Goal: Feedback & Contribution: Leave review/rating

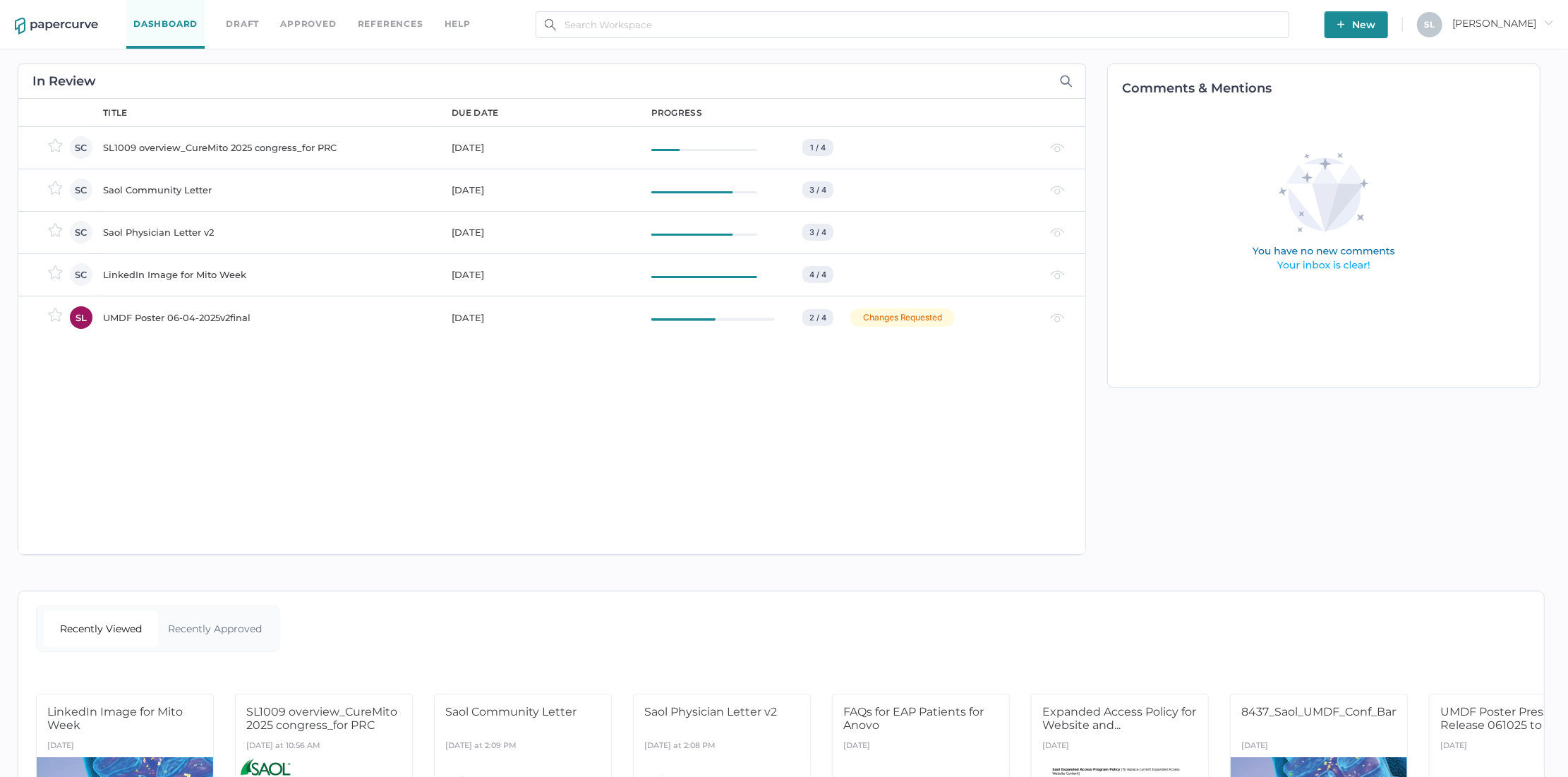
click at [1376, 23] on span "New" at bounding box center [1356, 24] width 38 height 27
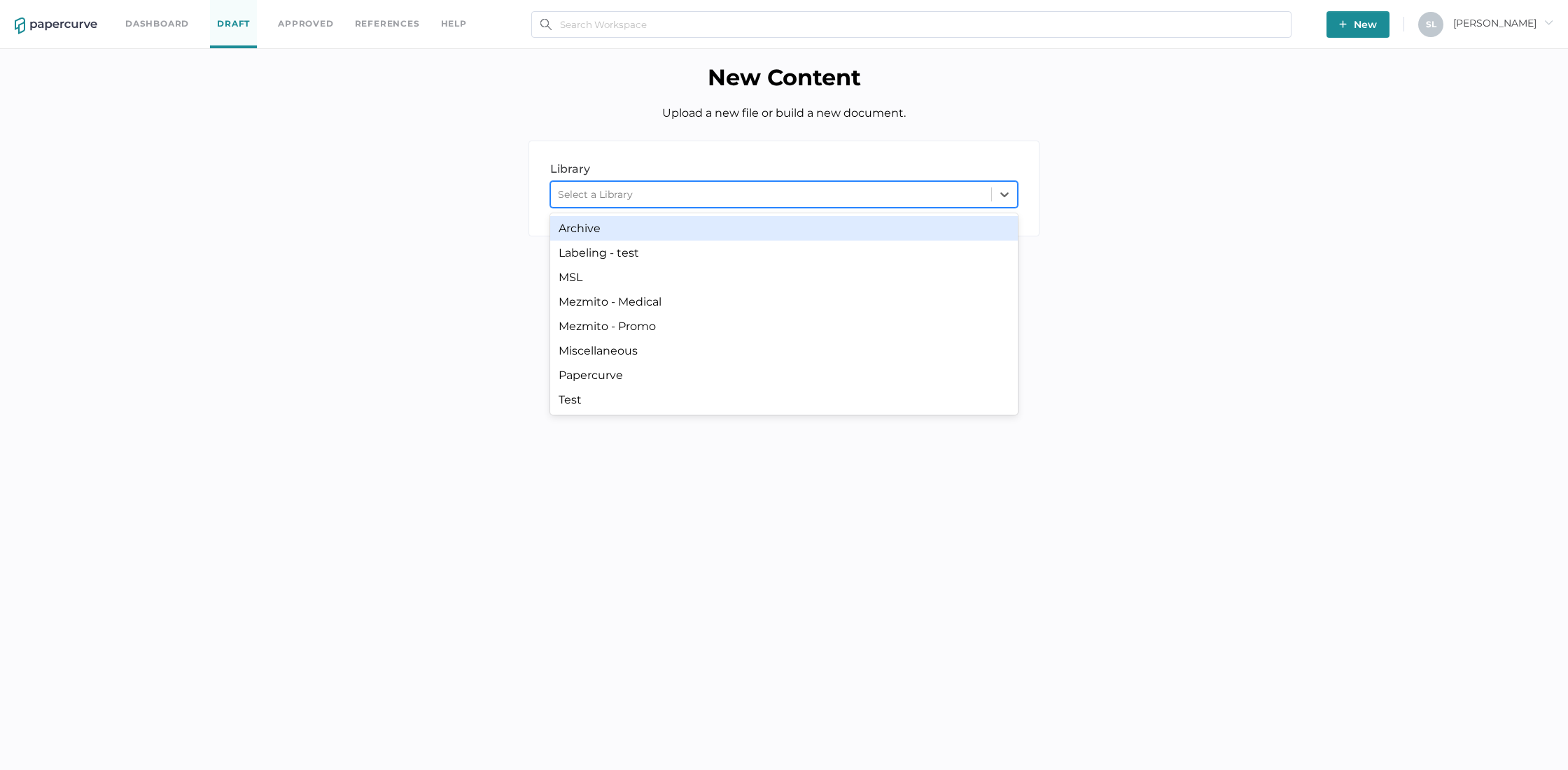
click at [864, 193] on div "Select a Library" at bounding box center [771, 194] width 440 height 21
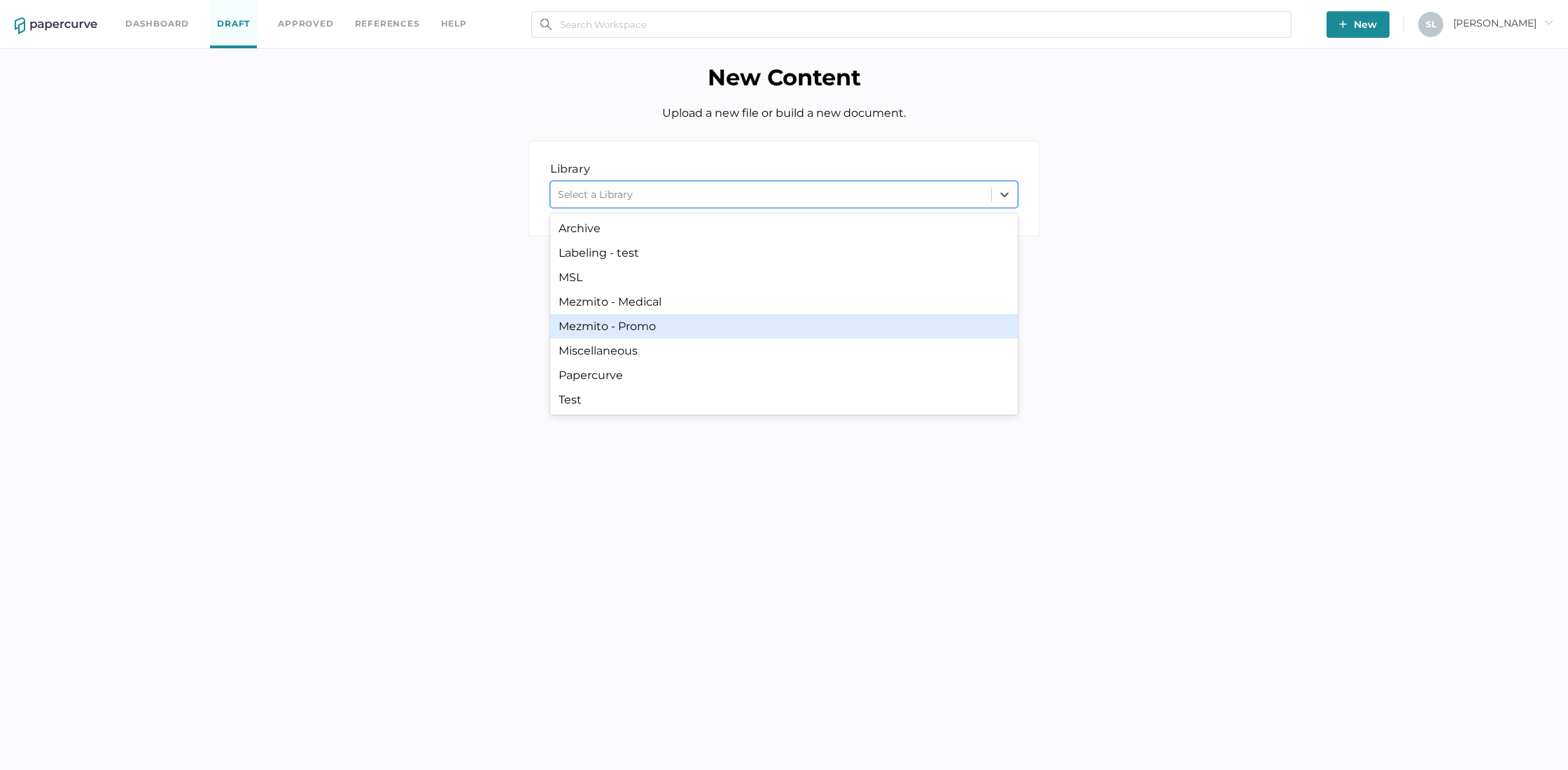
click at [731, 324] on div "Mezmito - Promo" at bounding box center [784, 326] width 468 height 25
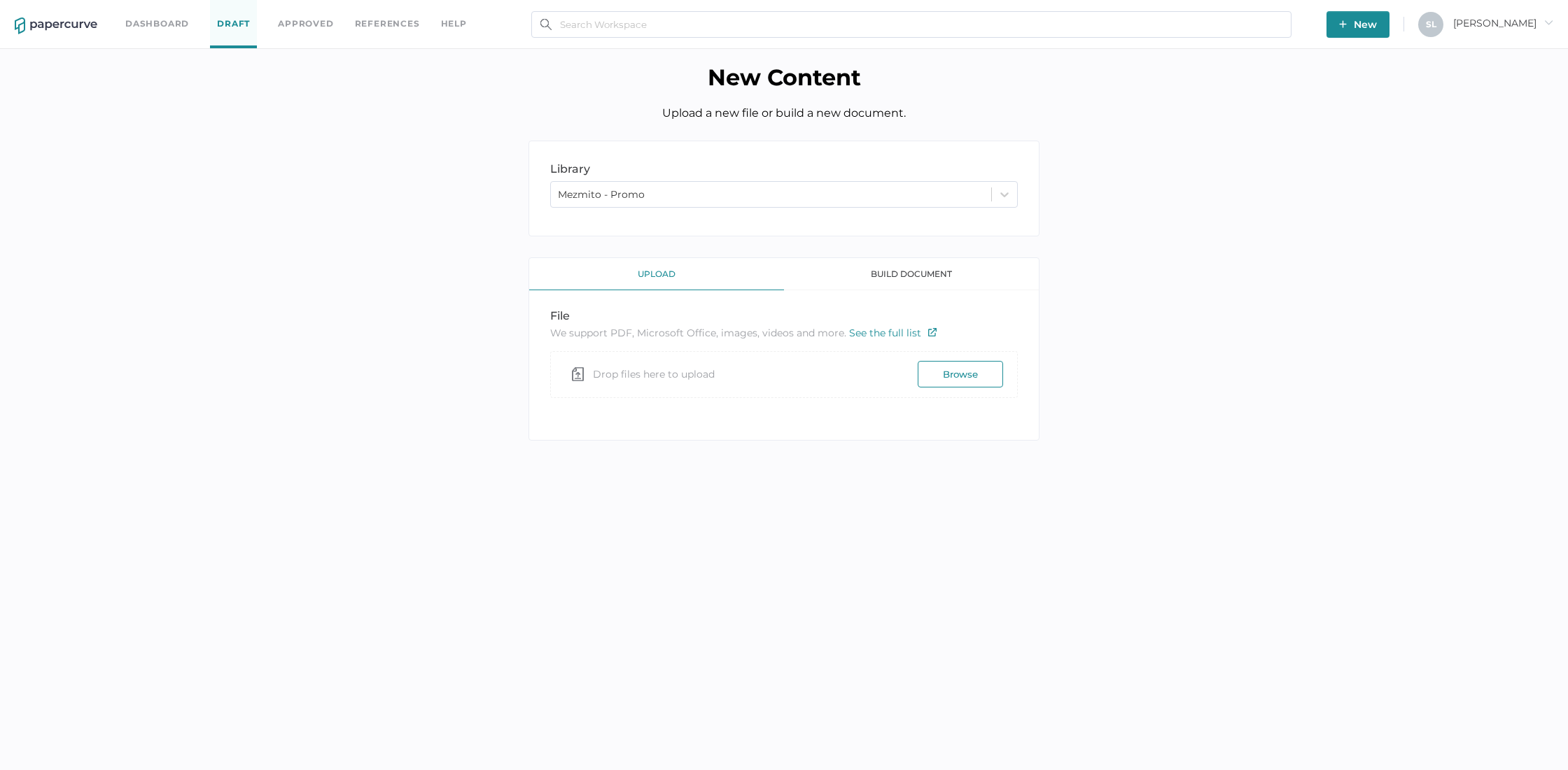
click at [939, 370] on button "Browse" at bounding box center [960, 374] width 86 height 26
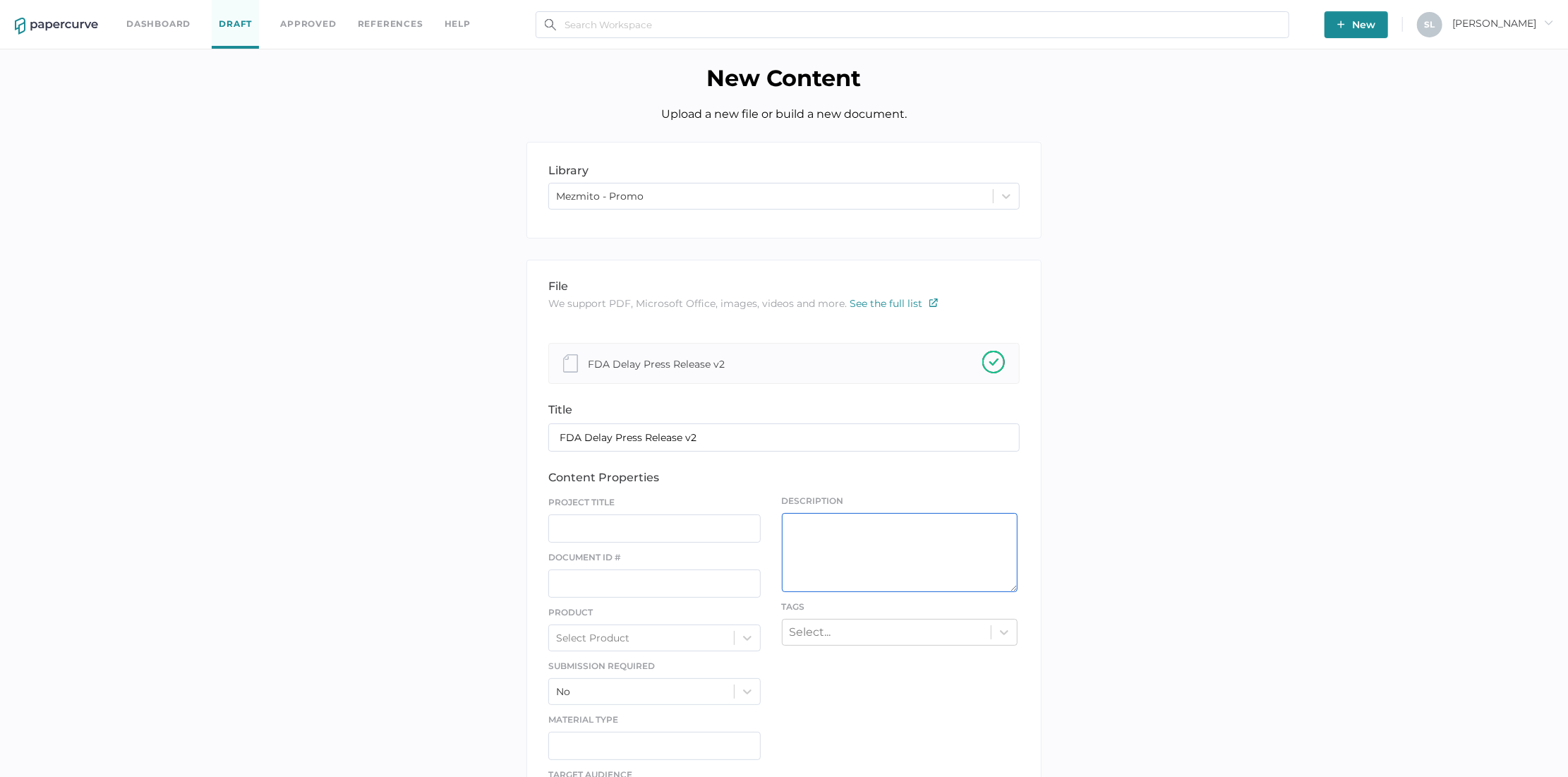
click at [819, 520] on textarea at bounding box center [899, 553] width 235 height 79
type textarea "FDA press release for discussion"
click at [640, 576] on input "text" at bounding box center [654, 583] width 213 height 28
paste input "ST-P207-3014-01"
type input "ST-P207-3014-01"
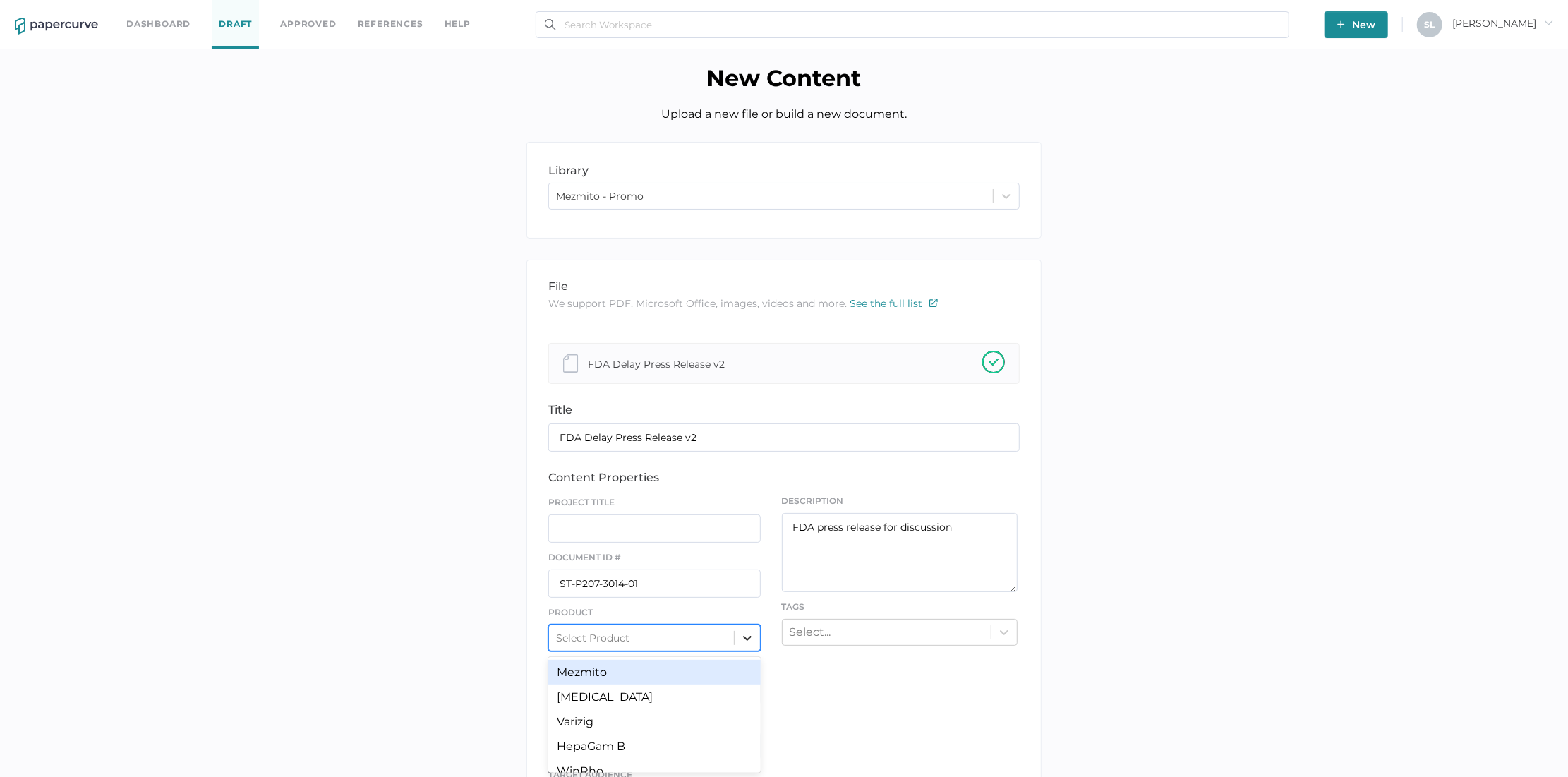
click at [746, 634] on div "option Mezmito focused, 1 of 7. 7 results available. Use Up and Down to choose …" at bounding box center [654, 638] width 213 height 27
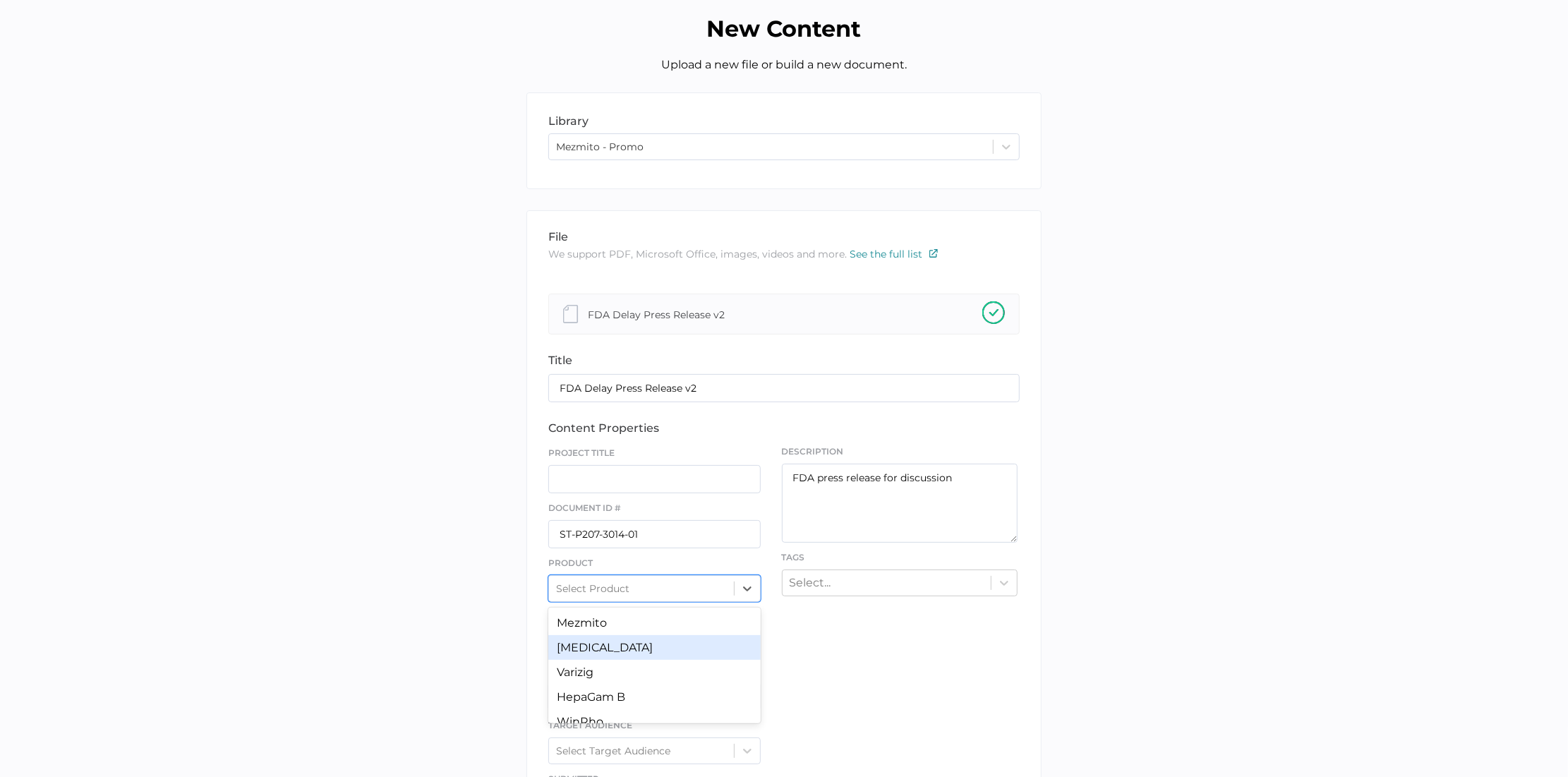
scroll to position [60, 0]
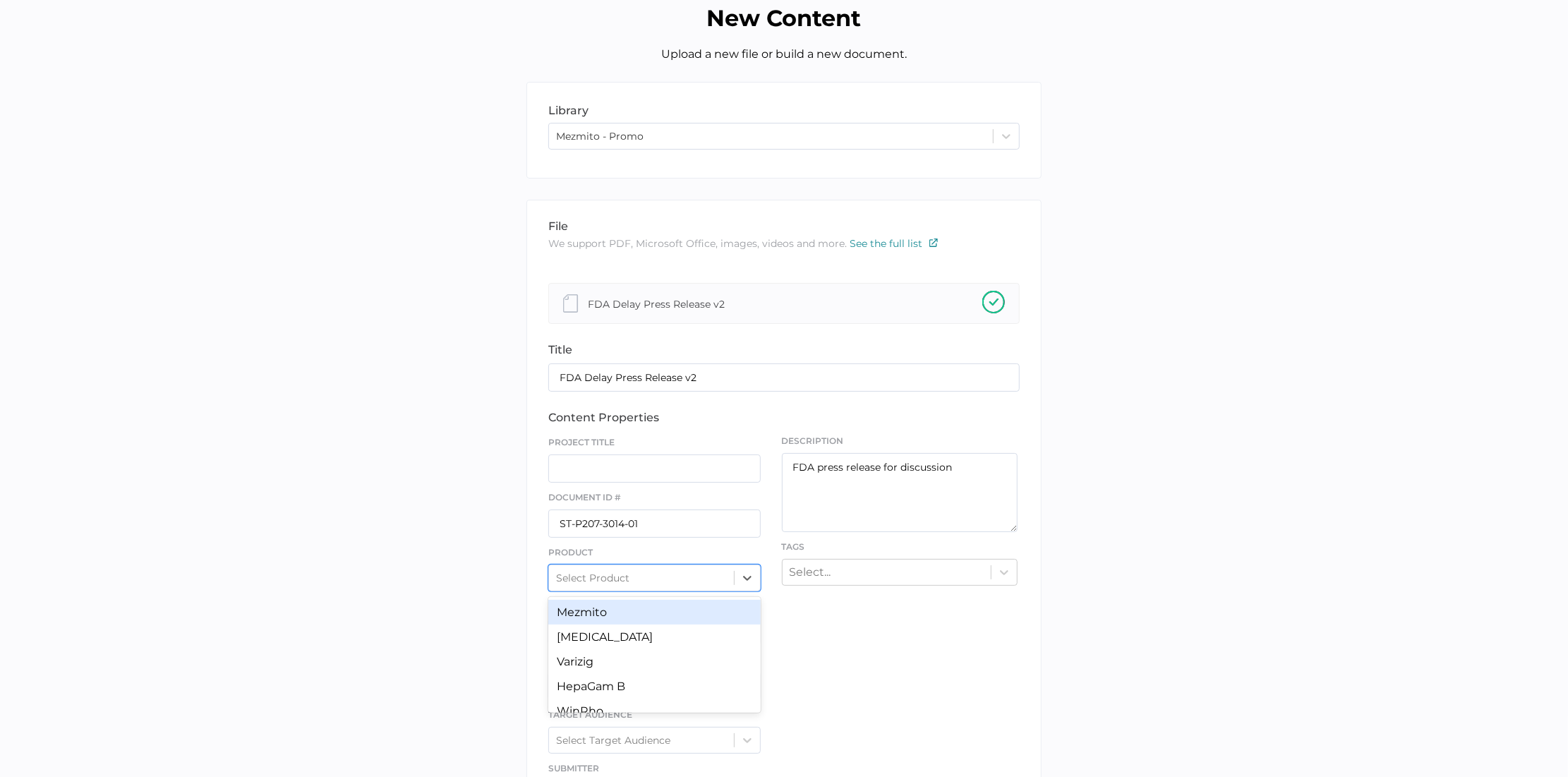
click at [678, 618] on div "Mezmito" at bounding box center [654, 612] width 213 height 25
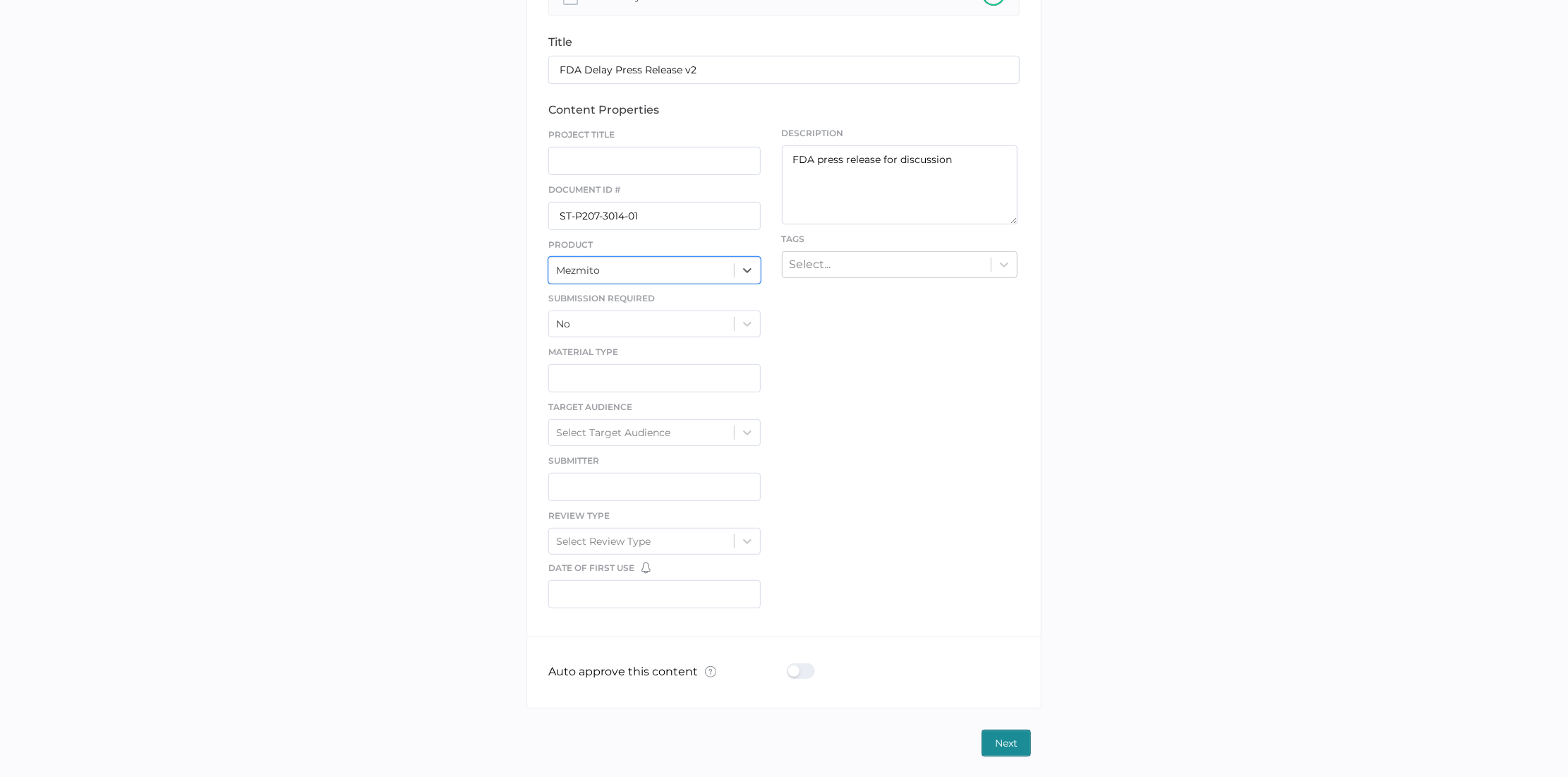
scroll to position [0, 0]
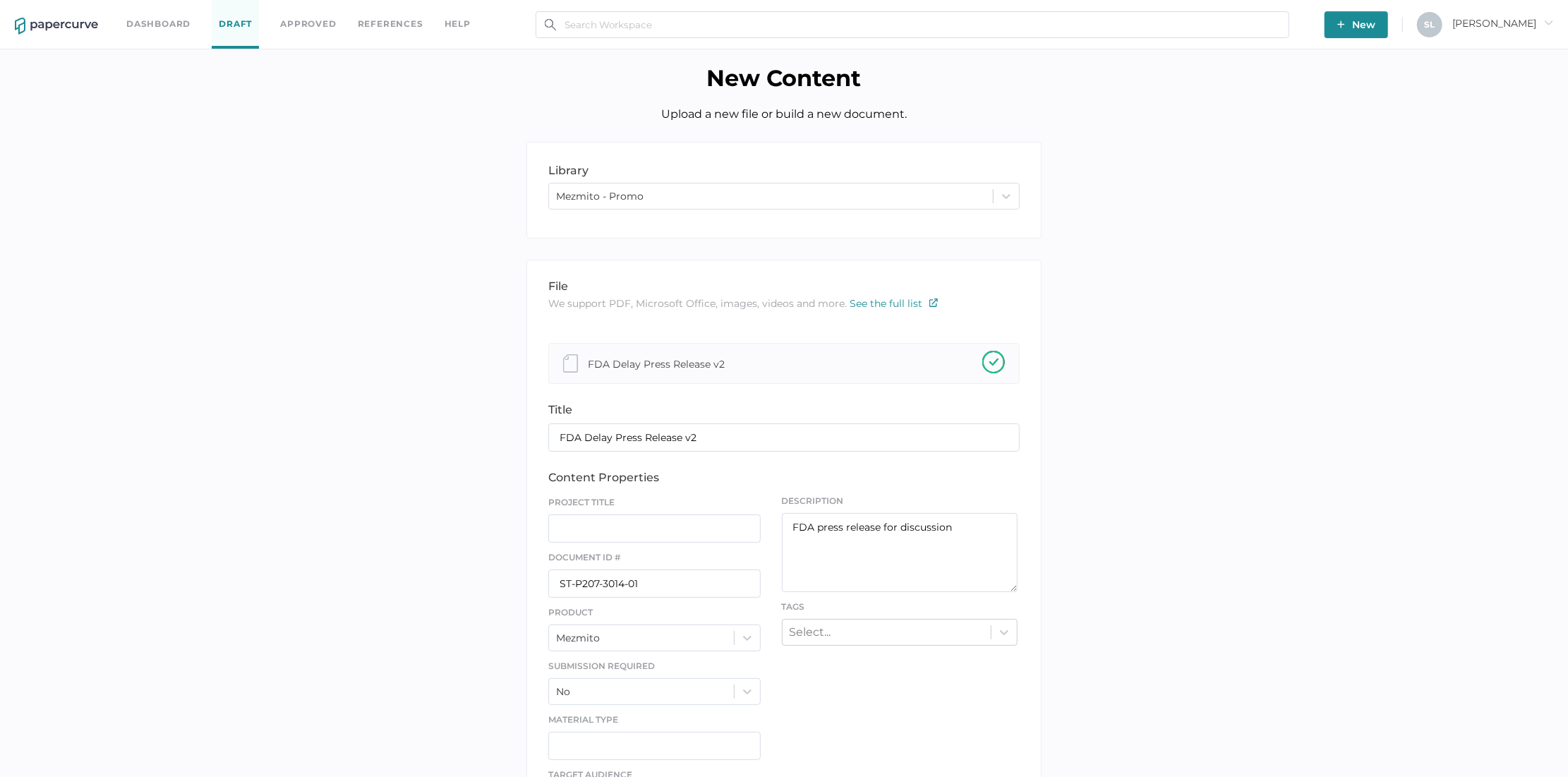
click at [172, 27] on link "Dashboard" at bounding box center [158, 23] width 64 height 16
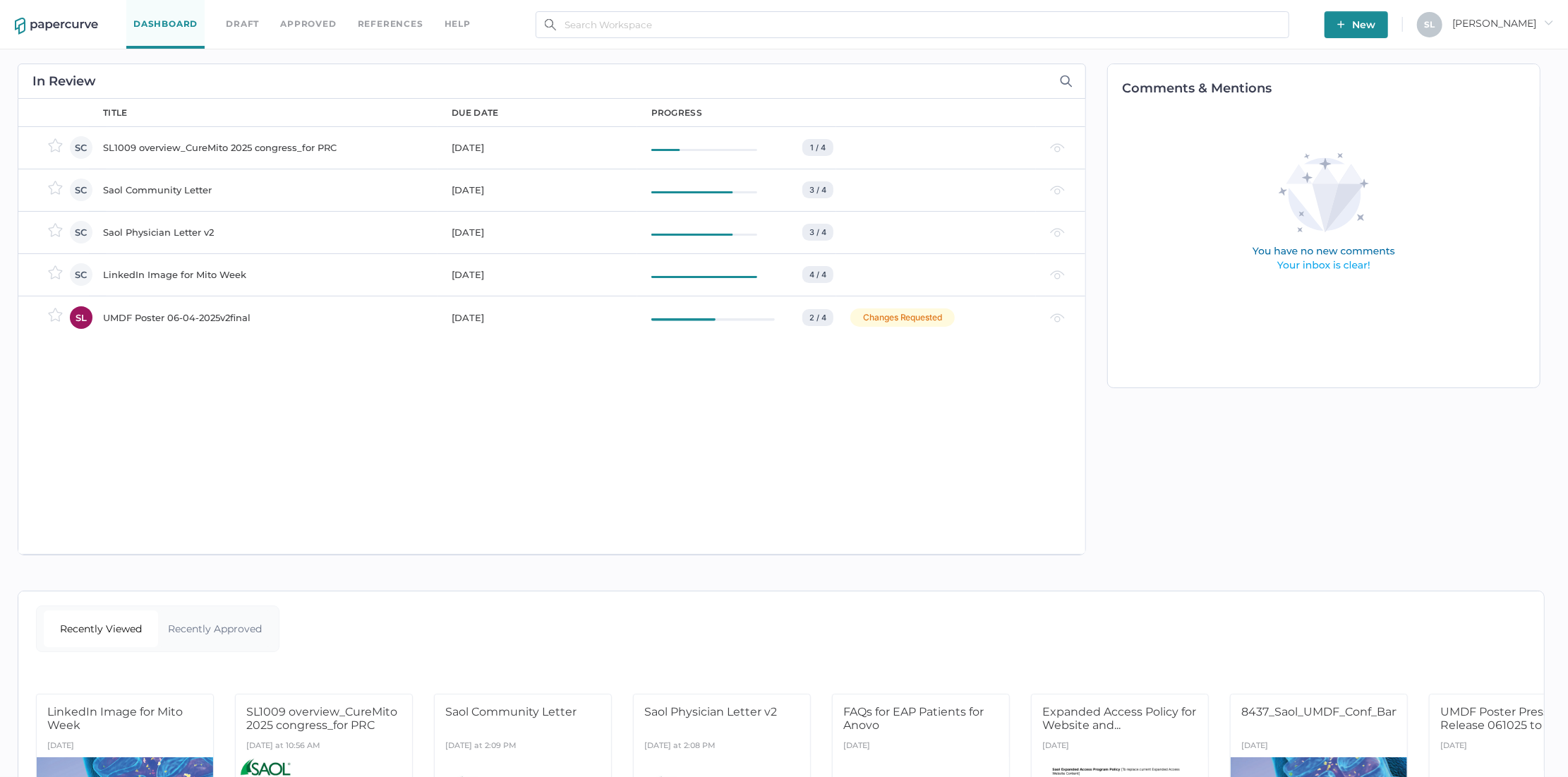
click at [158, 191] on div "Saol Community Letter" at bounding box center [269, 190] width 332 height 17
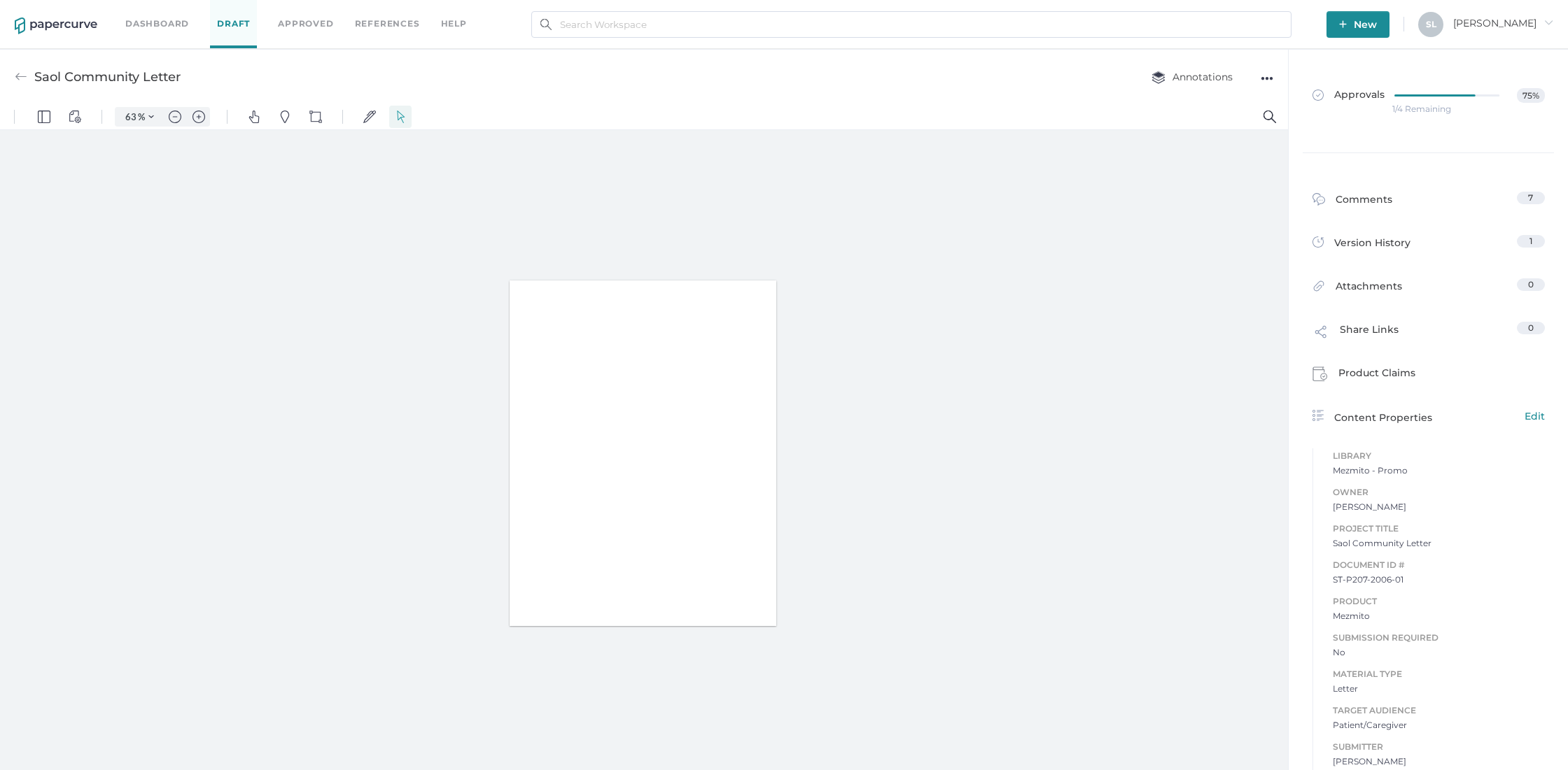
type input "63"
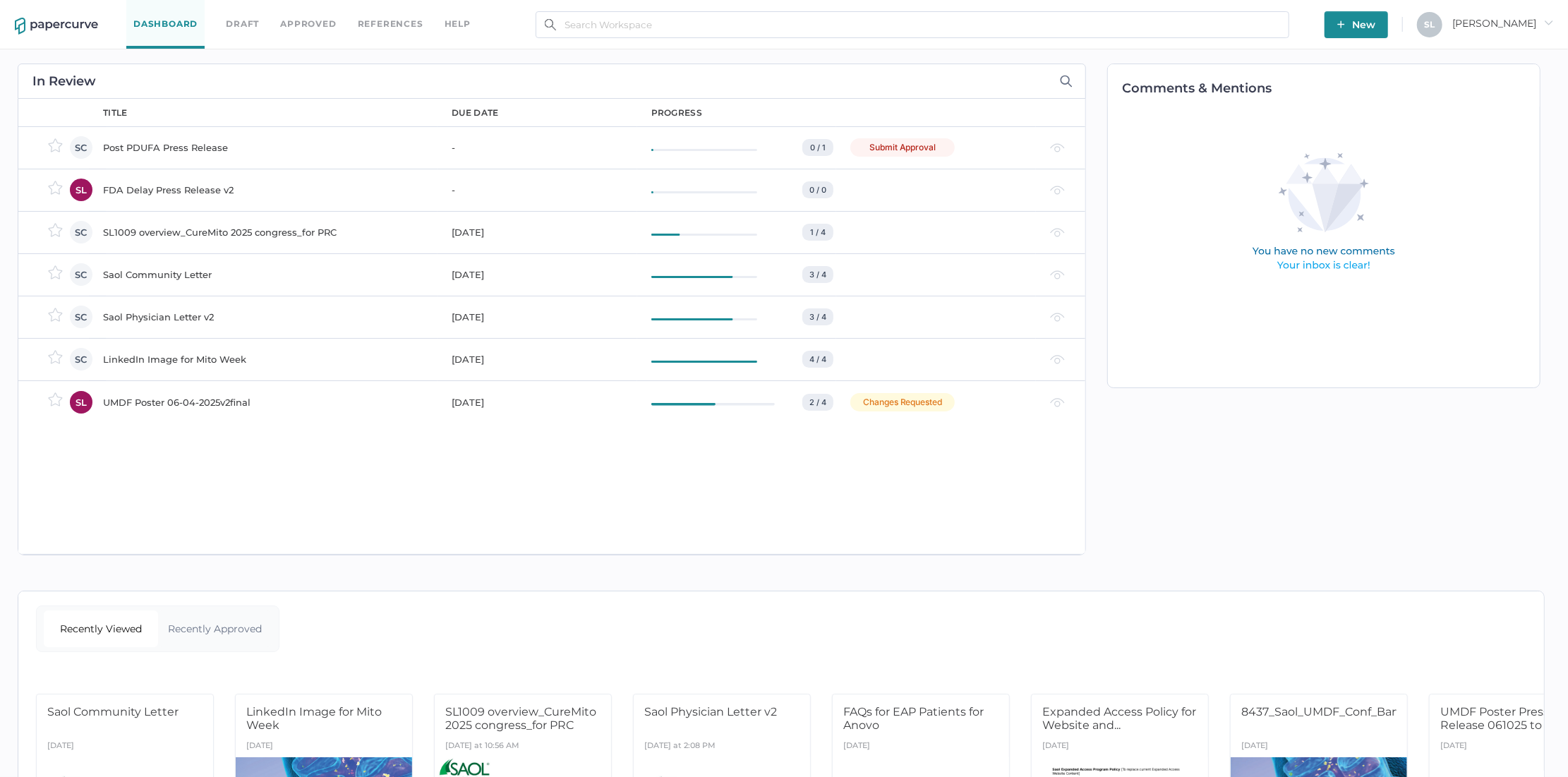
click at [190, 186] on div "FDA Delay Press Release v2" at bounding box center [269, 190] width 332 height 17
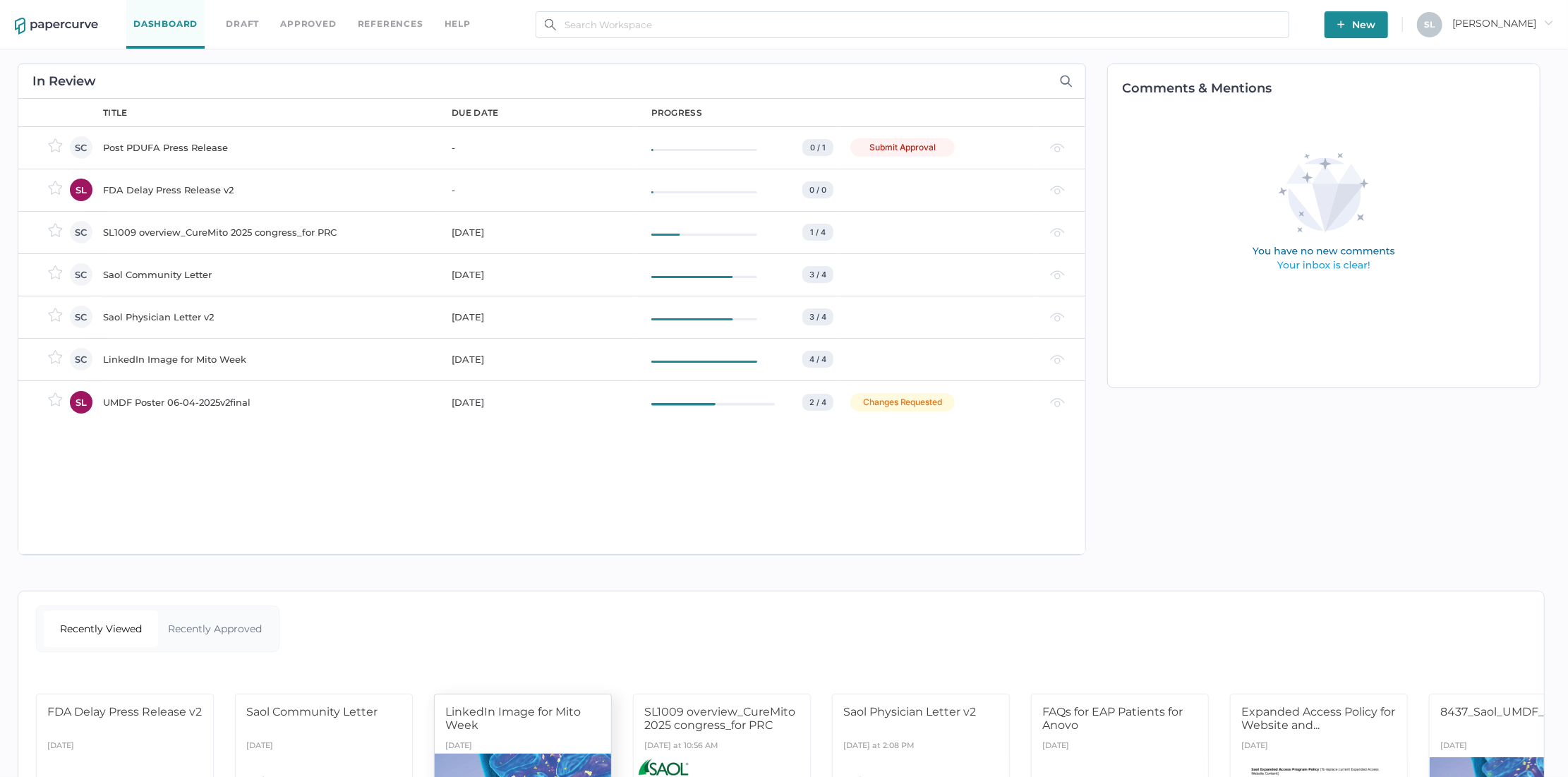
click at [154, 148] on div "Post PDUFA Press Release" at bounding box center [269, 148] width 332 height 17
click at [174, 191] on div "FDA Delay Press Release v2" at bounding box center [269, 190] width 332 height 17
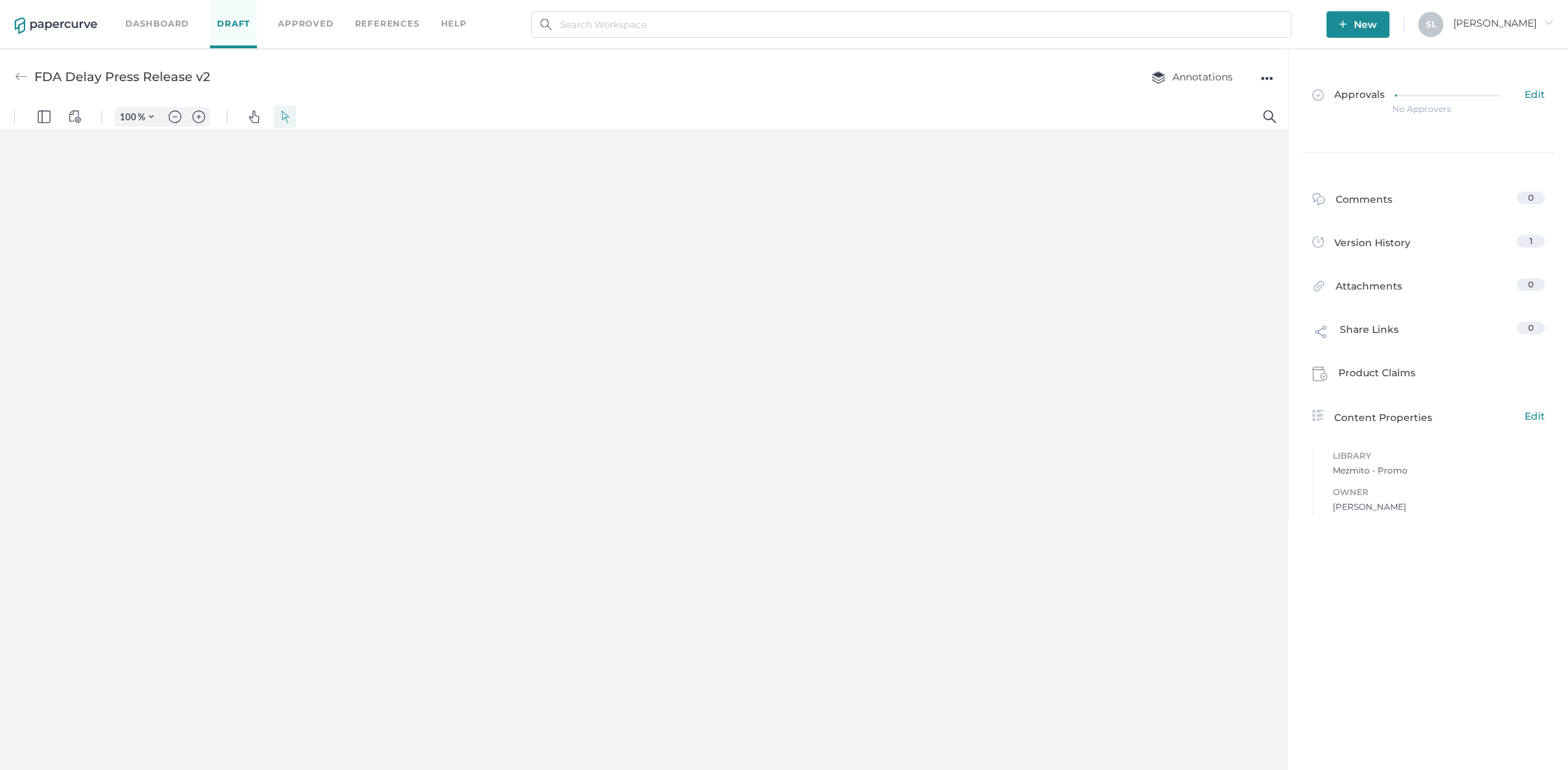
type input "63"
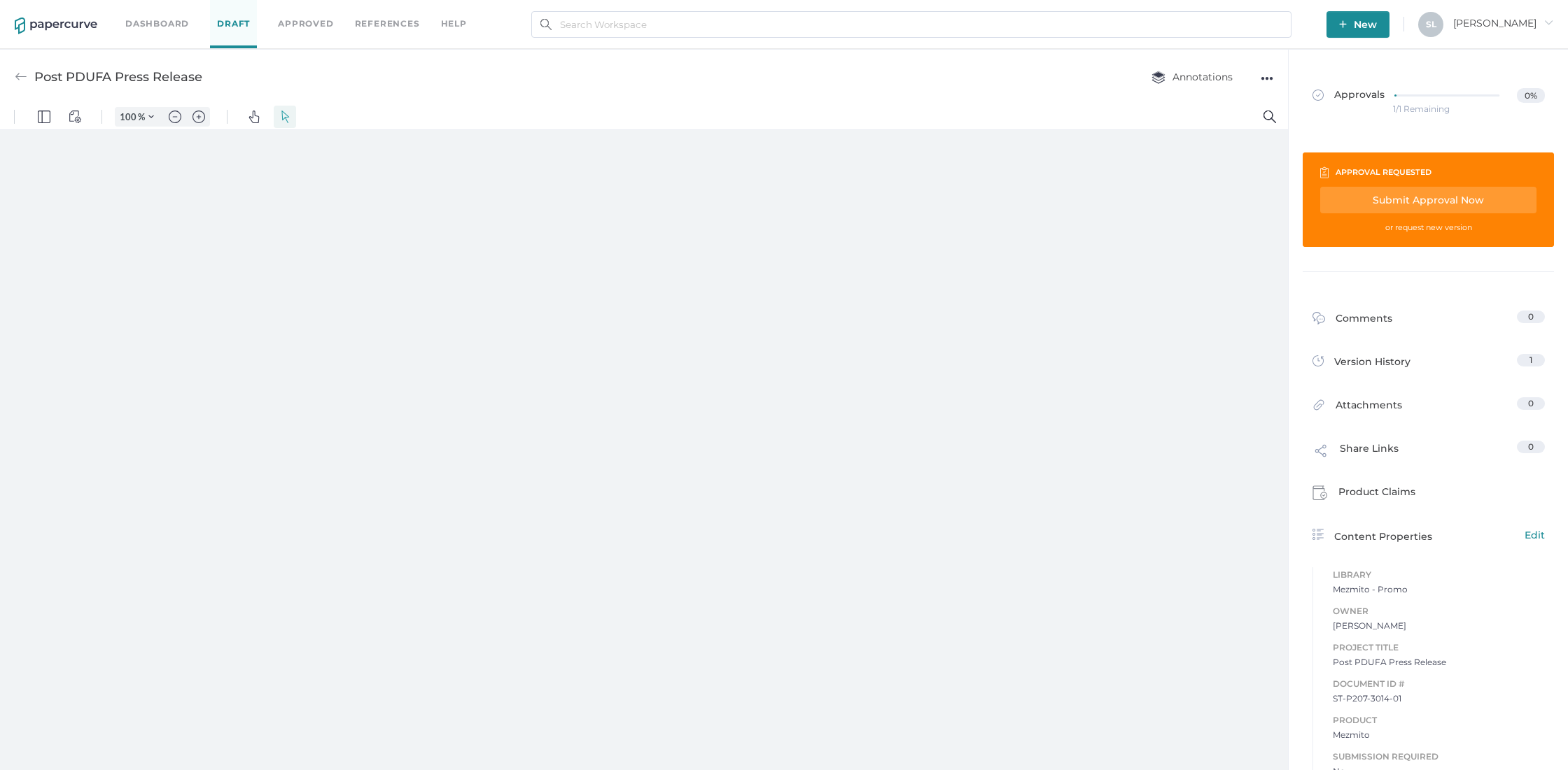
type input "63"
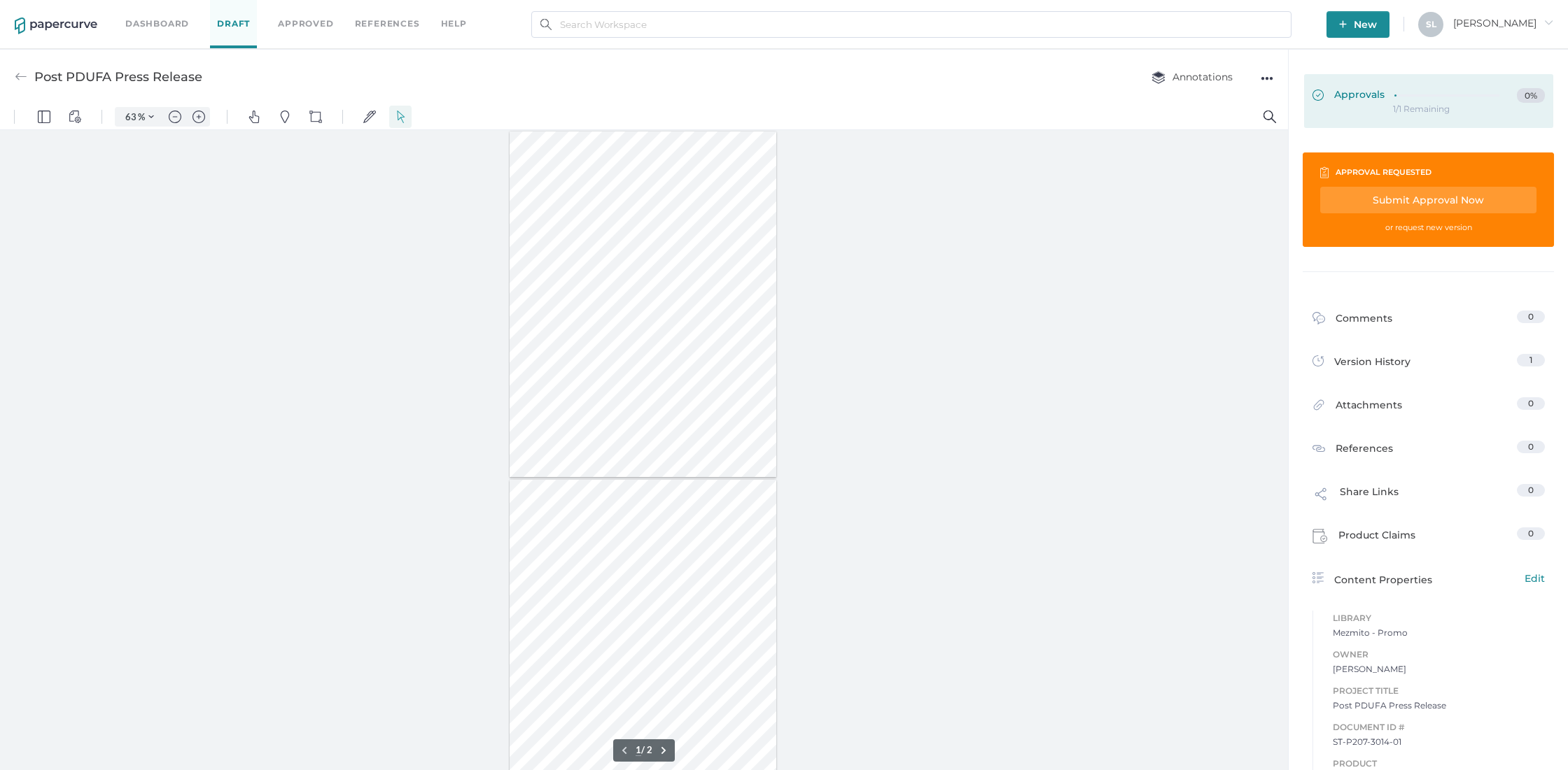
click at [1355, 95] on span "Approvals" at bounding box center [1349, 95] width 72 height 16
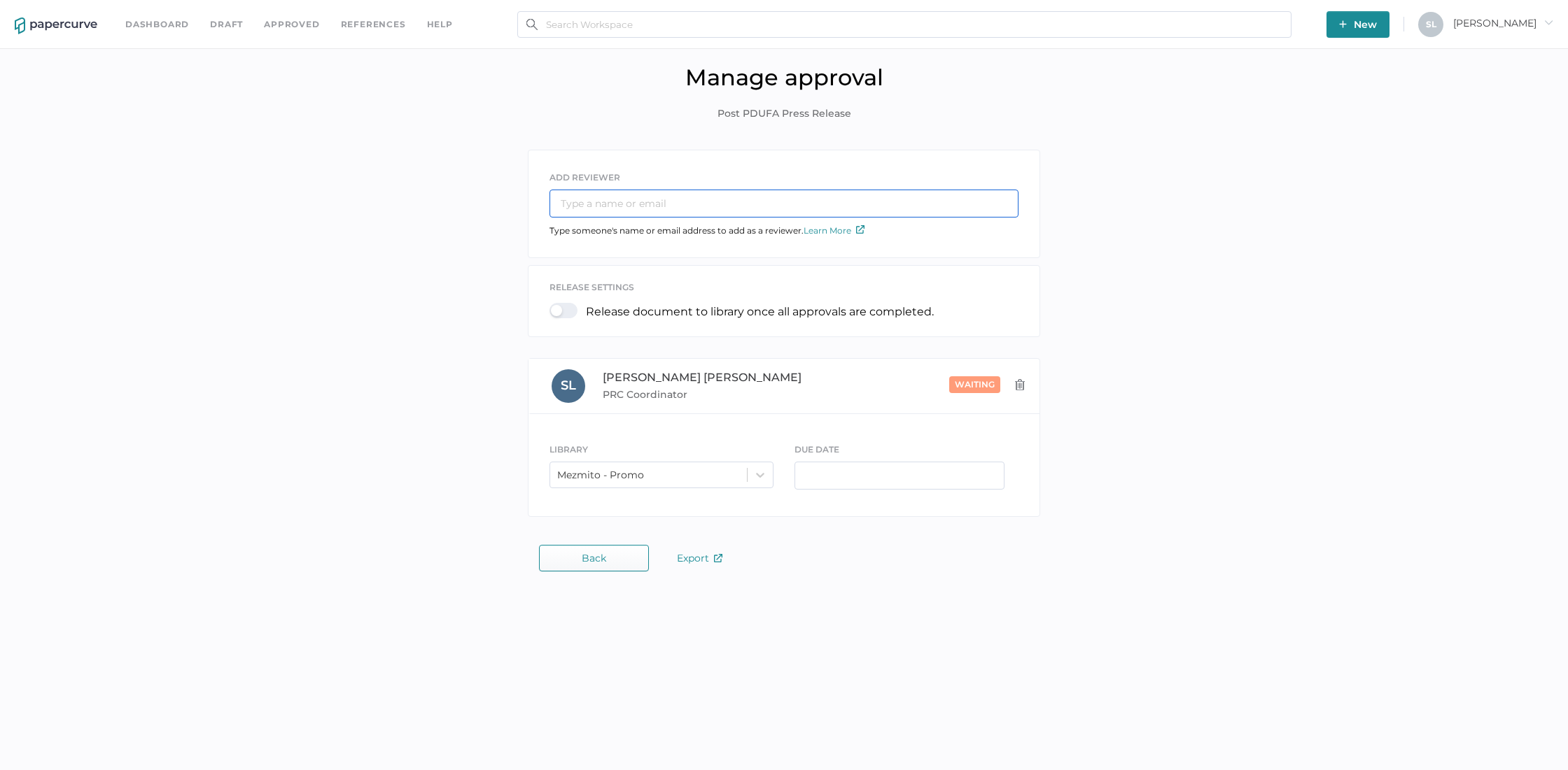
click at [632, 194] on input "text" at bounding box center [784, 203] width 469 height 28
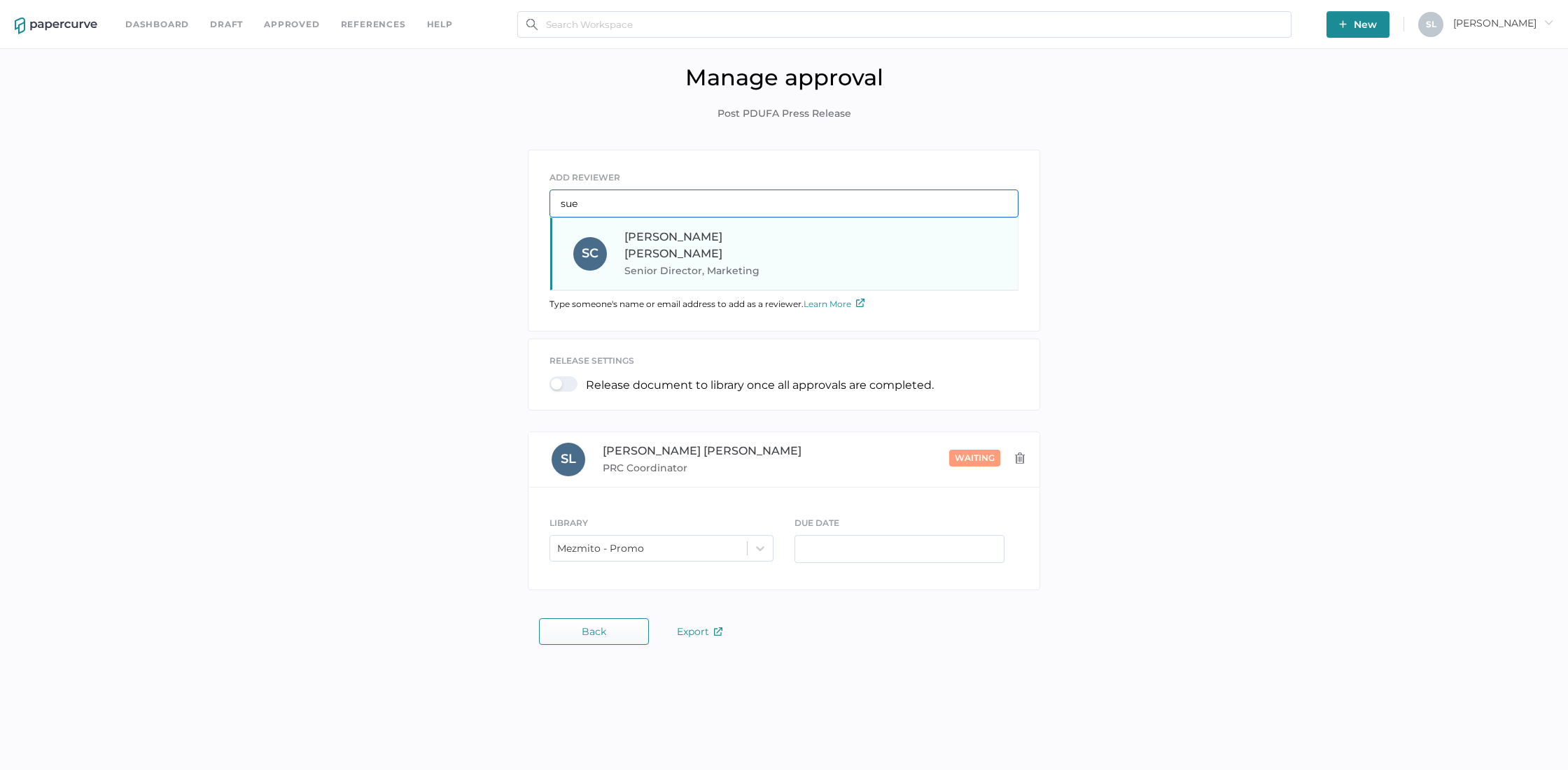
type input "sue"
click at [662, 263] on span "Senior Director, Marketing" at bounding box center [719, 271] width 190 height 17
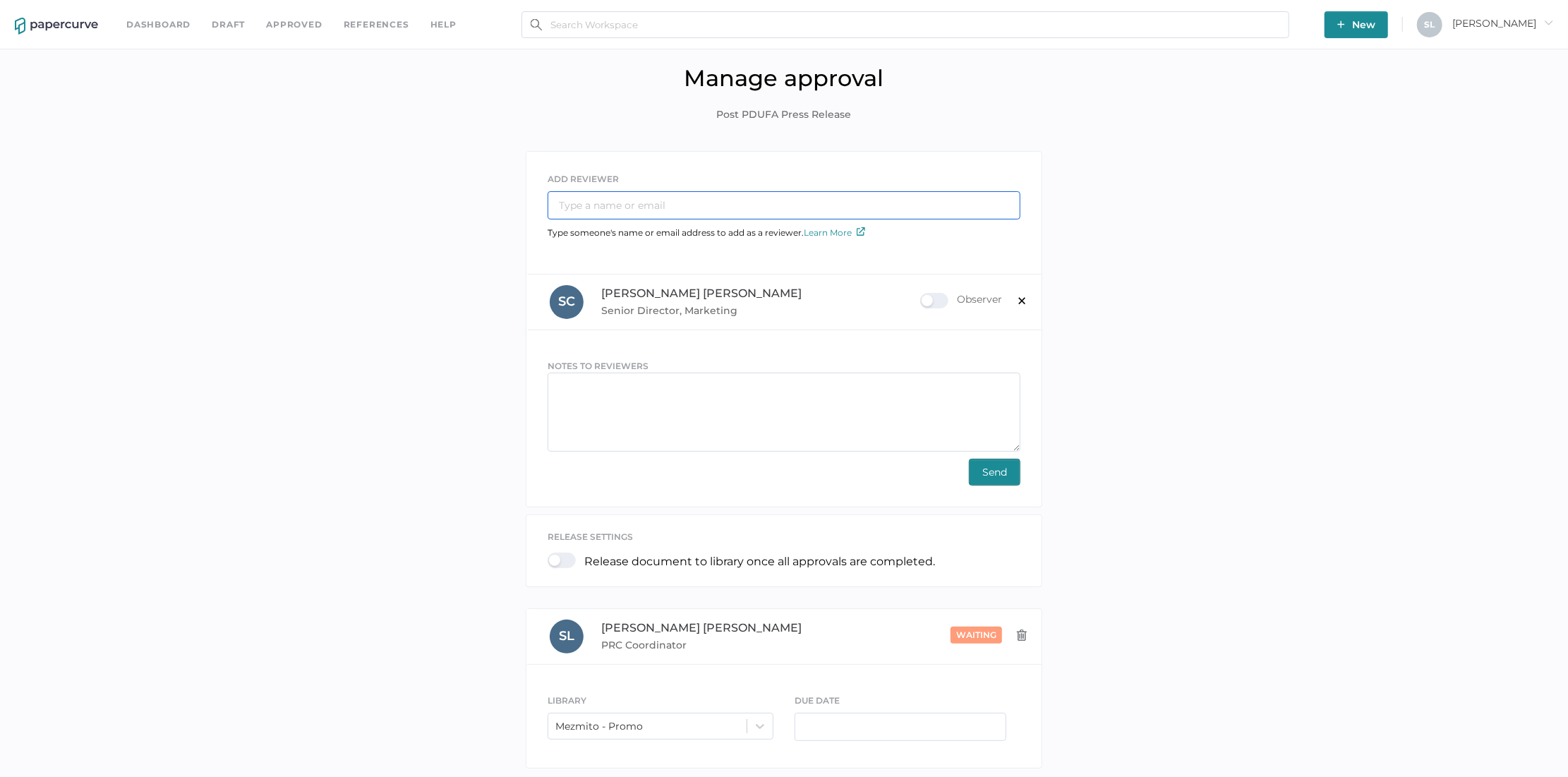
click at [646, 201] on input "text" at bounding box center [784, 205] width 472 height 28
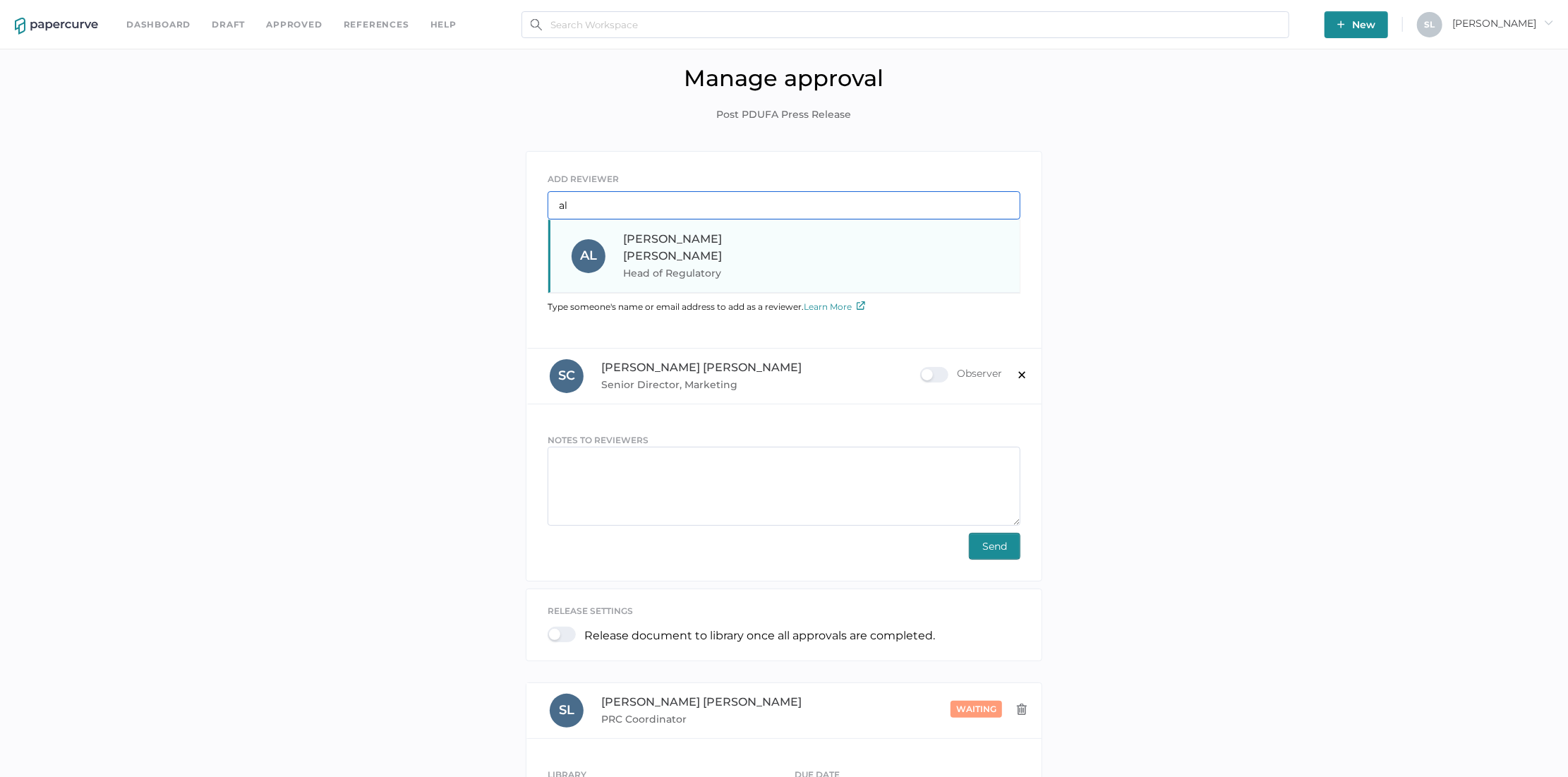
type input "al"
click at [670, 265] on span "Head of Regulatory" at bounding box center [719, 273] width 192 height 17
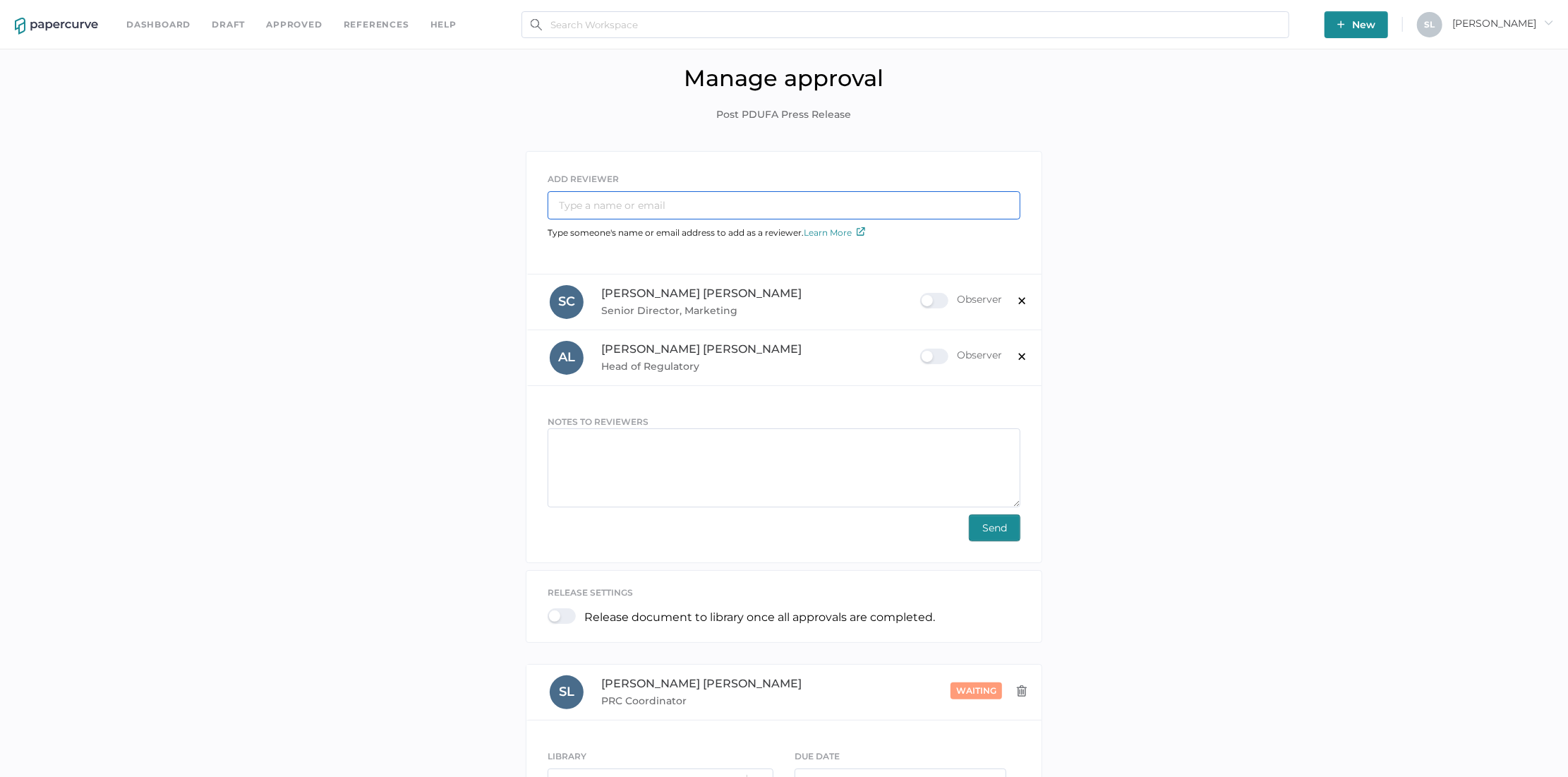
click at [680, 200] on input "text" at bounding box center [784, 205] width 472 height 28
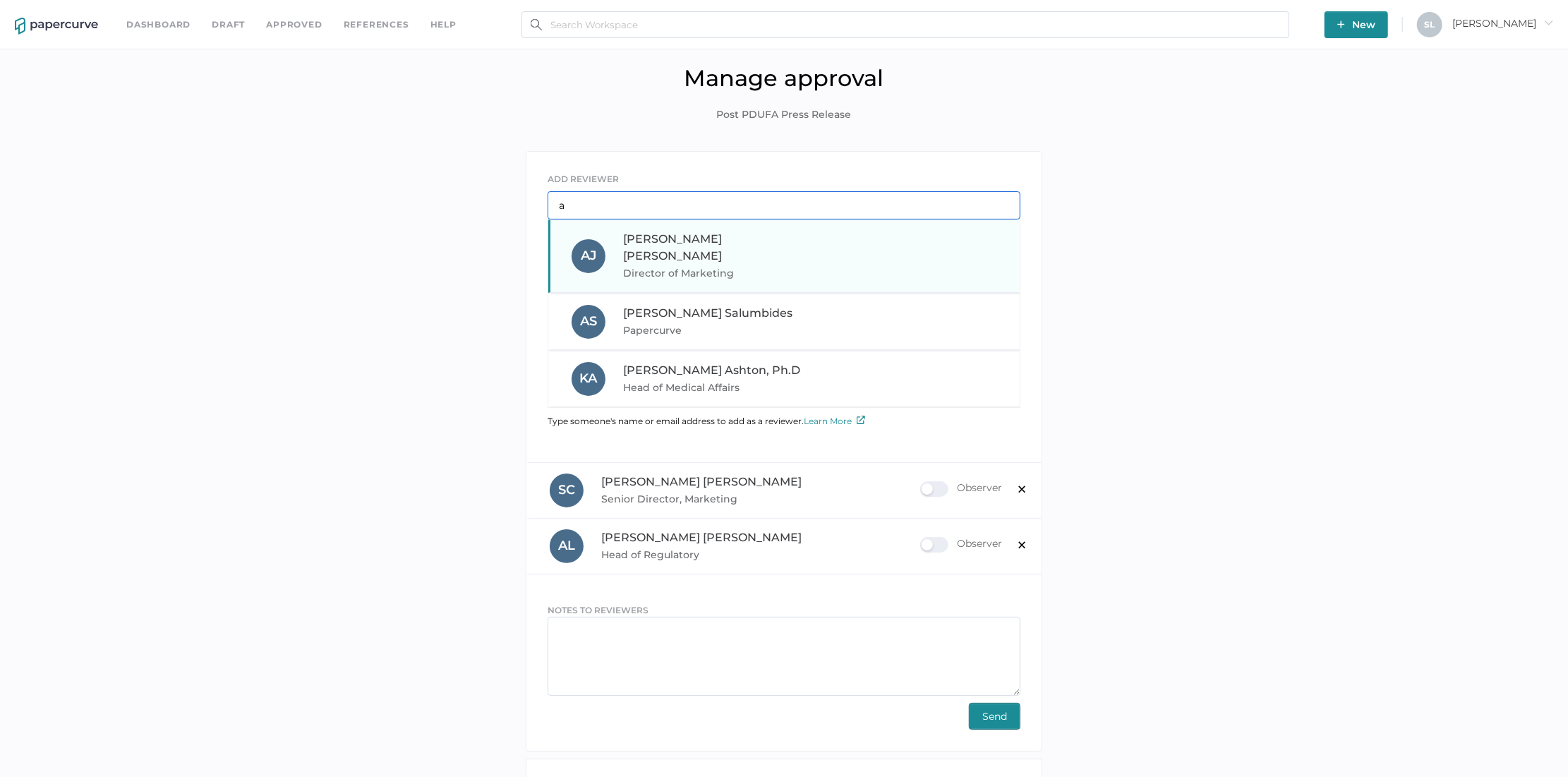
type input "a"
click at [716, 245] on div "Aaron Johnston Director of Marketing" at bounding box center [719, 256] width 192 height 51
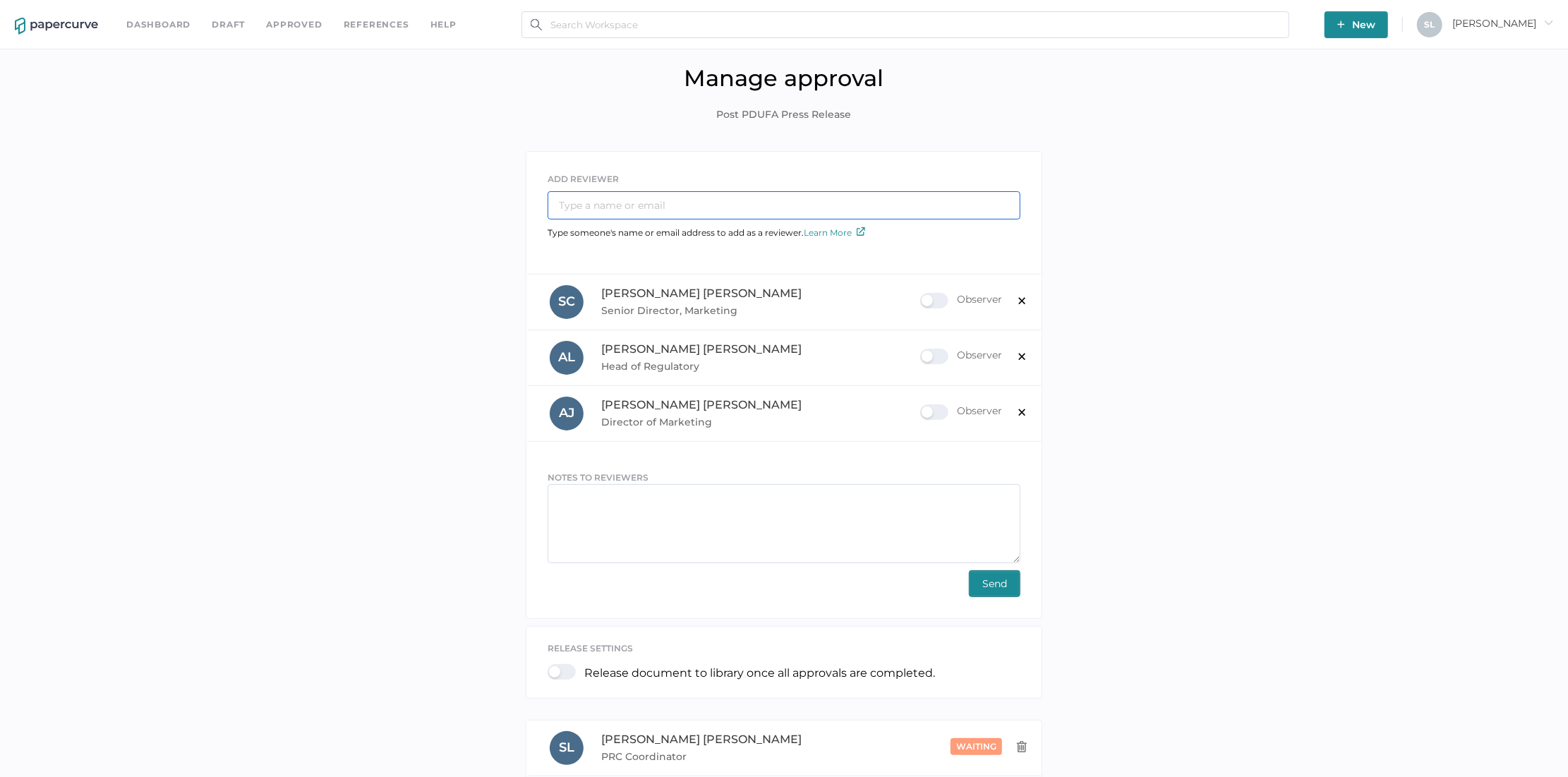
click at [680, 211] on input "text" at bounding box center [784, 205] width 472 height 28
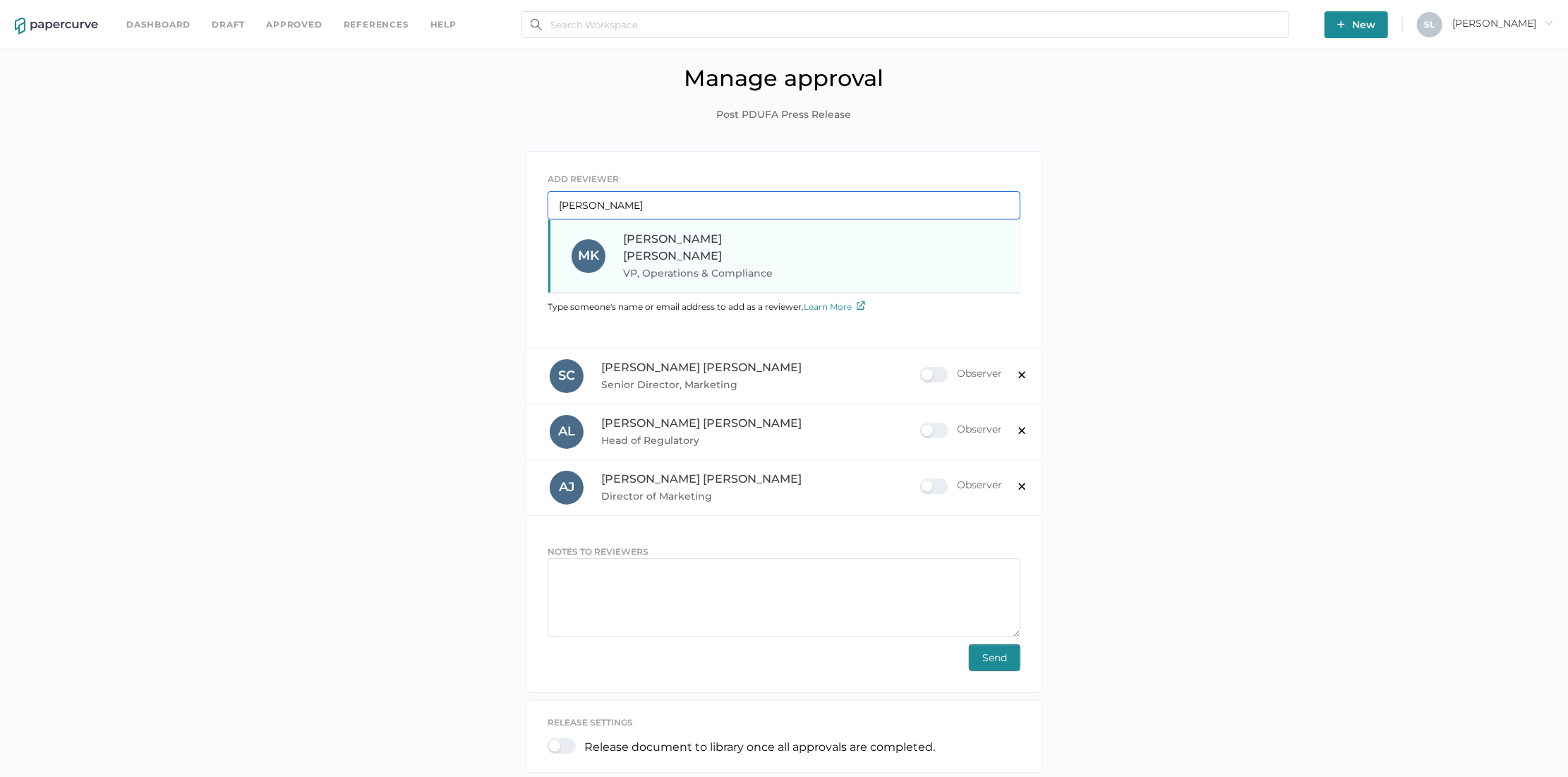
type input "mel"
click at [730, 237] on div "Melinda Koehler VP, Operations & Compliance" at bounding box center [719, 256] width 192 height 51
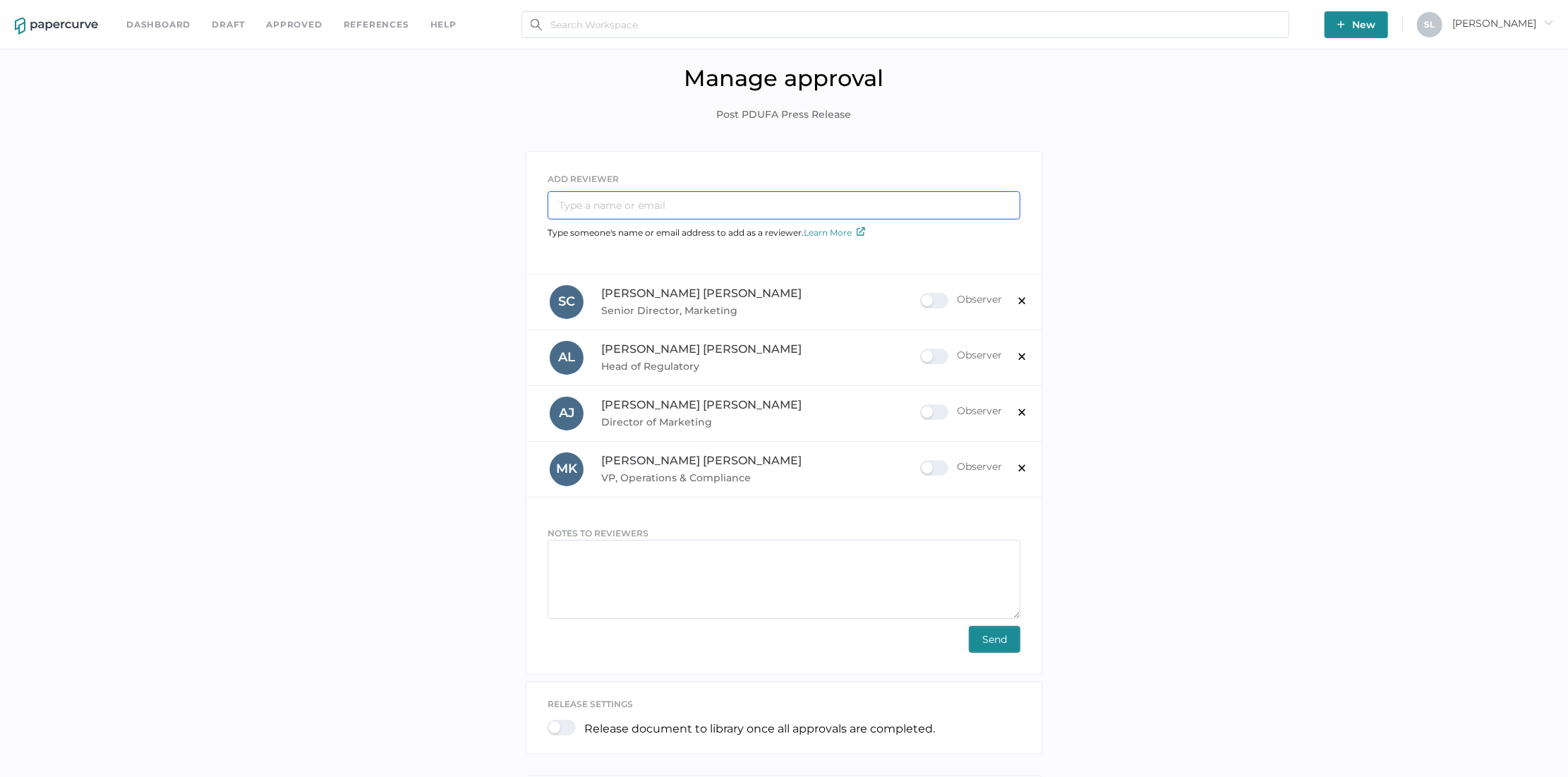
click at [672, 201] on input "text" at bounding box center [784, 205] width 472 height 28
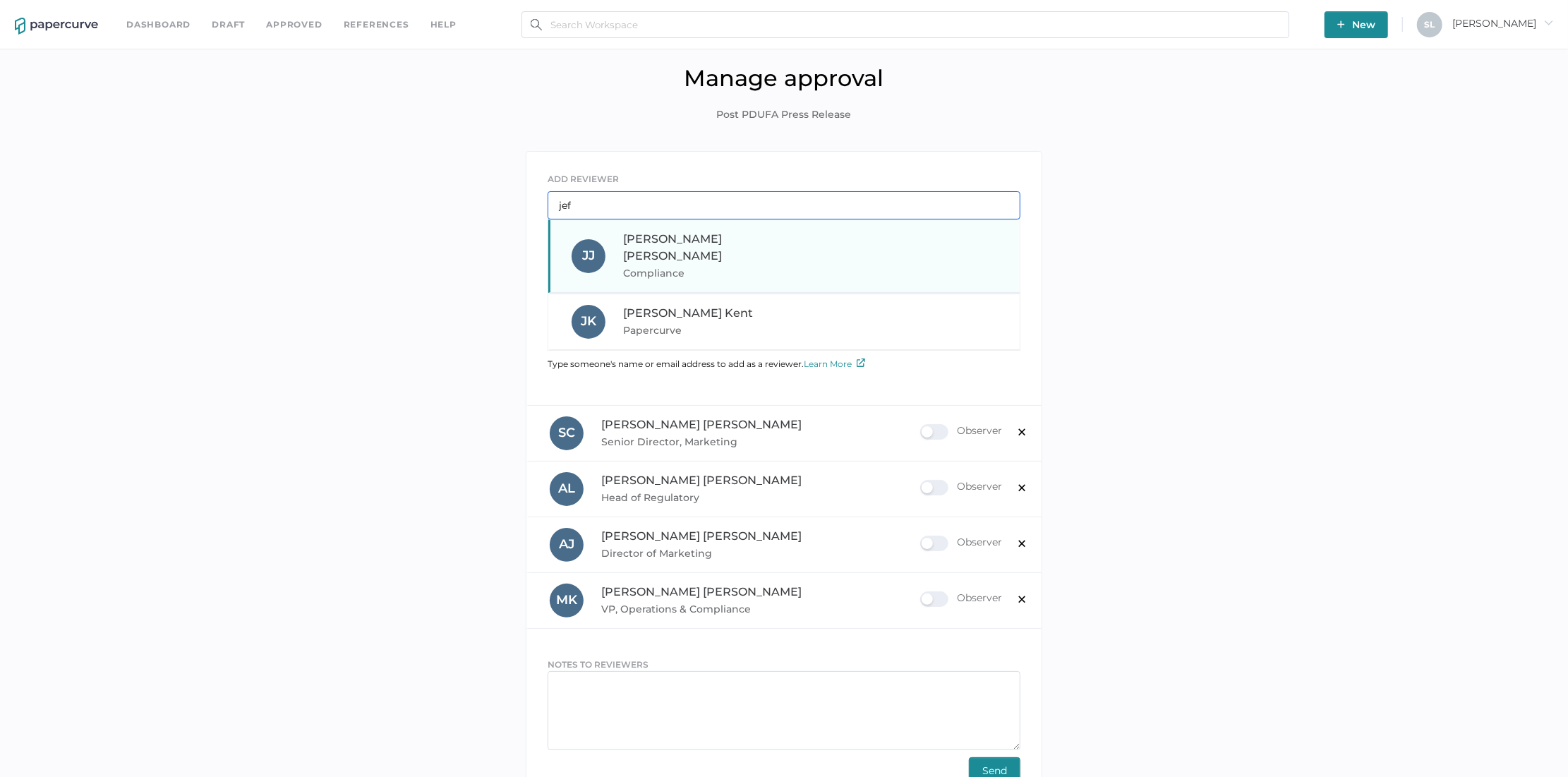
type input "jef"
click at [666, 239] on span "Jeff Janofsky" at bounding box center [672, 248] width 98 height 30
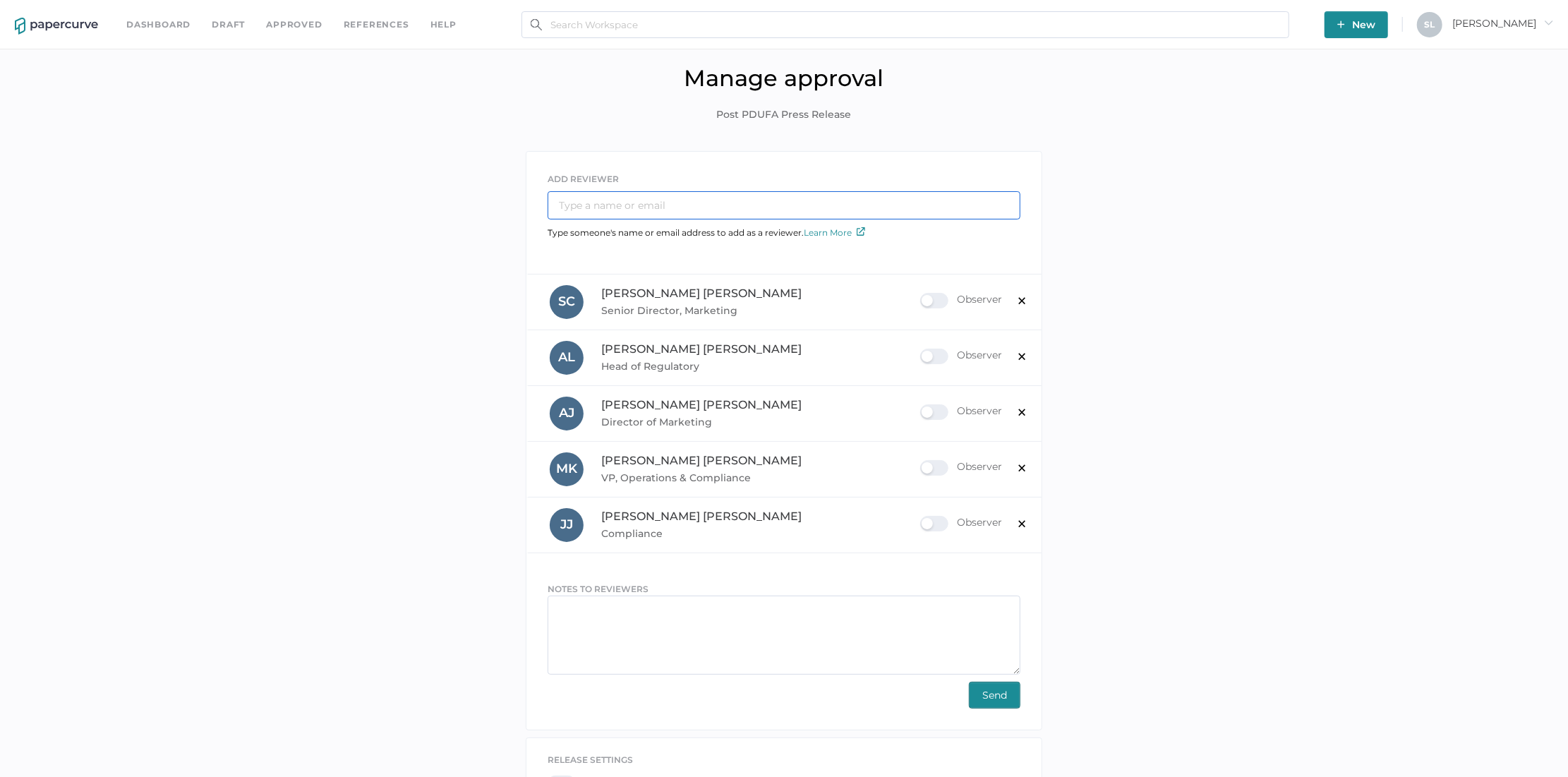
click at [647, 208] on input "text" at bounding box center [784, 205] width 472 height 28
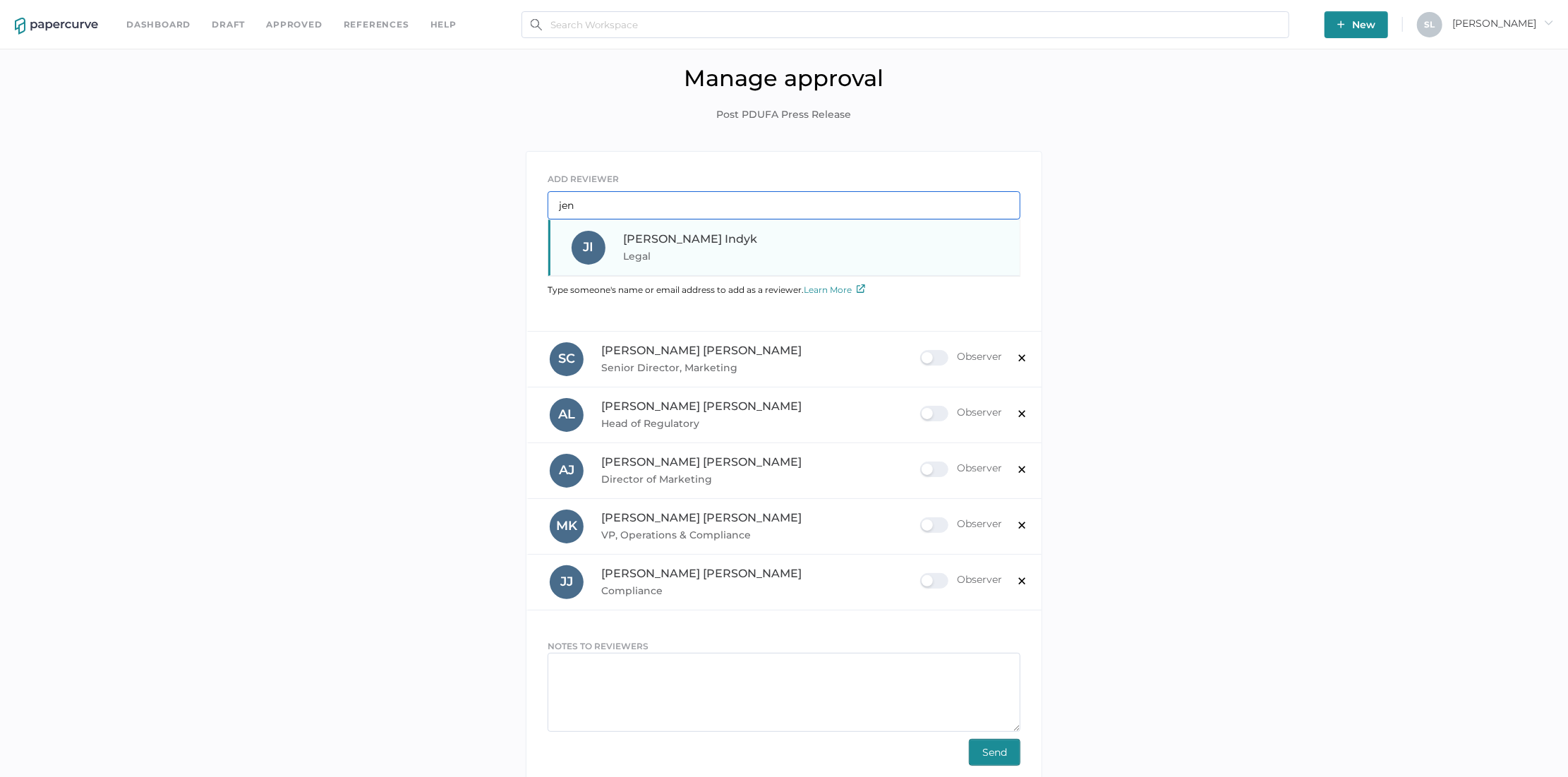
type input "jen"
click at [676, 254] on span "Legal" at bounding box center [719, 256] width 192 height 17
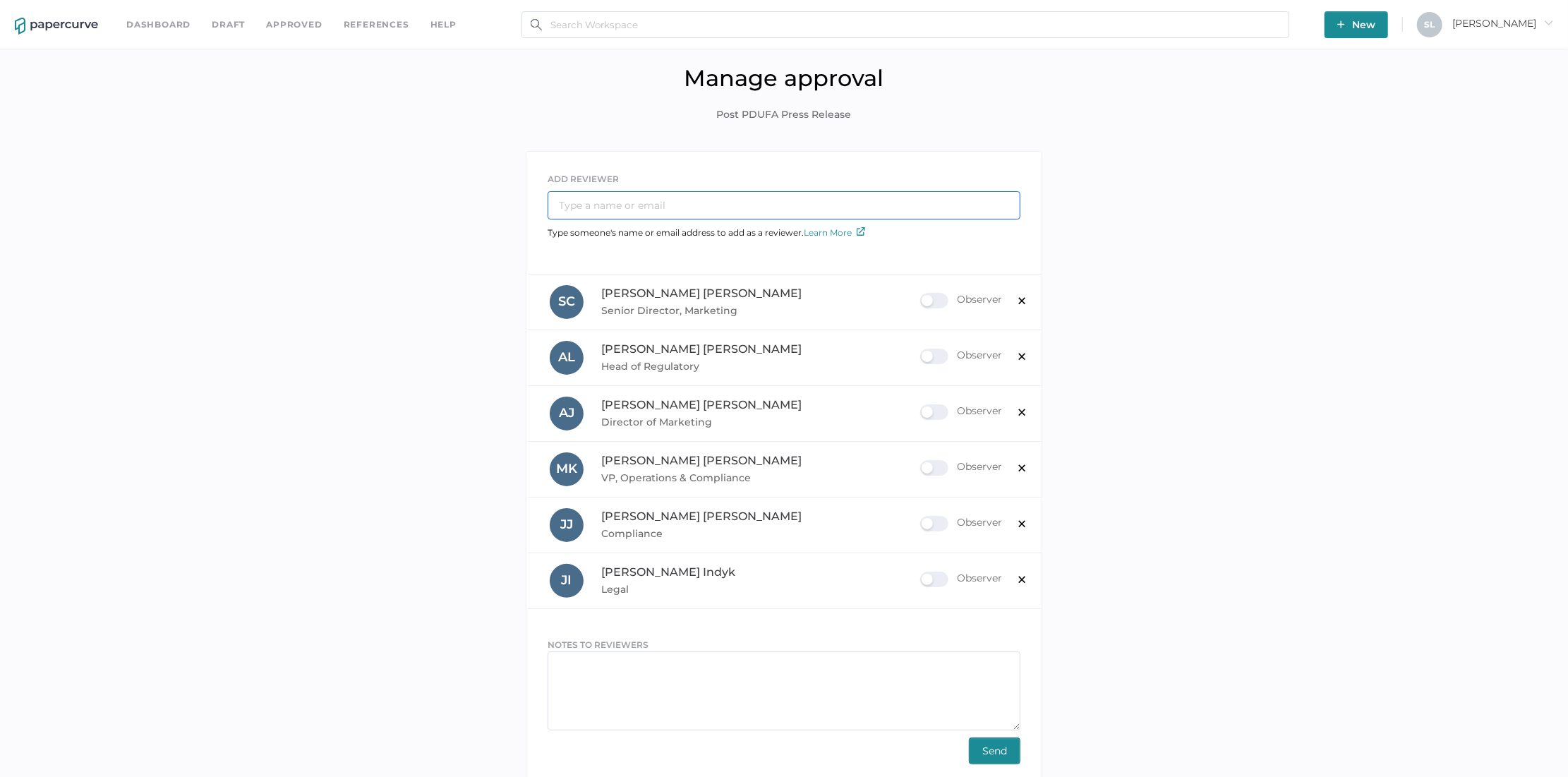
click at [652, 208] on input "text" at bounding box center [784, 205] width 472 height 28
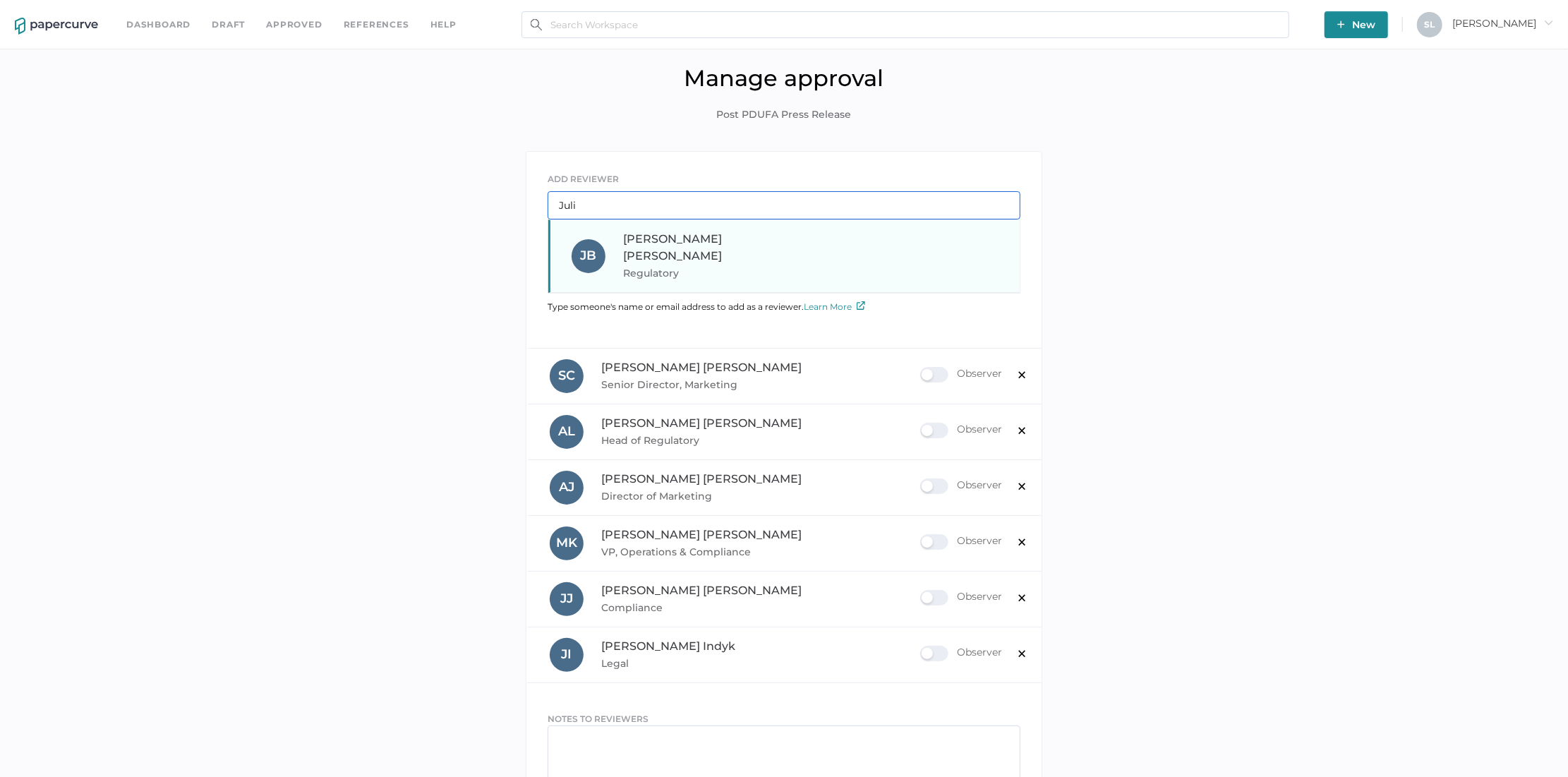
type input "Juli"
click at [692, 241] on span "Julie Brideau" at bounding box center [672, 248] width 98 height 30
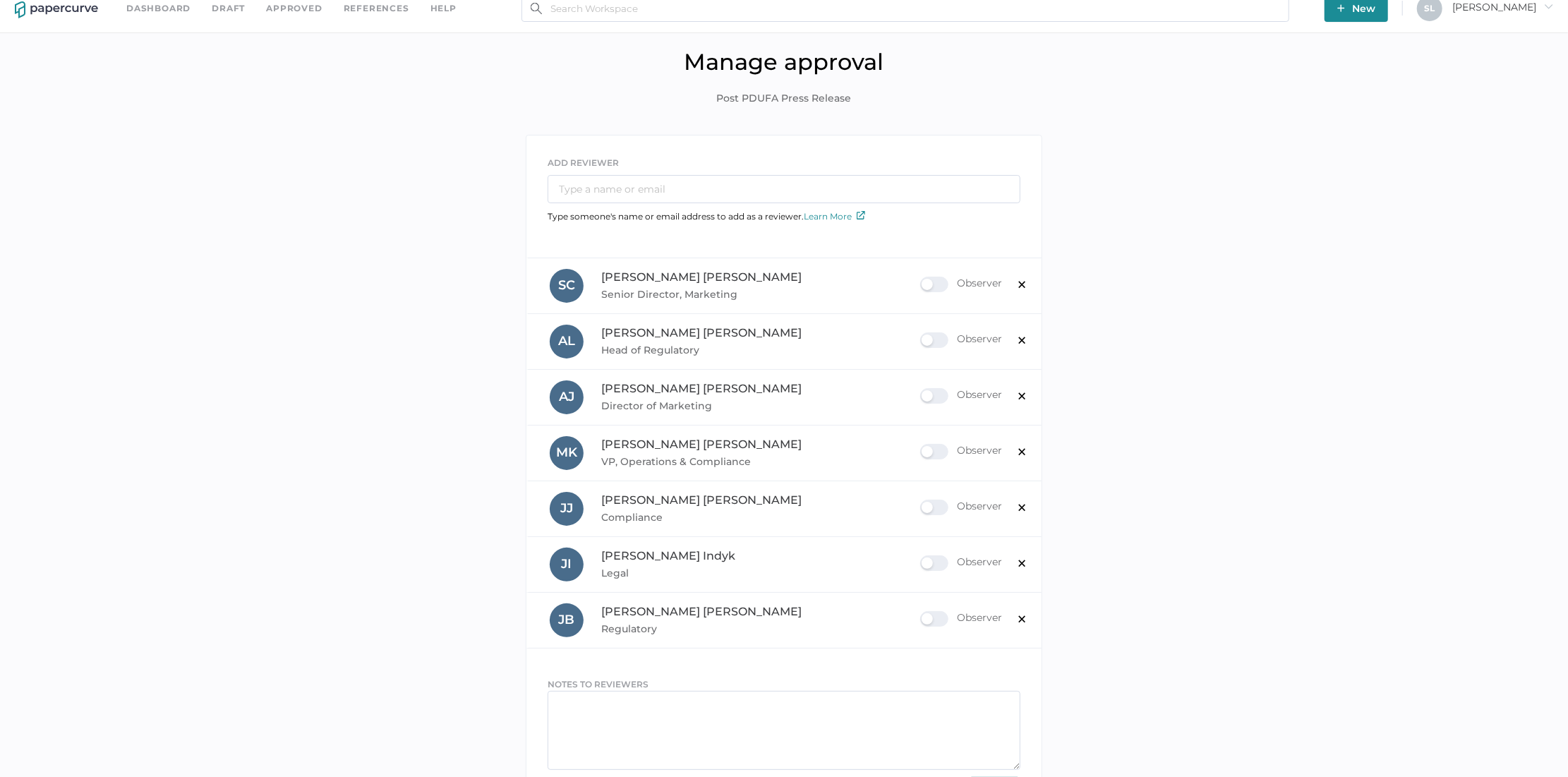
scroll to position [47, 0]
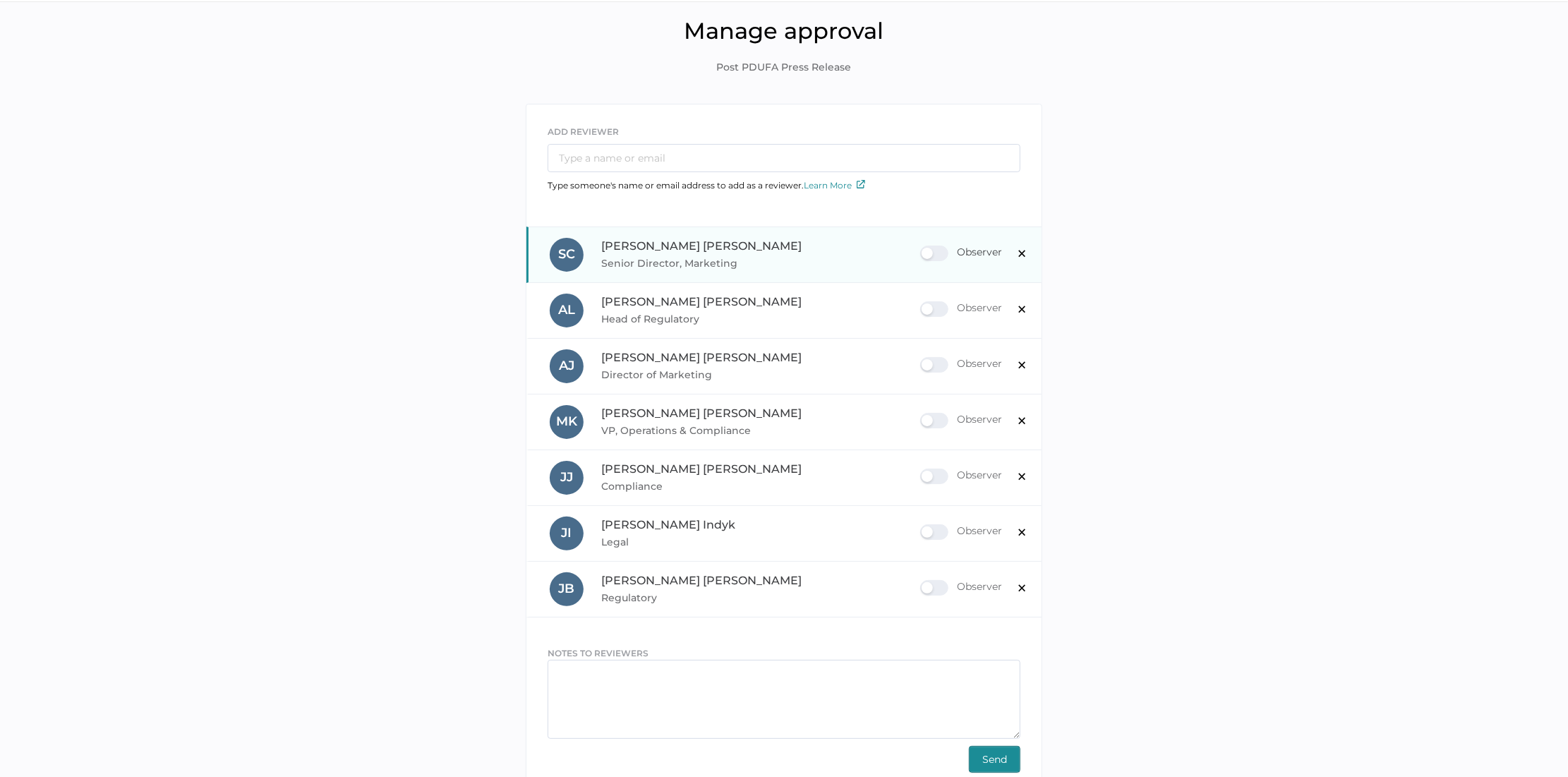
click at [939, 251] on div "Observer" at bounding box center [961, 253] width 82 height 16
click at [923, 248] on input "Observer" at bounding box center [923, 248] width 0 height 0
click at [943, 310] on div "Observer" at bounding box center [961, 309] width 82 height 16
click at [923, 304] on input "Observer" at bounding box center [923, 304] width 0 height 0
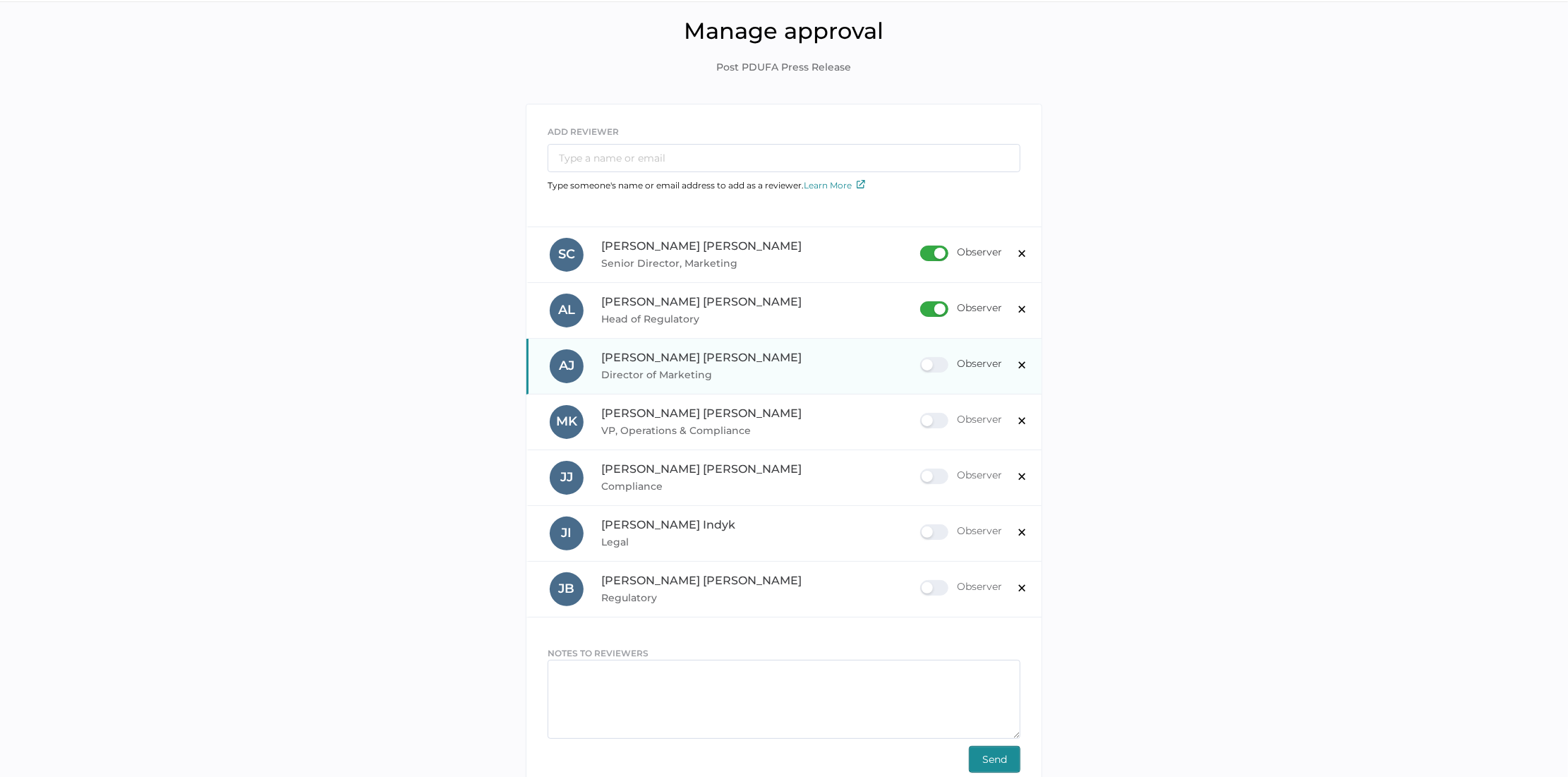
click at [937, 361] on div "Observer" at bounding box center [961, 365] width 82 height 16
click at [923, 359] on input "Observer" at bounding box center [923, 359] width 0 height 0
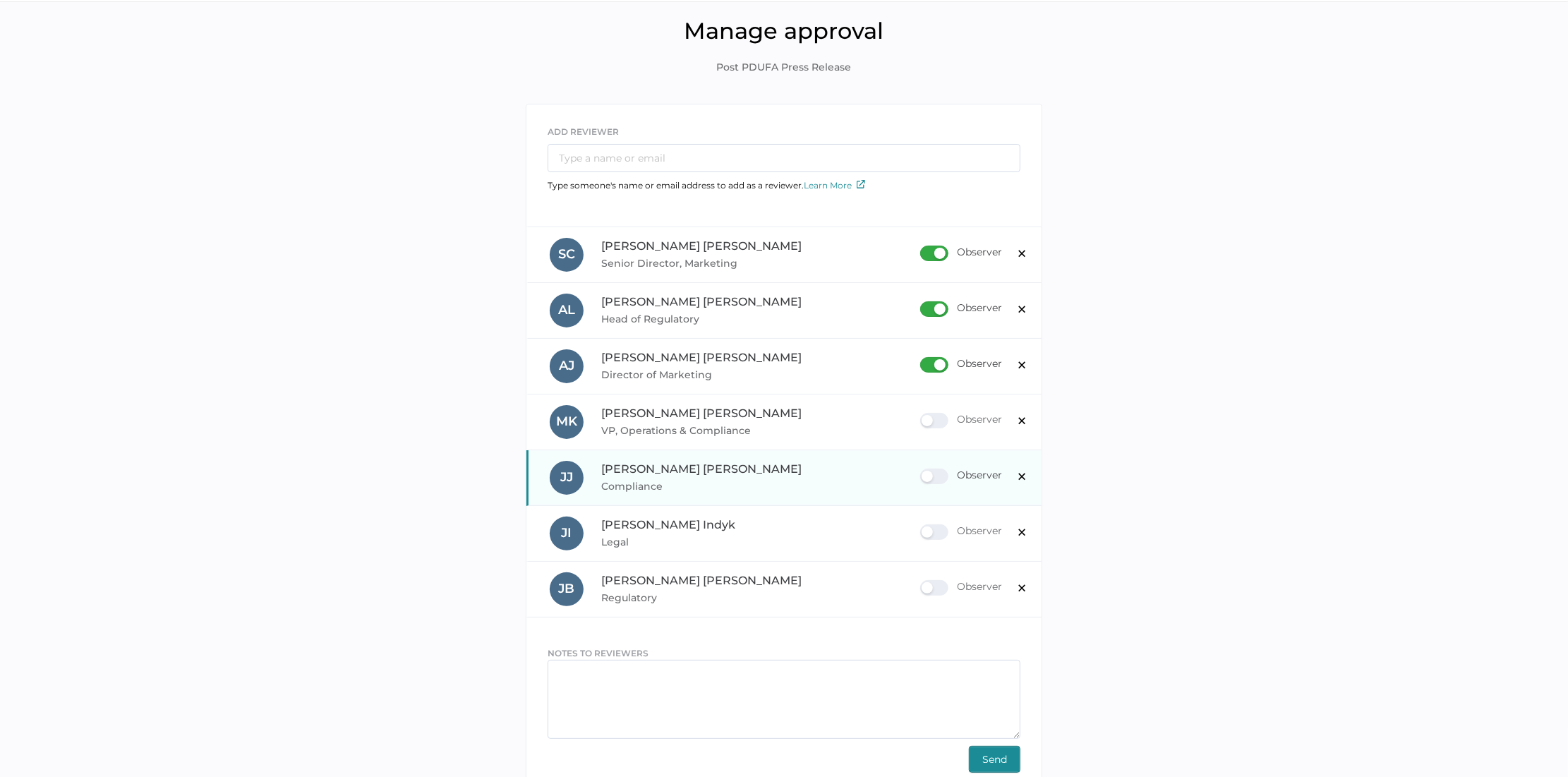
click at [940, 479] on div "Observer" at bounding box center [961, 476] width 82 height 16
click at [923, 471] on input "Observer" at bounding box center [923, 471] width 0 height 0
click at [605, 147] on input "text" at bounding box center [784, 158] width 472 height 28
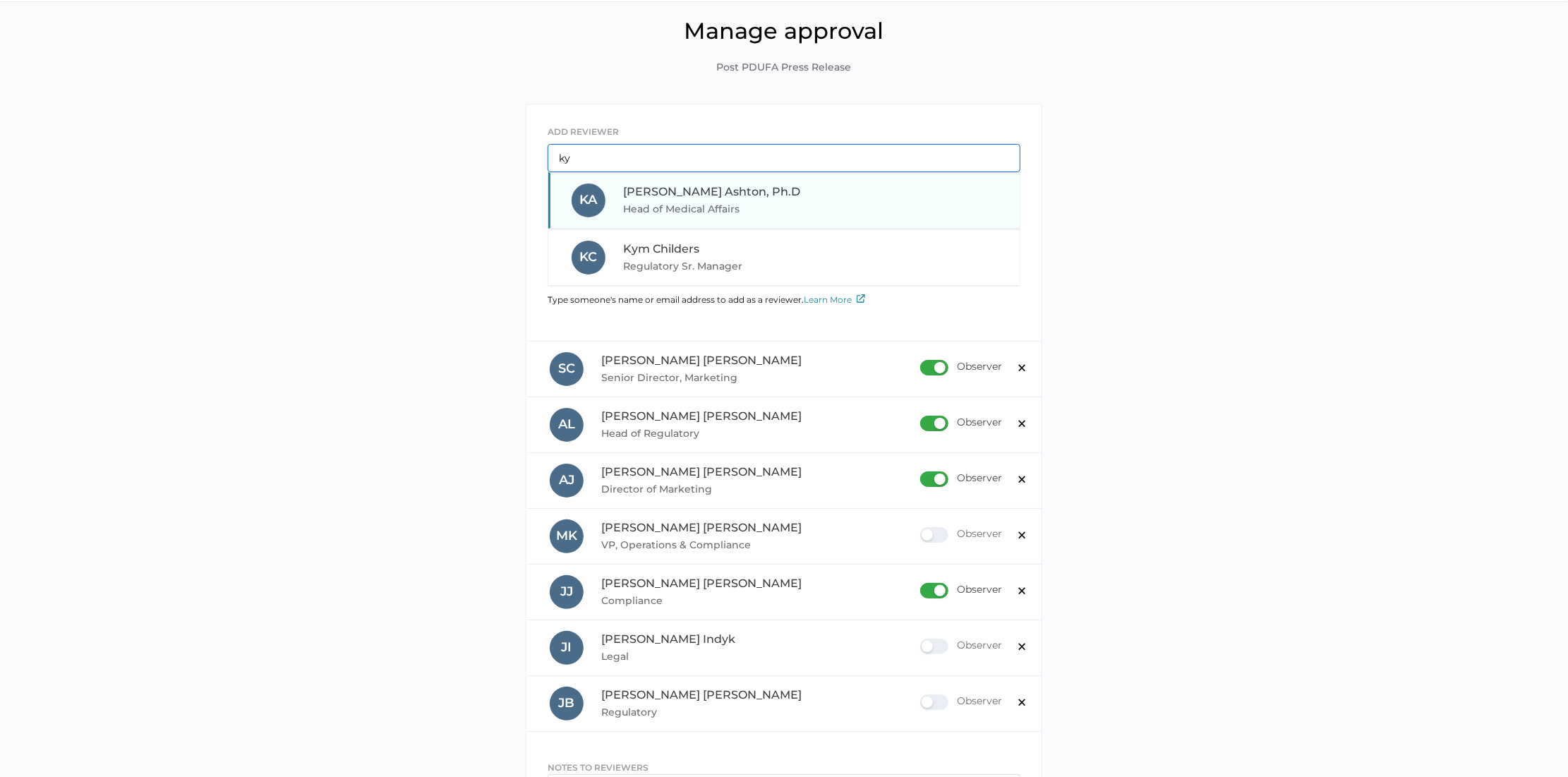
type input "ky"
click at [649, 194] on span "Kyle Ashton, Ph.D" at bounding box center [712, 192] width 177 height 14
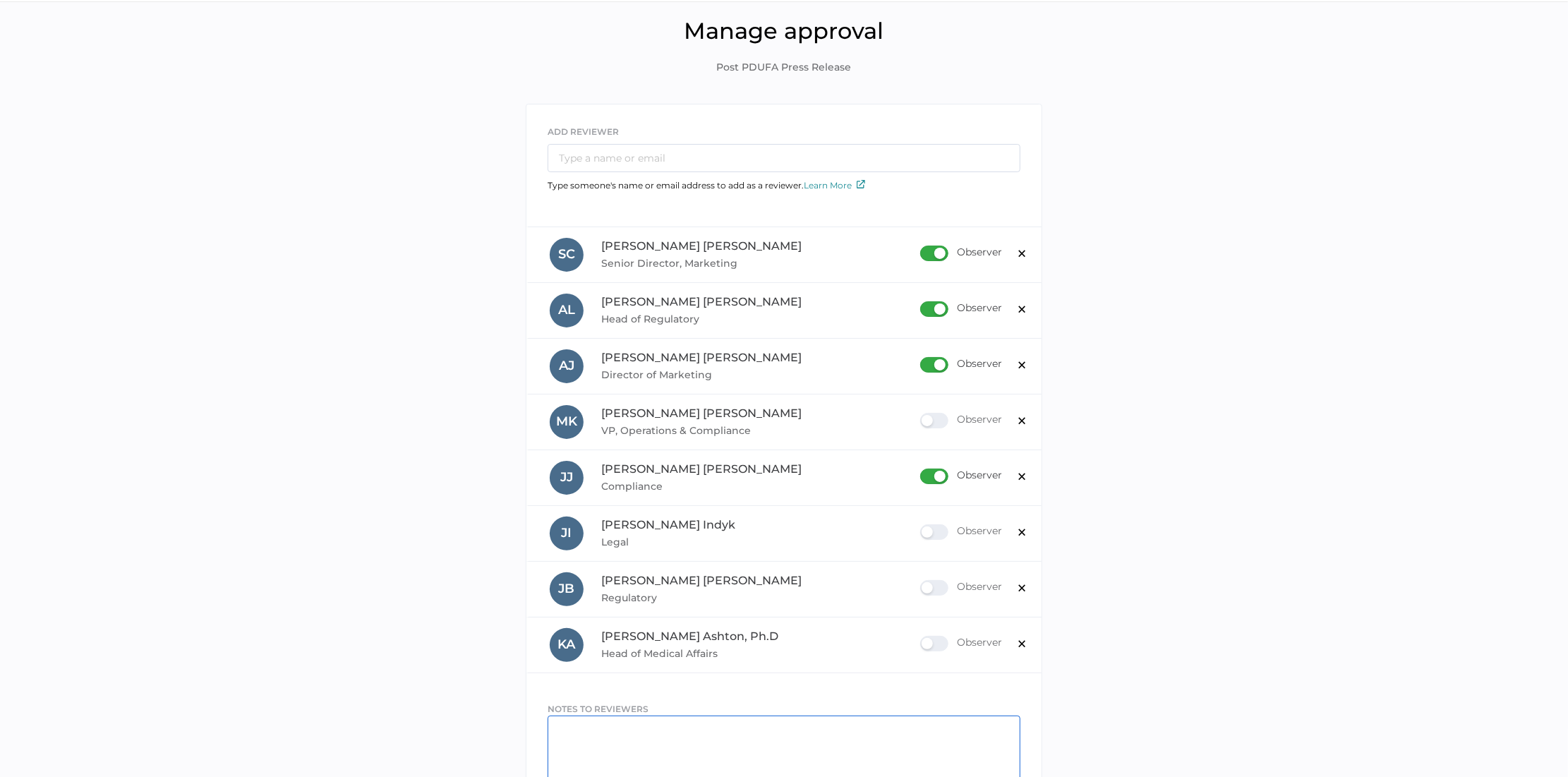
click at [651, 726] on textarea at bounding box center [784, 755] width 472 height 79
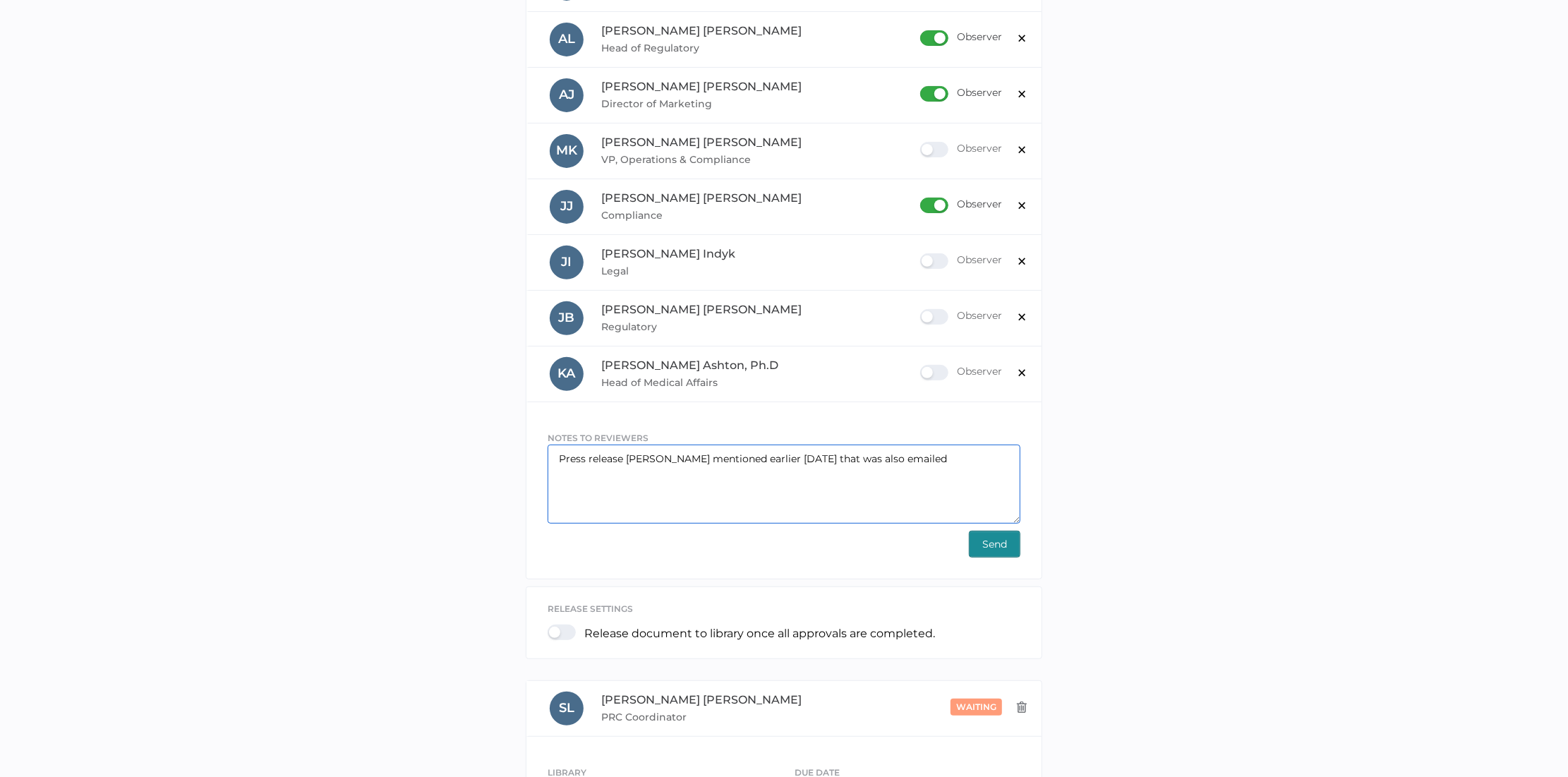
scroll to position [458, 0]
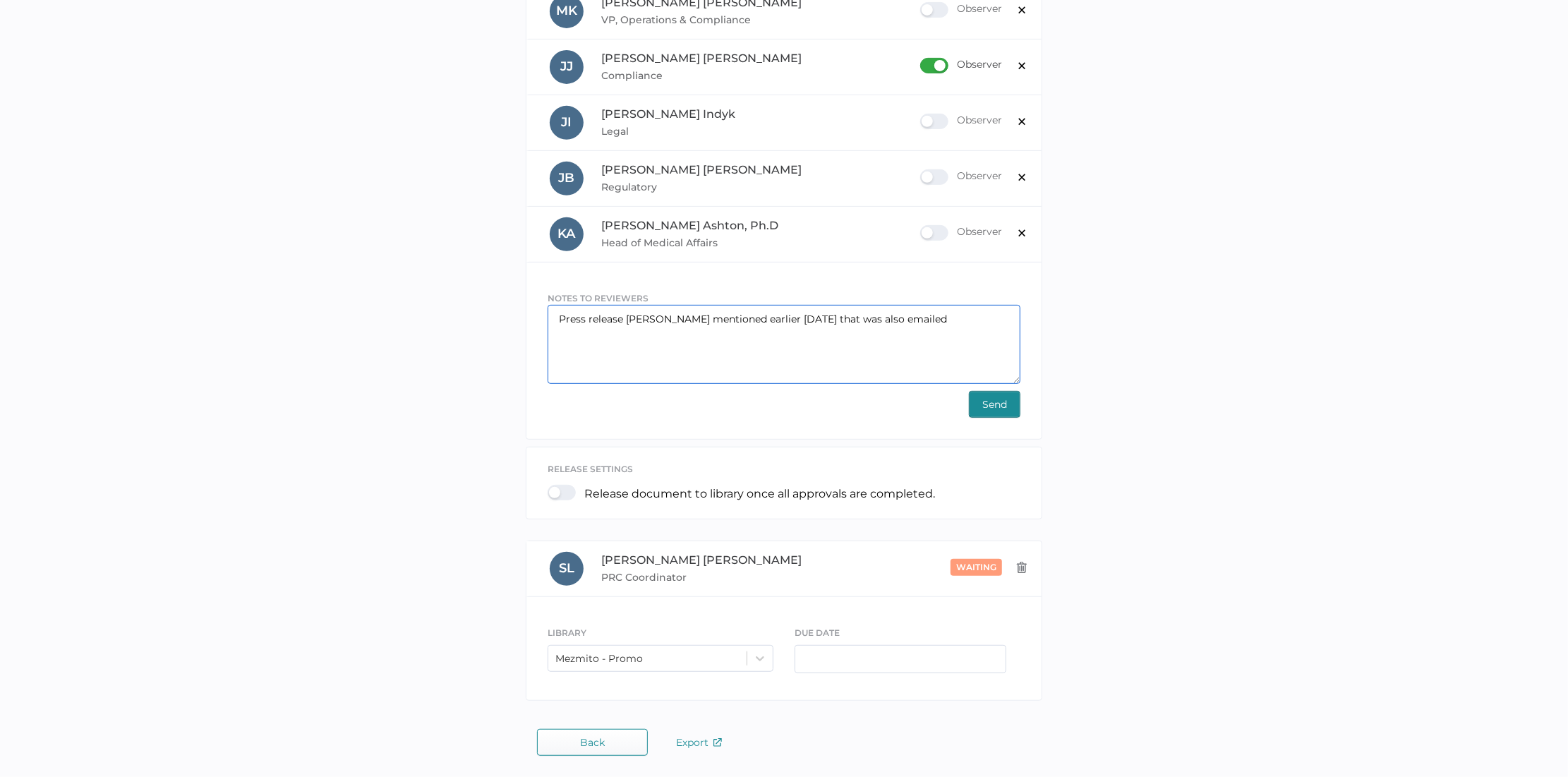
type textarea "Press release Sue mentioned earlier today that was also emailed"
click at [909, 651] on input "text" at bounding box center [900, 659] width 212 height 28
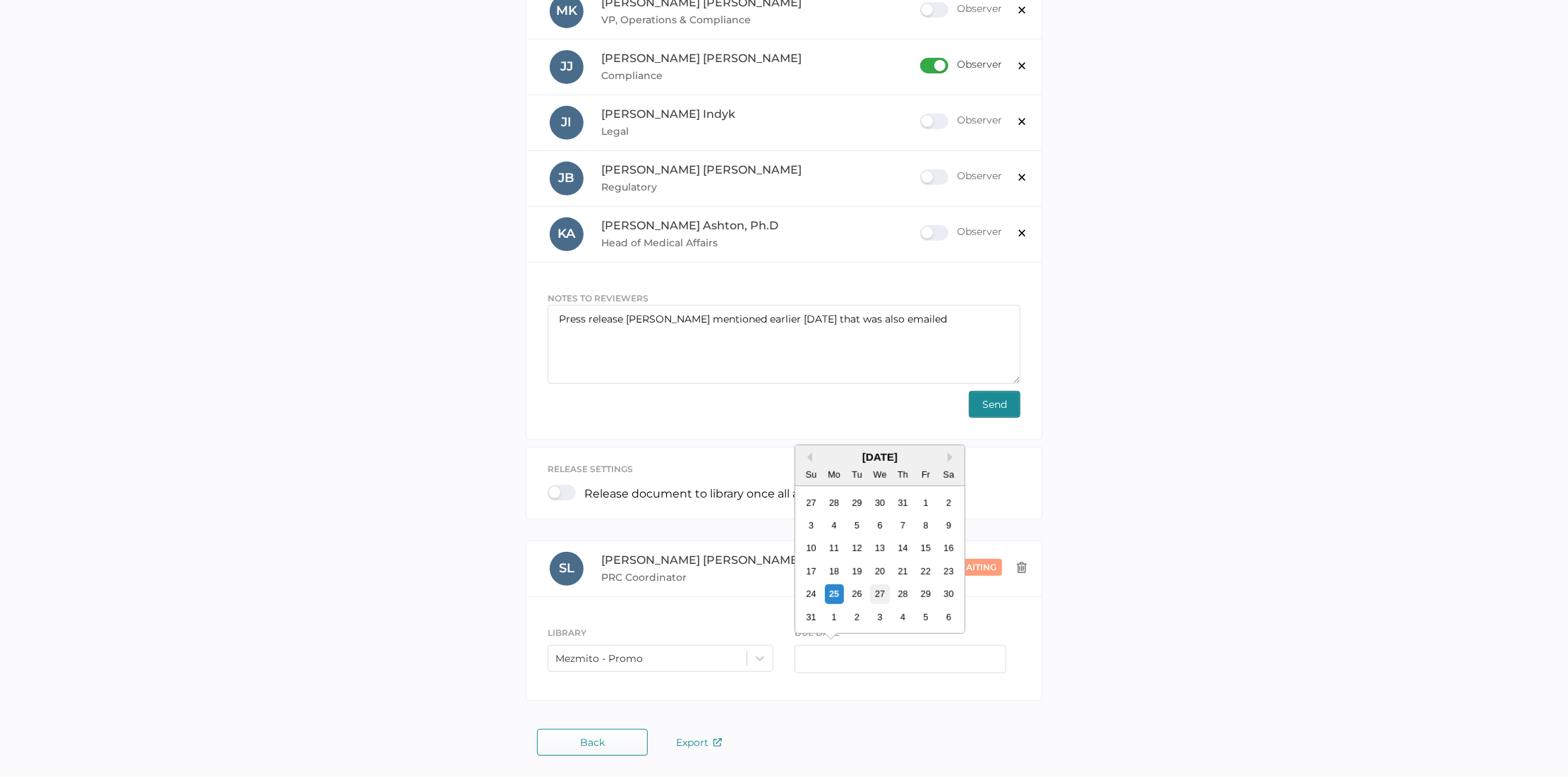
click at [882, 592] on div "27" at bounding box center [879, 594] width 19 height 19
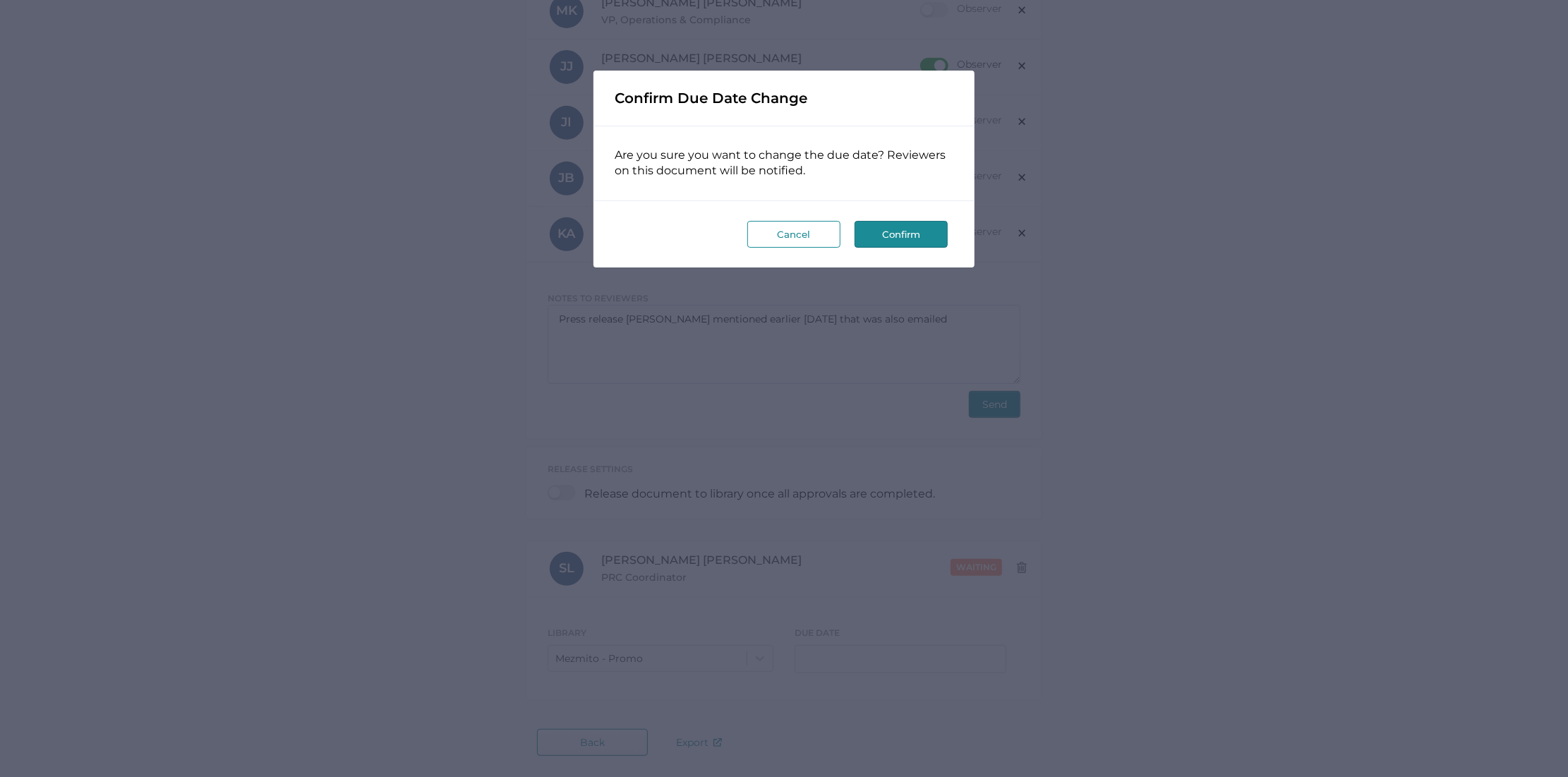
click at [906, 234] on button "Confirm" at bounding box center [901, 234] width 93 height 27
type input "08/27/2025"
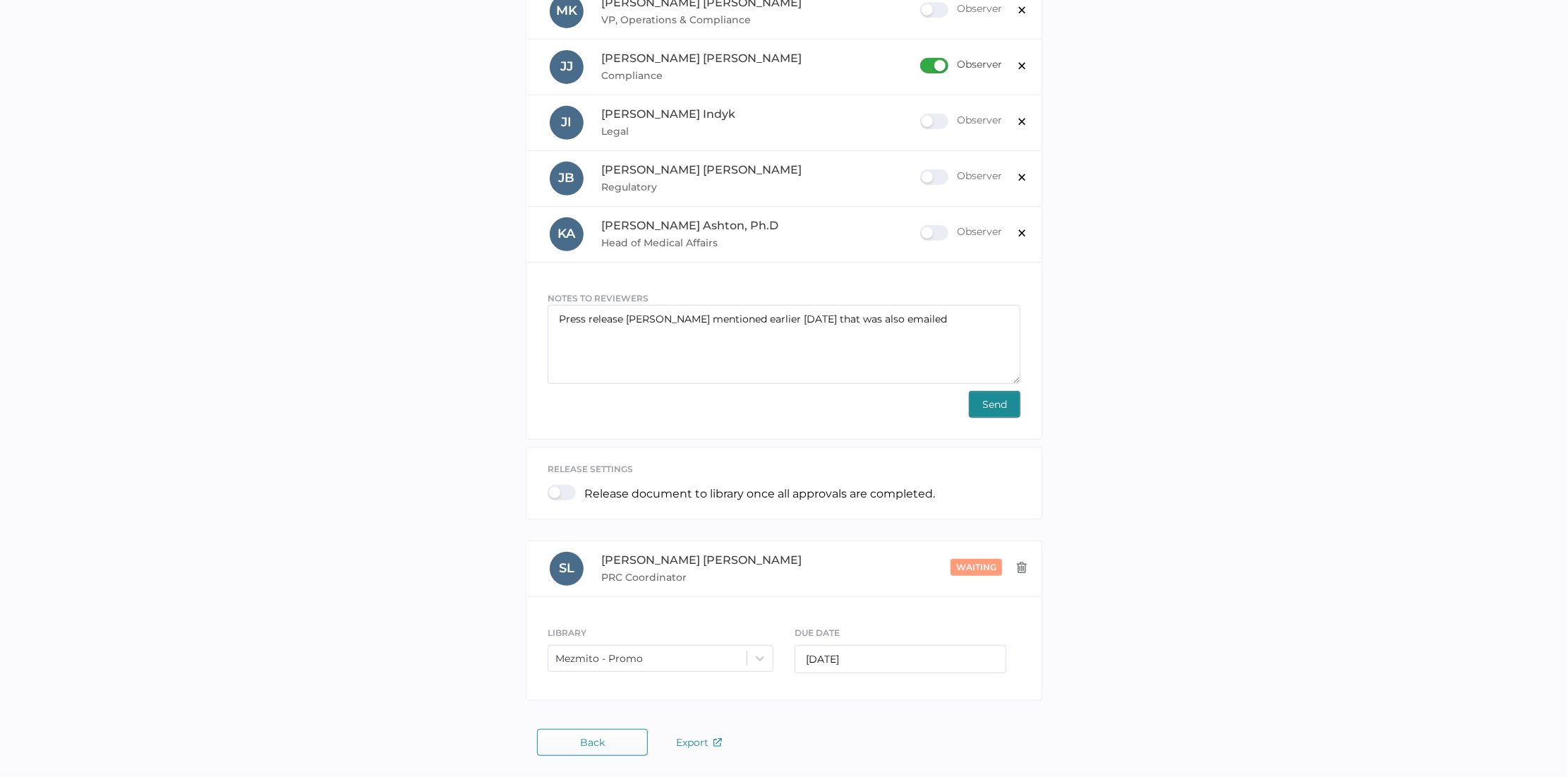
click at [1000, 408] on span "Send" at bounding box center [994, 404] width 25 height 26
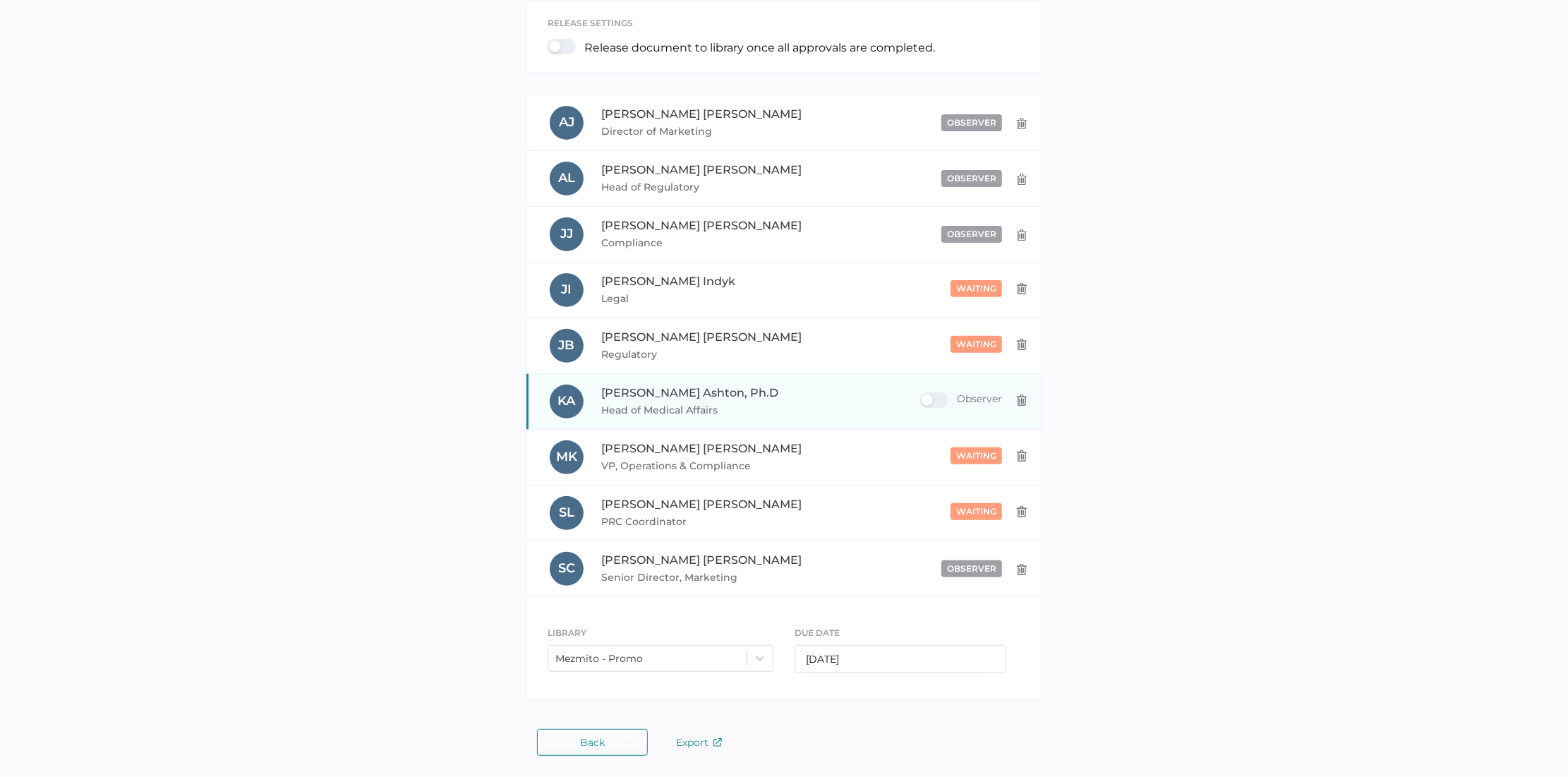
scroll to position [267, 0]
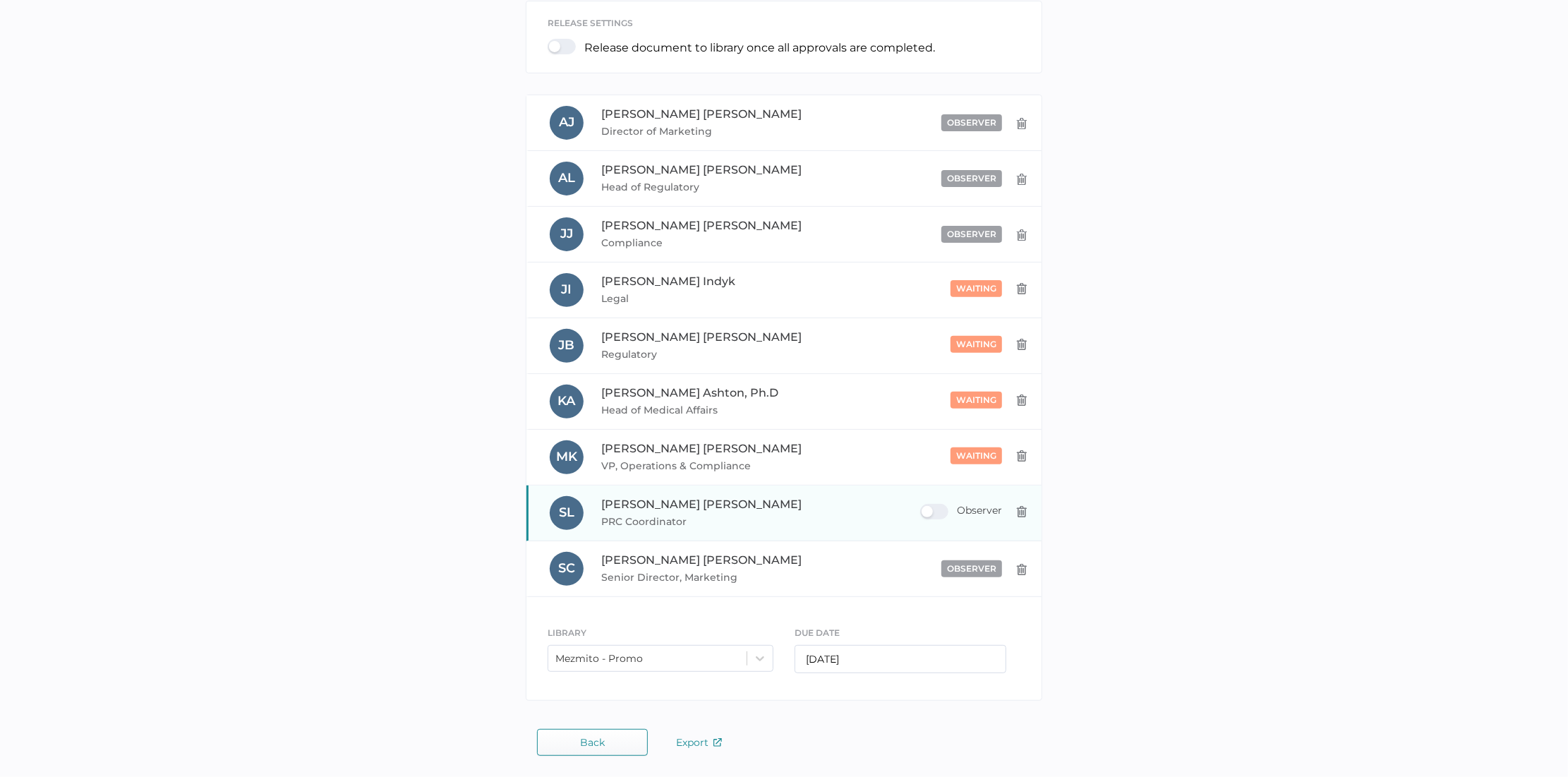
click at [937, 514] on div "Observer" at bounding box center [961, 511] width 82 height 16
click at [923, 506] on input "Observer" at bounding box center [923, 506] width 0 height 0
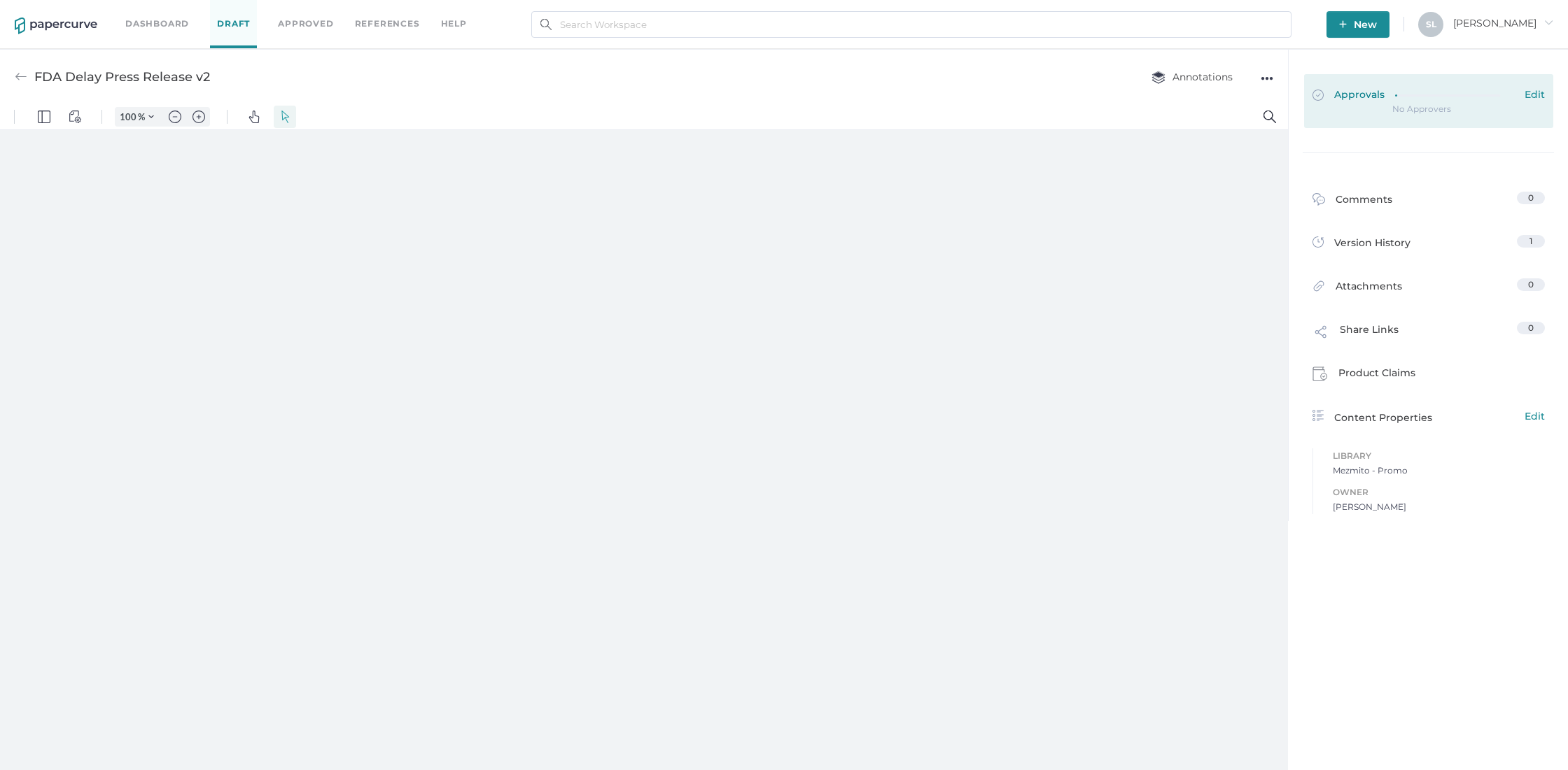
type input "63"
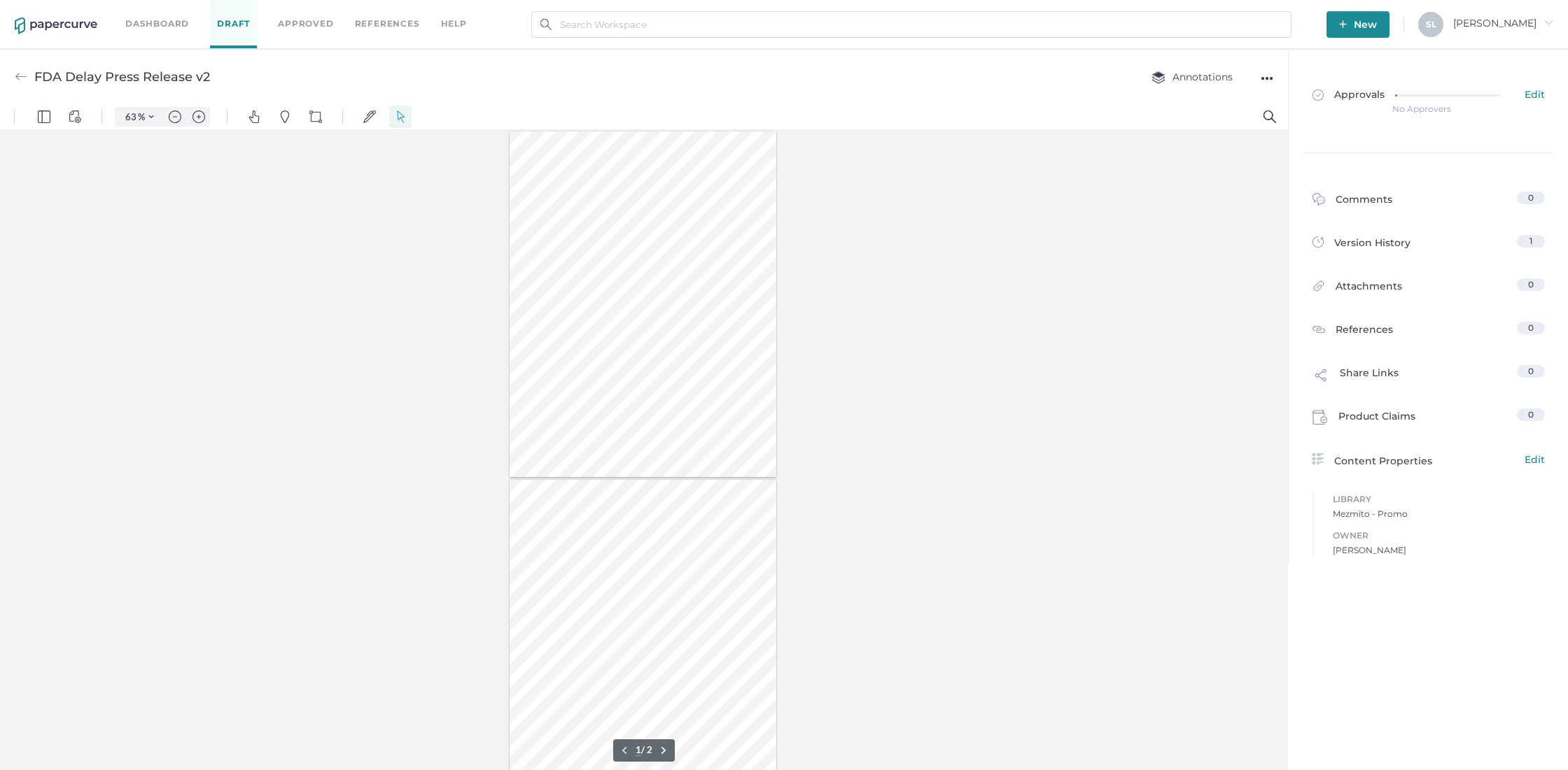
click at [1265, 77] on div "●●●" at bounding box center [1267, 78] width 13 height 20
click at [1165, 128] on span "Delete" at bounding box center [1211, 131] width 97 height 26
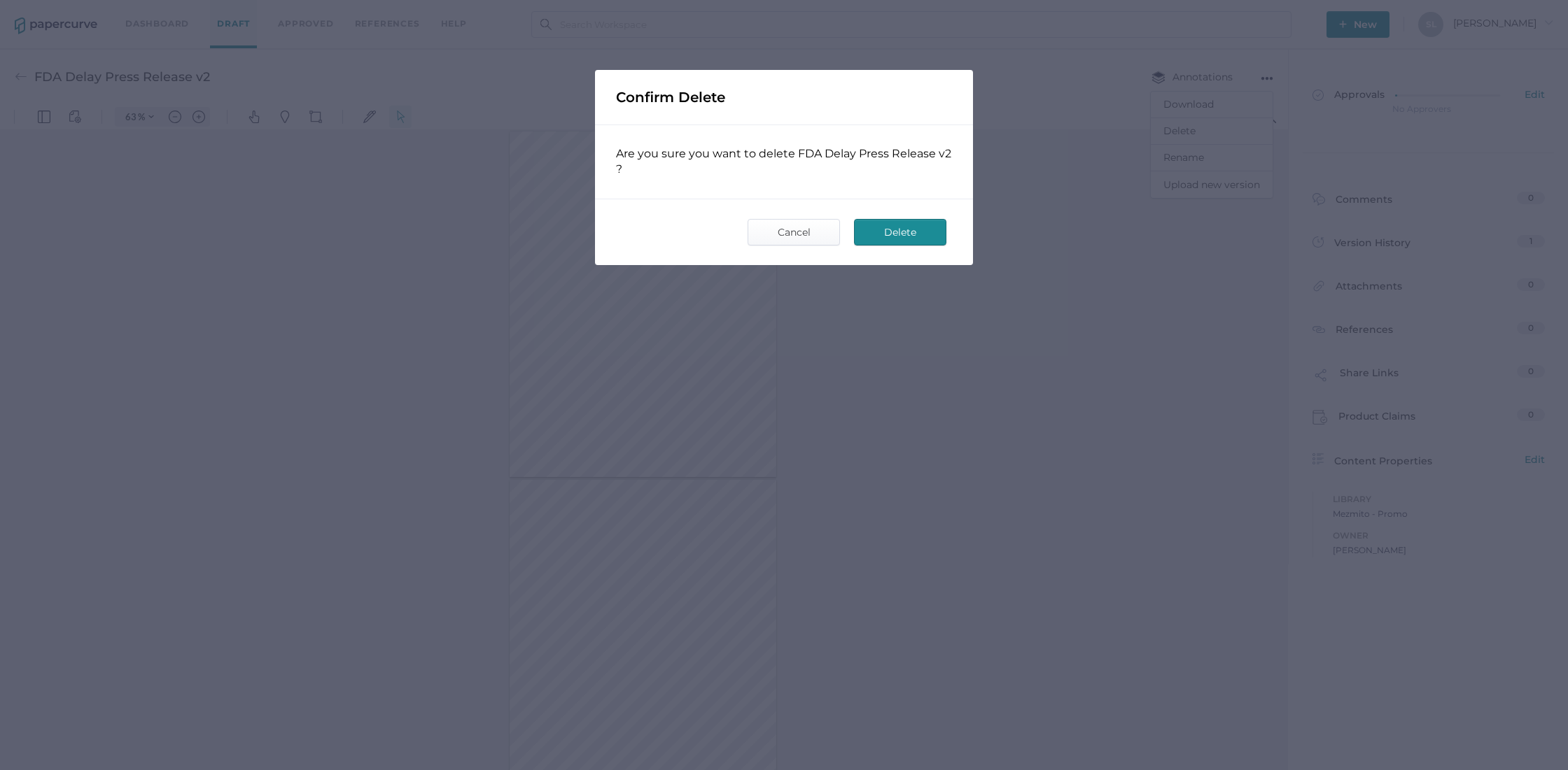
click at [927, 231] on span "Delete" at bounding box center [900, 233] width 66 height 26
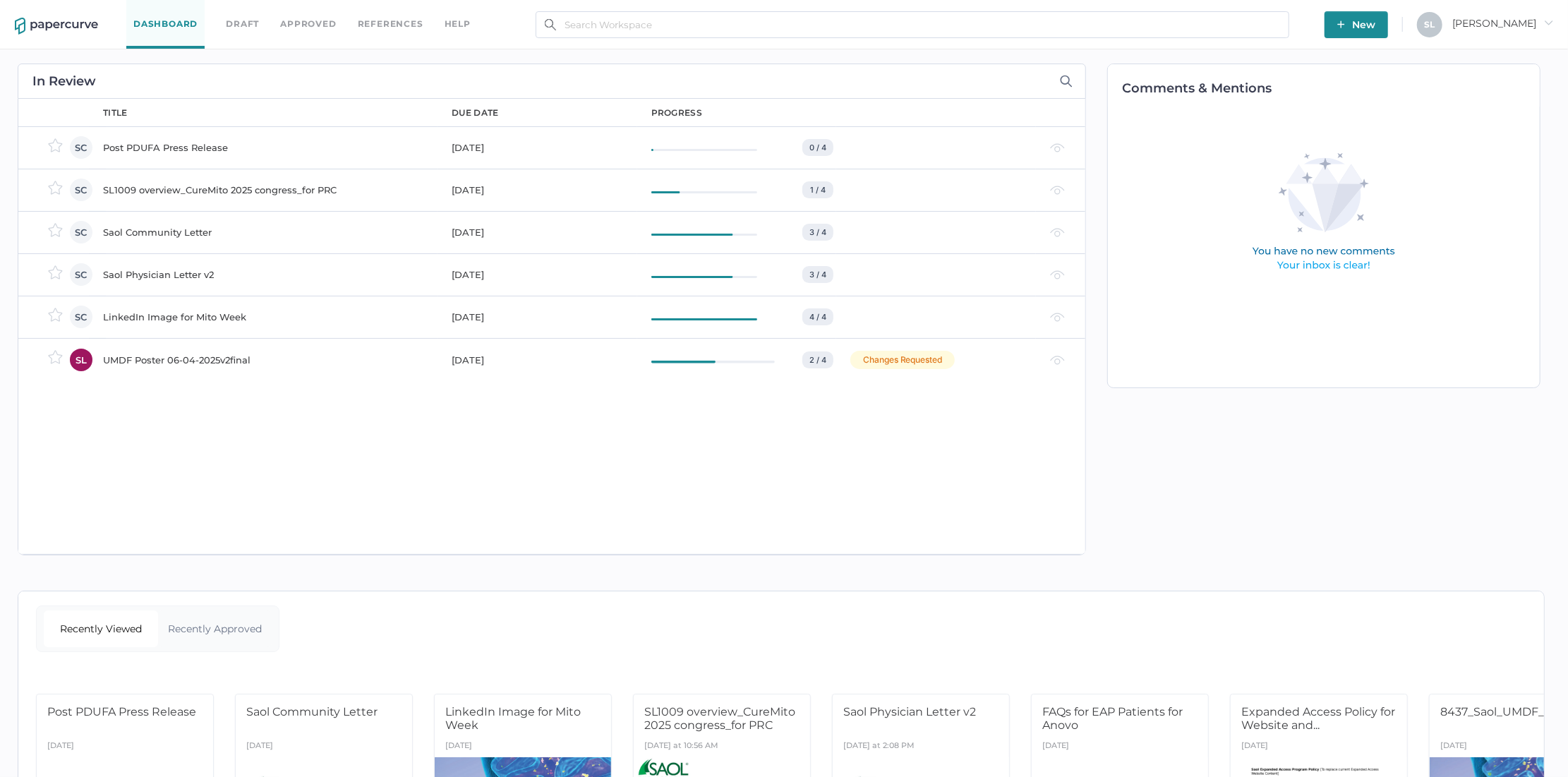
click at [148, 232] on div "Saol Community Letter" at bounding box center [269, 232] width 332 height 17
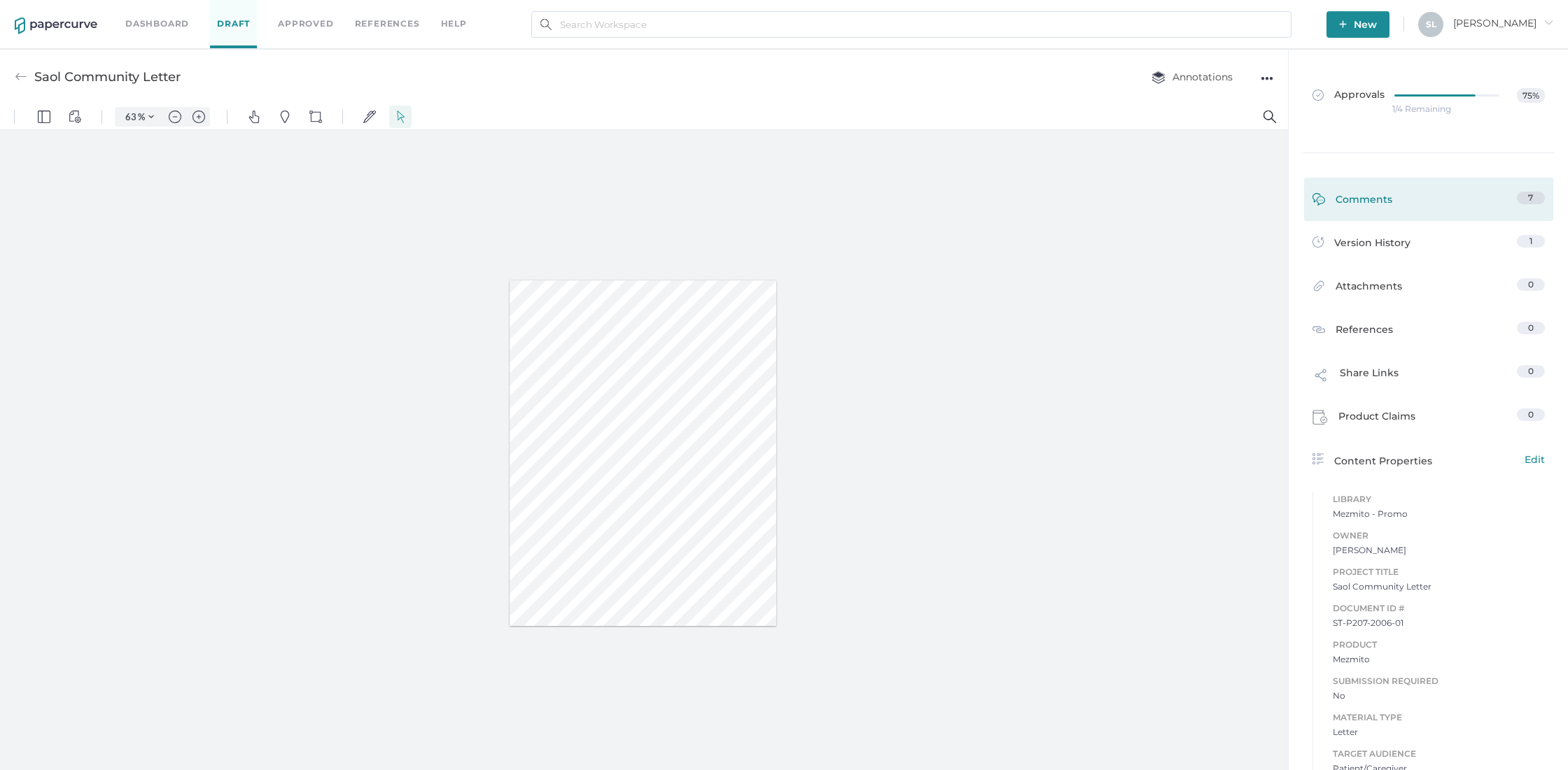
click at [1377, 198] on div "Comments" at bounding box center [1352, 202] width 80 height 22
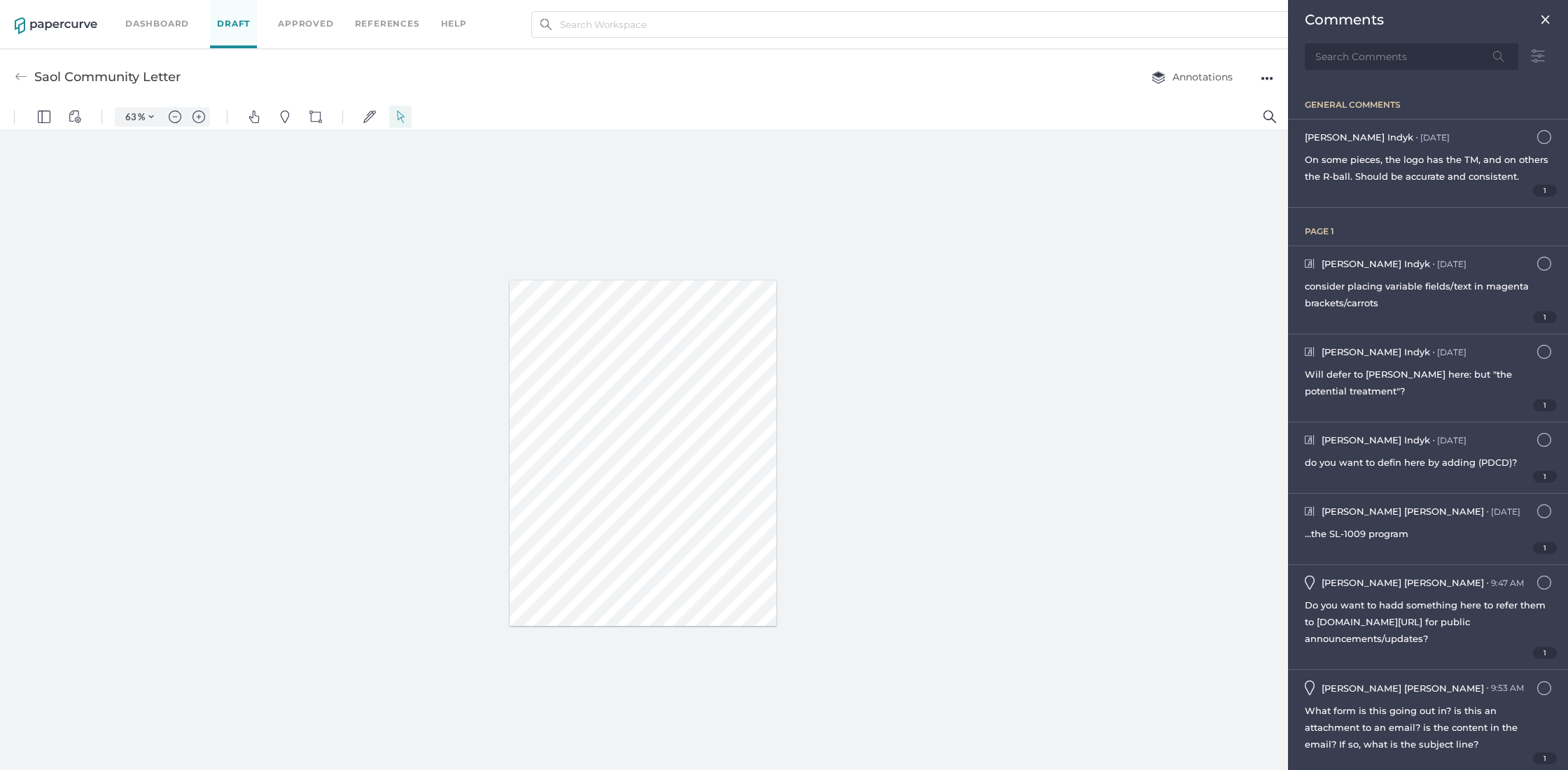
scroll to position [5, 0]
drag, startPoint x: 1355, startPoint y: 191, endPoint x: 1296, endPoint y: 152, distance: 70.7
click at [1296, 152] on div "[PERSON_NAME] ● [DATE] [DATE] 1:11pm On some pieces, the logo has the TM, and o…" at bounding box center [1428, 163] width 280 height 88
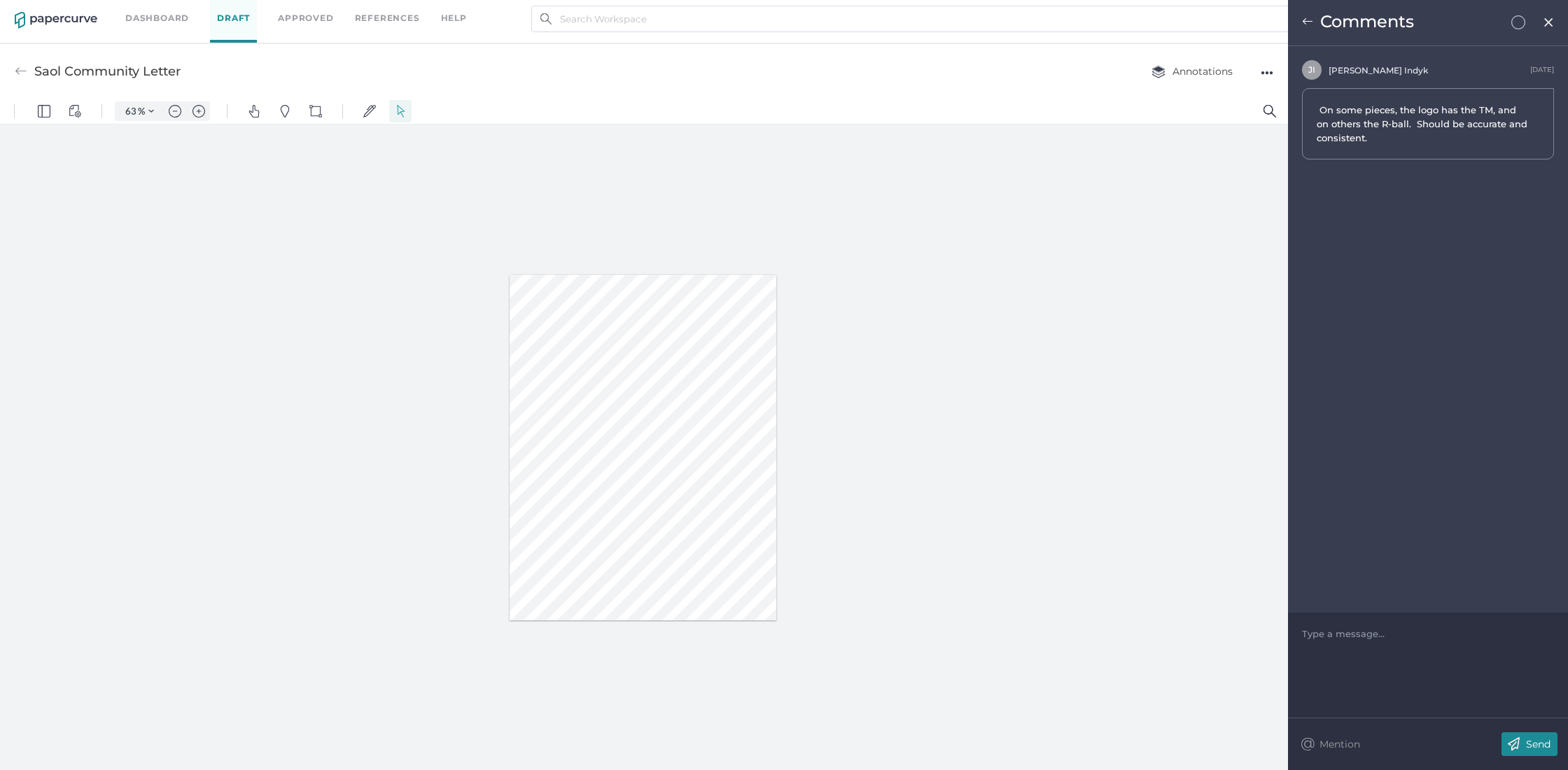
click at [1389, 139] on span "On some pieces, the logo has the TM, and on others the R-ball. Should be accura…" at bounding box center [1422, 124] width 211 height 42
drag, startPoint x: 1387, startPoint y: 140, endPoint x: 1294, endPoint y: 108, distance: 98.4
click at [1294, 108] on div "J I Jennifer Indyk August 20th On some pieces, the logo has the TM, and on othe…" at bounding box center [1428, 110] width 280 height 99
click at [1304, 20] on img at bounding box center [1307, 21] width 11 height 11
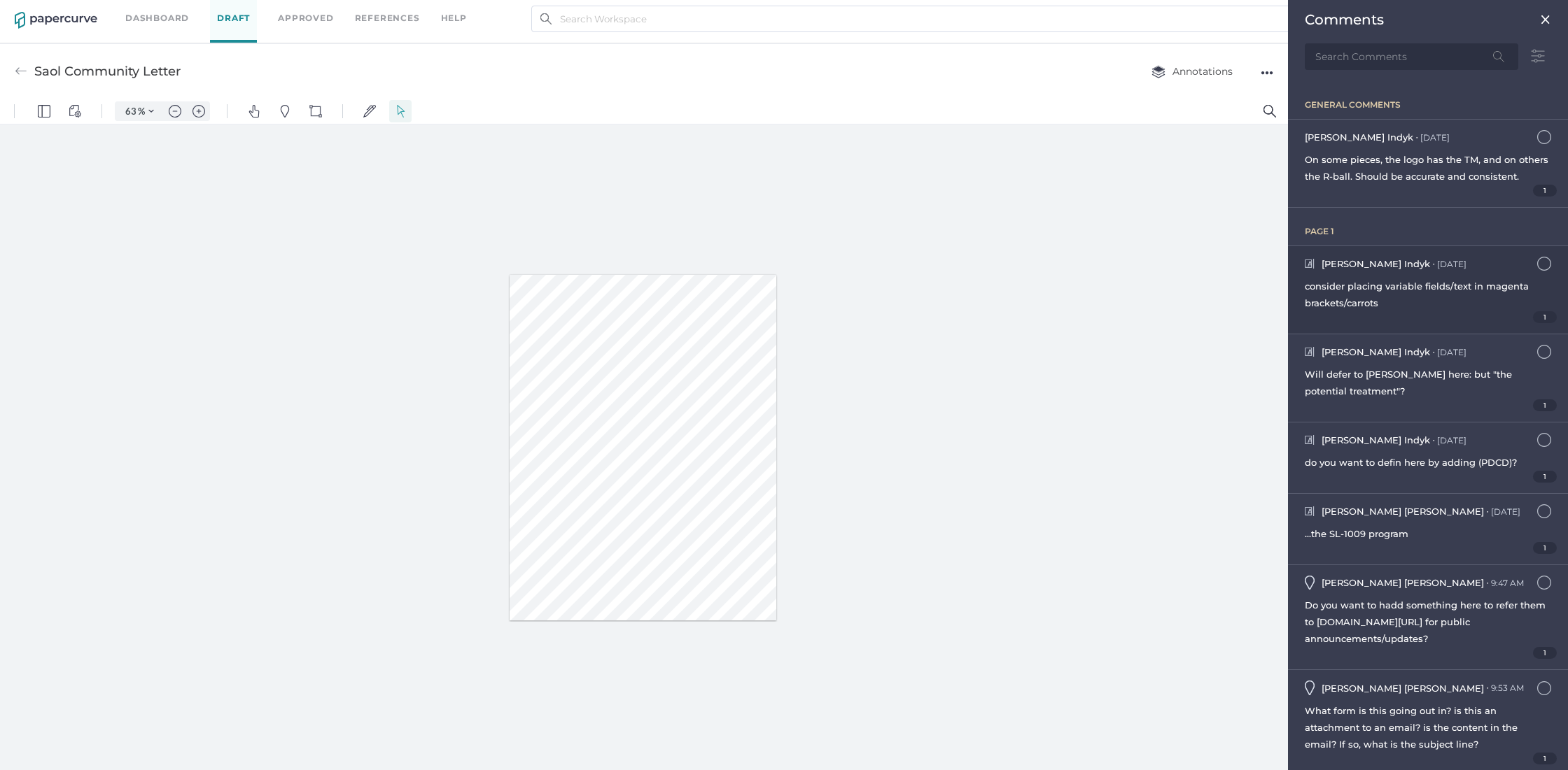
click at [1370, 302] on span "consider placing variable fields/text in magenta brackets/carrots" at bounding box center [1416, 294] width 224 height 28
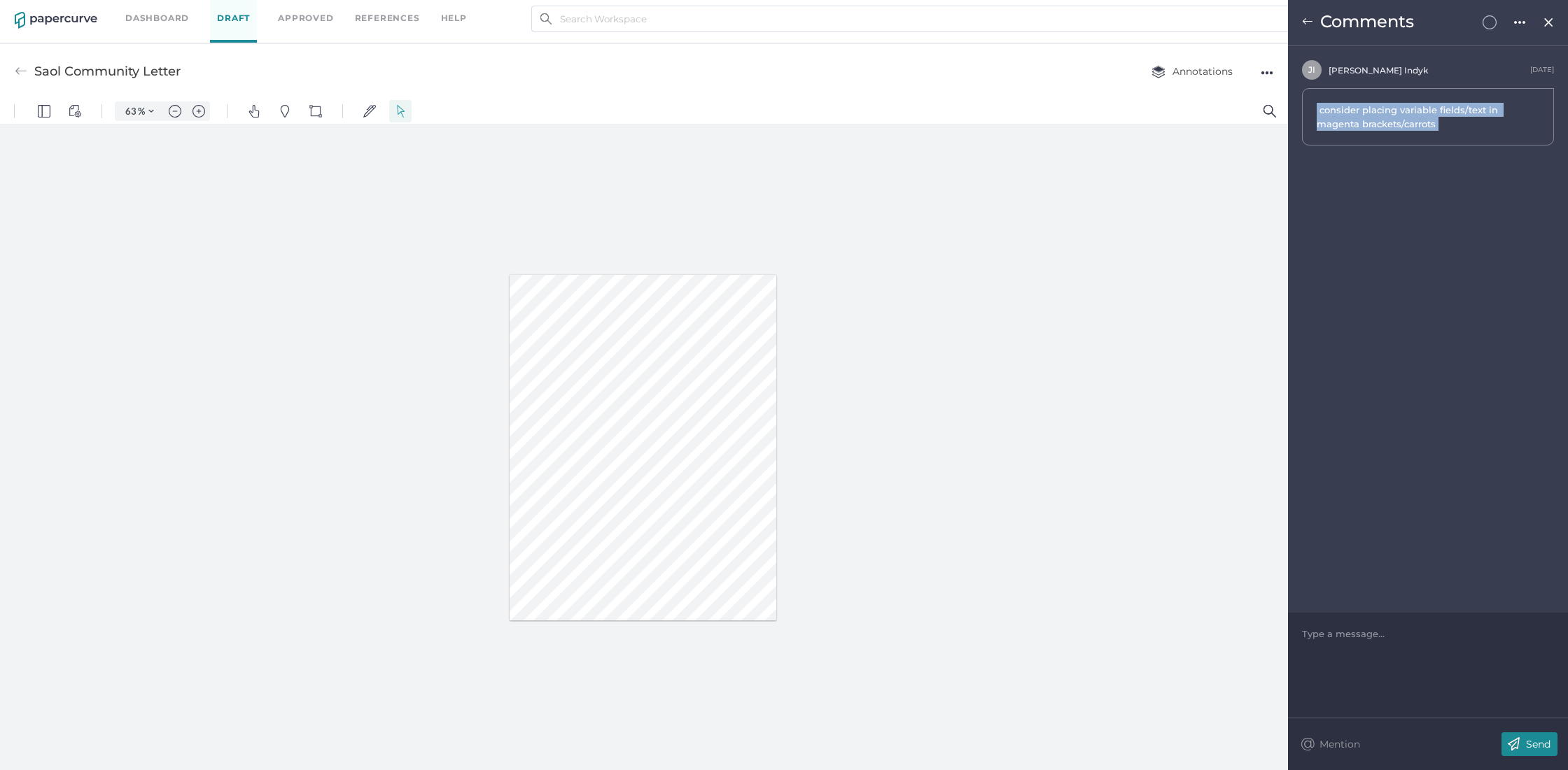
drag, startPoint x: 1448, startPoint y: 127, endPoint x: 1307, endPoint y: 94, distance: 144.8
click at [1307, 94] on div "consider placing variable fields/text in magenta brackets/carrots" at bounding box center [1428, 116] width 252 height 57
click at [21, 69] on img at bounding box center [21, 71] width 13 height 13
click at [19, 71] on img at bounding box center [21, 71] width 13 height 13
click at [1309, 24] on img at bounding box center [1307, 21] width 11 height 11
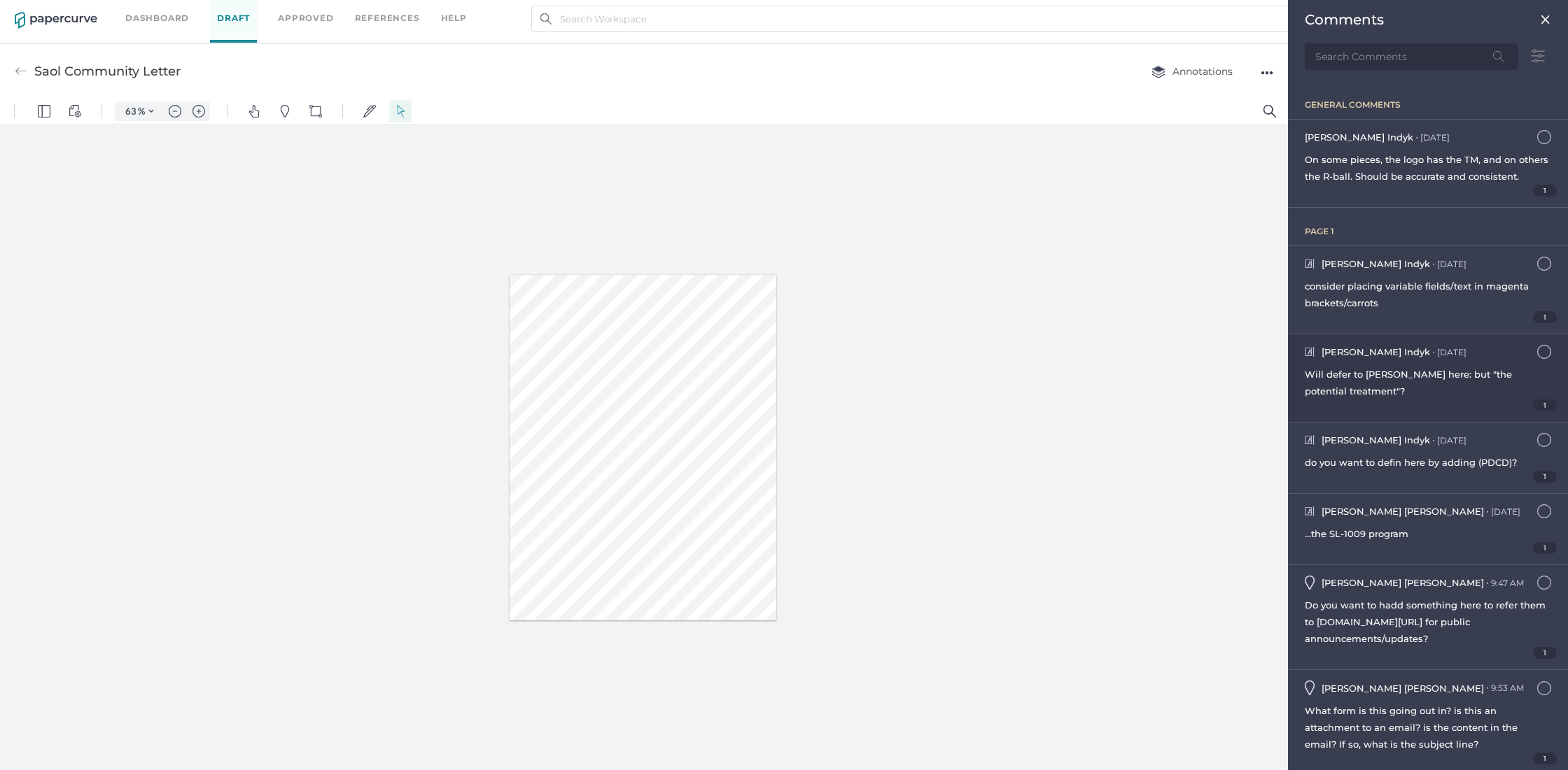
click at [1410, 397] on div "Will defer to Julie here: but "the potential treatment"?" at bounding box center [1428, 382] width 246 height 34
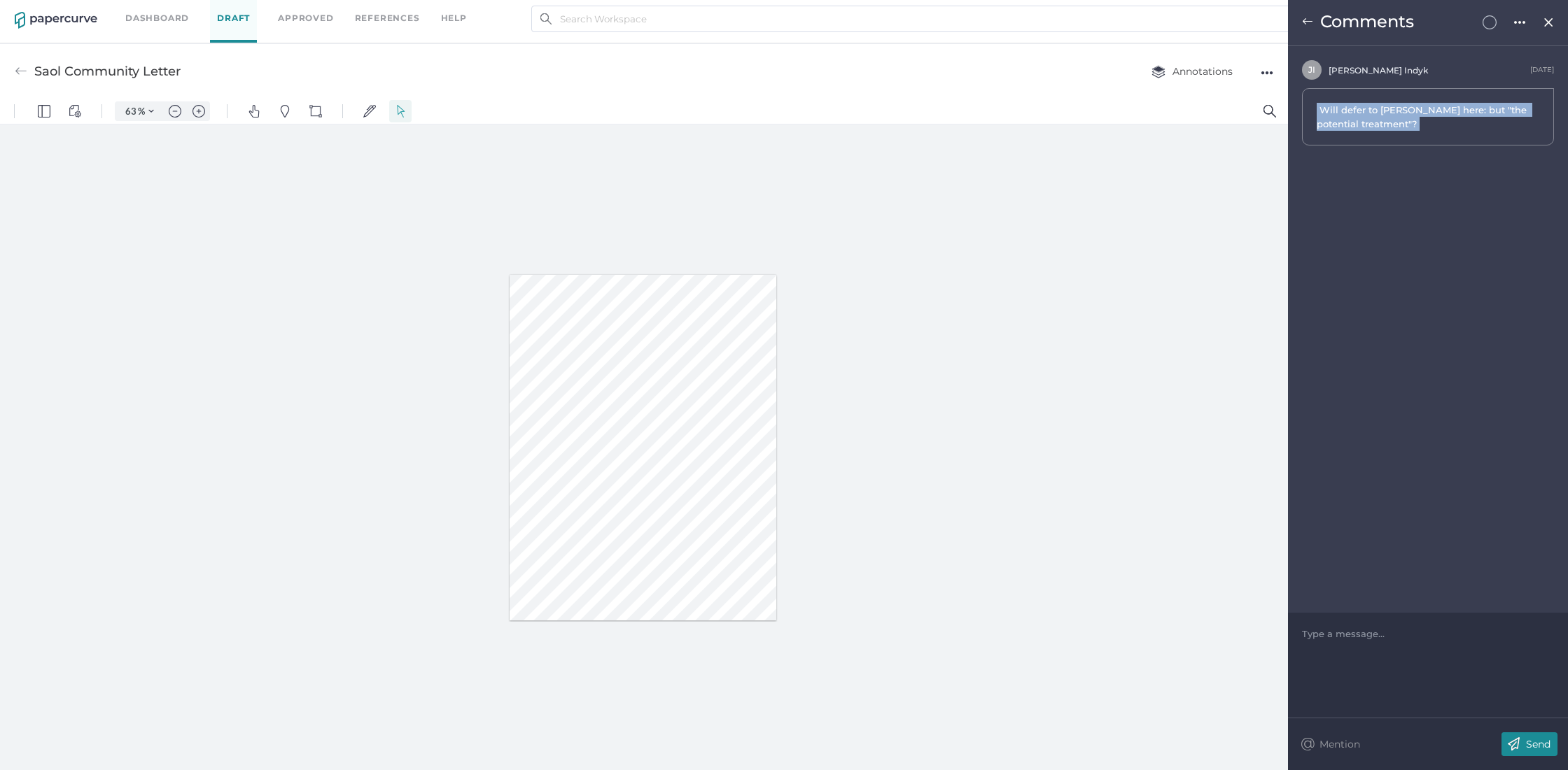
drag, startPoint x: 1378, startPoint y: 127, endPoint x: 1304, endPoint y: 95, distance: 80.6
click at [1305, 97] on div "Will defer to Julie here: but "the potential treatment"?" at bounding box center [1428, 116] width 252 height 57
click at [1309, 23] on img at bounding box center [1307, 21] width 11 height 11
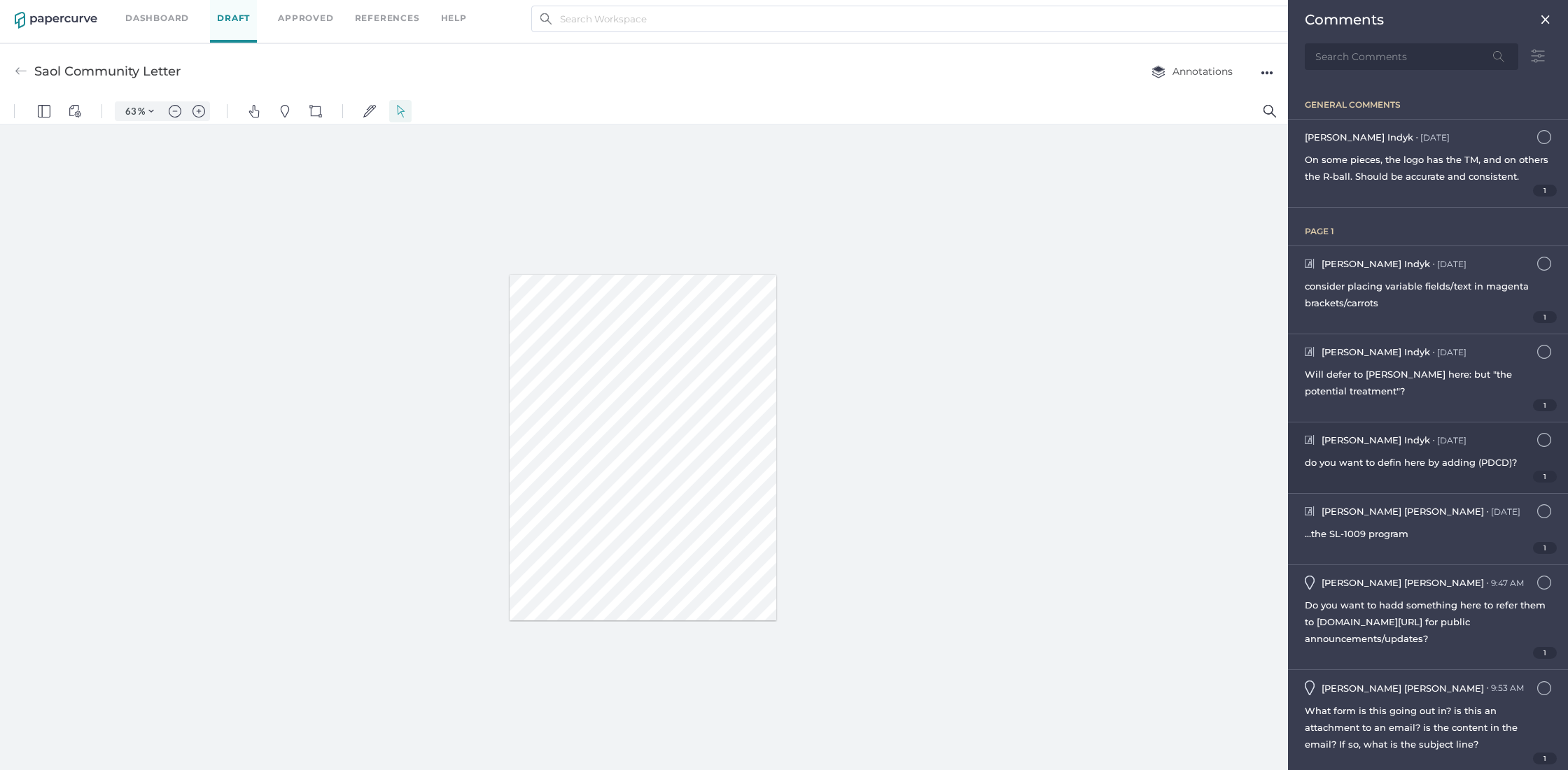
click at [1412, 468] on span "do you want to defin here by adding (PDCD)?" at bounding box center [1410, 462] width 212 height 11
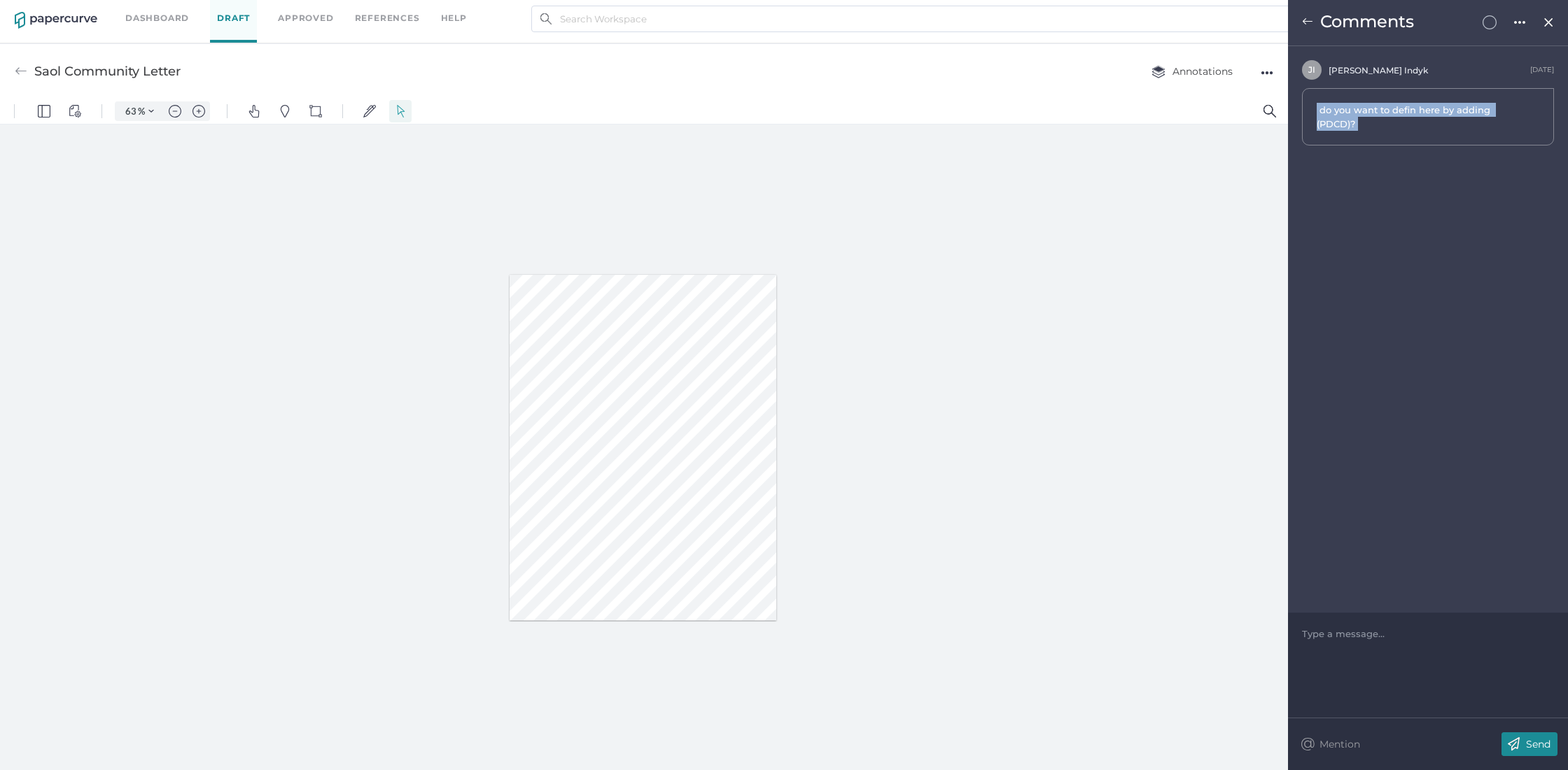
drag, startPoint x: 1368, startPoint y: 119, endPoint x: 1309, endPoint y: 104, distance: 60.9
click at [1309, 104] on div "do you want to defin here by adding (PDCD)?" at bounding box center [1428, 116] width 252 height 57
click at [1307, 17] on img at bounding box center [1307, 21] width 11 height 11
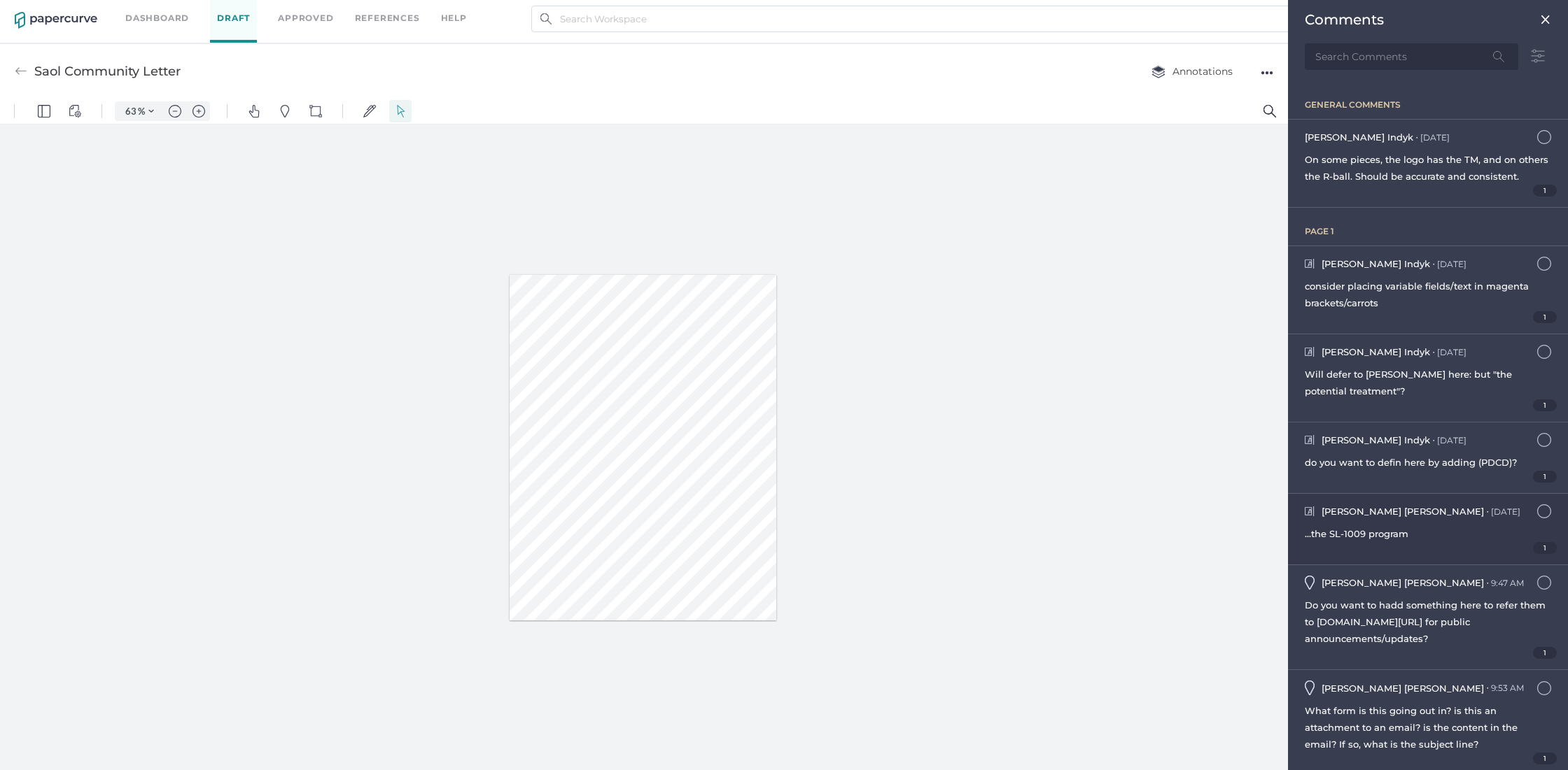
click at [1416, 542] on div "...the SL-1009 program" at bounding box center [1428, 534] width 246 height 17
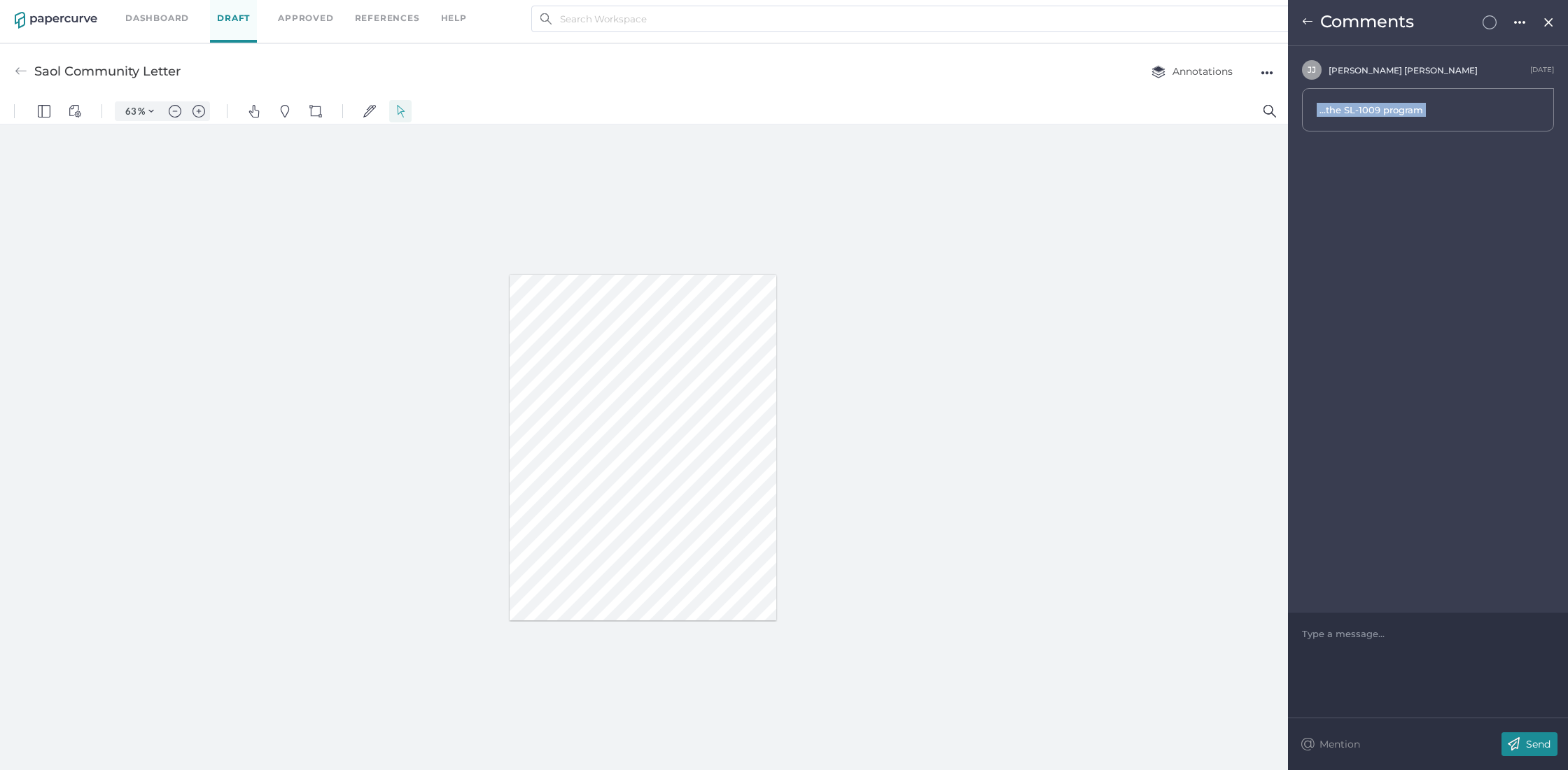
drag, startPoint x: 1427, startPoint y: 108, endPoint x: 1295, endPoint y: 104, distance: 132.1
click at [1295, 104] on div "J J Jeff Janofsky August 21st ...the SL-1009 program" at bounding box center [1428, 95] width 280 height 71
click at [1304, 22] on img at bounding box center [1307, 21] width 11 height 11
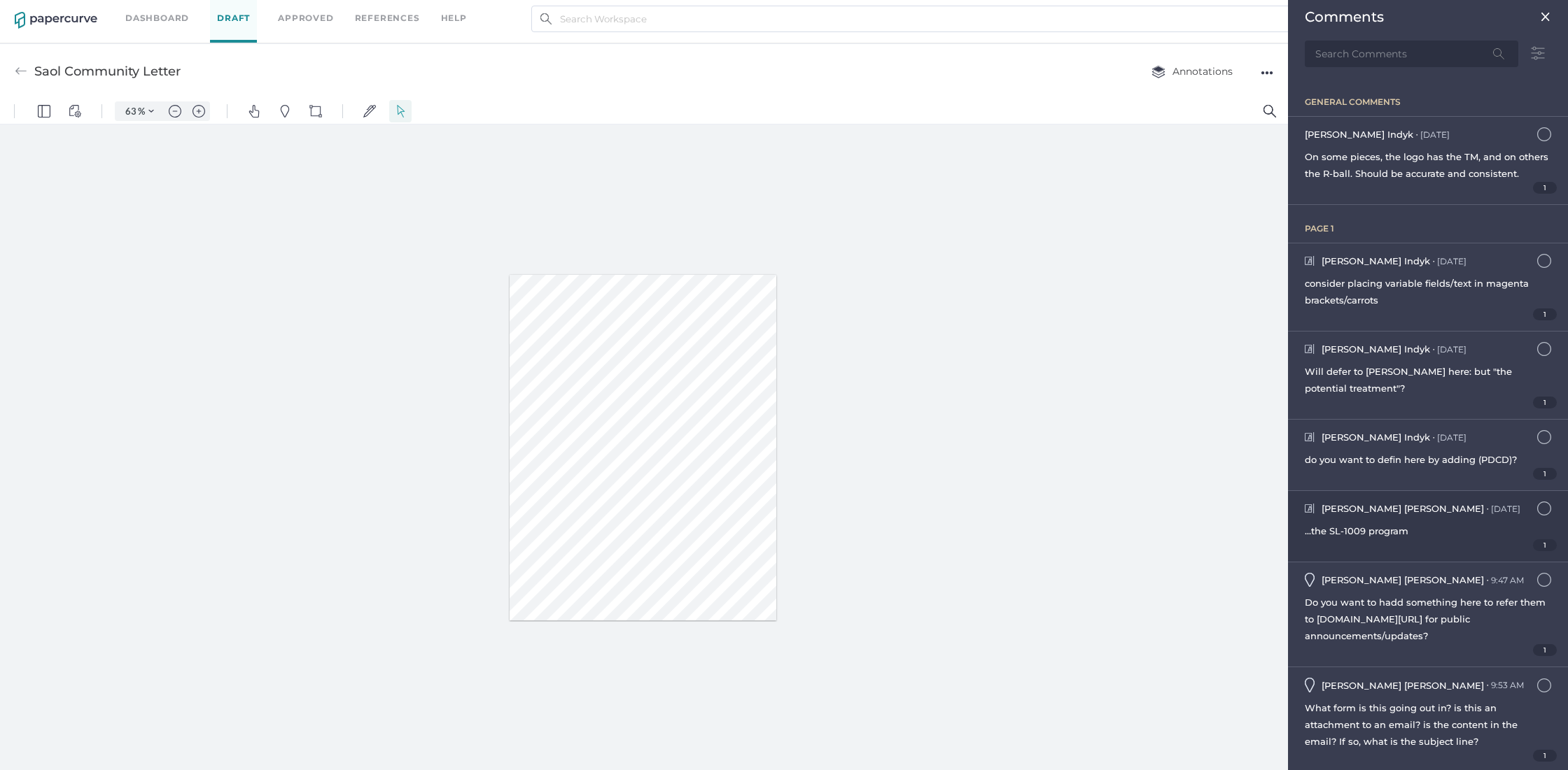
scroll to position [7, 0]
click at [1425, 639] on span "Do you want to hadd something here to refer them to www.saolrx.com/news/ for pu…" at bounding box center [1425, 616] width 241 height 45
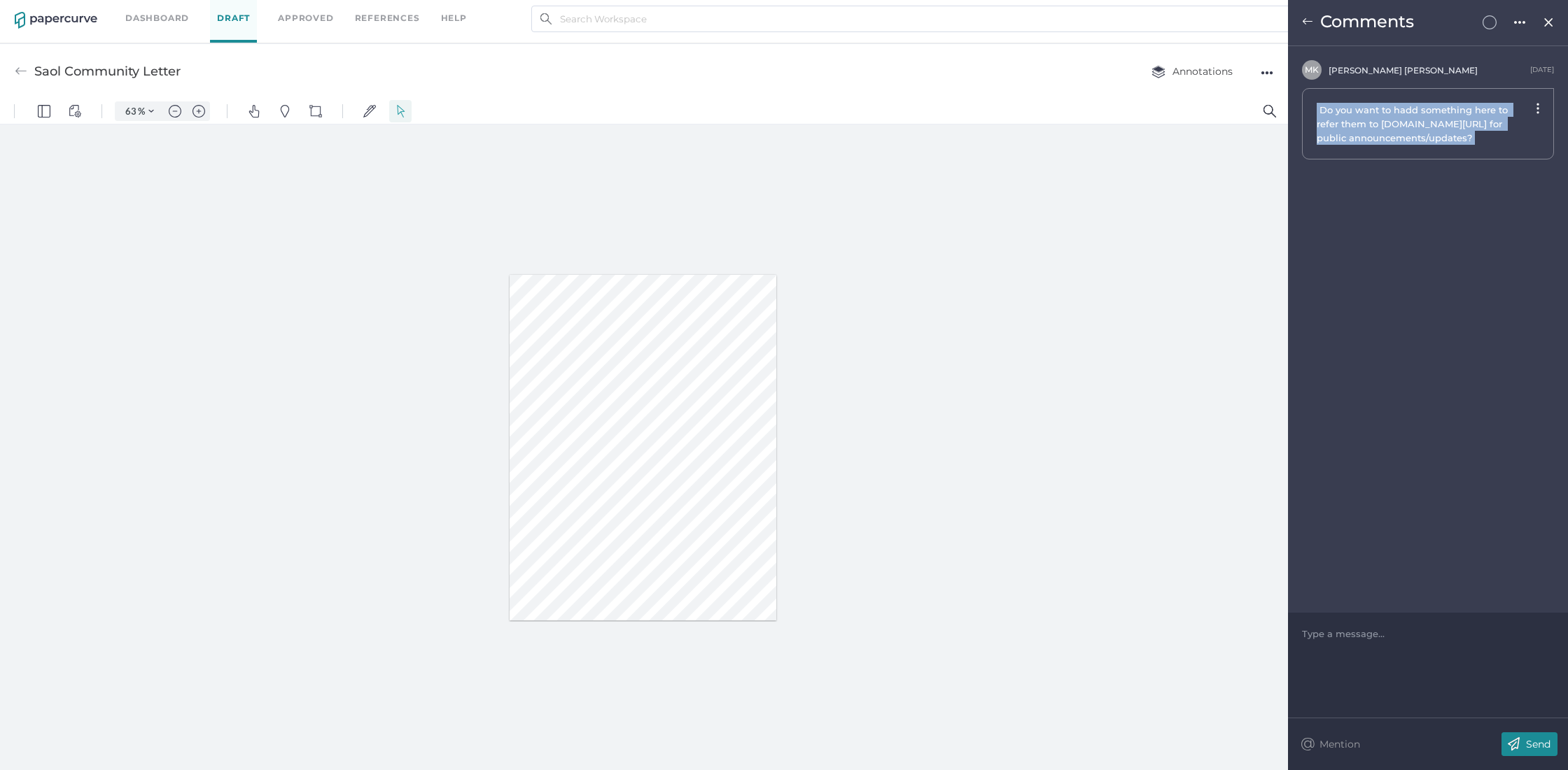
drag, startPoint x: 1482, startPoint y: 143, endPoint x: 1304, endPoint y: 104, distance: 182.2
click at [1304, 104] on div "Do you want to hadd something here to refer them to www.saolrx.com/news/ for pu…" at bounding box center [1428, 123] width 252 height 71
click at [1307, 22] on img at bounding box center [1307, 21] width 11 height 11
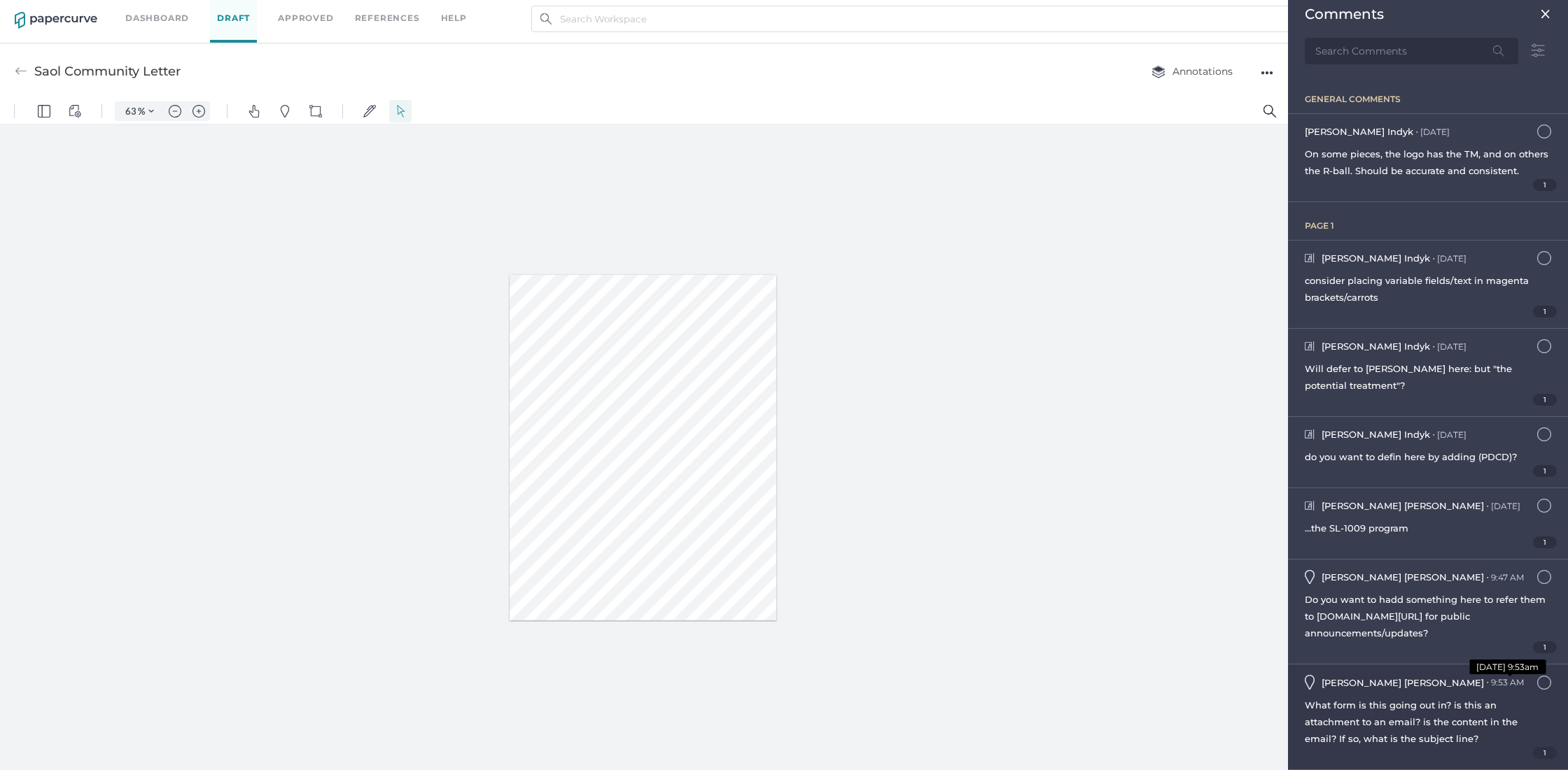
scroll to position [17, 0]
click at [1419, 718] on span "What form is this going out in? is this an attachment to an email? is the conte…" at bounding box center [1410, 722] width 213 height 45
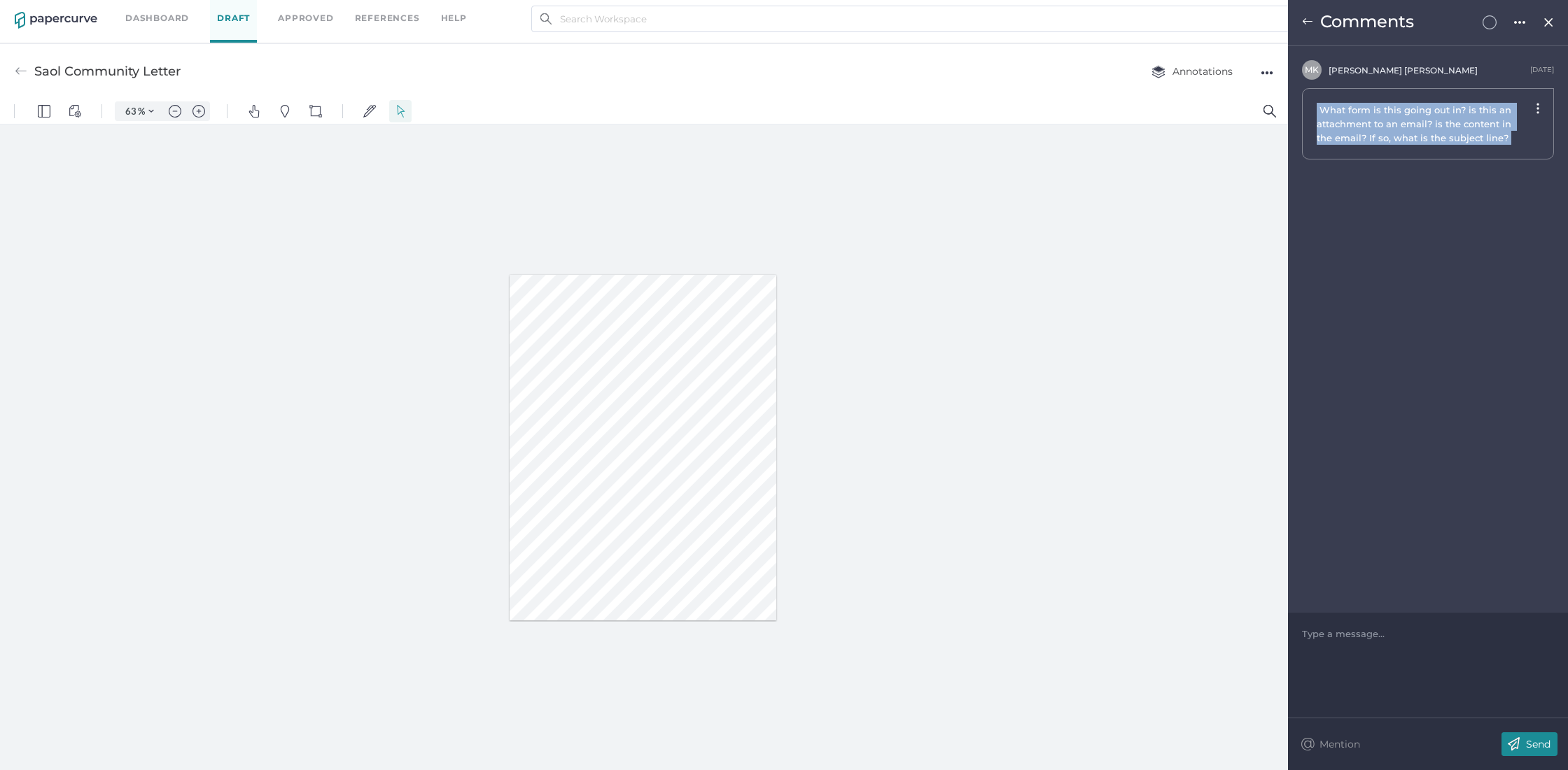
drag, startPoint x: 1492, startPoint y: 137, endPoint x: 1299, endPoint y: 100, distance: 196.5
click at [1299, 100] on div "M K Melinda Koehler August 25th What form is this going out in? is this an atta…" at bounding box center [1428, 110] width 280 height 99
click at [1307, 21] on img at bounding box center [1307, 21] width 11 height 11
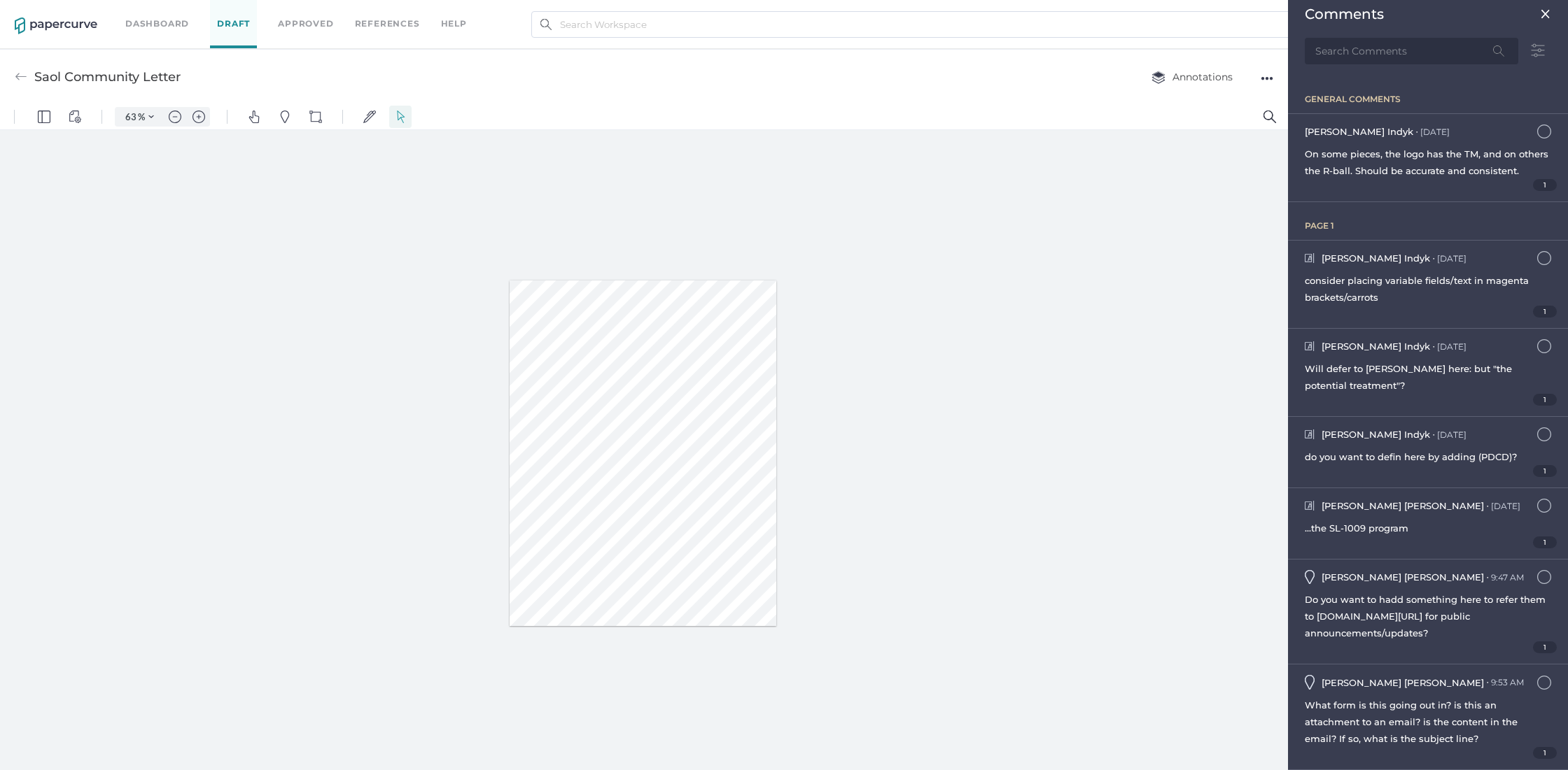
scroll to position [5, 0]
click at [201, 107] on img "Zoom in" at bounding box center [198, 111] width 13 height 13
type input "85"
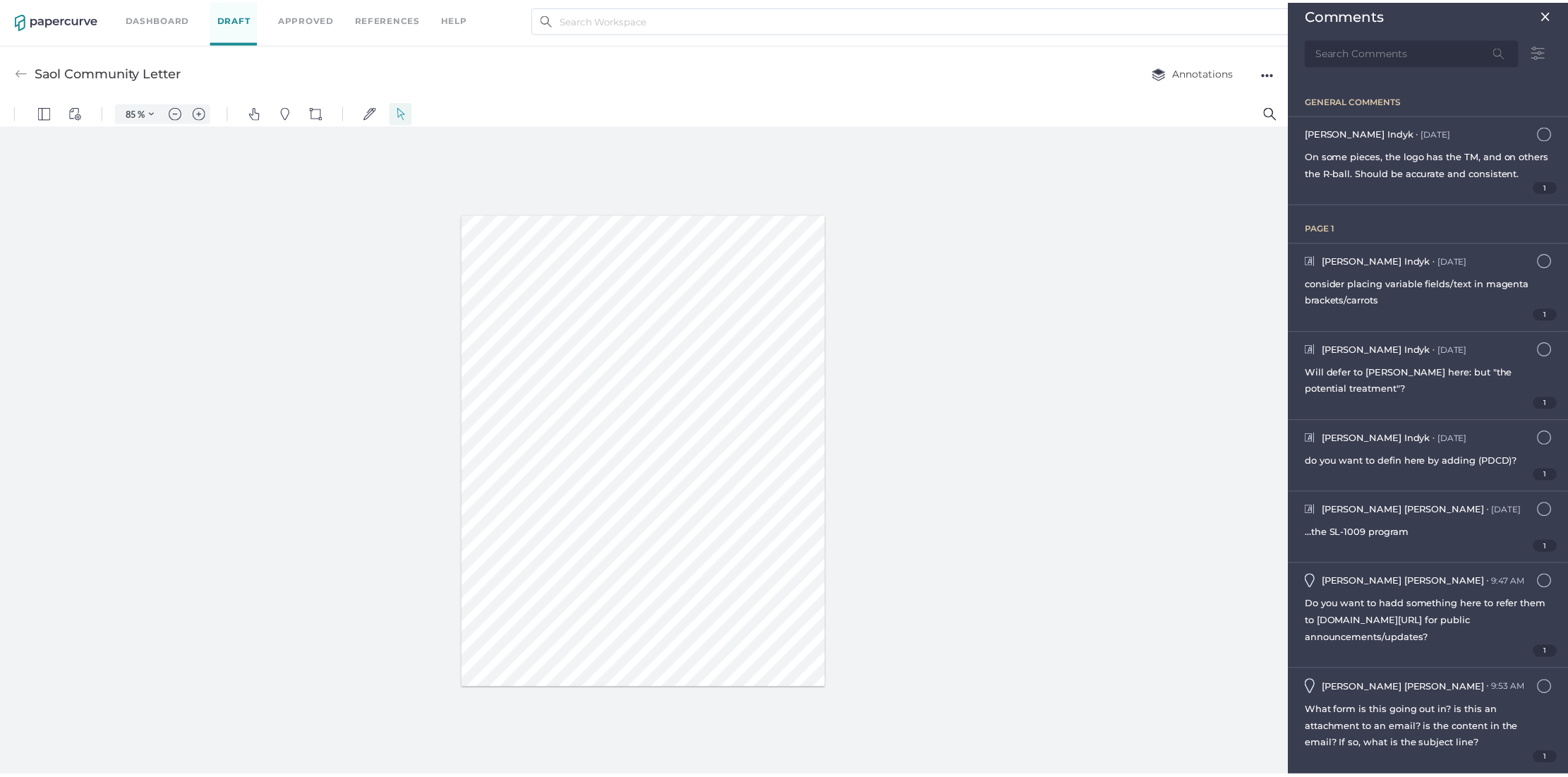
scroll to position [0, 0]
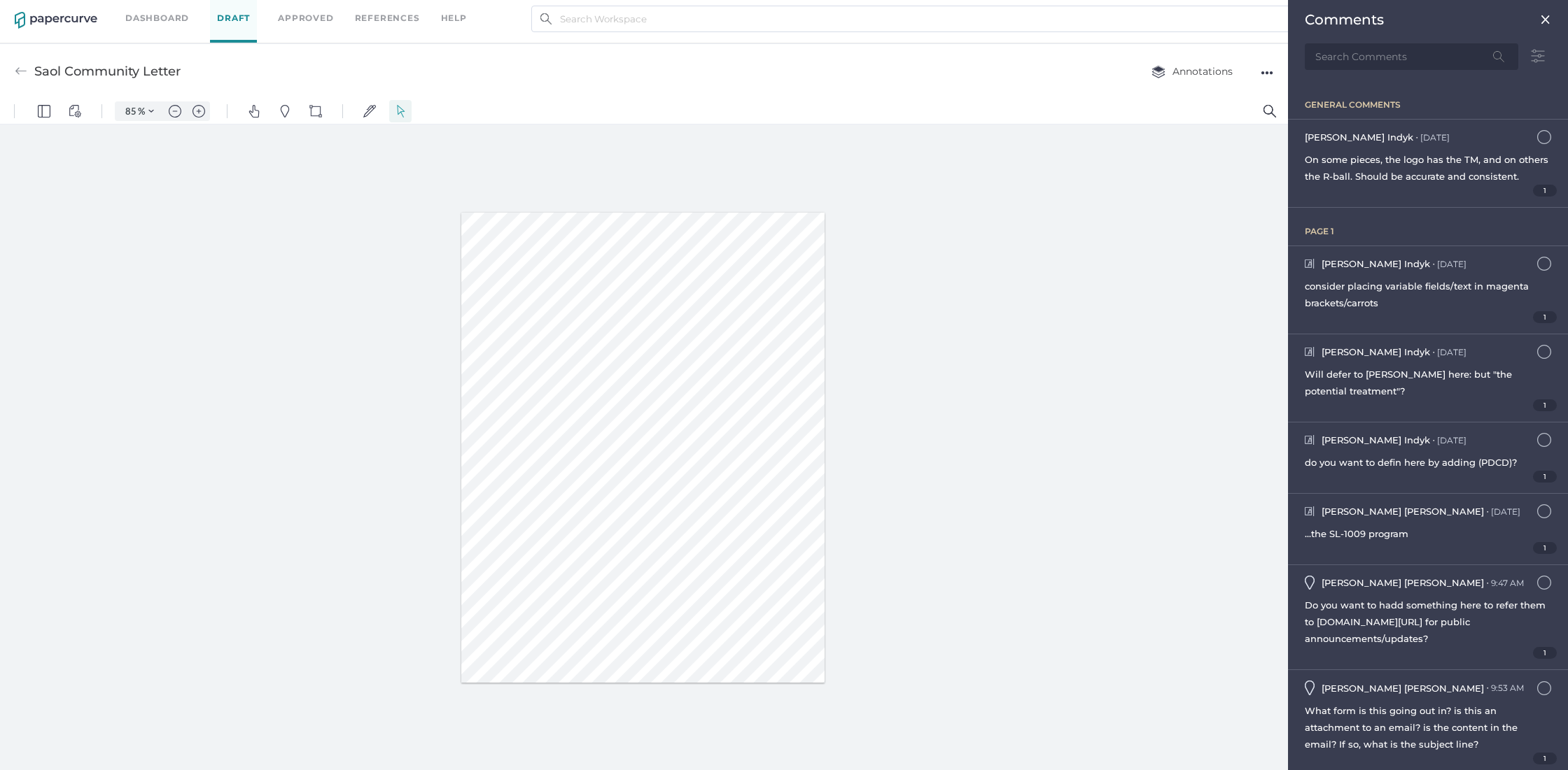
click at [1540, 19] on img at bounding box center [1545, 20] width 11 height 11
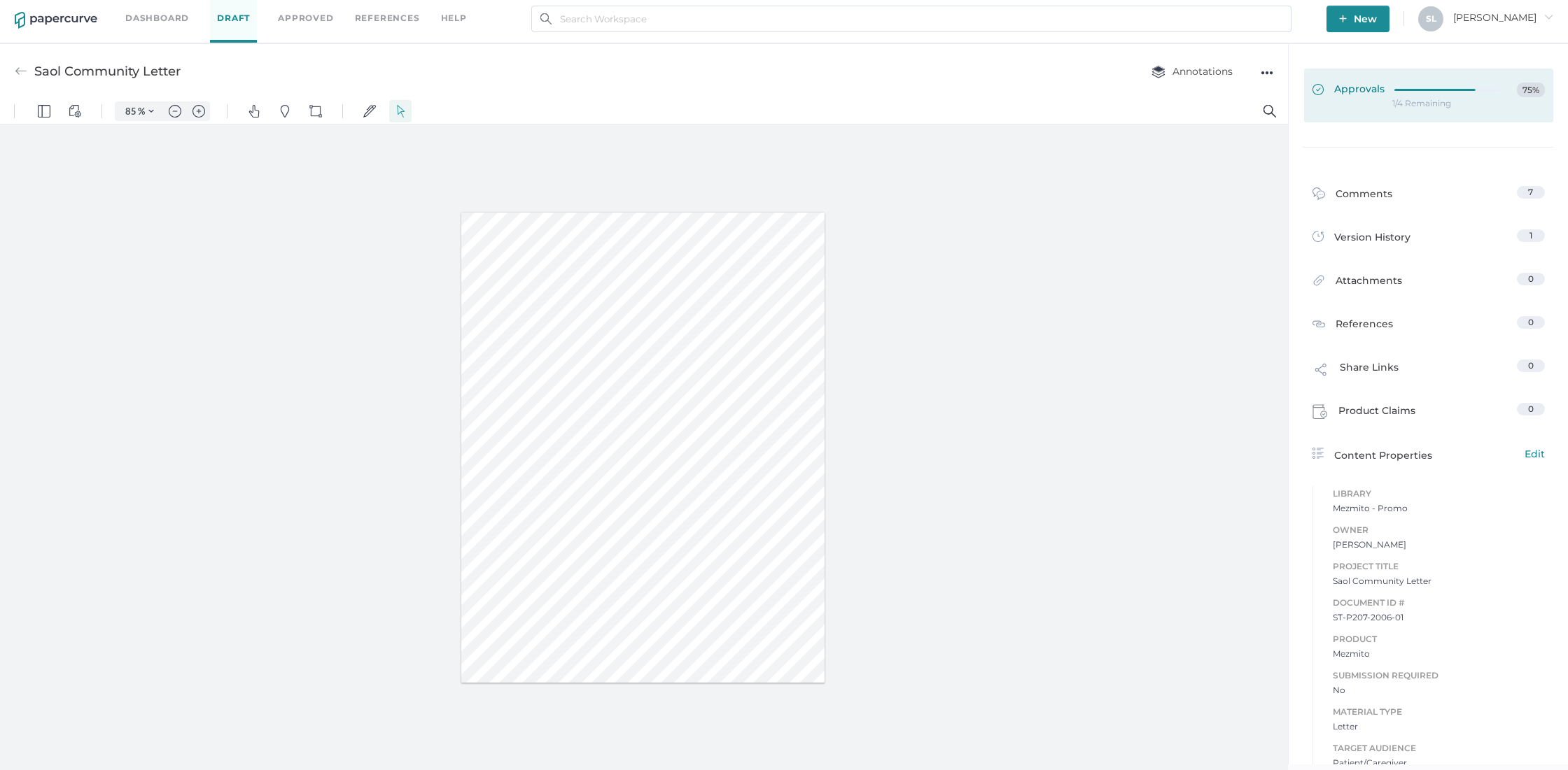
click at [1337, 91] on span "Approvals" at bounding box center [1349, 90] width 72 height 16
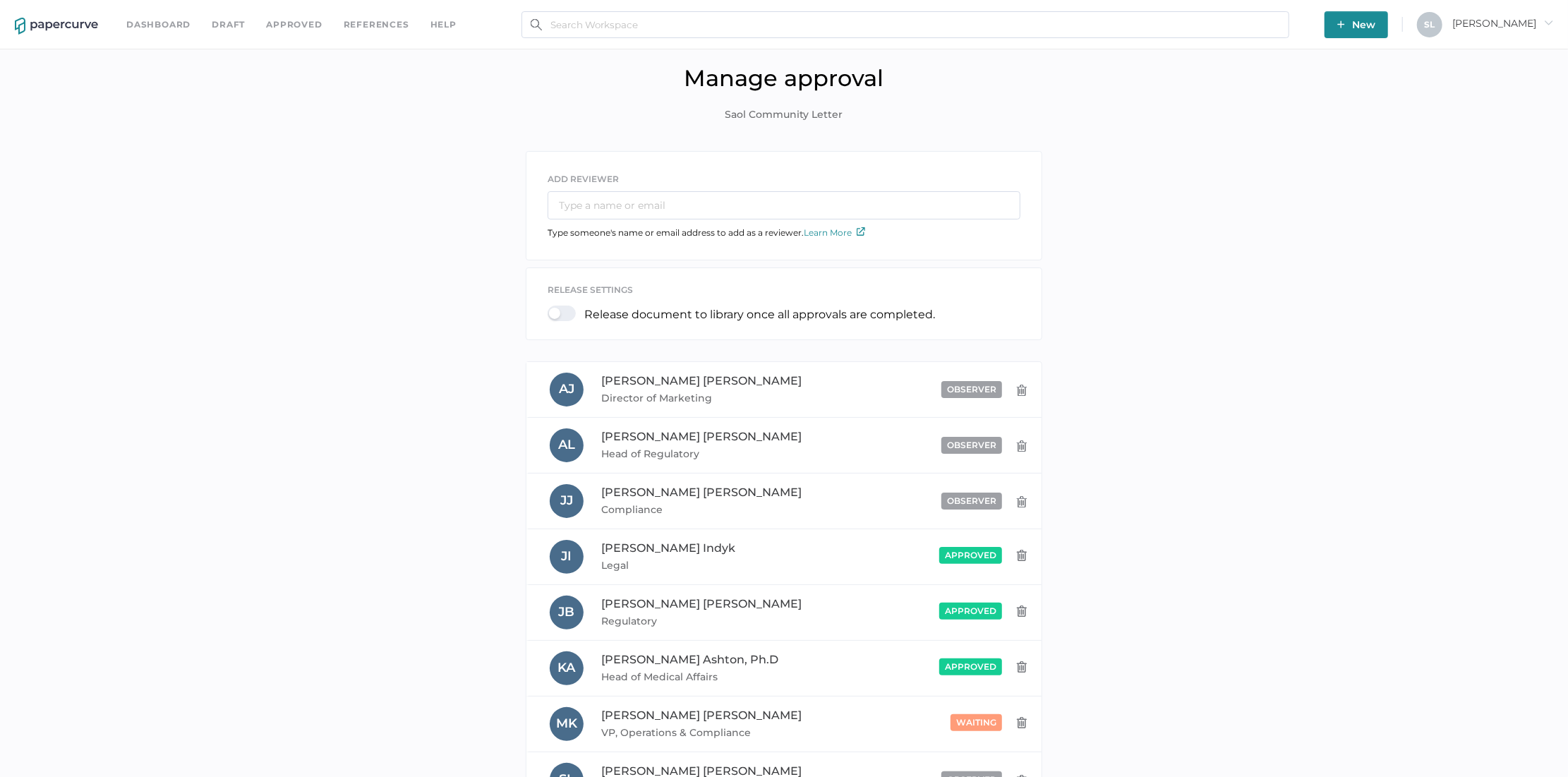
scroll to position [267, 0]
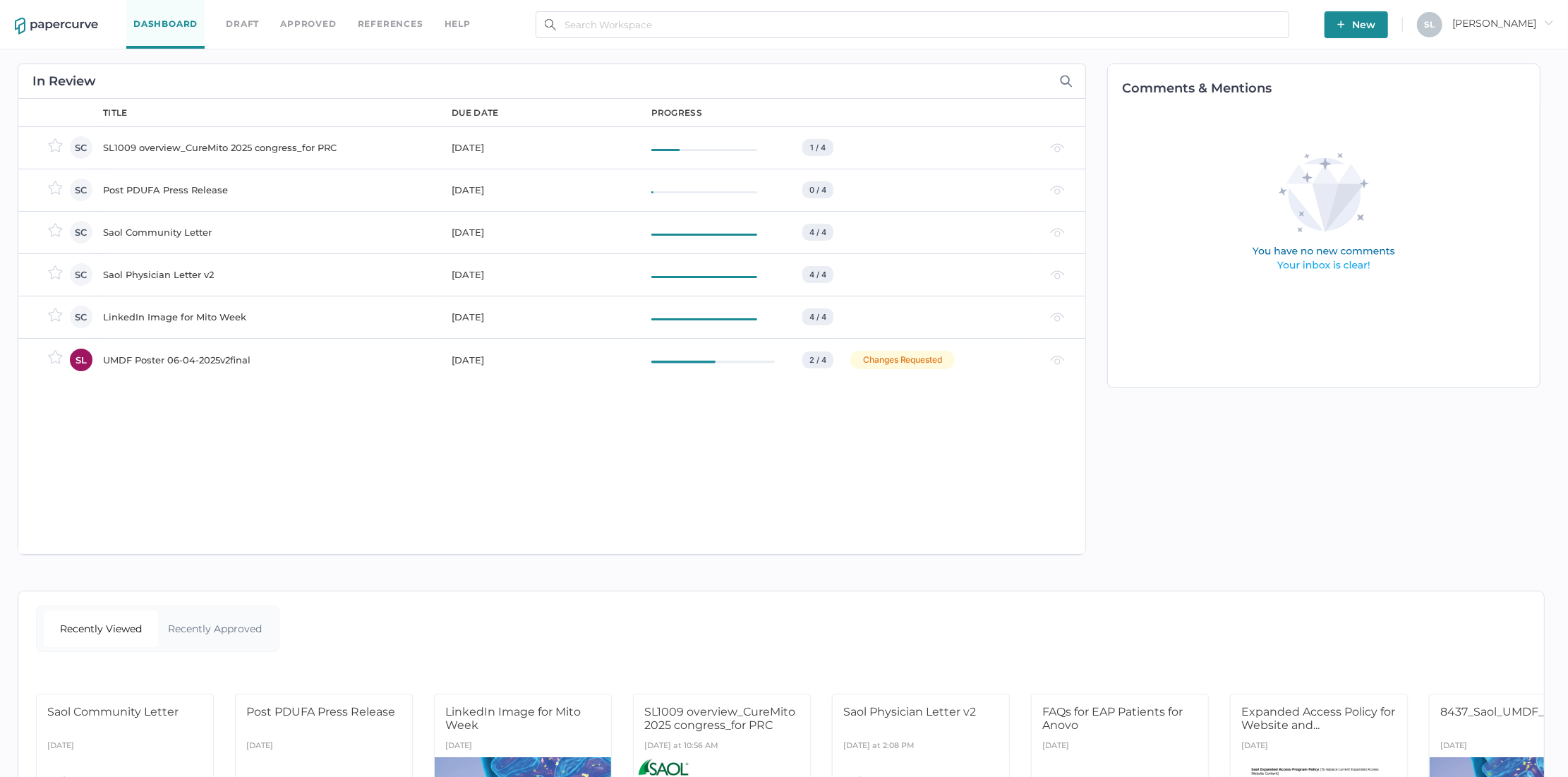
click at [259, 150] on div "SL1009 overview_CureMito 2025 congress_for PRC" at bounding box center [269, 148] width 332 height 17
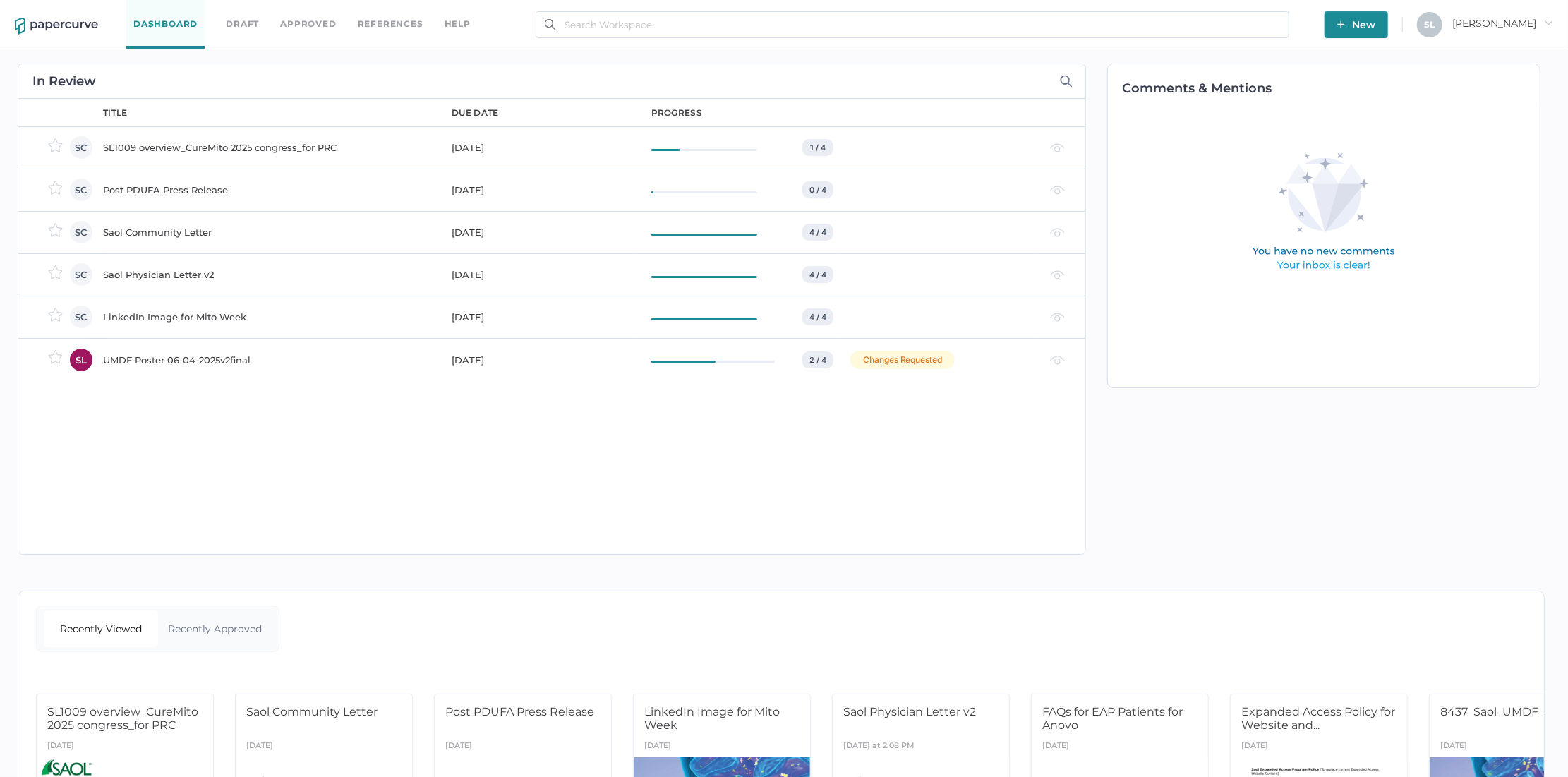
click at [163, 310] on div "LinkedIn Image for Mito Week" at bounding box center [269, 317] width 332 height 17
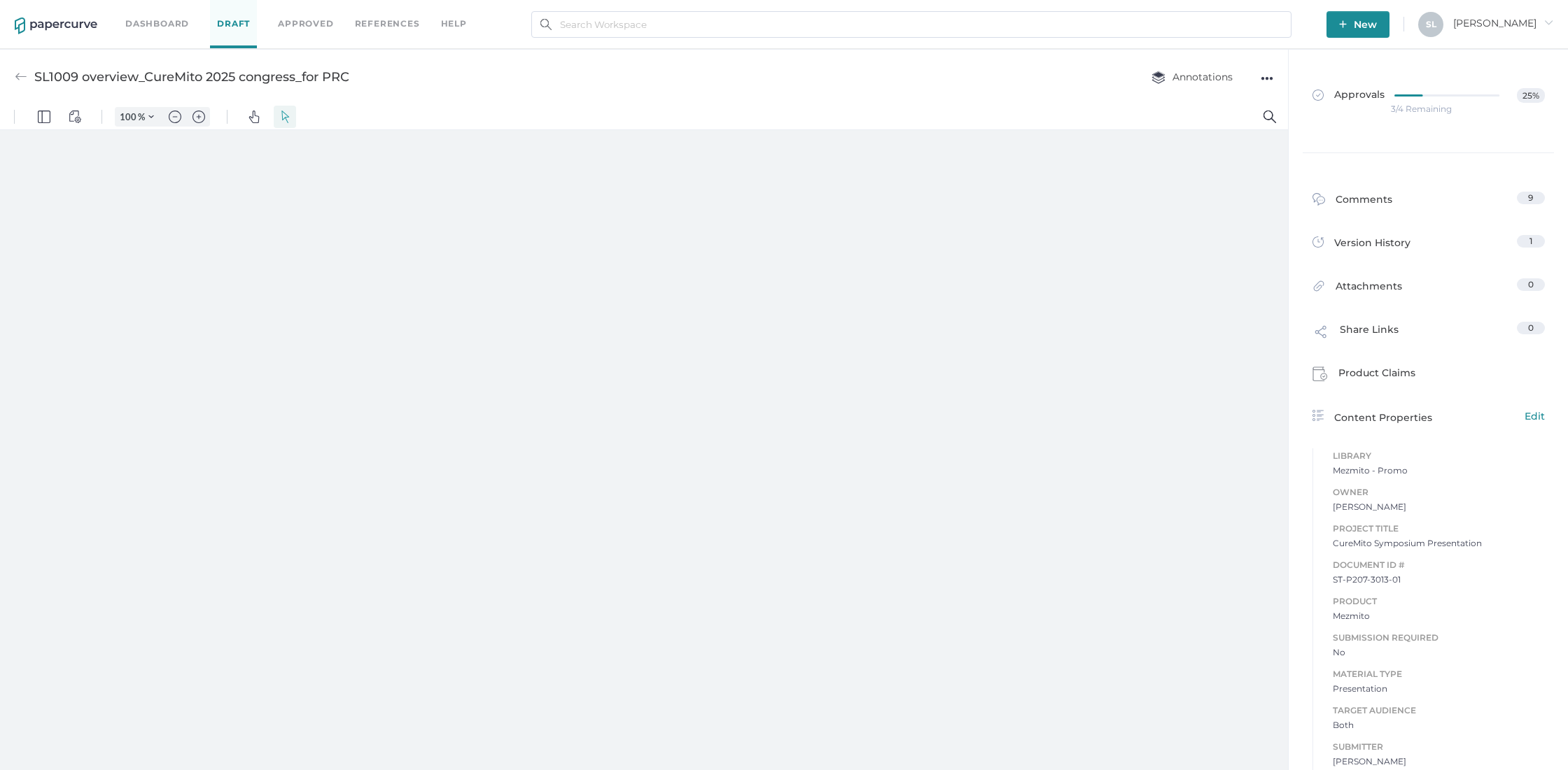
type input "85"
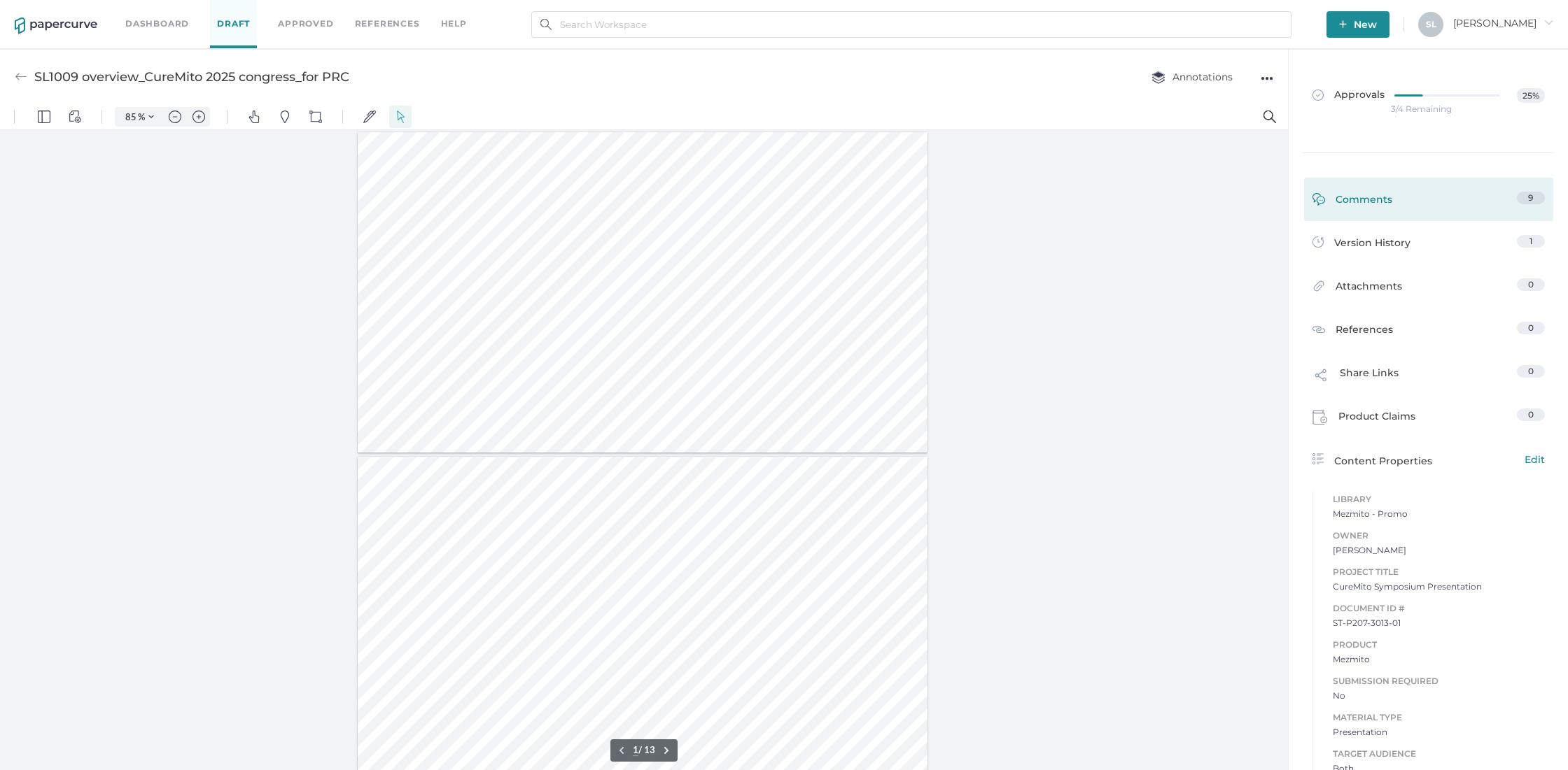
click at [1377, 199] on div "Comments" at bounding box center [1352, 202] width 80 height 22
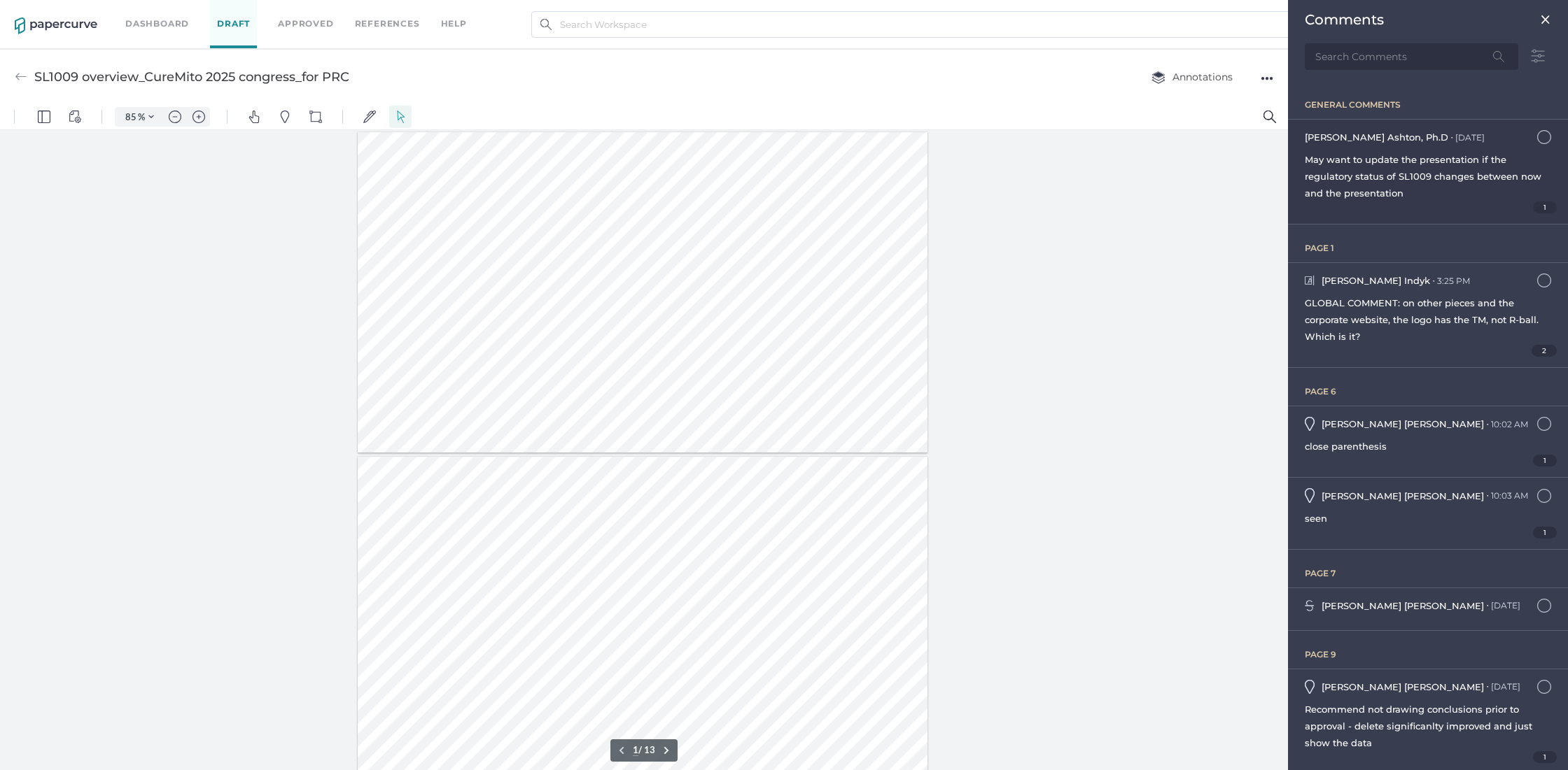
scroll to position [5, 0]
click at [1537, 278] on img at bounding box center [1544, 280] width 14 height 14
click at [1512, 350] on div "2" at bounding box center [1428, 351] width 246 height 12
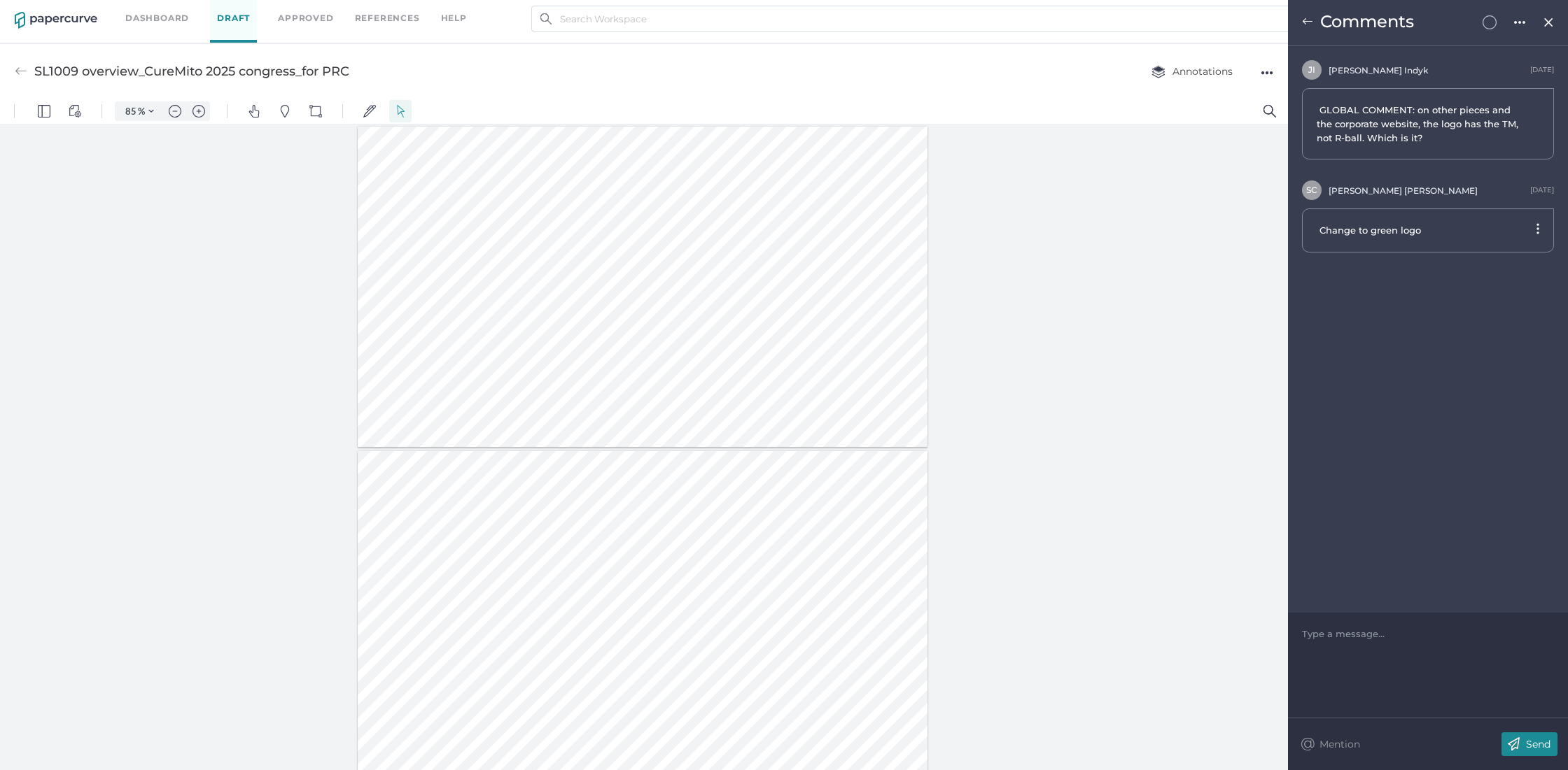
click at [1305, 21] on img at bounding box center [1307, 21] width 11 height 11
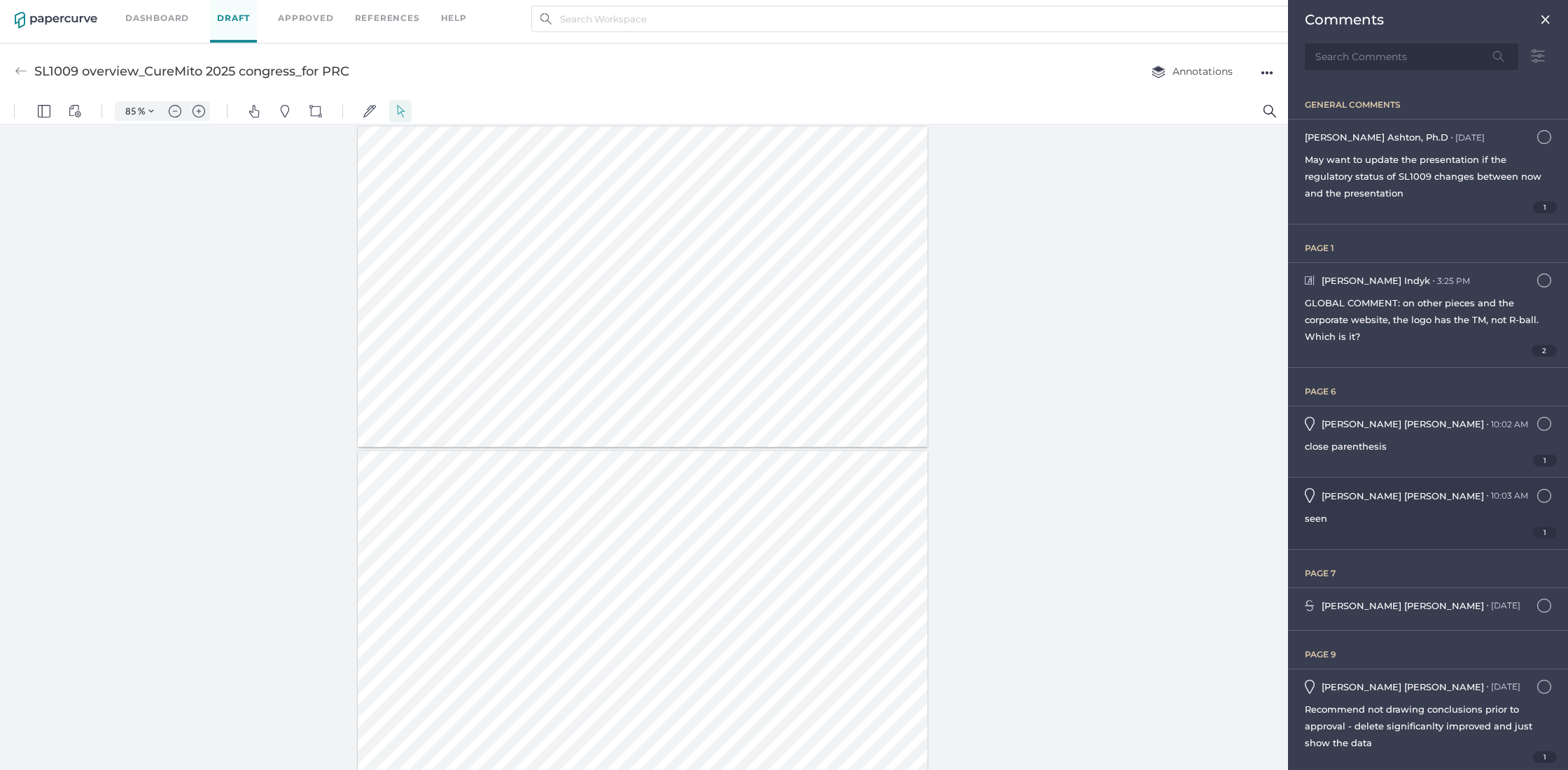
click at [1438, 503] on div "Melinda Koehler ● 10:03 AM August 25, 2025 at 10:03am seen 1" at bounding box center [1428, 513] width 280 height 71
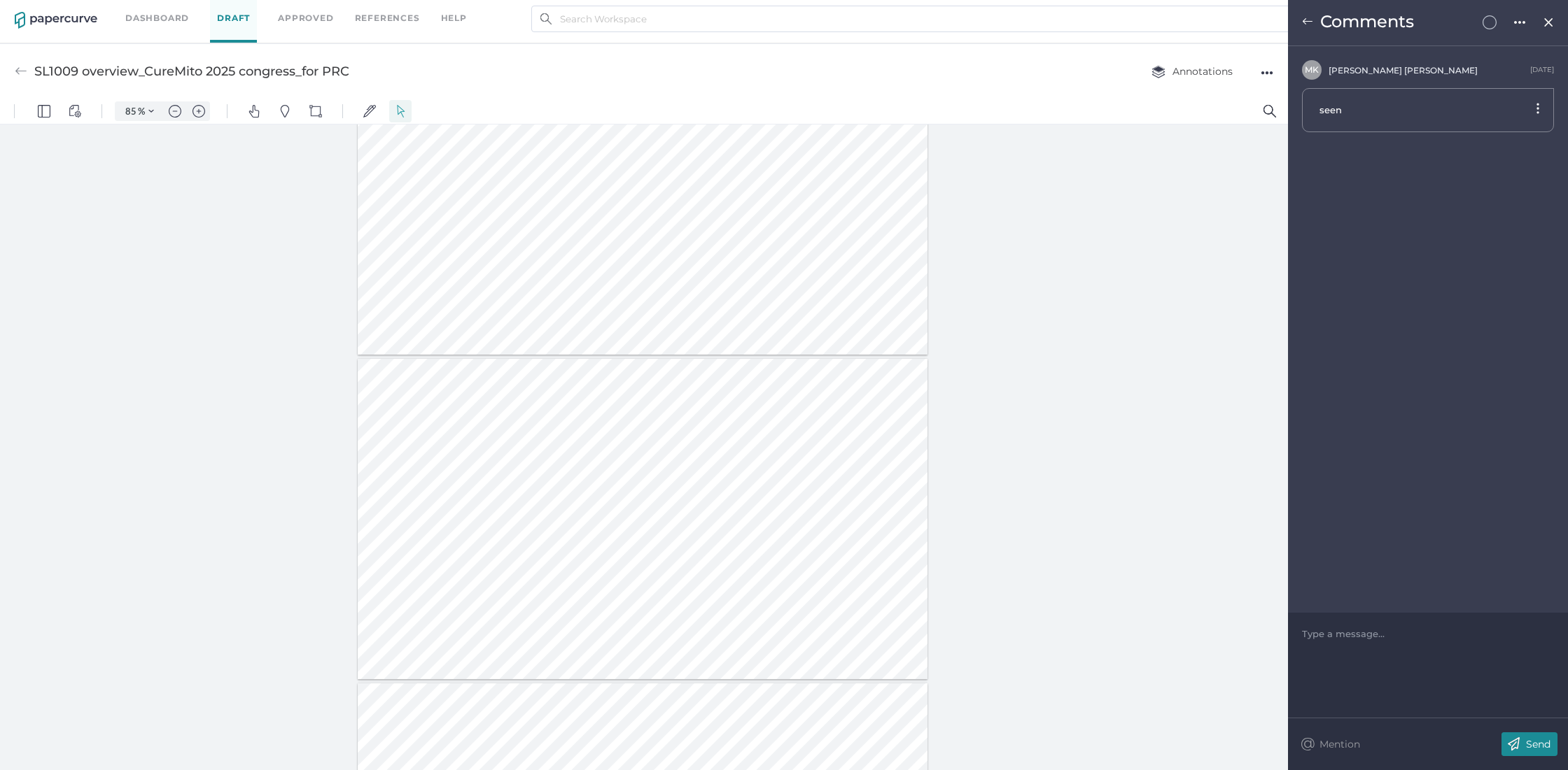
click at [1550, 26] on img at bounding box center [1548, 22] width 12 height 11
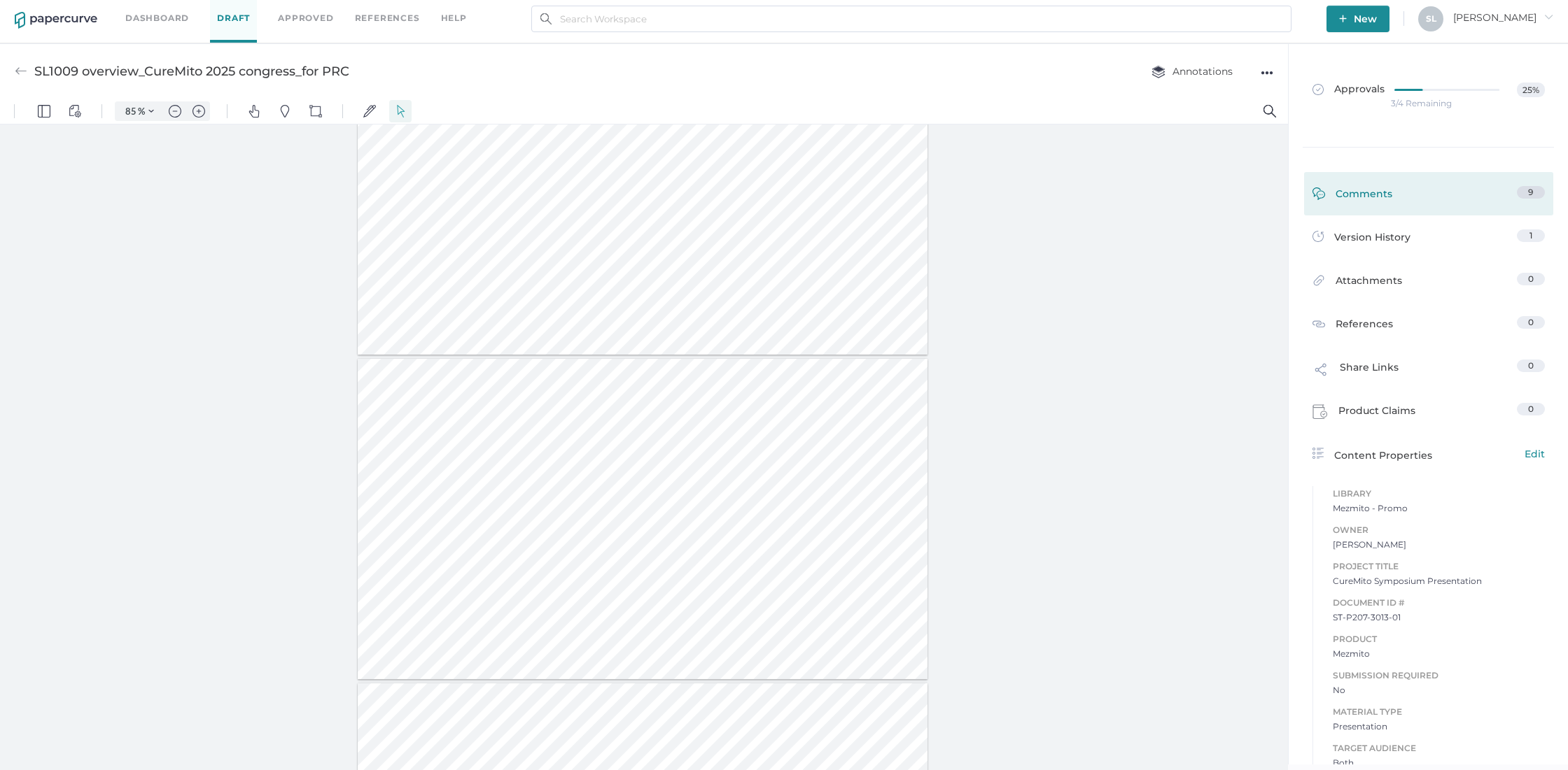
click at [1366, 187] on div "Comments" at bounding box center [1352, 197] width 80 height 22
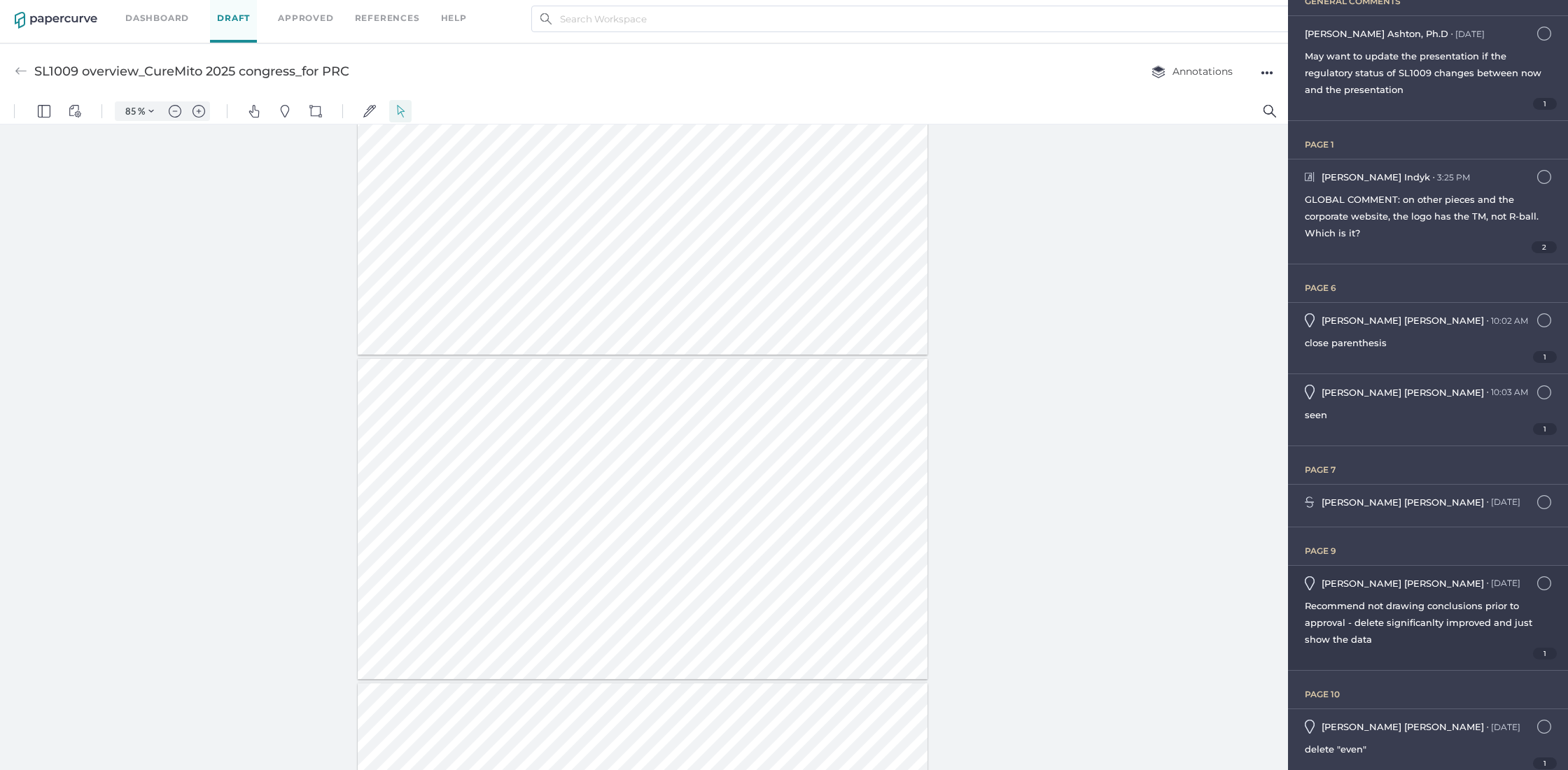
scroll to position [107, 0]
click at [1351, 623] on div "Recommend not drawing conclusions prior to approval - delete significanlty impr…" at bounding box center [1428, 619] width 246 height 50
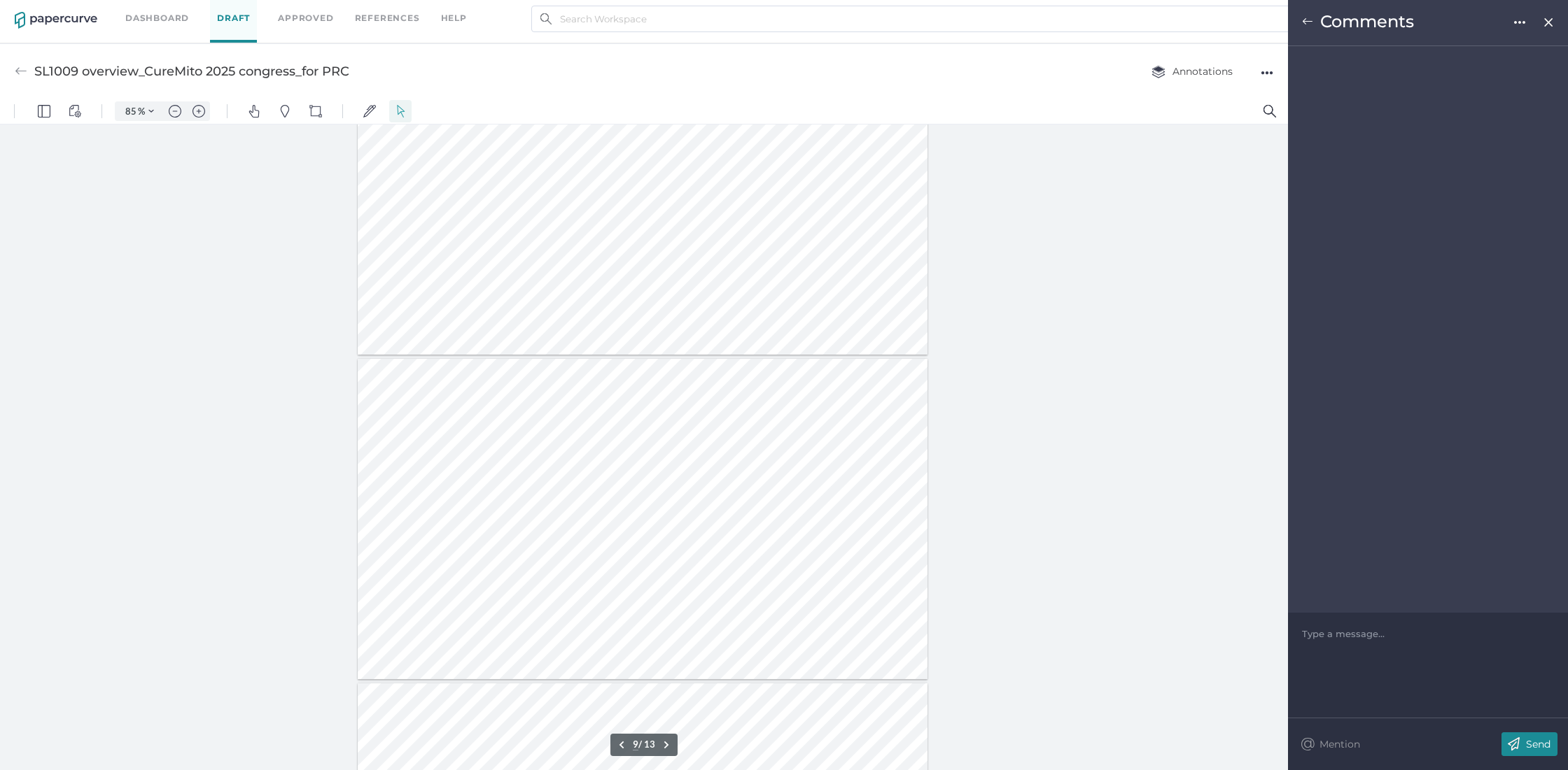
scroll to position [2389, 0]
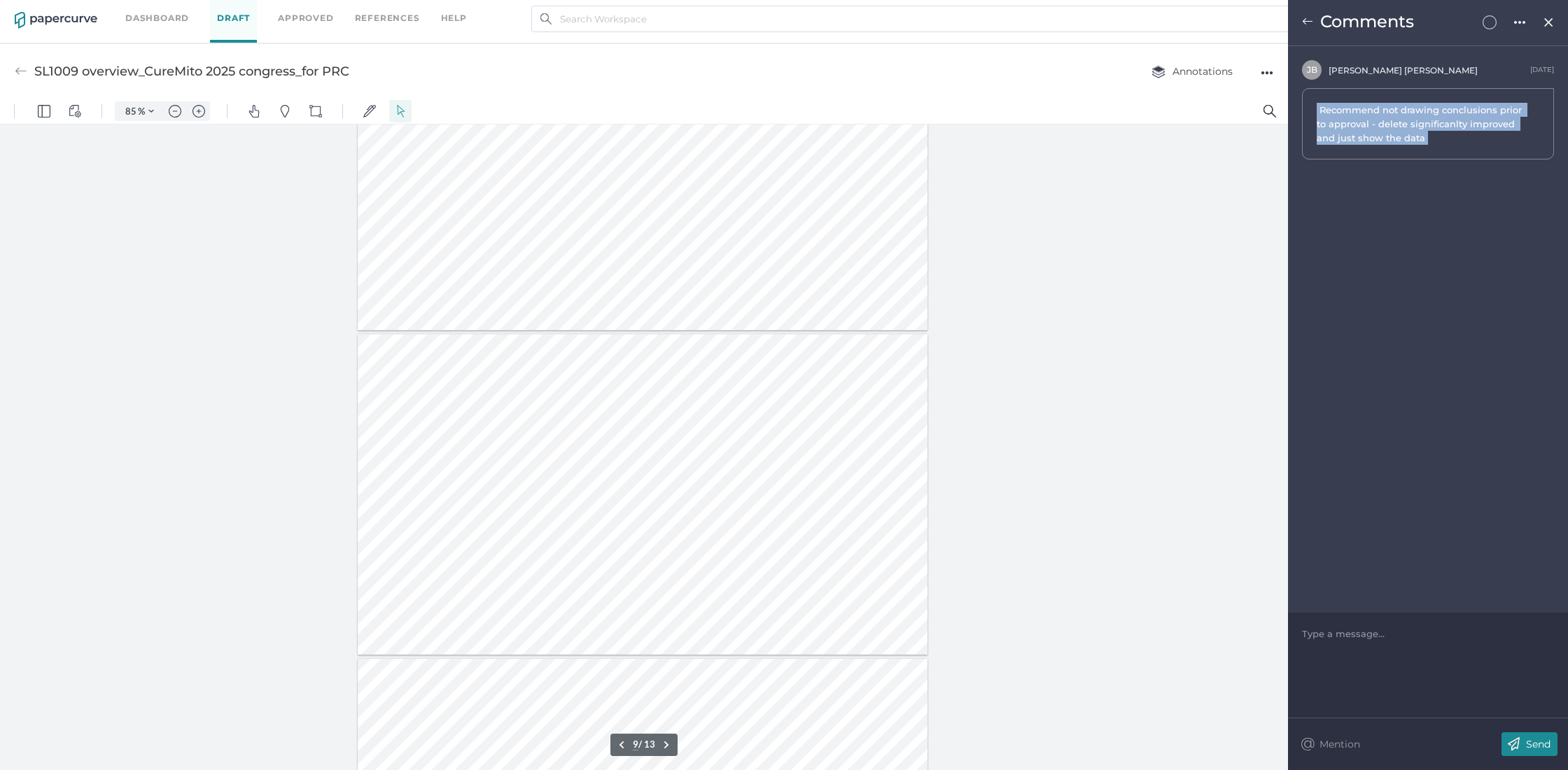
drag, startPoint x: 1446, startPoint y: 141, endPoint x: 1301, endPoint y: 104, distance: 149.6
click at [1302, 104] on div "Recommend not drawing conclusions prior to approval - delete significanlty impr…" at bounding box center [1428, 123] width 252 height 71
click at [1307, 20] on img at bounding box center [1307, 21] width 11 height 11
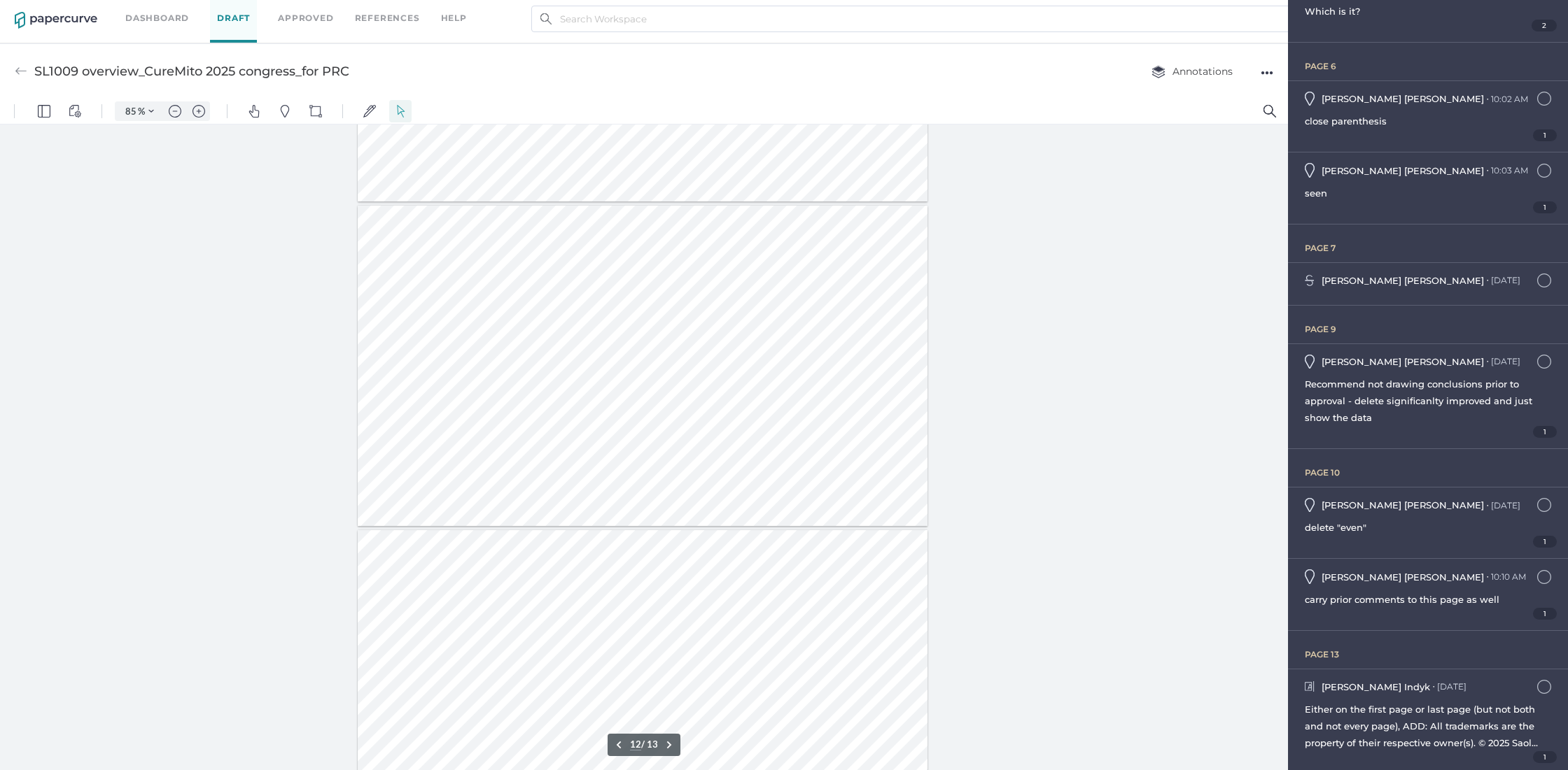
scroll to position [3311, 0]
click at [1426, 705] on span "Either on the first page or last page (but not both and not every page), ADD: A…" at bounding box center [1421, 735] width 233 height 62
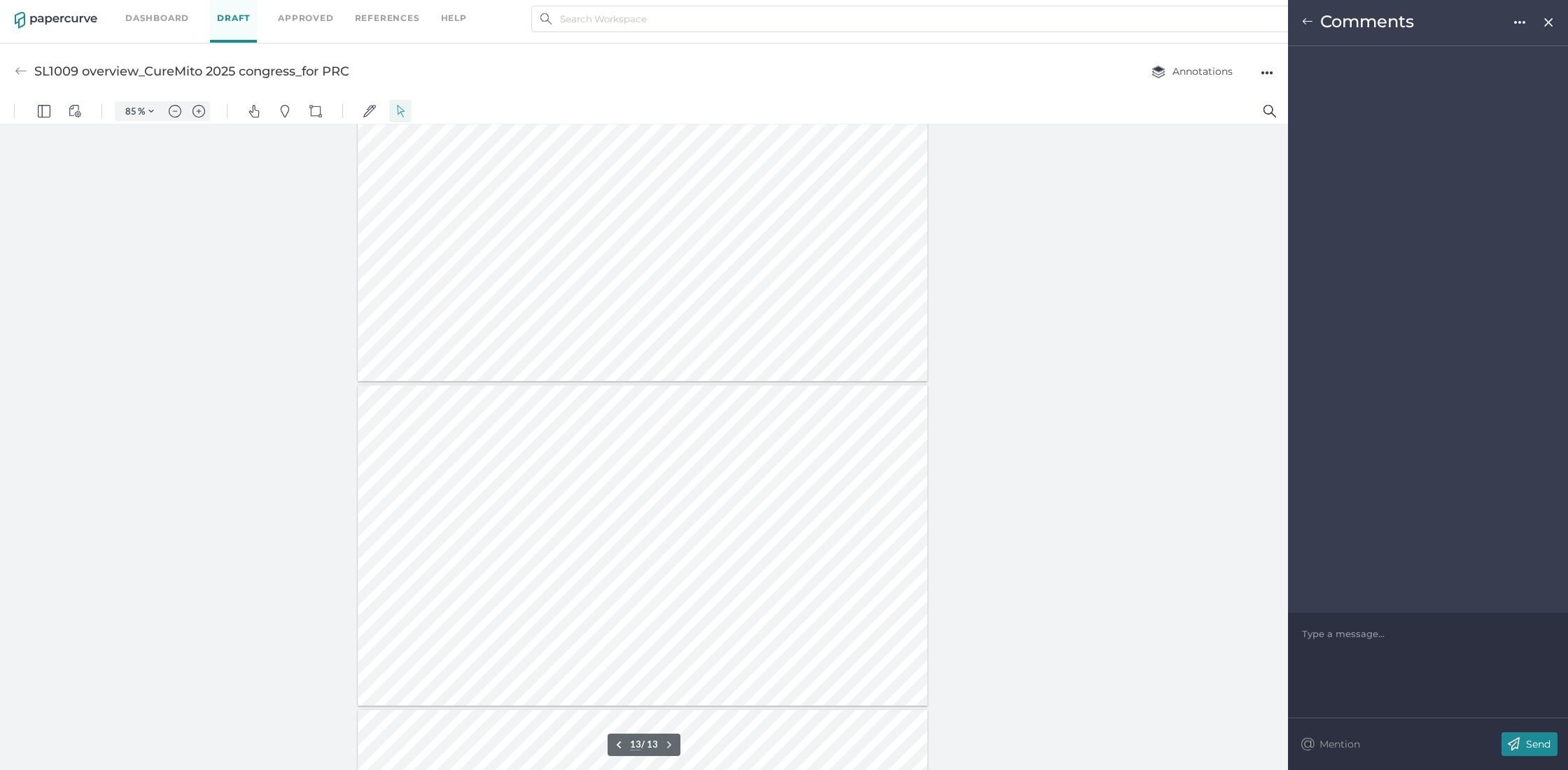
scroll to position [3574, 0]
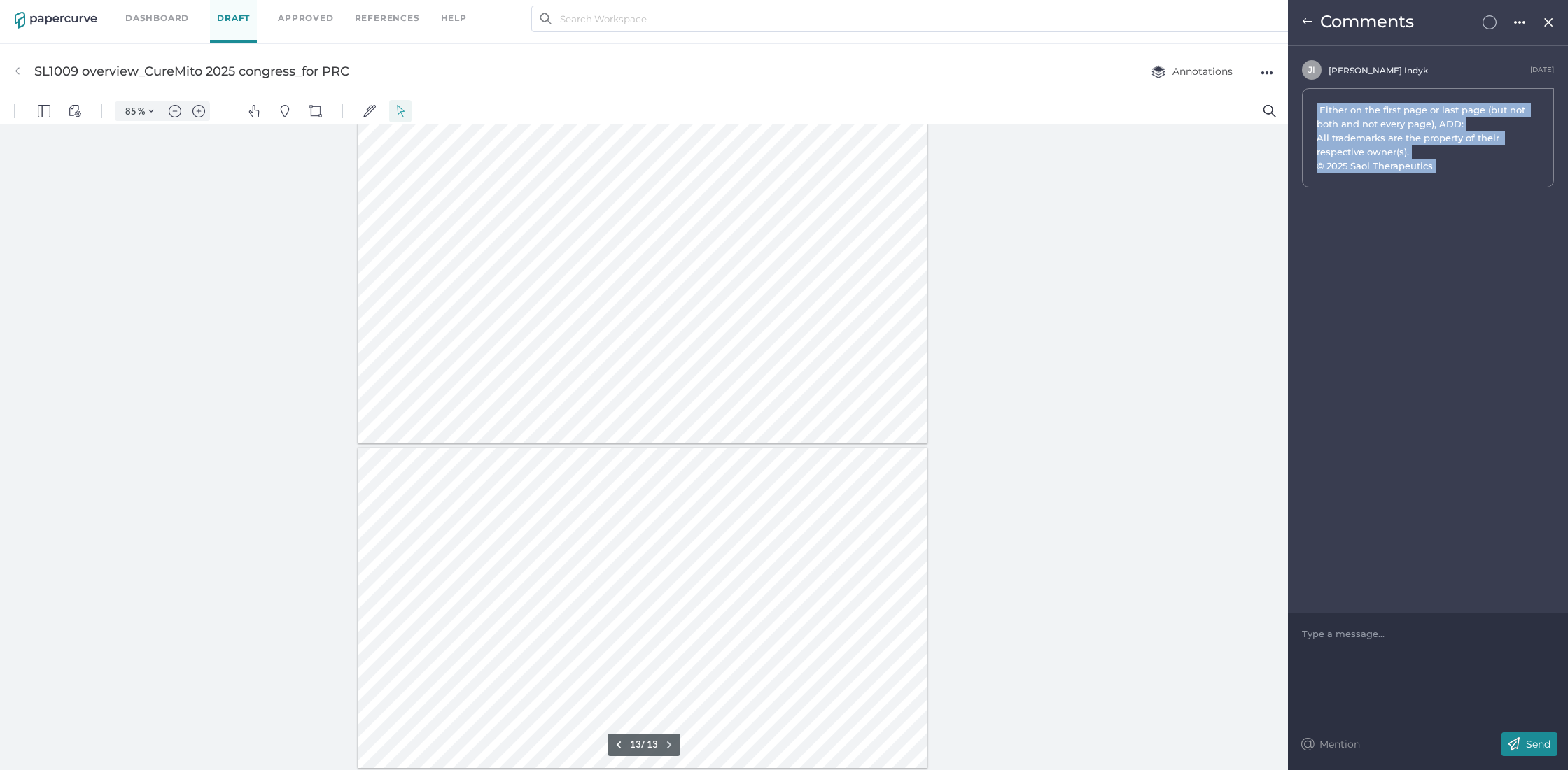
drag, startPoint x: 1446, startPoint y: 170, endPoint x: 1303, endPoint y: 104, distance: 157.5
click at [1303, 104] on div "Either on the first page or last page (but not both and not every page), ADD: A…" at bounding box center [1428, 137] width 252 height 99
click at [1384, 254] on div "J I Jennifer Indyk August 20th Either on the first page or last page (but not b…" at bounding box center [1428, 329] width 280 height 567
click at [1305, 20] on img at bounding box center [1307, 21] width 11 height 11
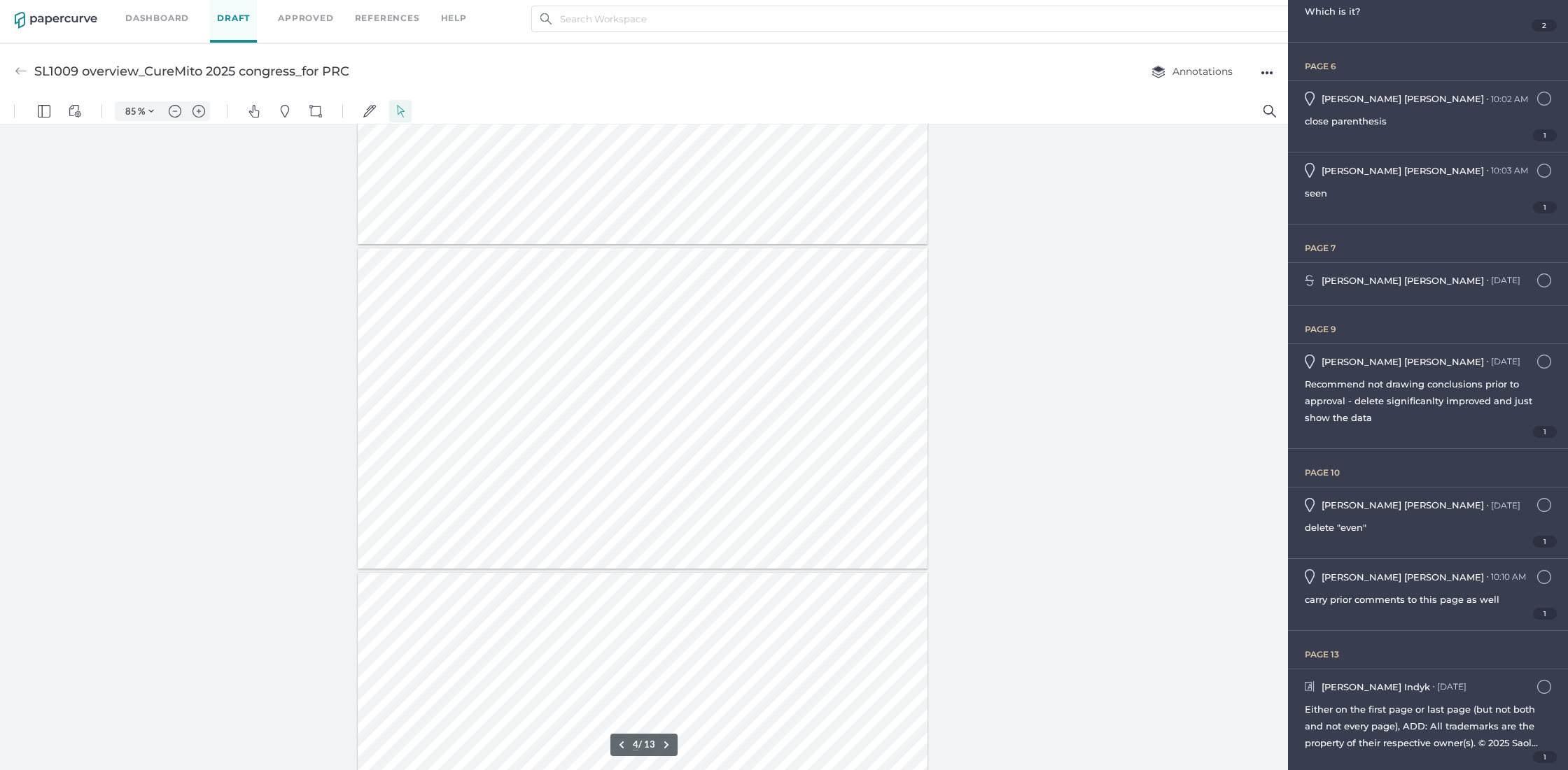
type input "3"
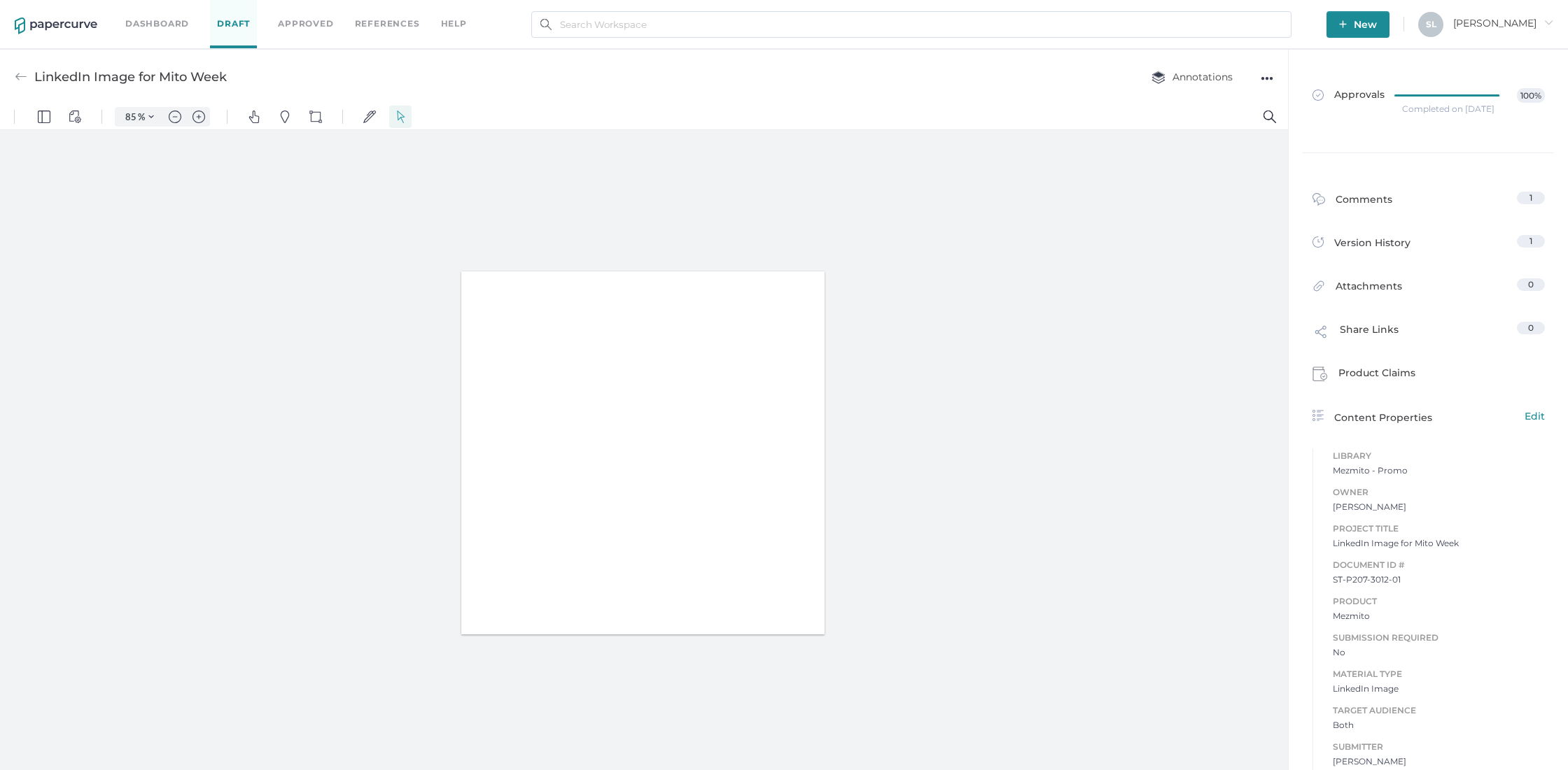
type input "85"
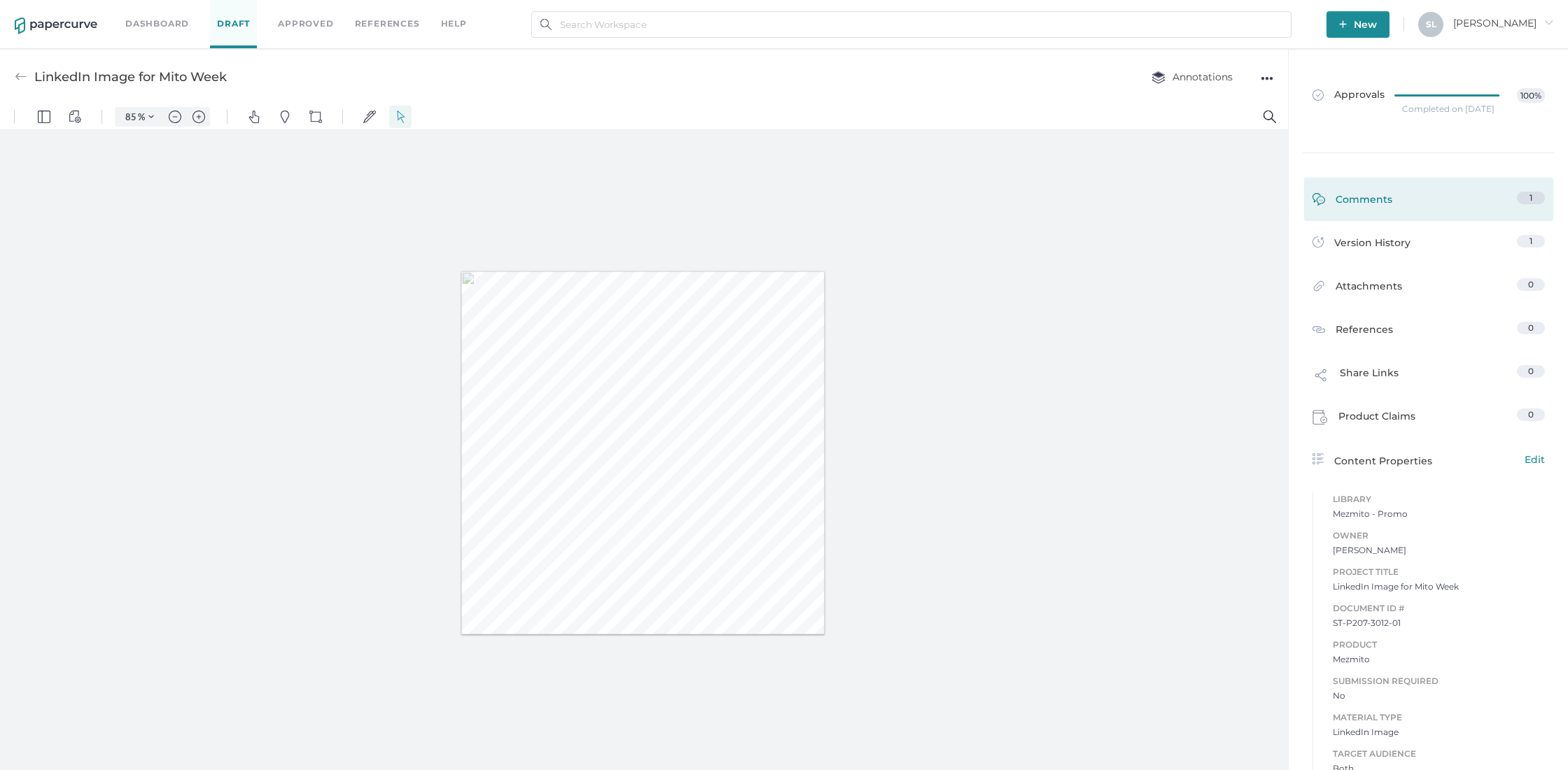
click at [1355, 202] on div "Comments" at bounding box center [1352, 202] width 80 height 22
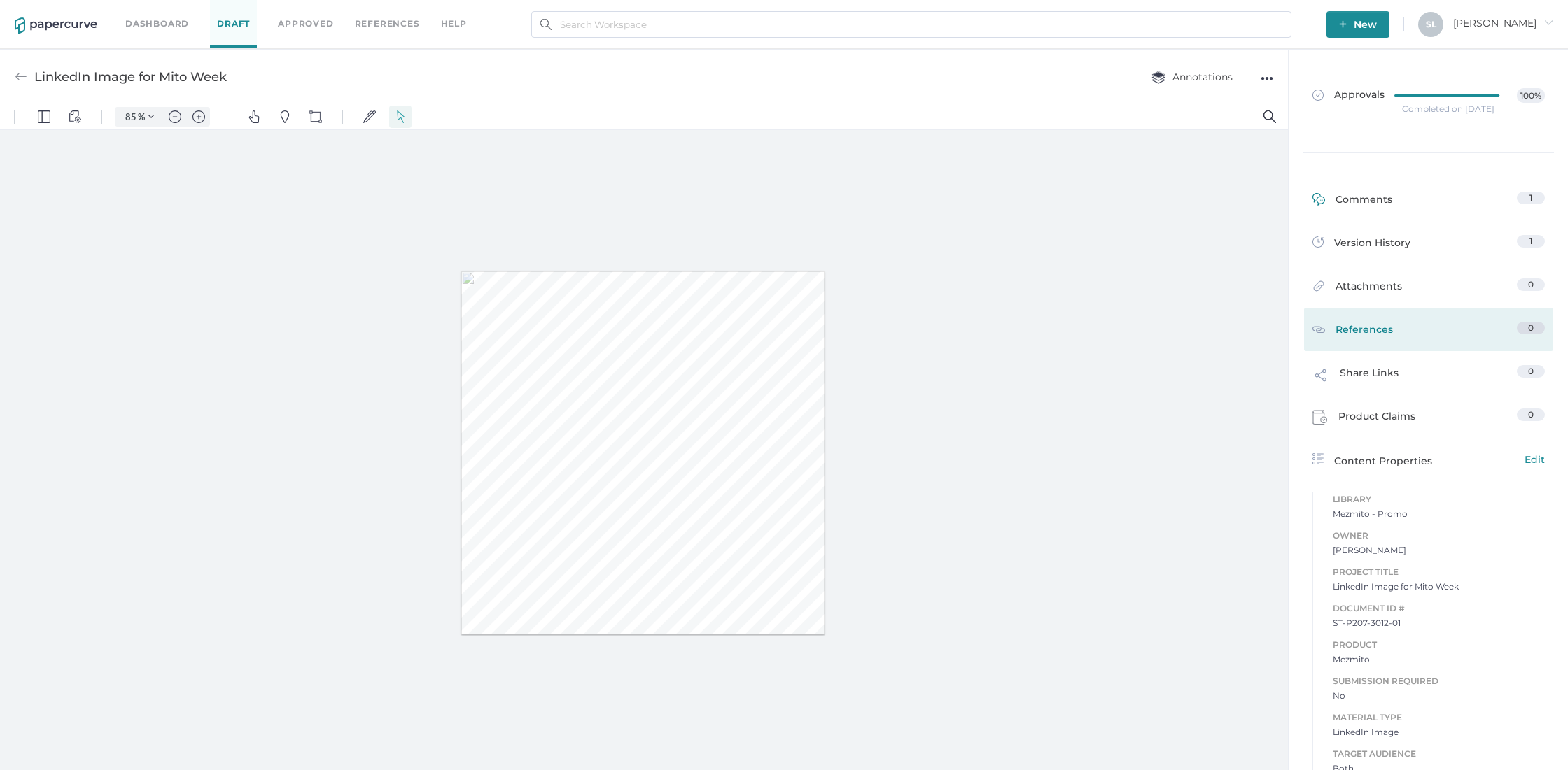
scroll to position [5, 0]
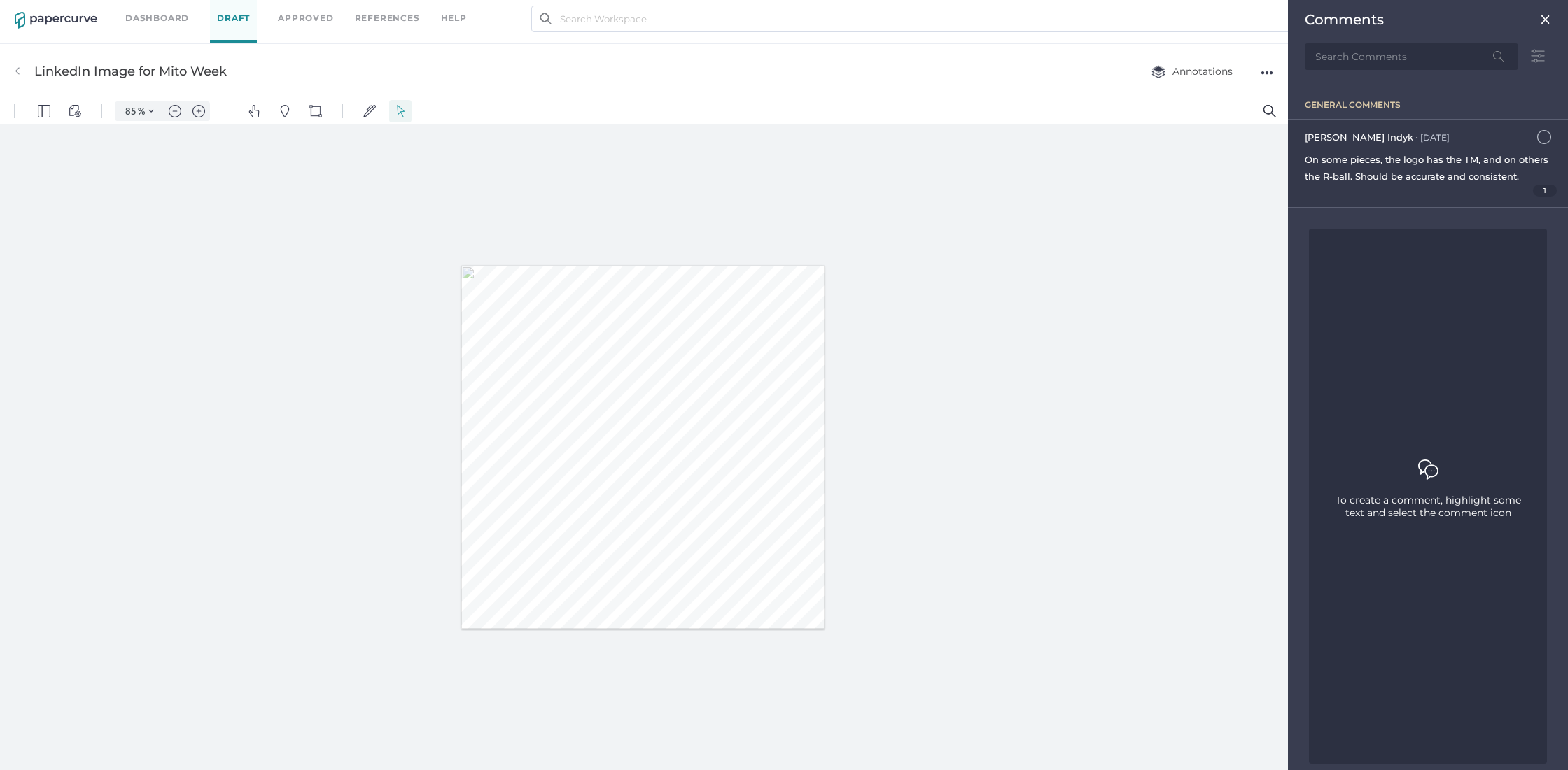
click at [1533, 197] on span "1" at bounding box center [1545, 191] width 25 height 12
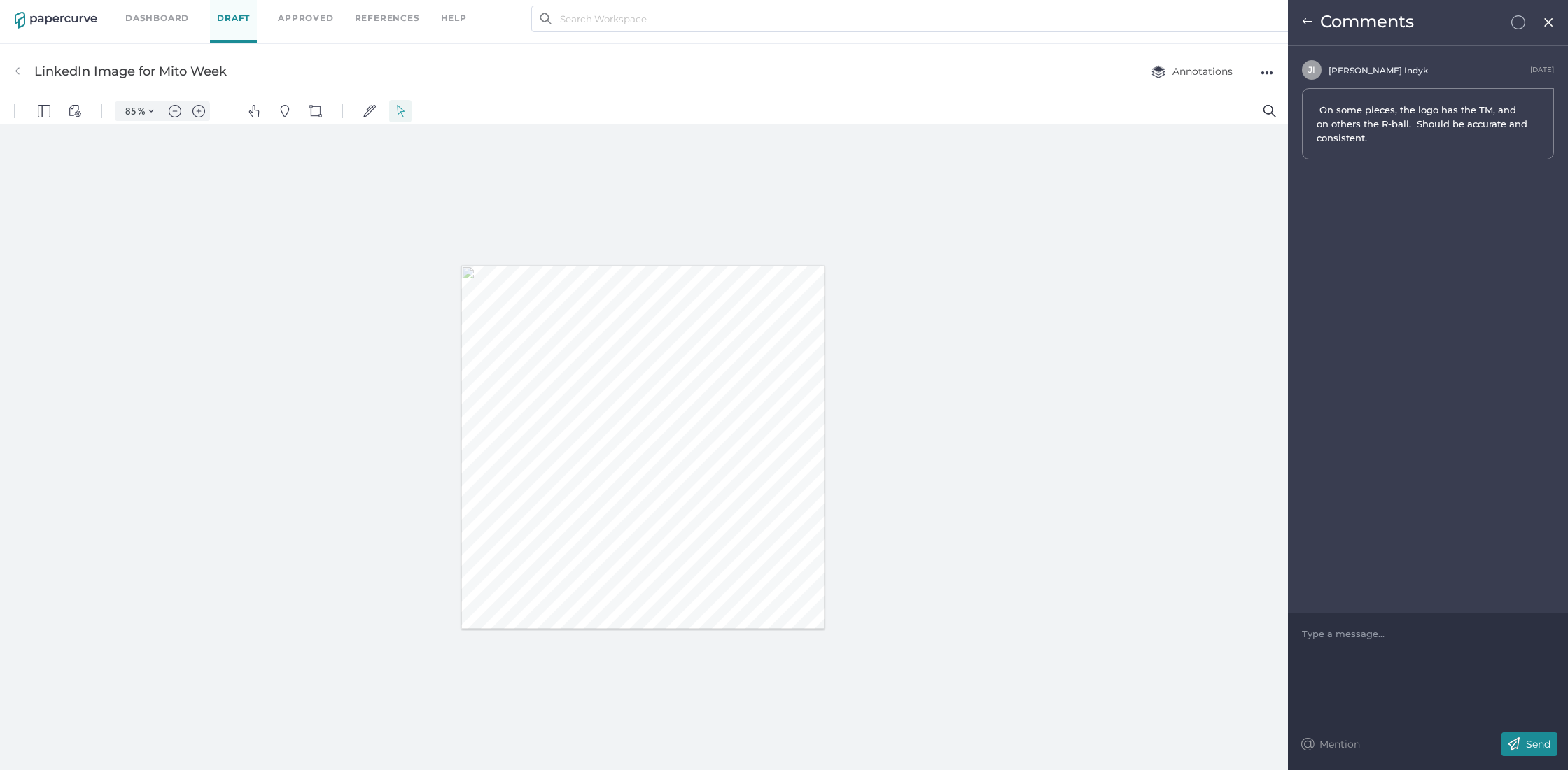
click at [1307, 24] on img at bounding box center [1307, 21] width 11 height 11
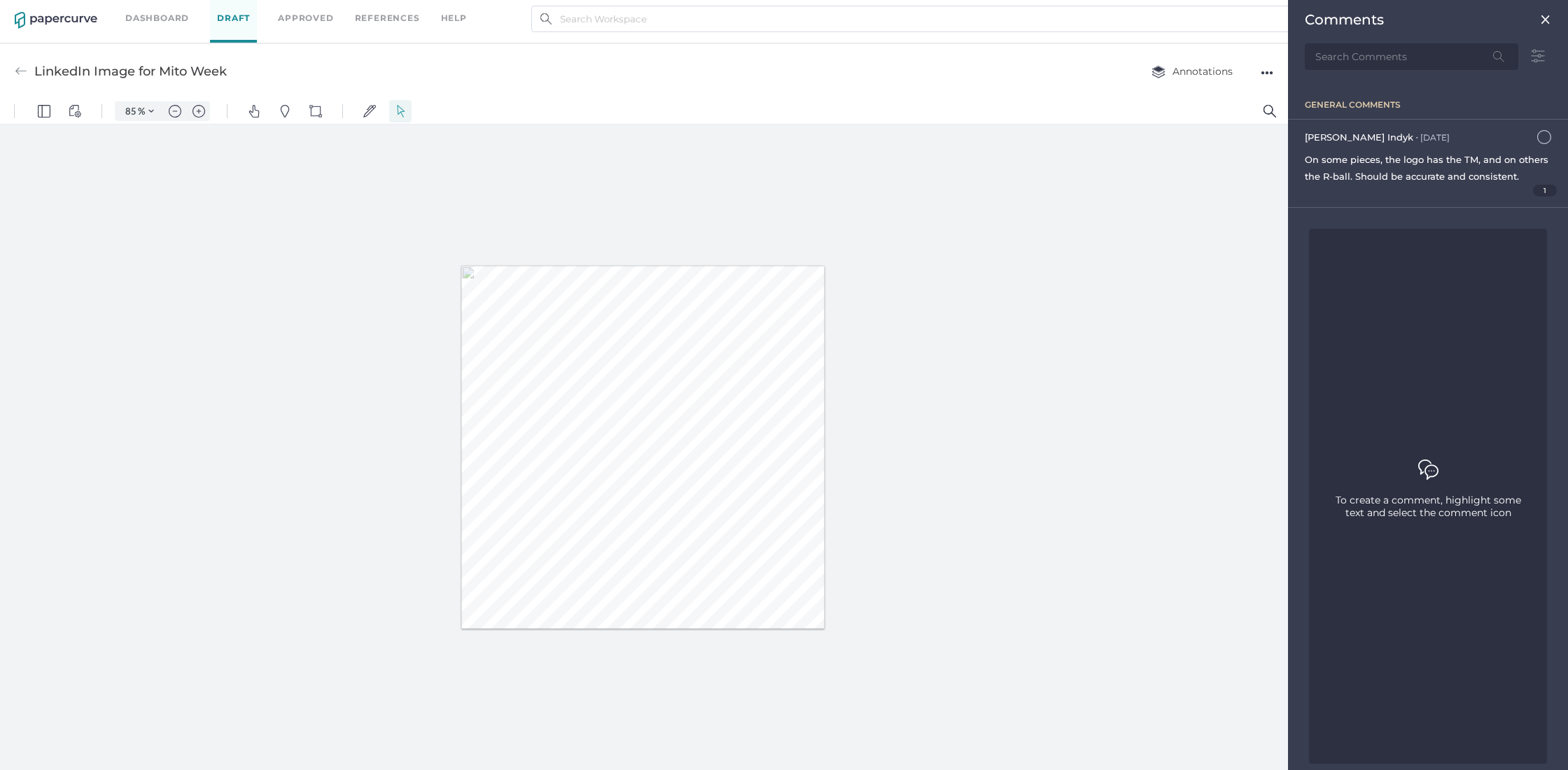
click at [1540, 22] on img at bounding box center [1545, 20] width 11 height 11
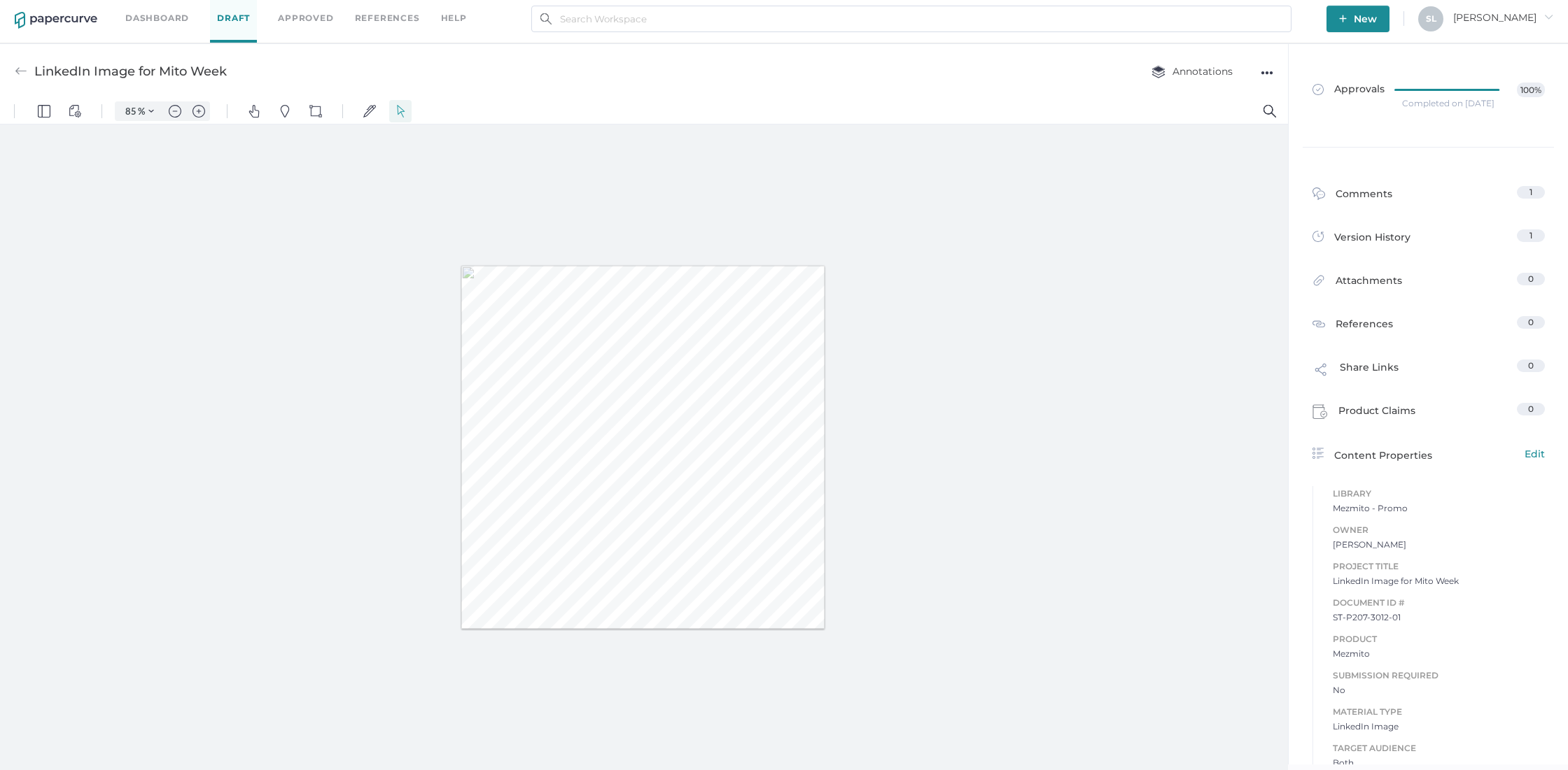
click at [141, 23] on link "Dashboard" at bounding box center [157, 18] width 64 height 16
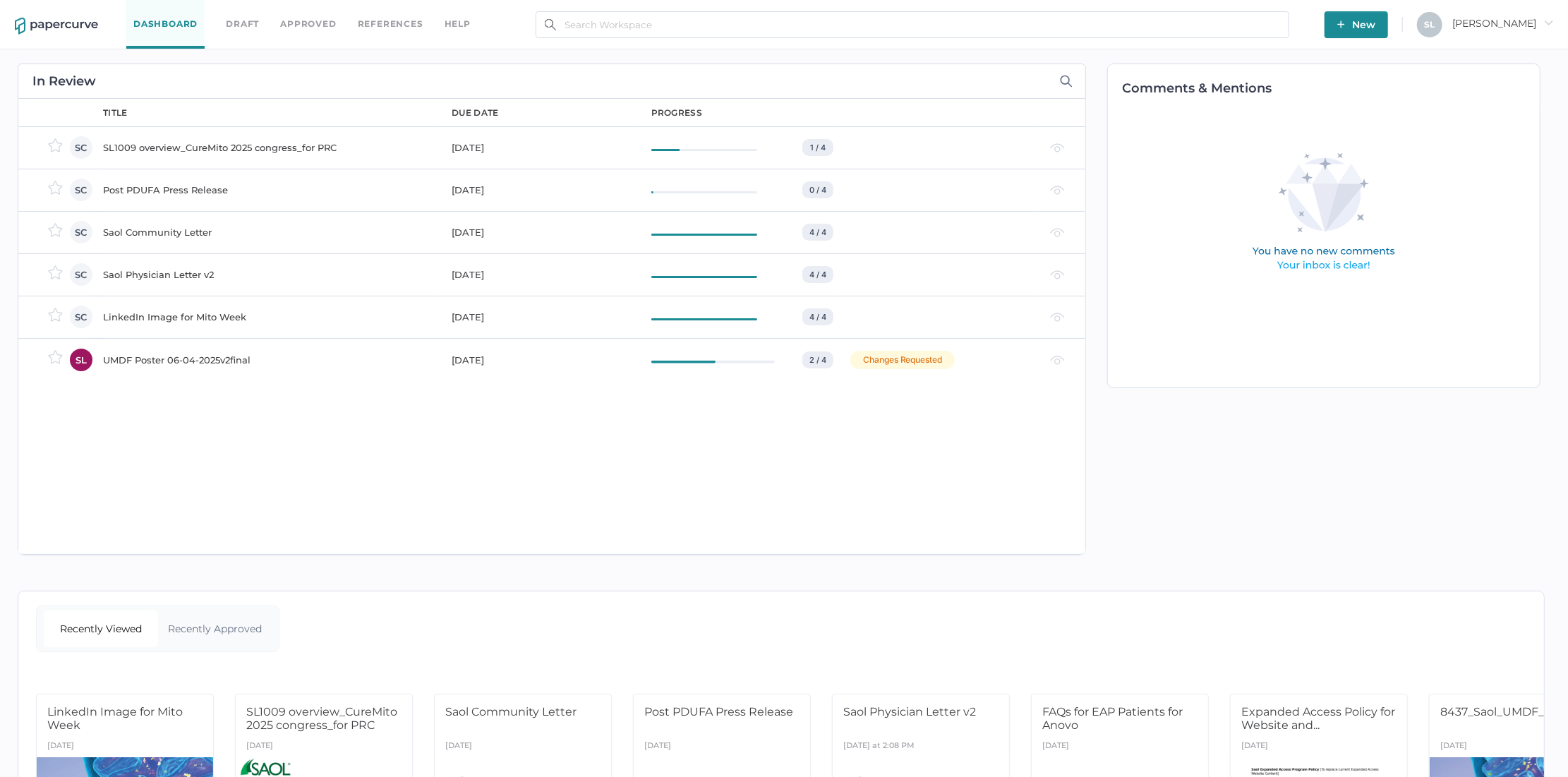
click at [158, 275] on div "Saol Physician Letter v2" at bounding box center [269, 274] width 332 height 17
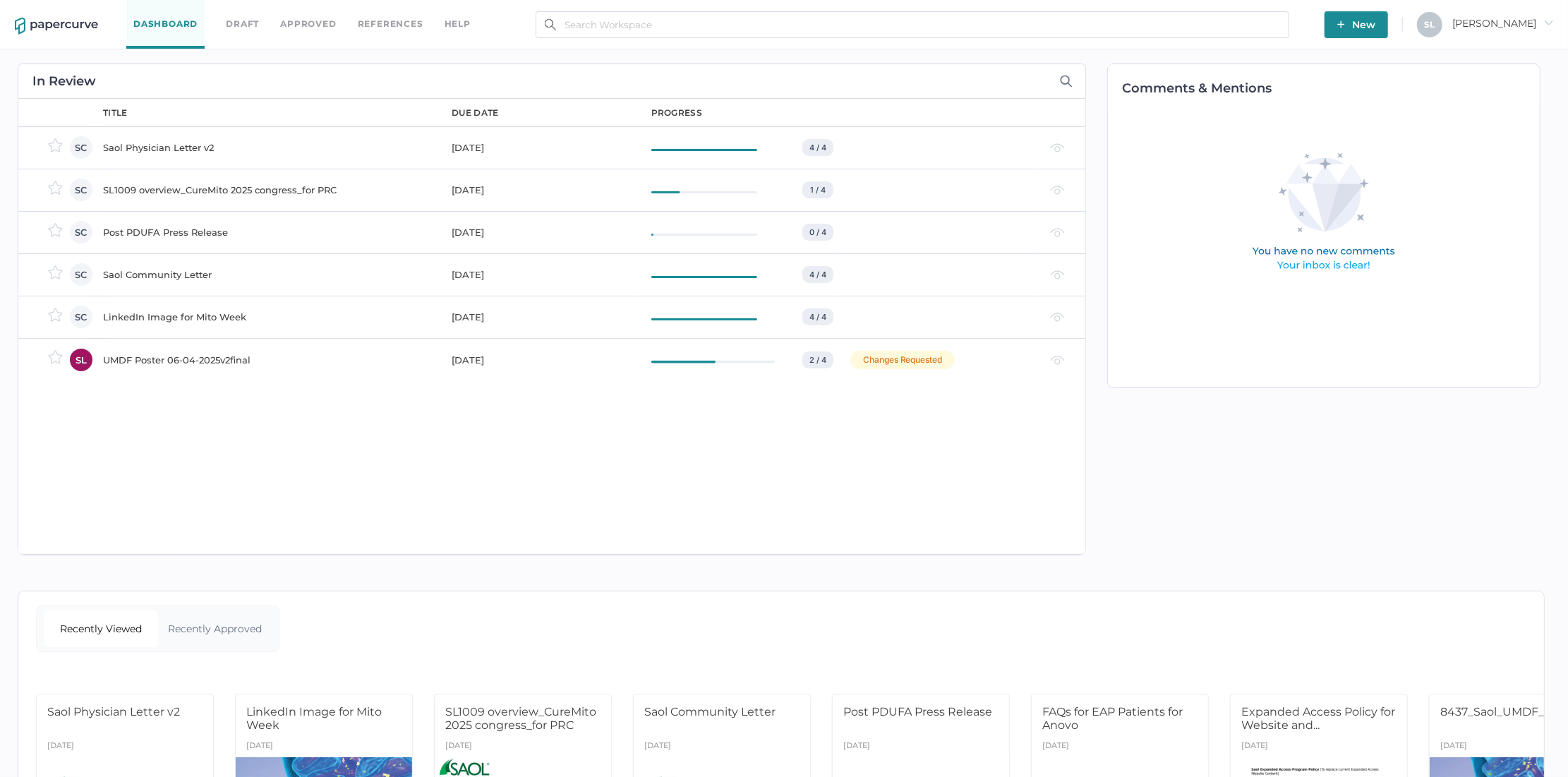
click at [159, 192] on div "SL1009 overview_CureMito 2025 congress_for PRC" at bounding box center [269, 190] width 332 height 17
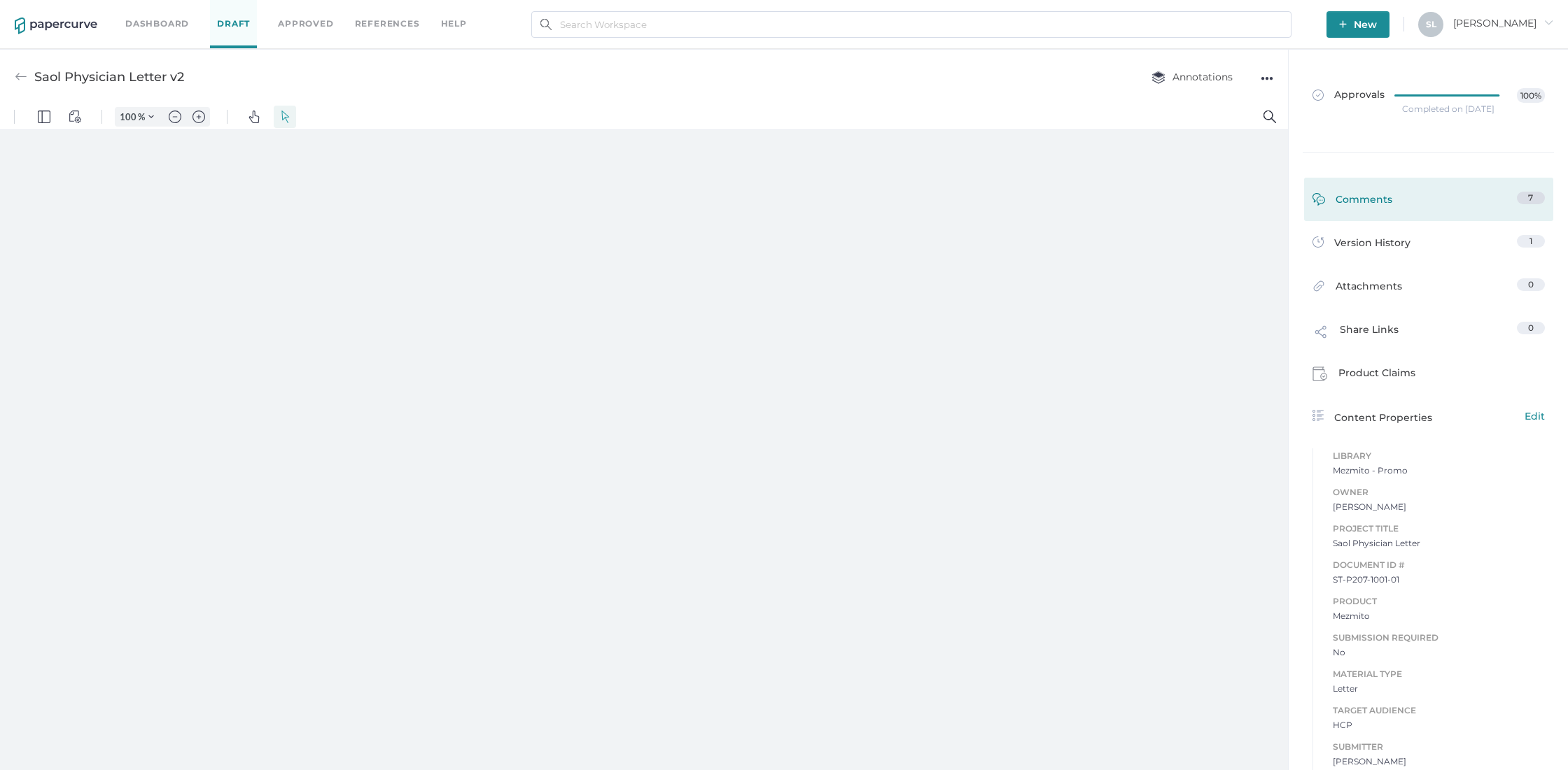
type input "85"
click at [1355, 197] on div "Comments" at bounding box center [1352, 202] width 80 height 22
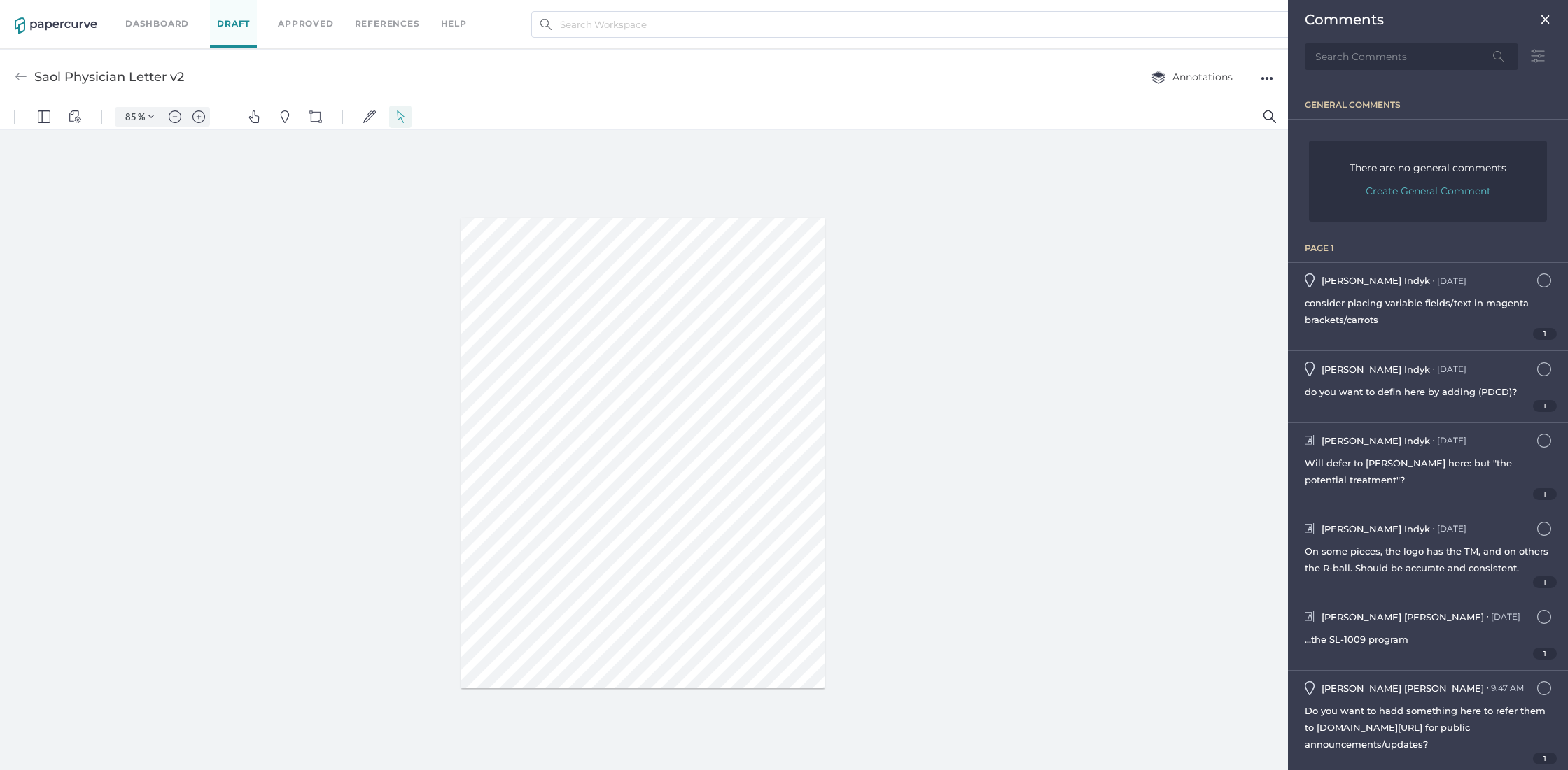
scroll to position [5, 0]
click at [1444, 470] on div "Will defer to Julie here: but "the potential treatment"?" at bounding box center [1428, 471] width 246 height 34
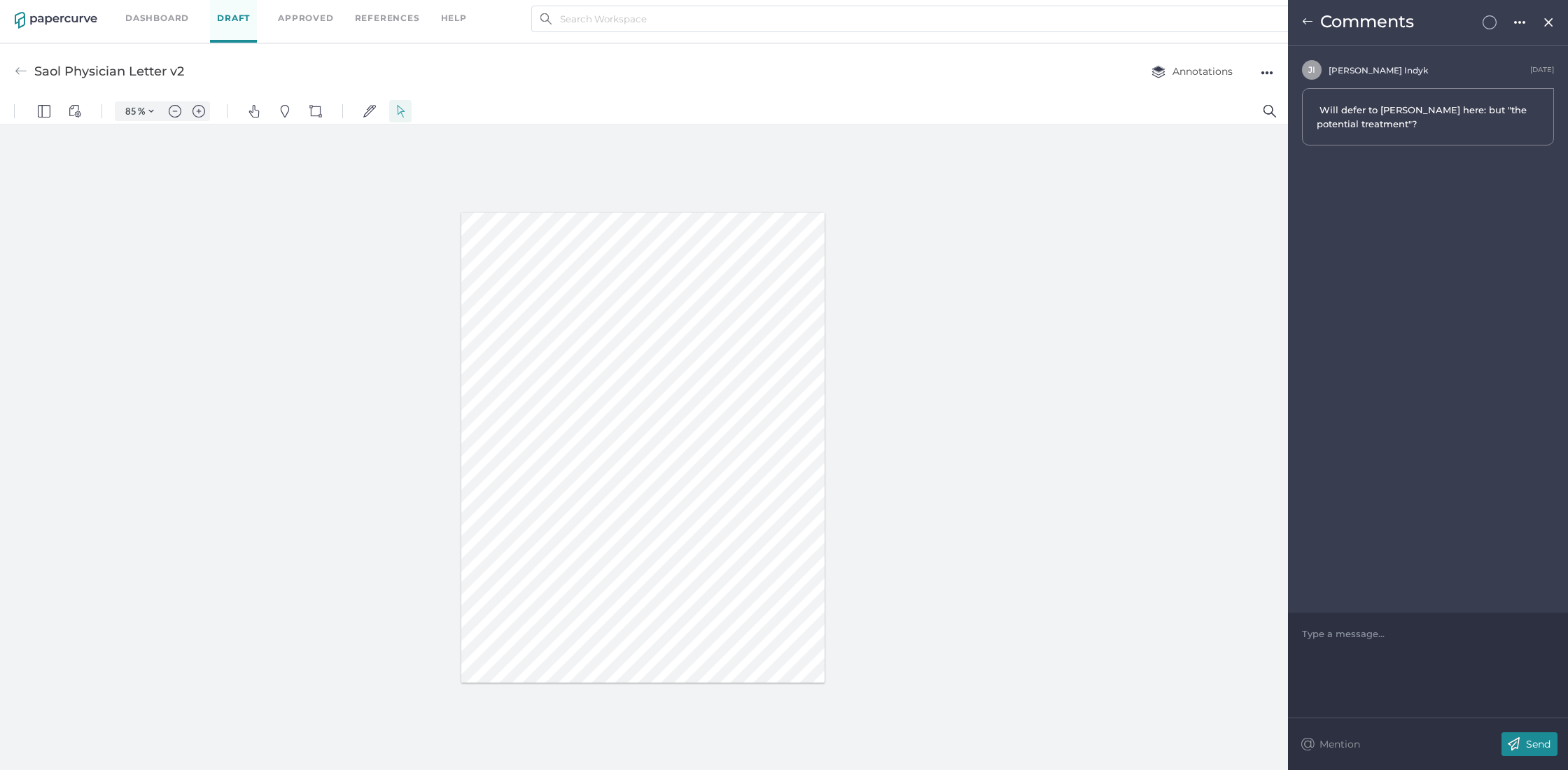
click at [1377, 632] on div at bounding box center [1428, 633] width 252 height 14
click at [1303, 635] on span "ulie was ok with “investigational” so no change needed" at bounding box center [1415, 641] width 225 height 26
click at [1387, 645] on div "Julie was ok with “investigational” so no change needed" at bounding box center [1428, 640] width 252 height 28
click at [1540, 745] on p "Send" at bounding box center [1538, 744] width 25 height 13
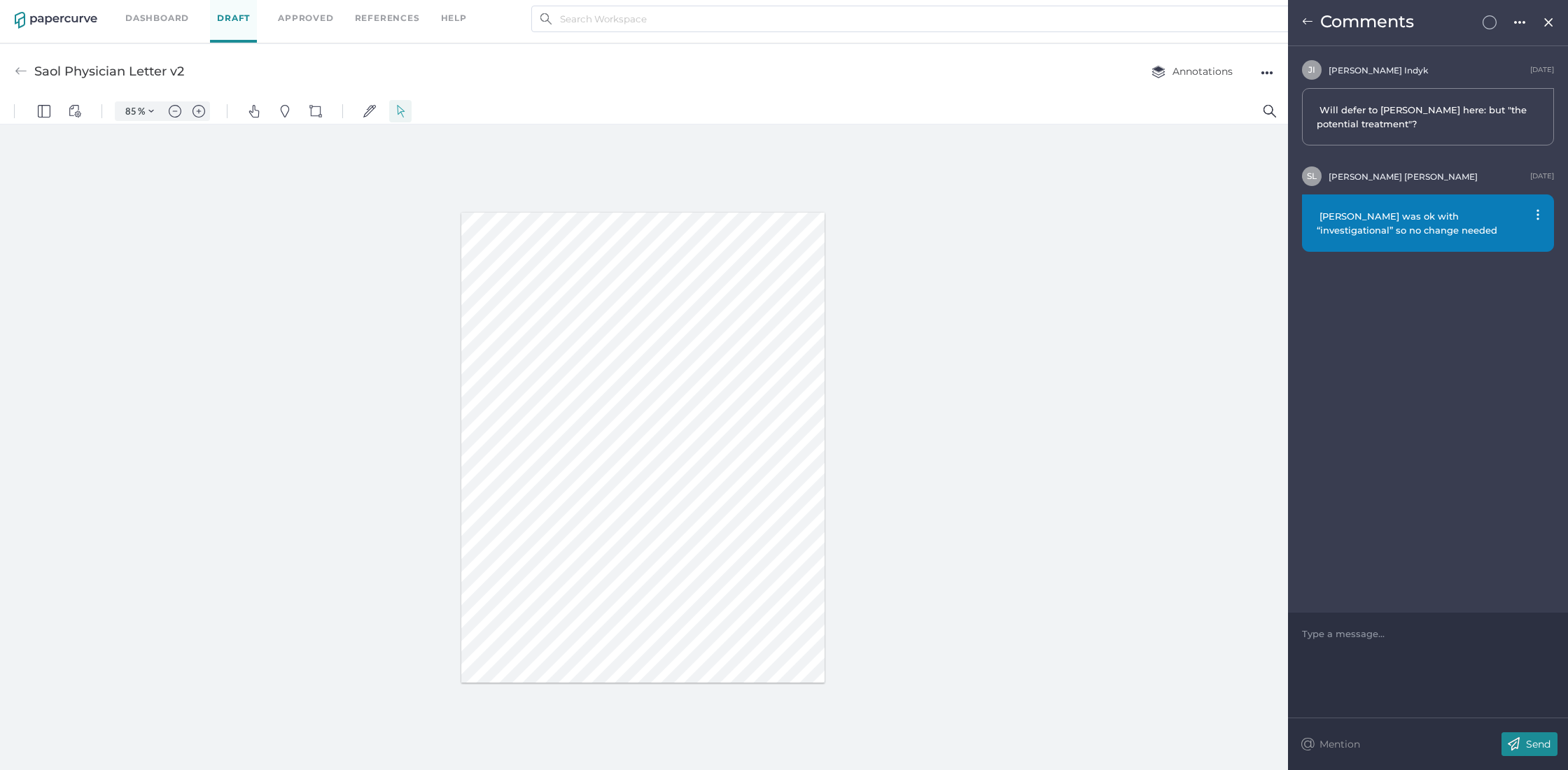
click at [1308, 22] on img at bounding box center [1307, 21] width 11 height 11
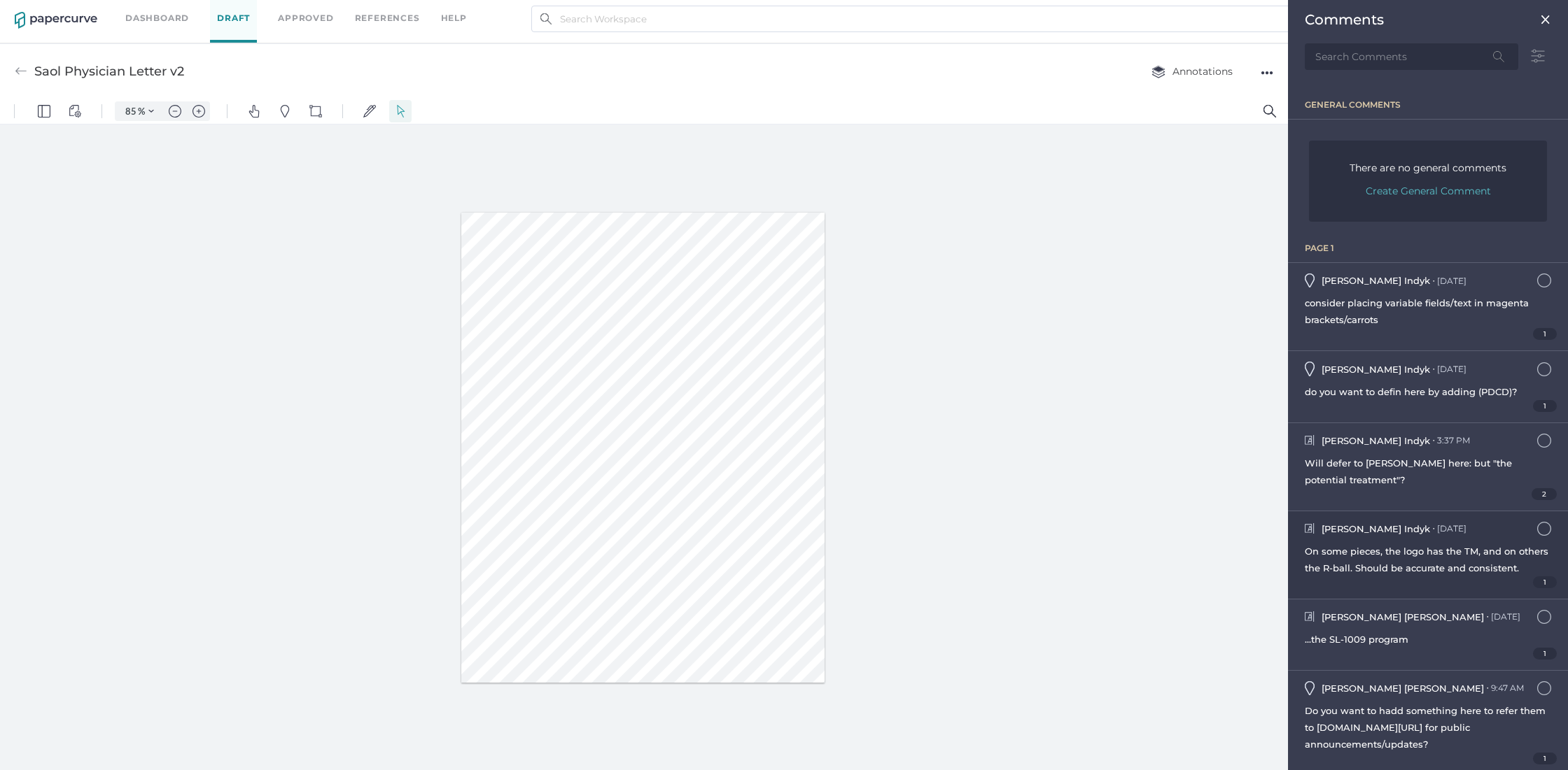
click at [1438, 554] on span "On some pieces, the logo has the TM, and on others the R-ball. Should be accura…" at bounding box center [1426, 559] width 243 height 28
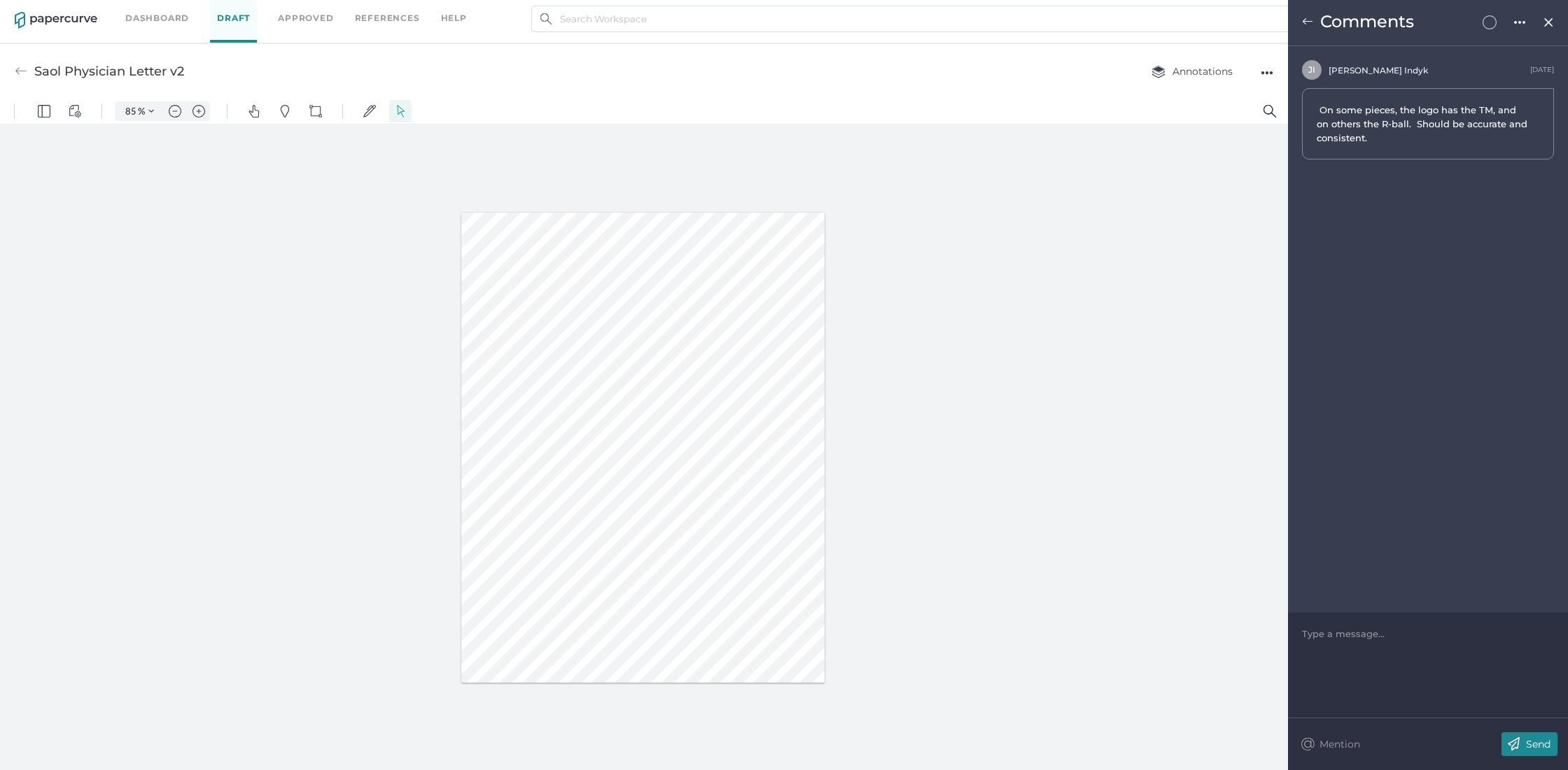
click at [1345, 637] on div at bounding box center [1428, 633] width 252 height 14
click at [1528, 740] on p "Send" at bounding box center [1538, 744] width 25 height 13
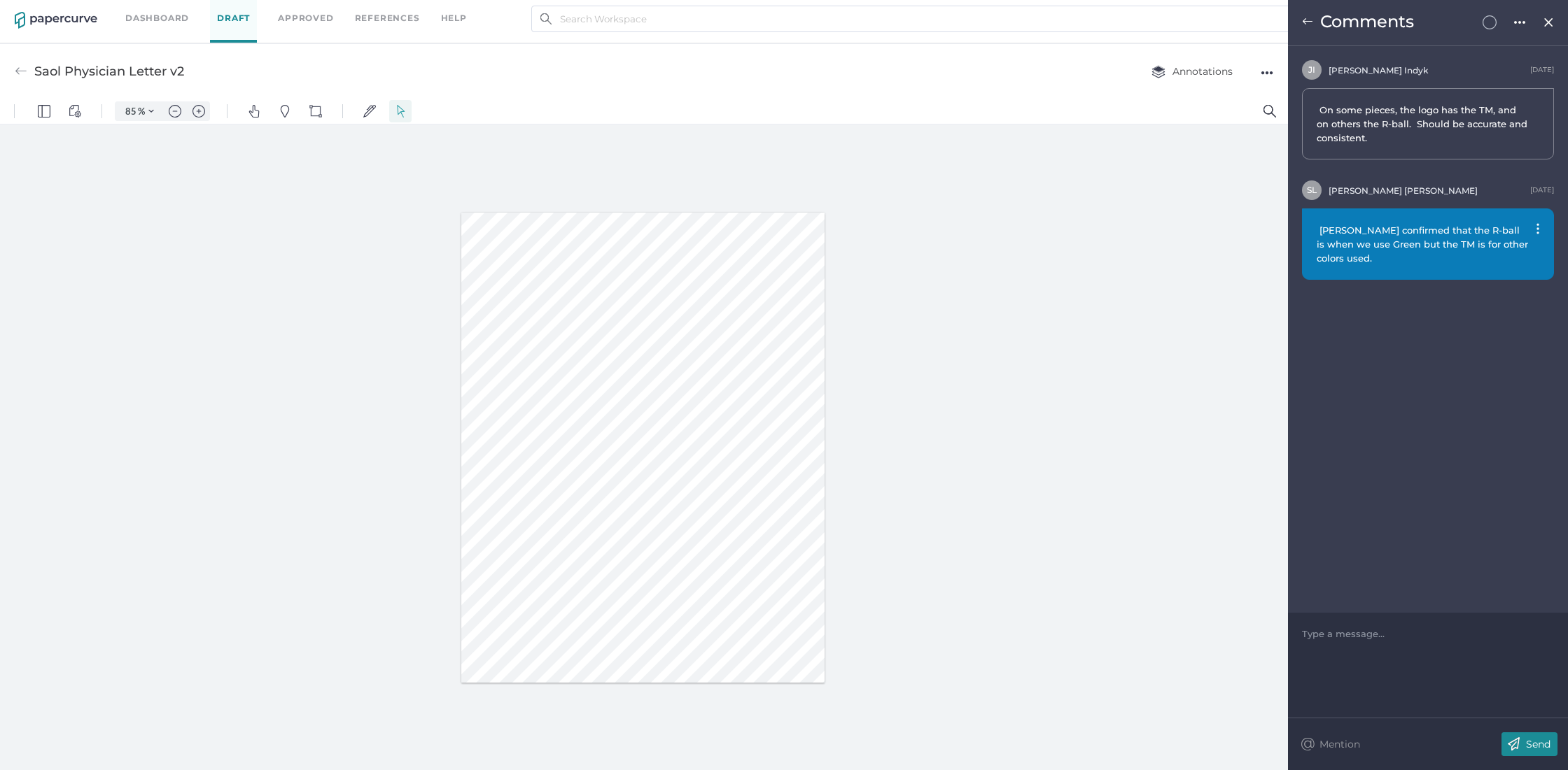
click at [1308, 22] on img at bounding box center [1307, 21] width 11 height 11
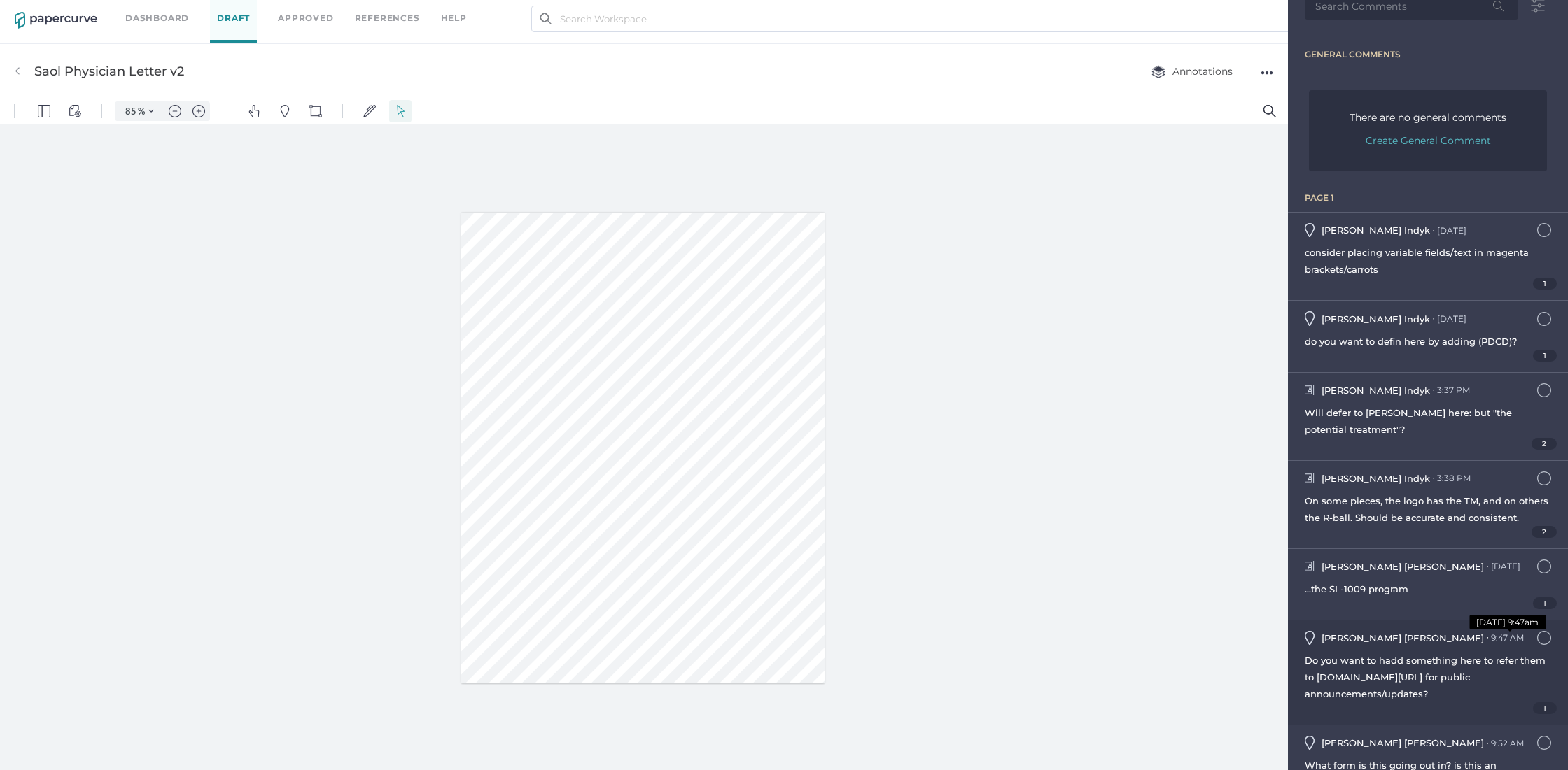
scroll to position [122, 0]
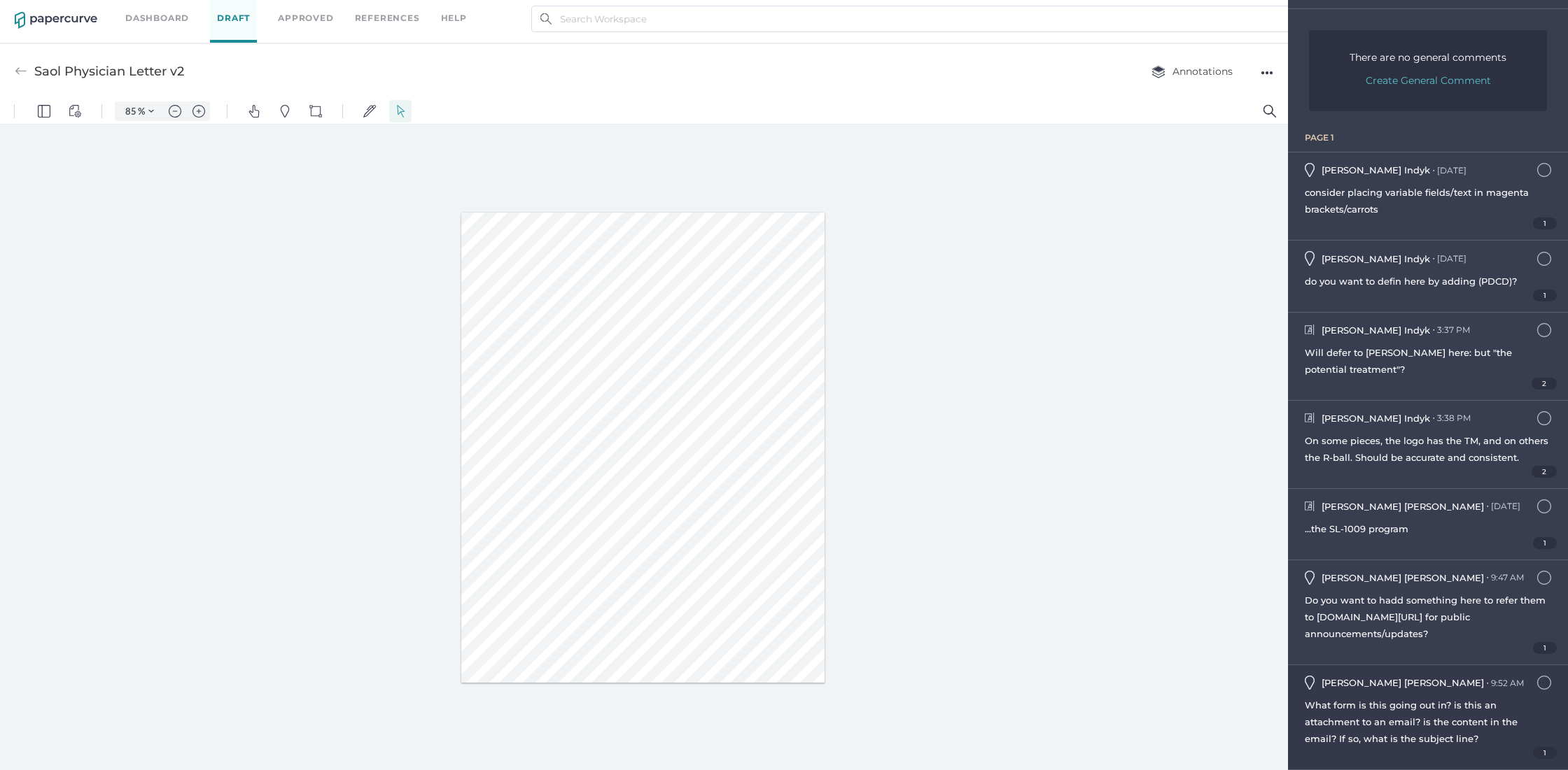
click at [1472, 708] on span "What form is this going out in? is this an attachment to an email? is the conte…" at bounding box center [1410, 722] width 213 height 45
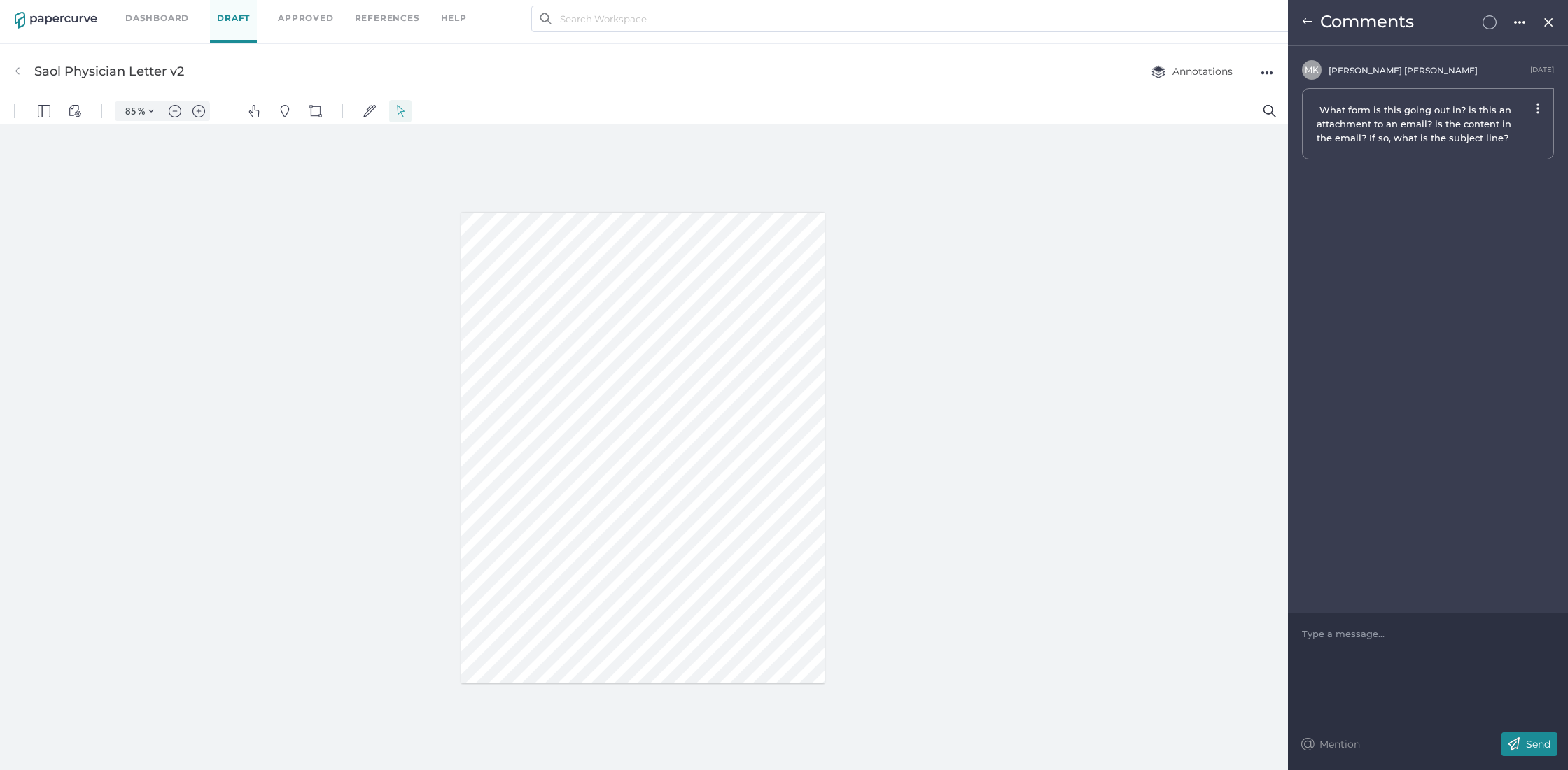
click at [1388, 643] on div "Type a message..." at bounding box center [1428, 633] width 252 height 42
click at [1363, 630] on div at bounding box center [1428, 633] width 252 height 14
click at [1464, 634] on span "Per Sue: this is sent to the patients advocacy groups and they’re sending it ou…" at bounding box center [1426, 648] width 247 height 39
drag, startPoint x: 1322, startPoint y: 647, endPoint x: 1447, endPoint y: 648, distance: 125.0
click at [1431, 645] on span "Per Sue: this is sent to the patient advocacy groups and they’re sending it out…" at bounding box center [1424, 648] width 242 height 39
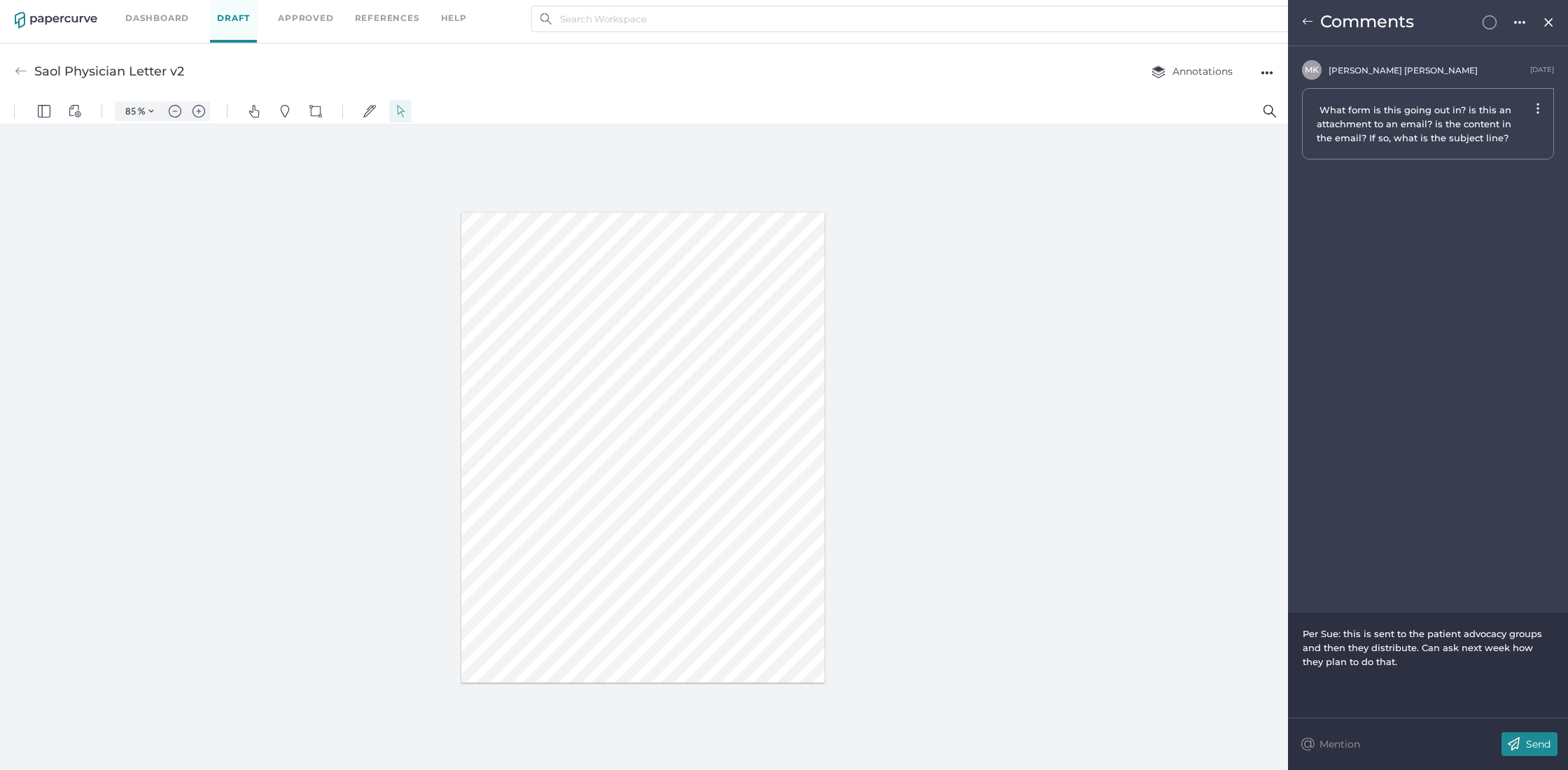
click at [1532, 741] on p "Send" at bounding box center [1538, 744] width 25 height 13
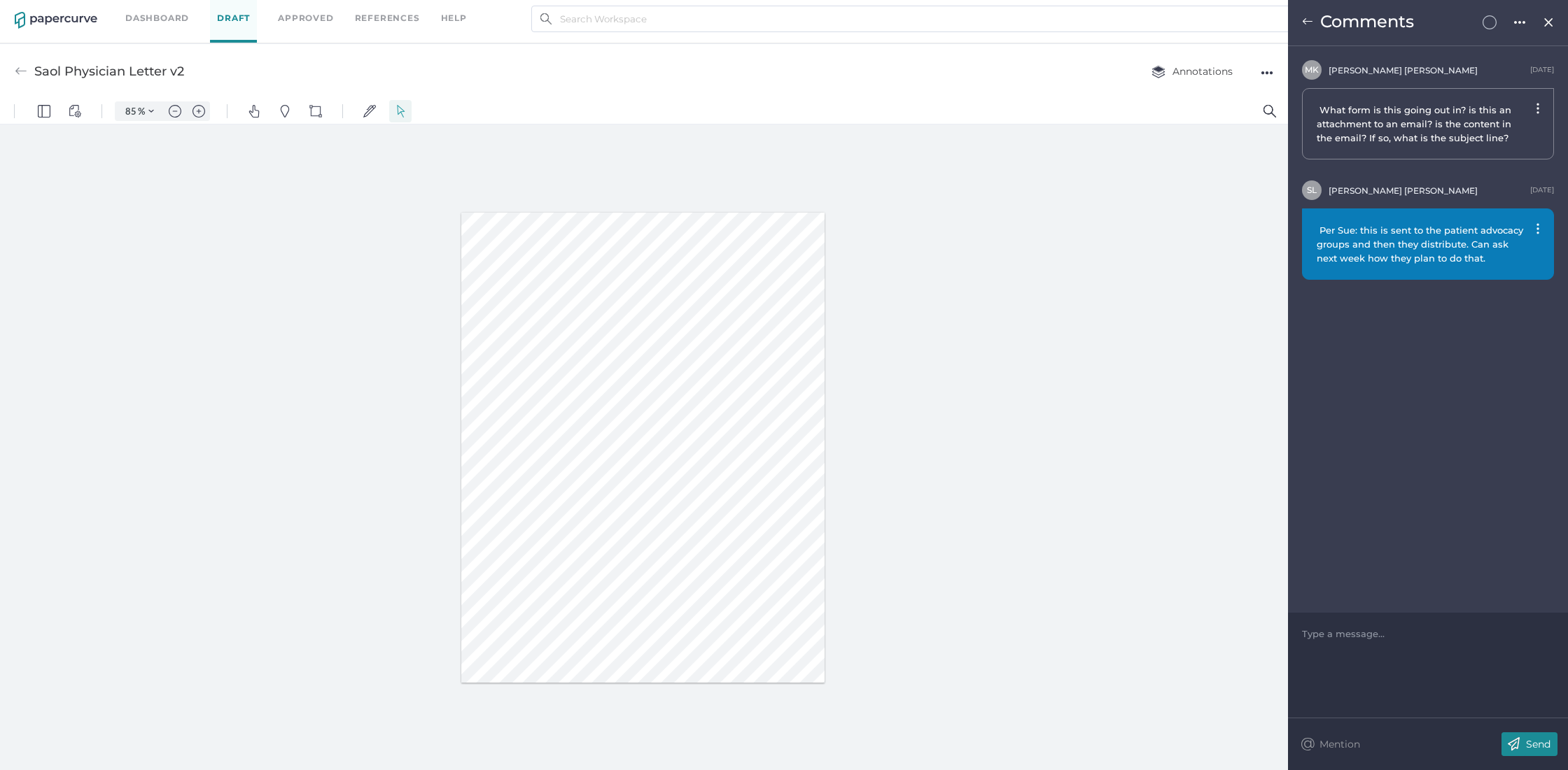
click at [1309, 16] on img at bounding box center [1307, 21] width 11 height 11
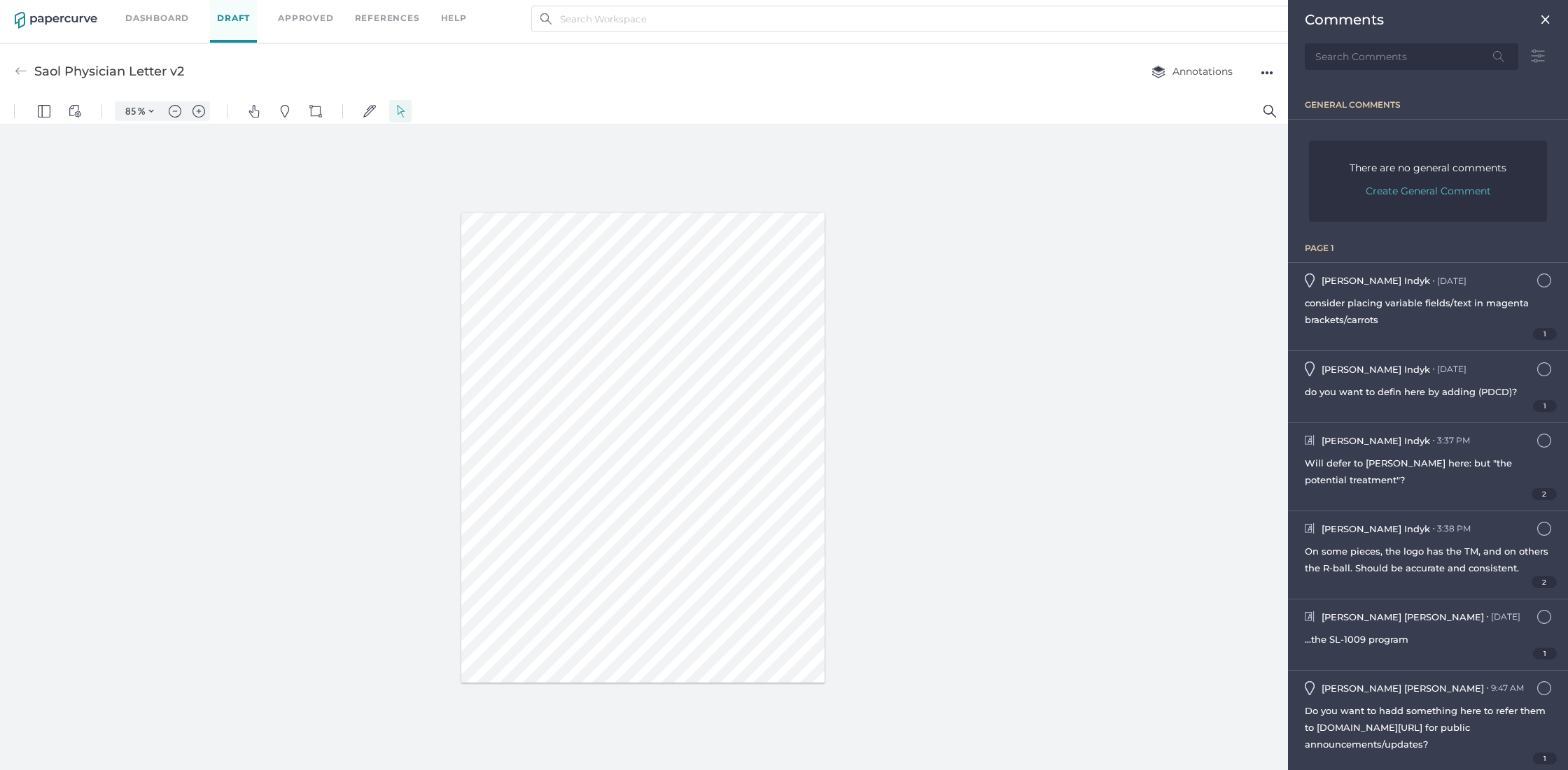
click at [155, 16] on link "Dashboard" at bounding box center [157, 18] width 64 height 16
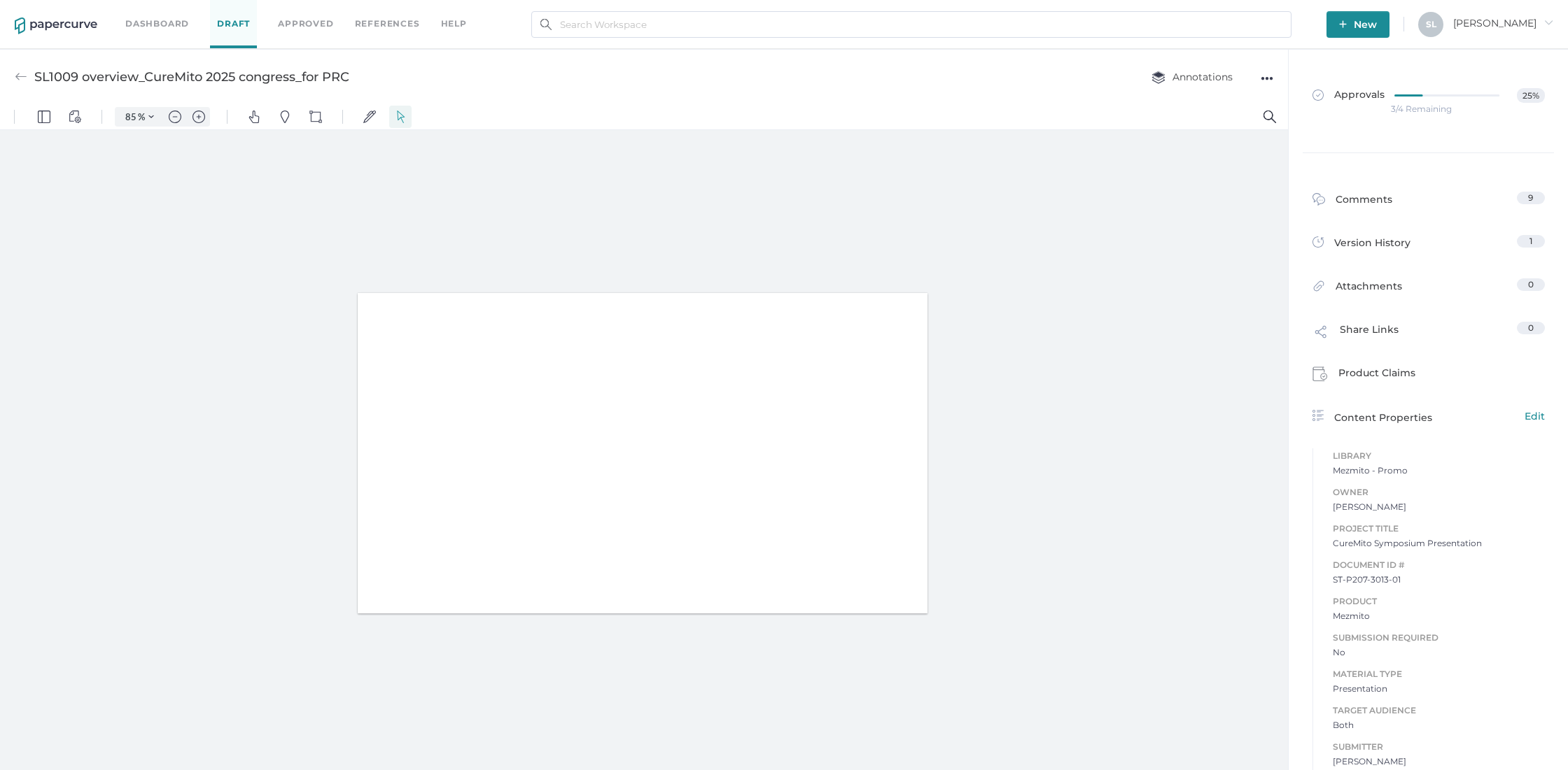
type input "85"
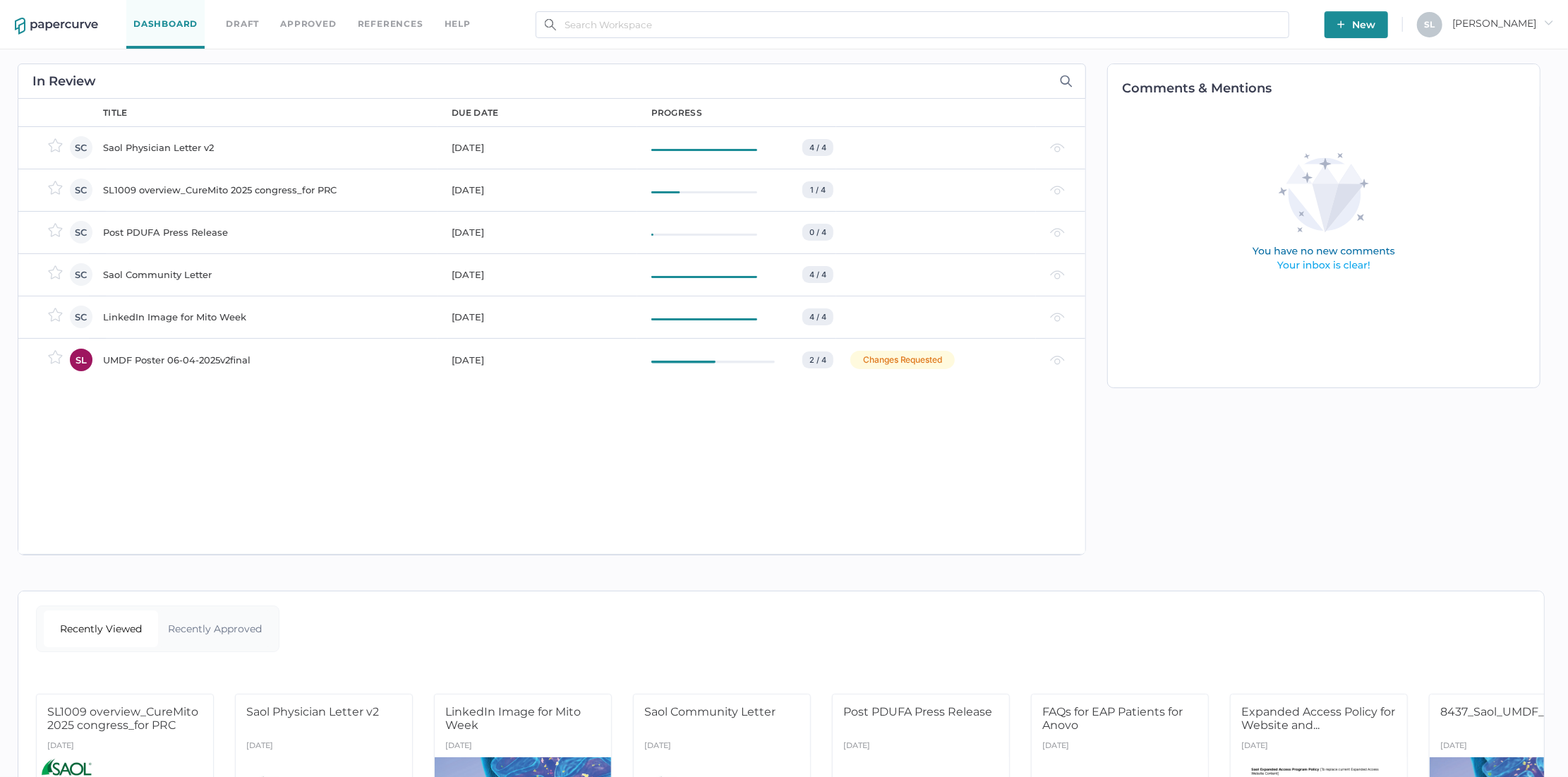
click at [167, 312] on div "LinkedIn Image for Mito Week" at bounding box center [269, 317] width 332 height 17
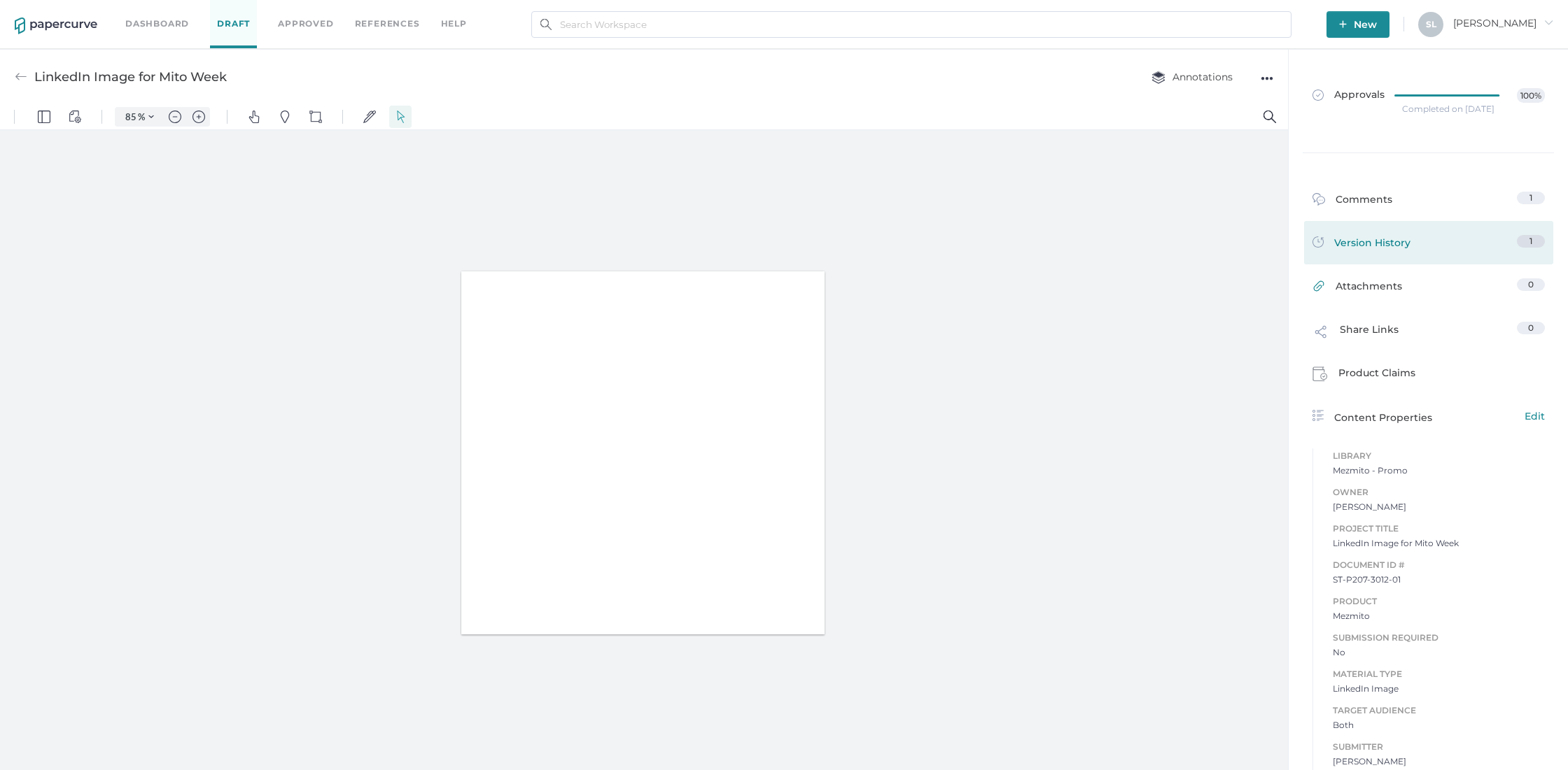
type input "85"
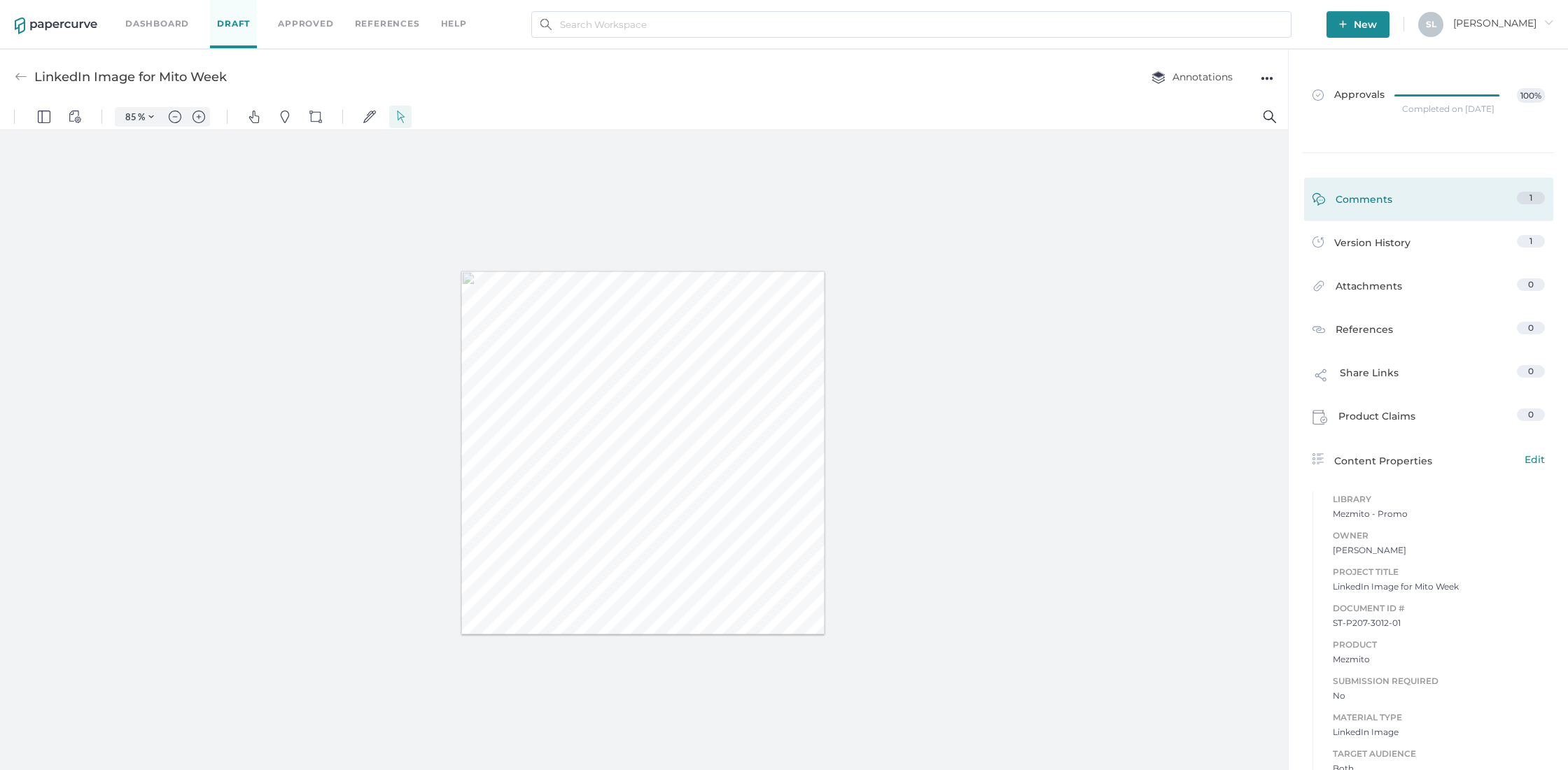
click at [1361, 198] on div "Comments" at bounding box center [1352, 202] width 80 height 22
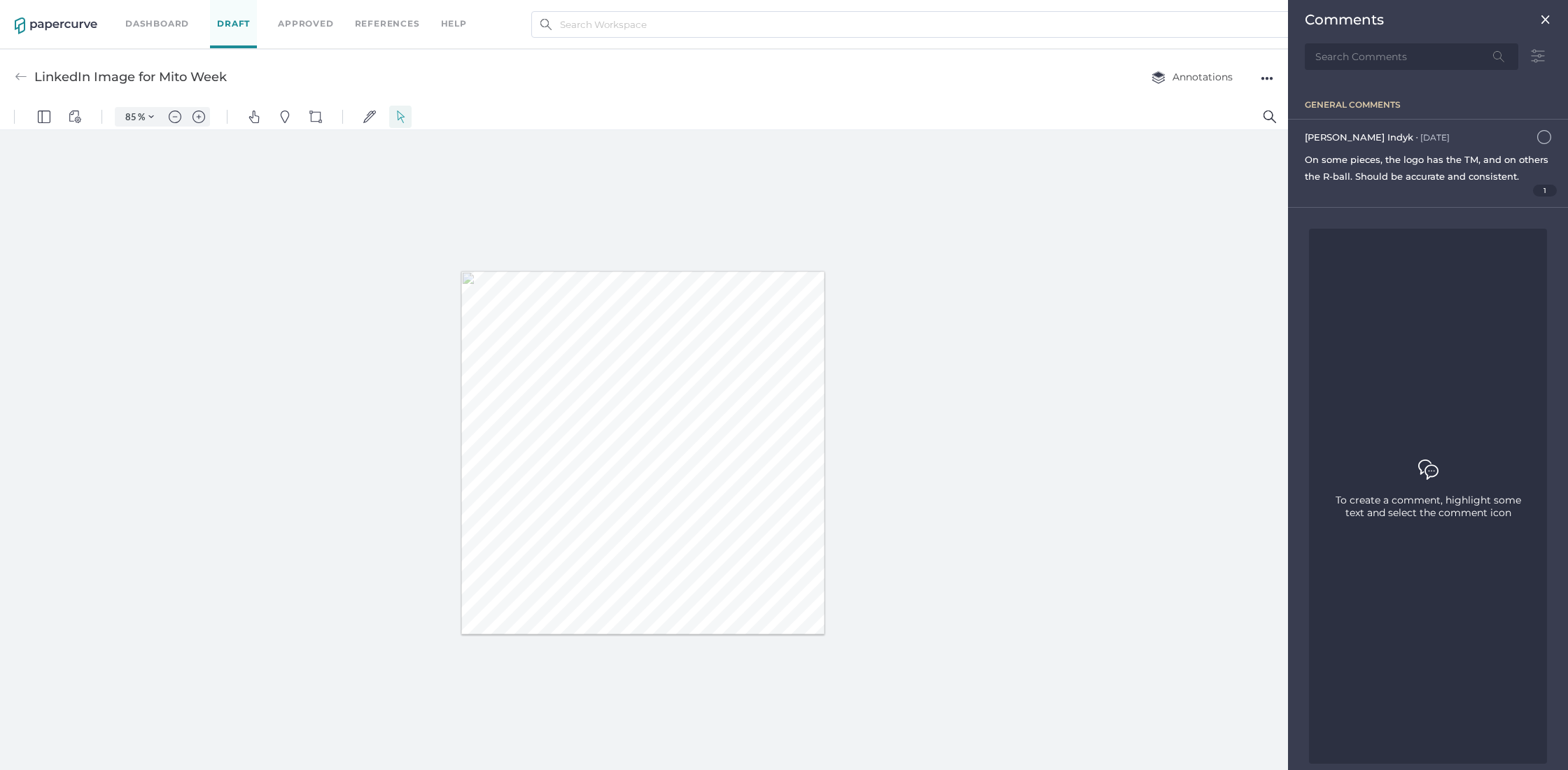
scroll to position [5, 0]
click at [17, 72] on img at bounding box center [21, 71] width 13 height 13
click at [23, 72] on img at bounding box center [21, 71] width 13 height 13
click at [17, 67] on img at bounding box center [21, 71] width 13 height 13
click at [33, 66] on div "LinkedIn Image for Mito Week" at bounding box center [121, 71] width 212 height 26
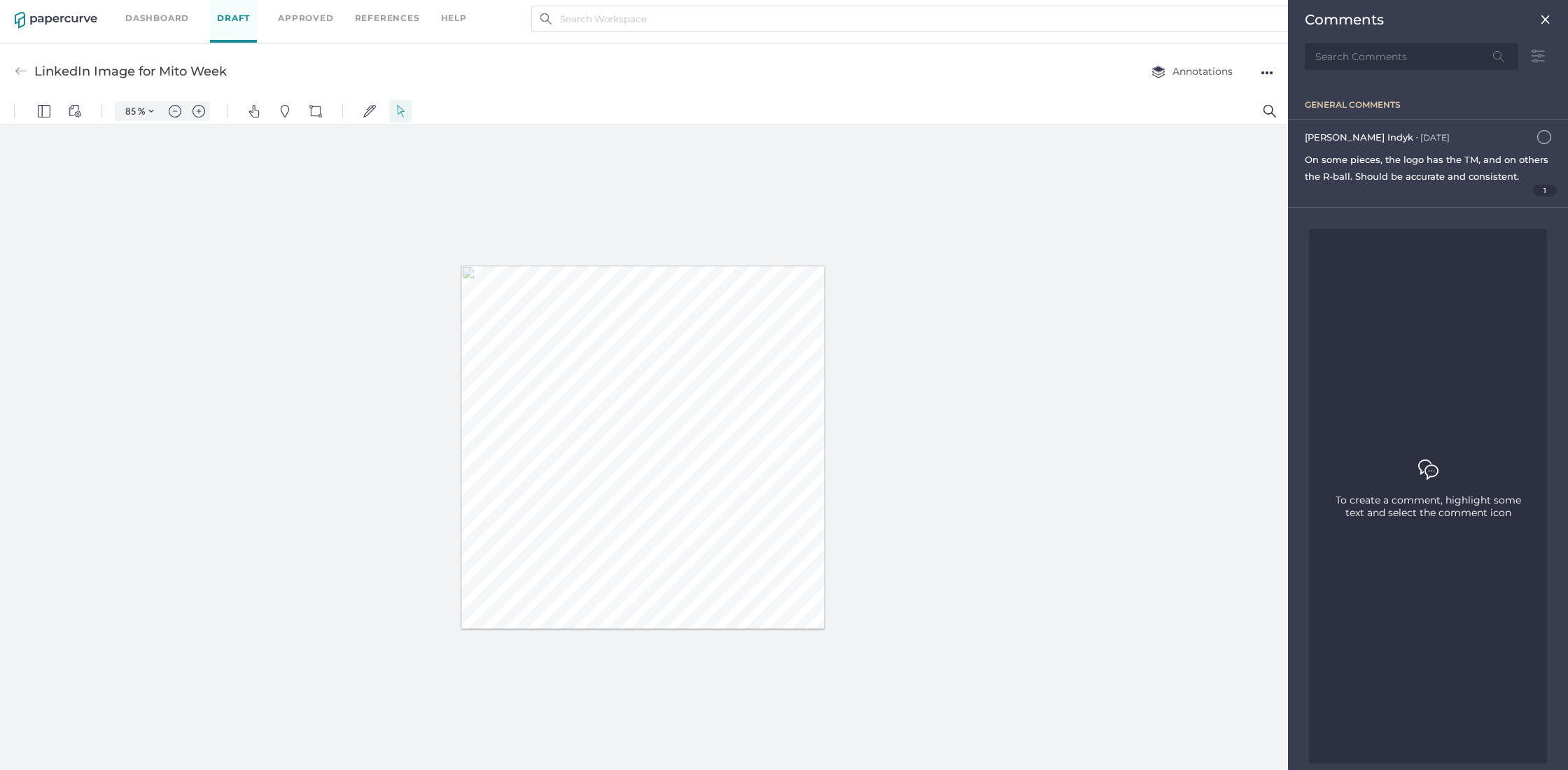
click at [309, 17] on link "Approved" at bounding box center [306, 18] width 56 height 16
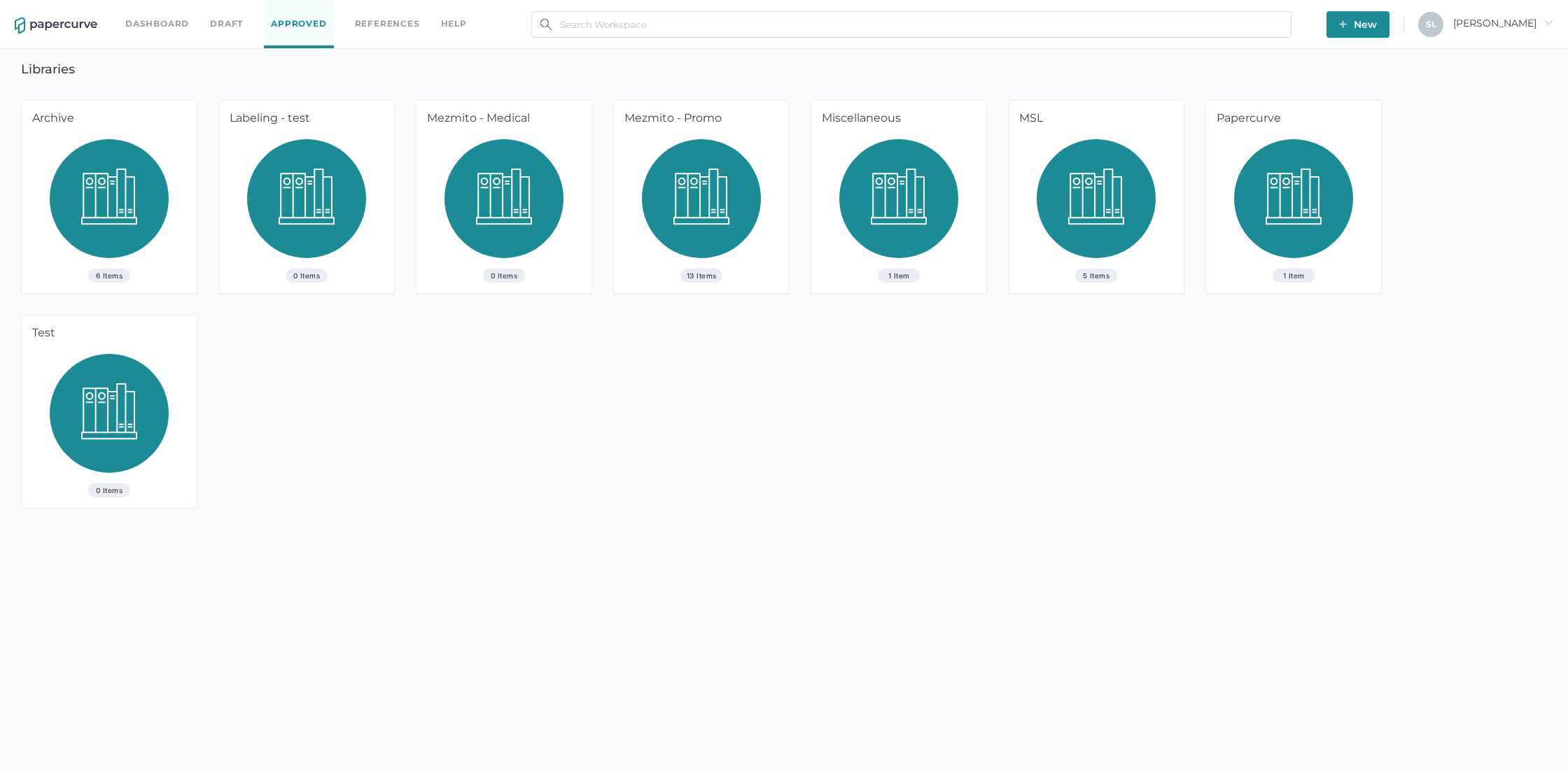
click at [705, 128] on div "Mezmito - Promo" at bounding box center [698, 119] width 170 height 38
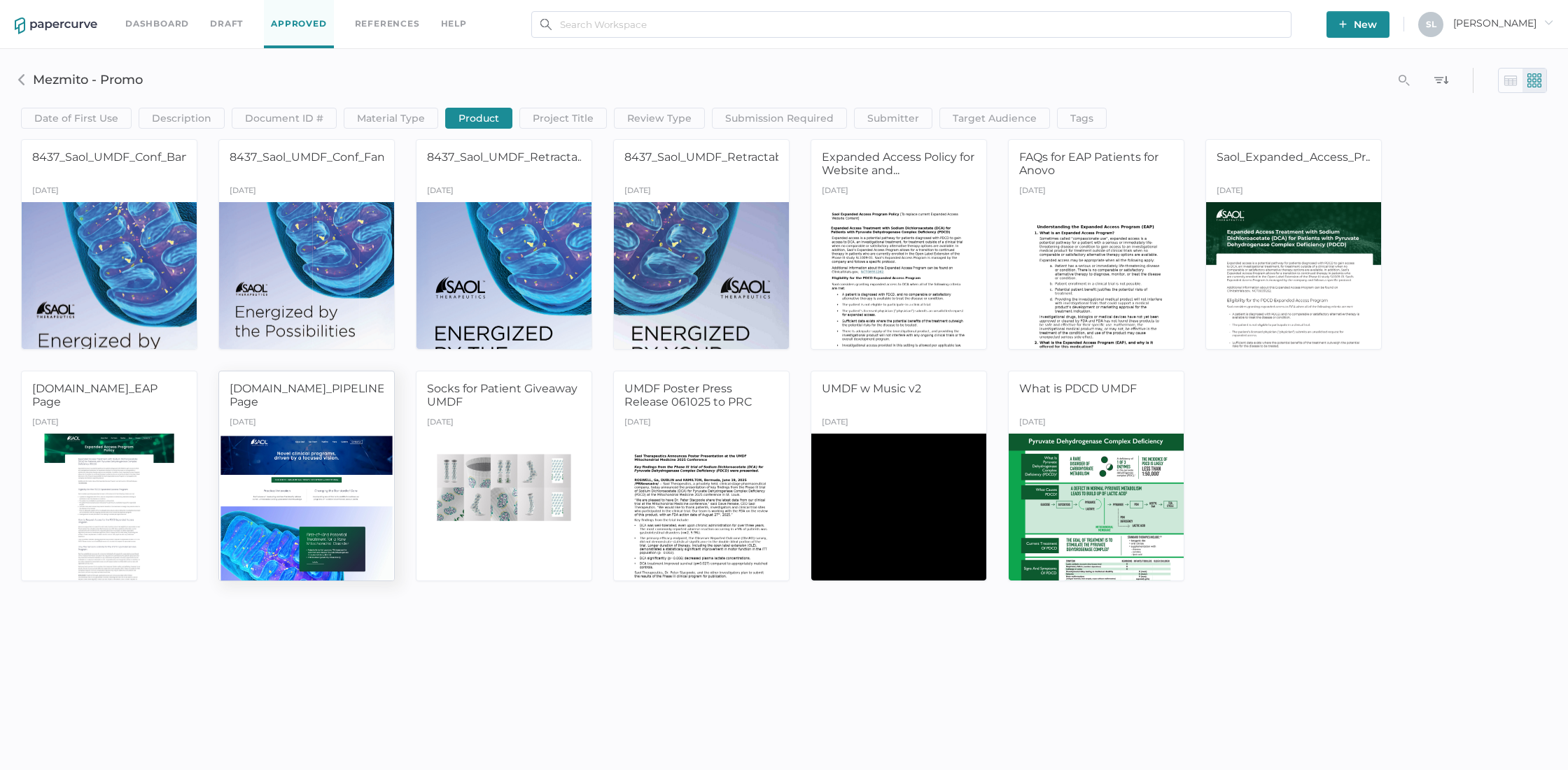
click at [345, 409] on div "[DOMAIN_NAME]_PIPELINE Page" at bounding box center [306, 398] width 154 height 32
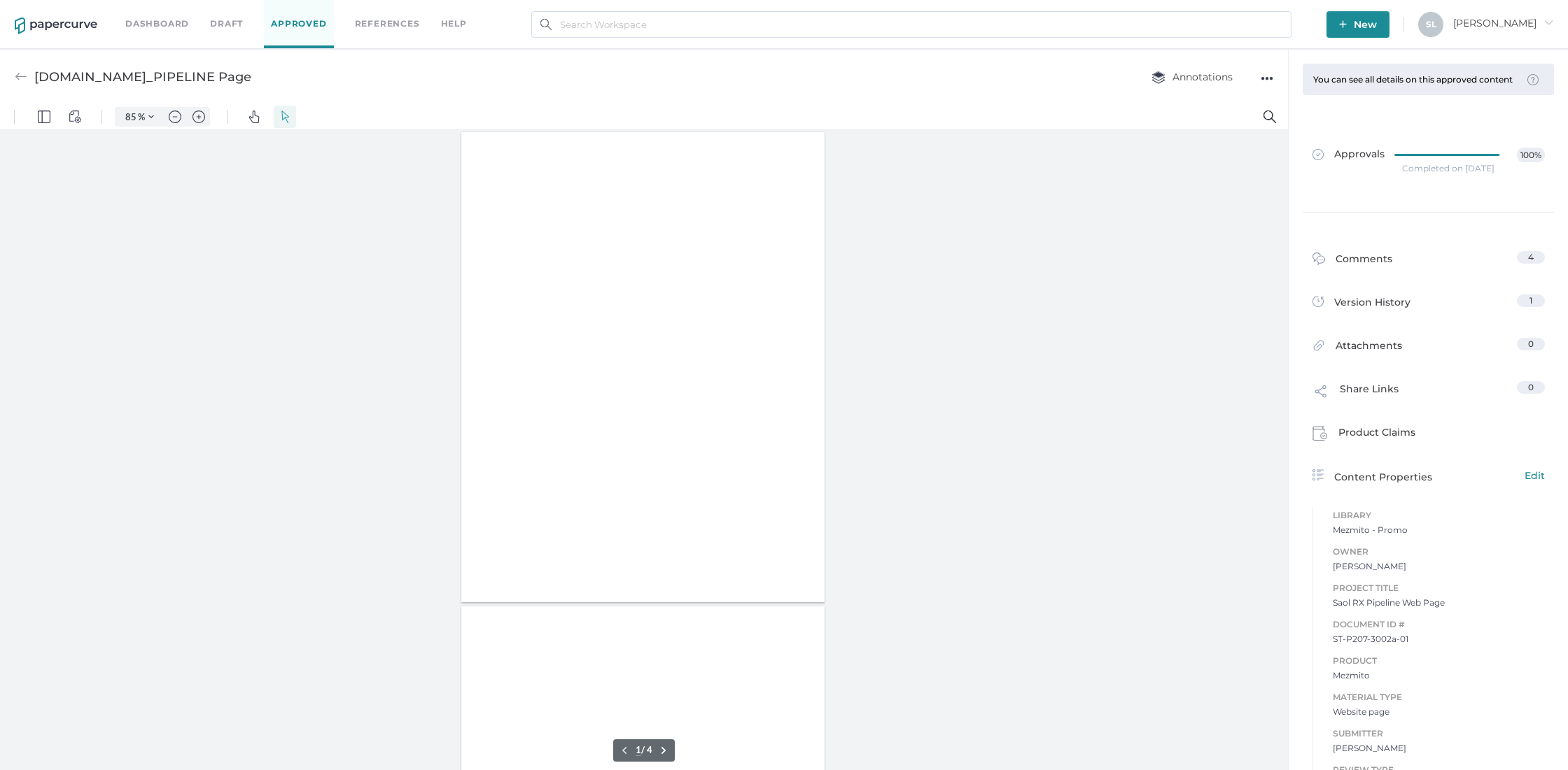
type input "85"
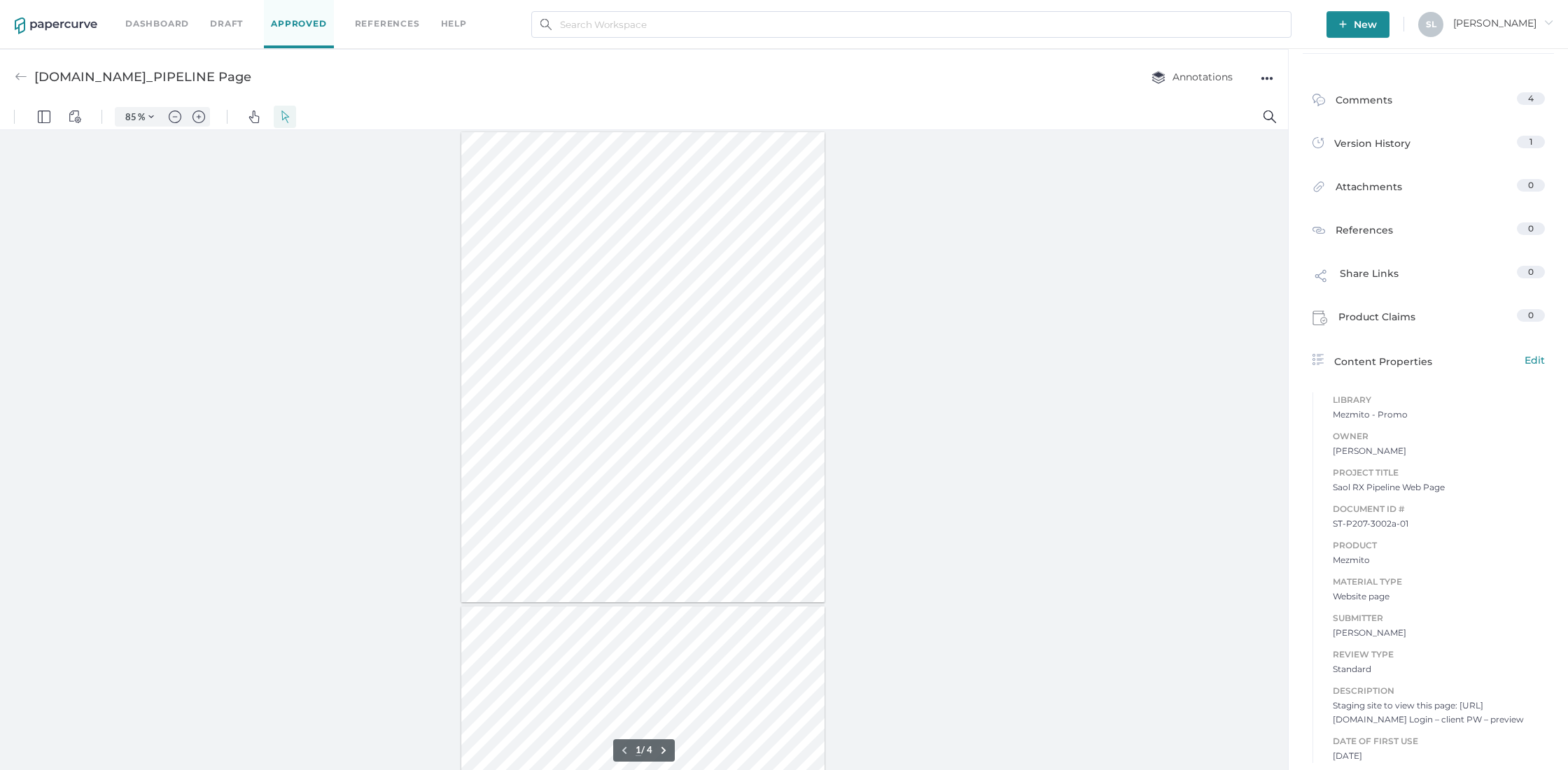
scroll to position [5, 0]
click at [22, 71] on img at bounding box center [21, 71] width 13 height 13
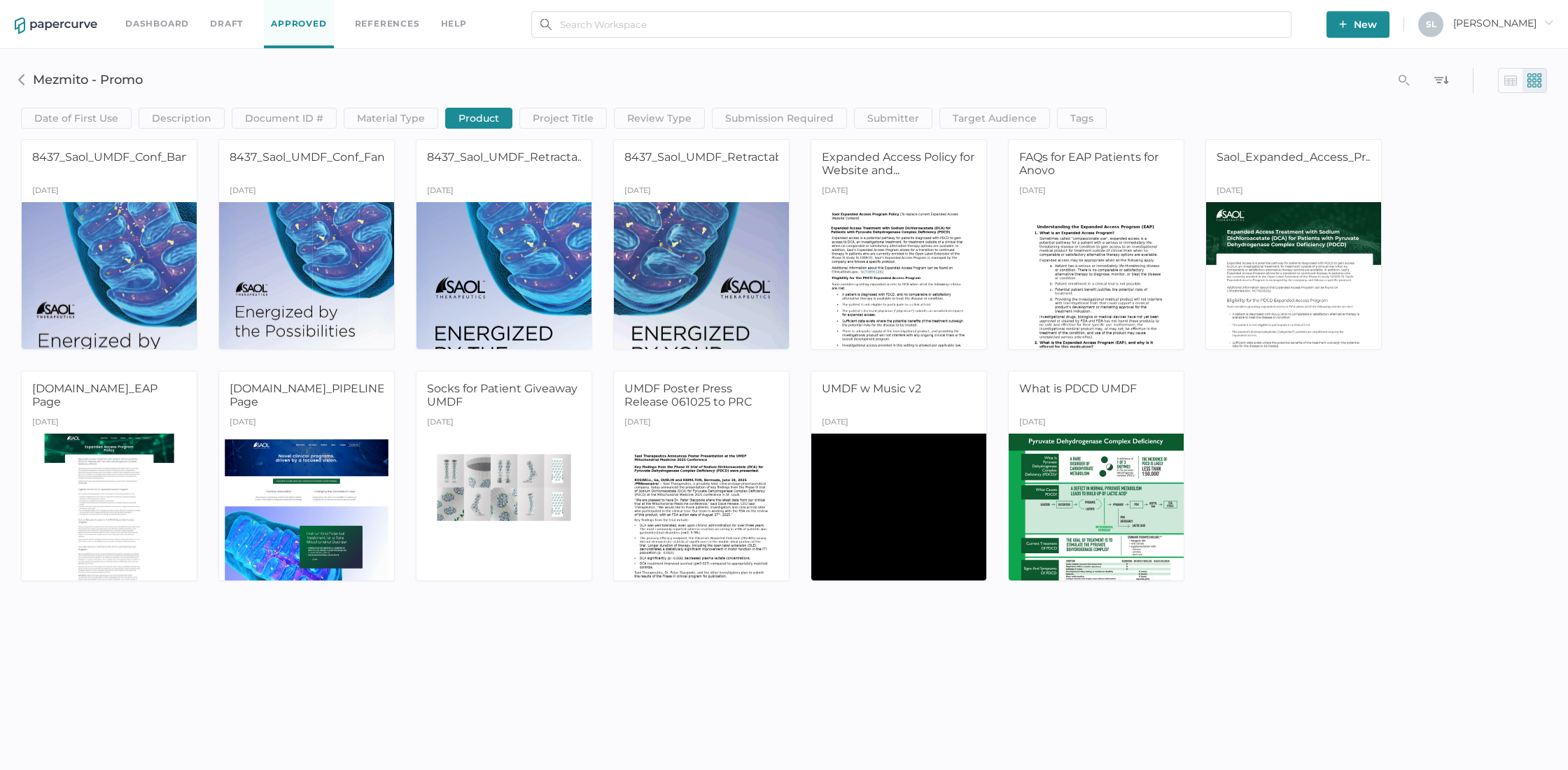
click at [229, 26] on link "Draft" at bounding box center [227, 23] width 33 height 16
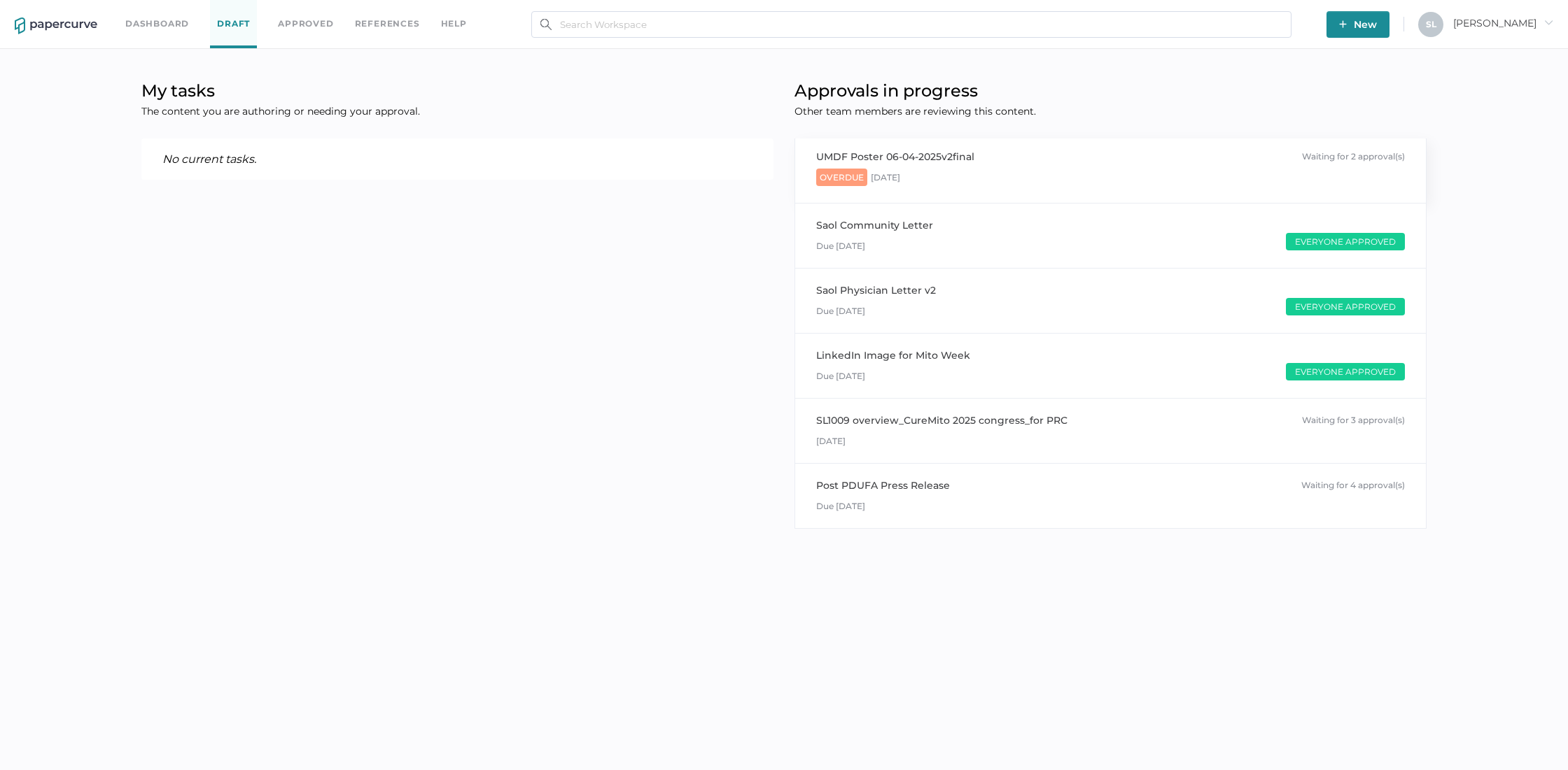
click at [917, 155] on div "UMDF Poster 06-04-2025v2final" at bounding box center [895, 157] width 158 height 16
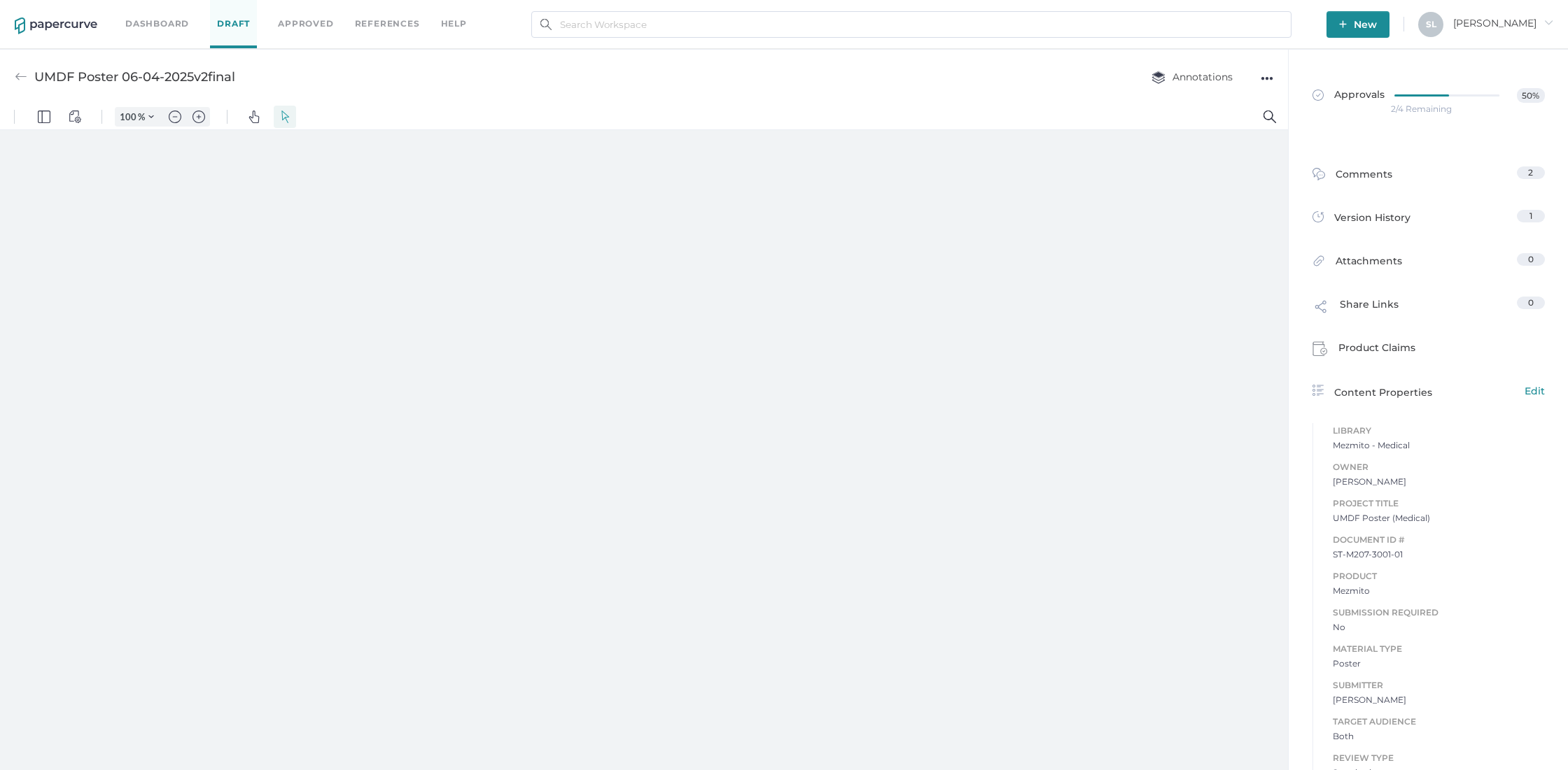
type input "85"
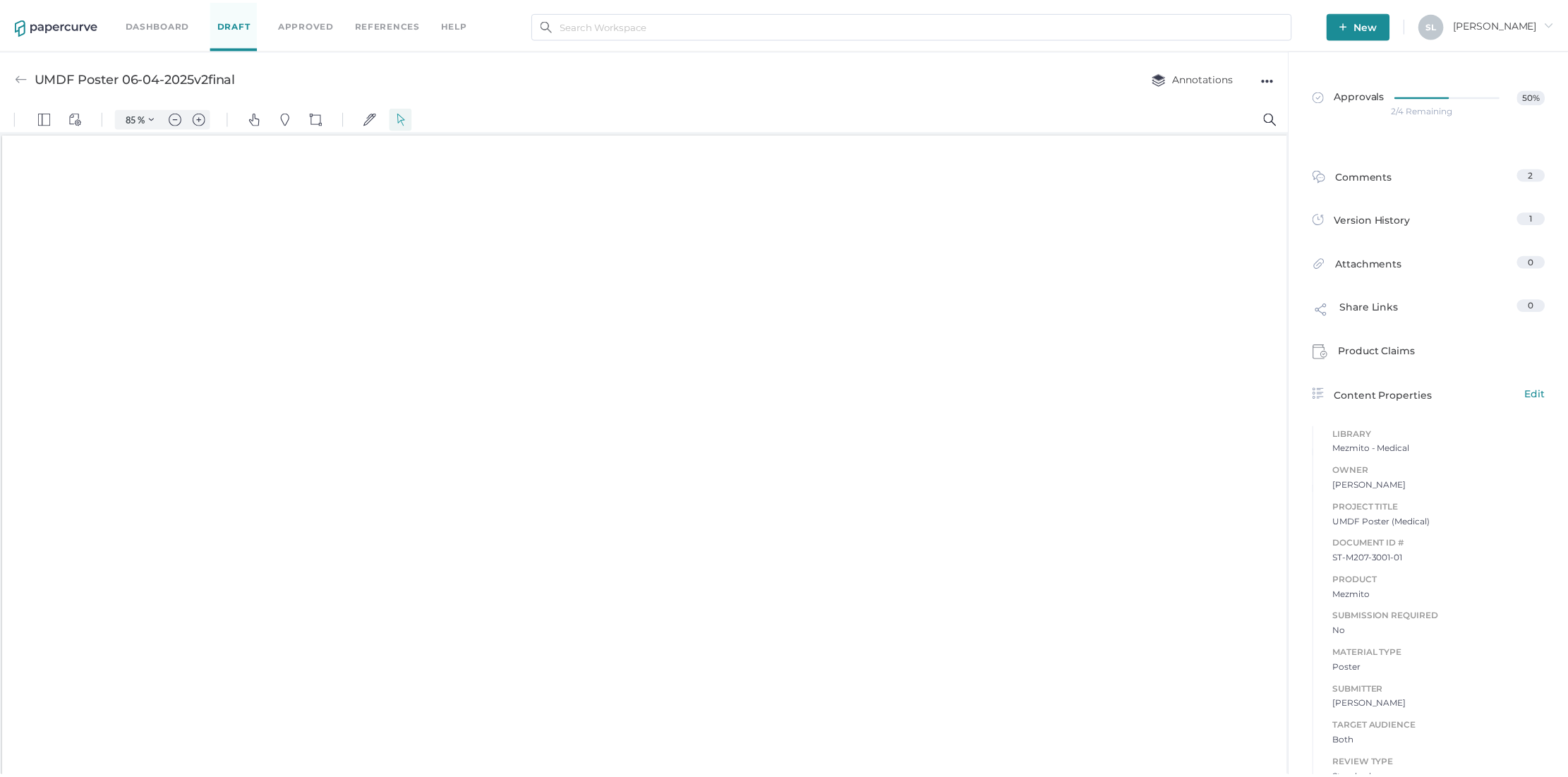
scroll to position [1, 0]
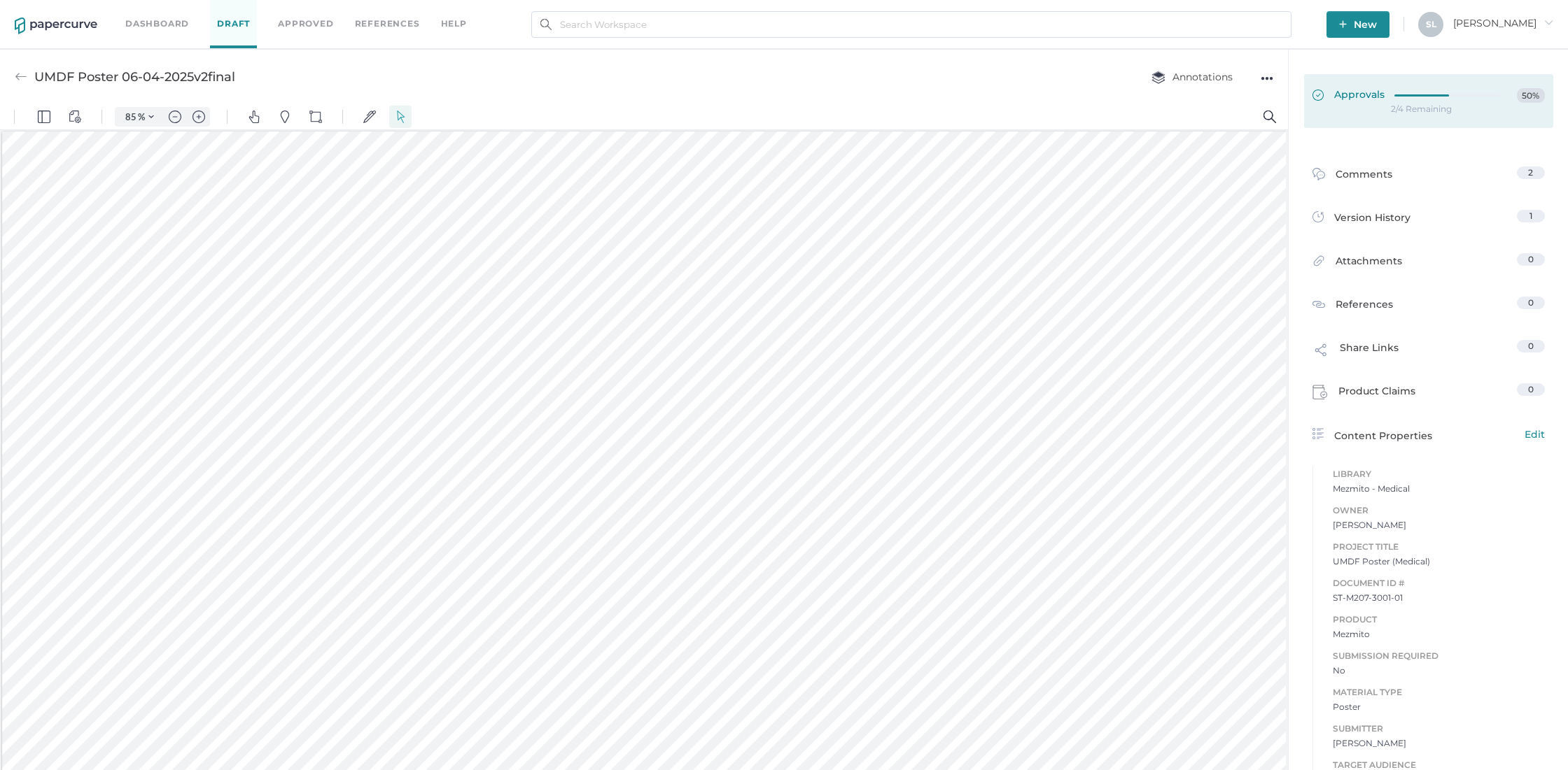
click at [1356, 98] on span "Approvals" at bounding box center [1349, 95] width 72 height 16
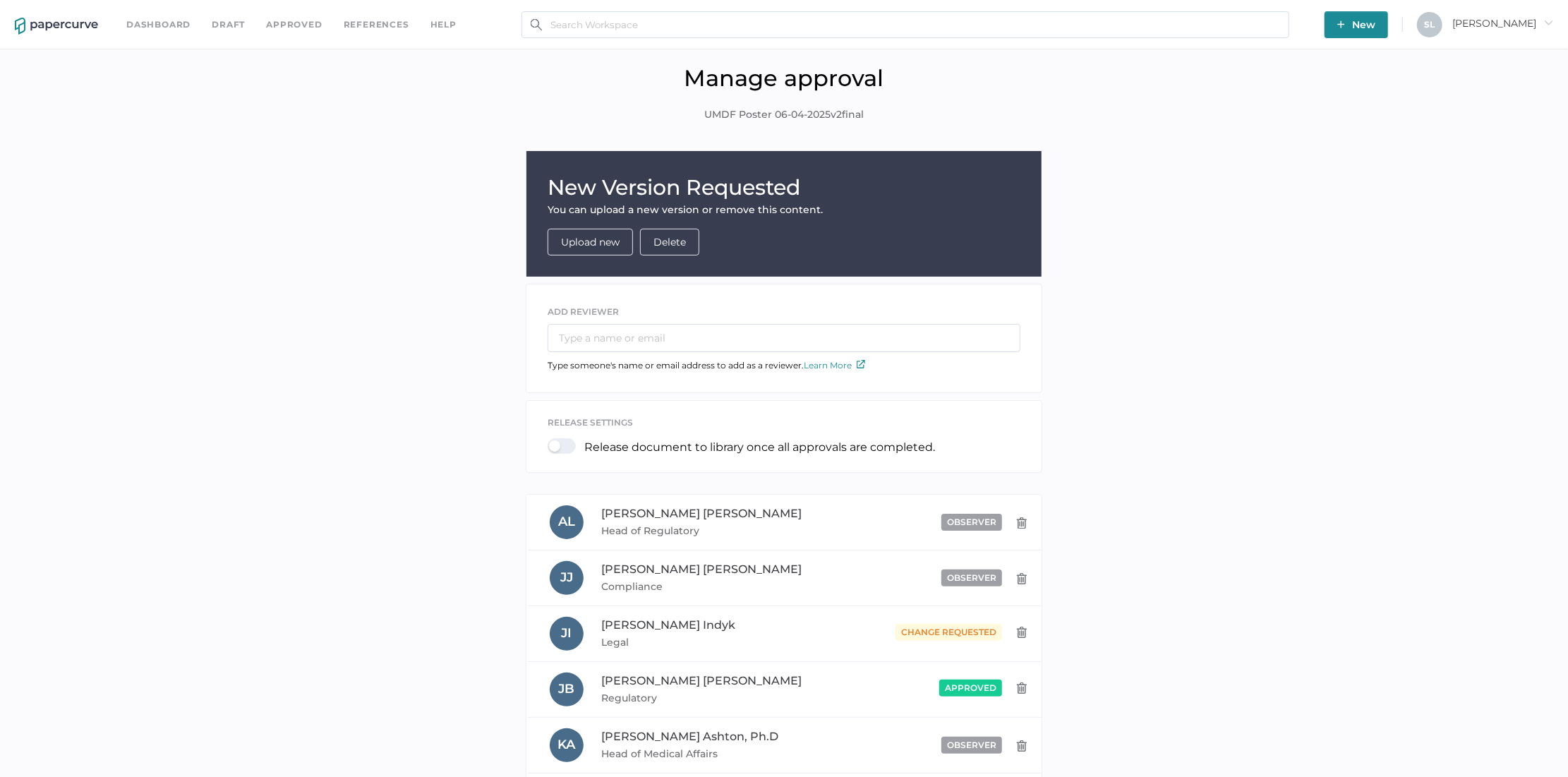
click at [163, 19] on link "Dashboard" at bounding box center [158, 24] width 64 height 16
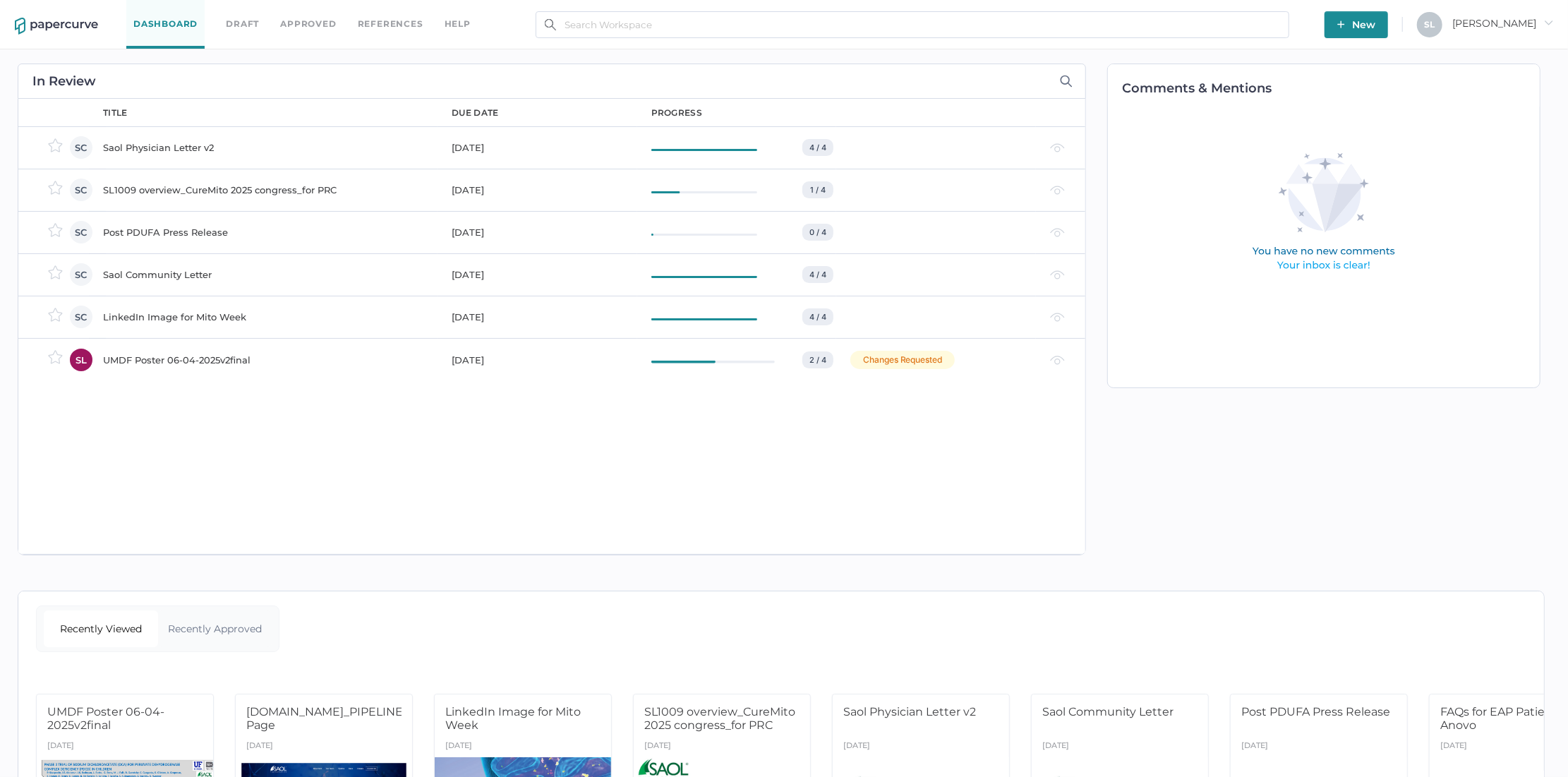
click at [220, 323] on div "LinkedIn Image for Mito Week" at bounding box center [269, 317] width 332 height 17
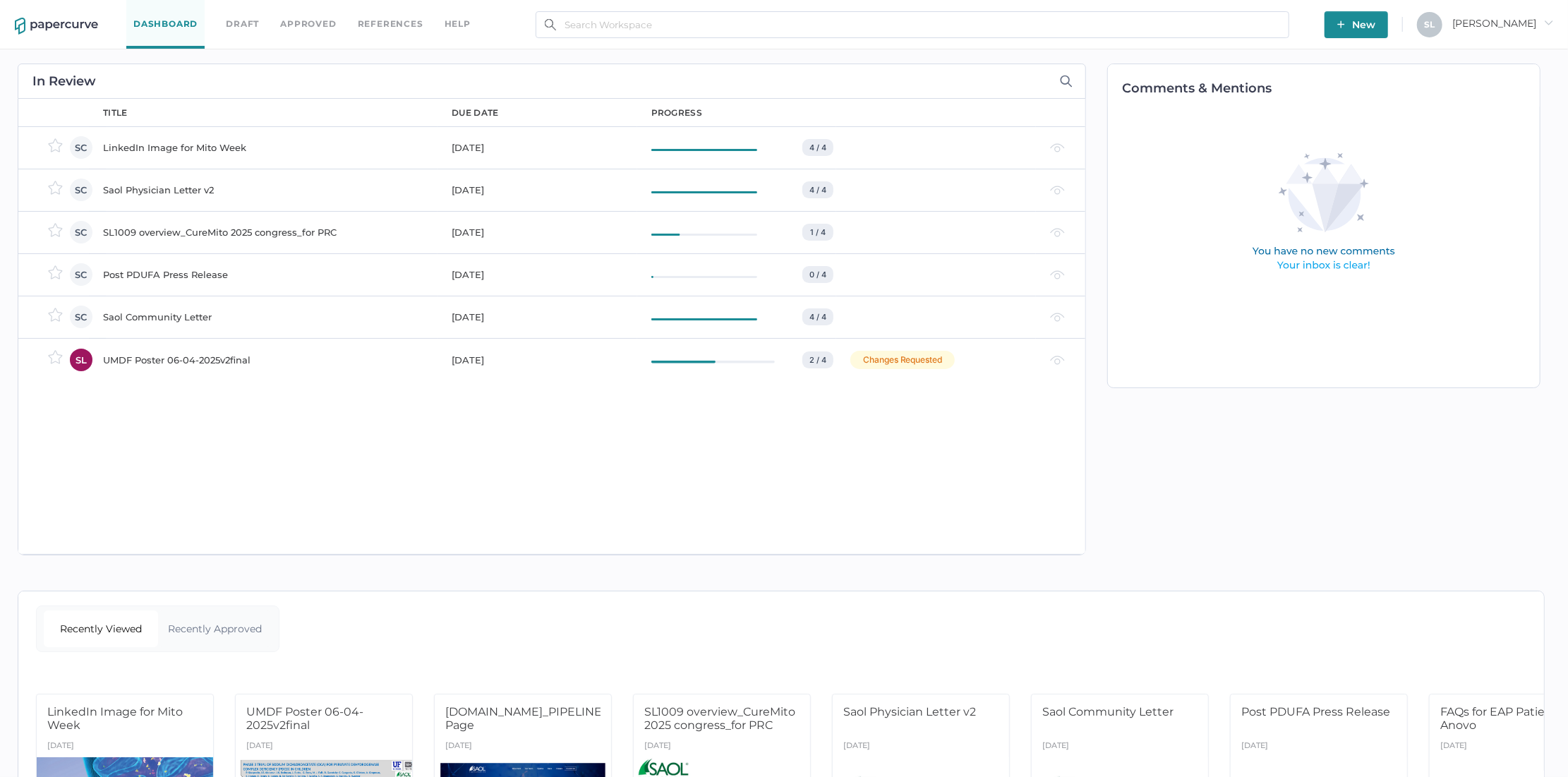
click at [201, 275] on div "Post PDUFA Press Release" at bounding box center [269, 274] width 332 height 17
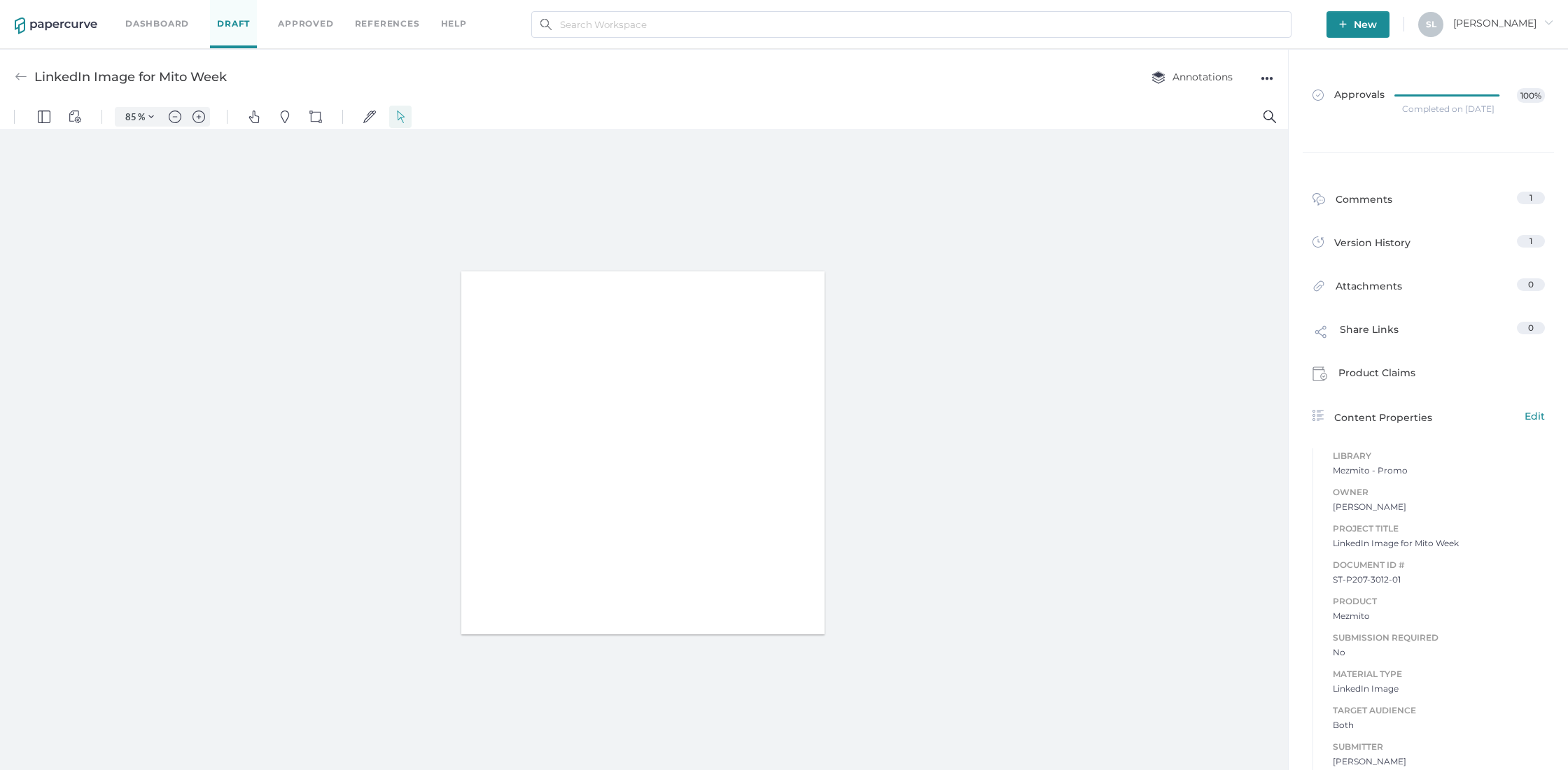
type input "85"
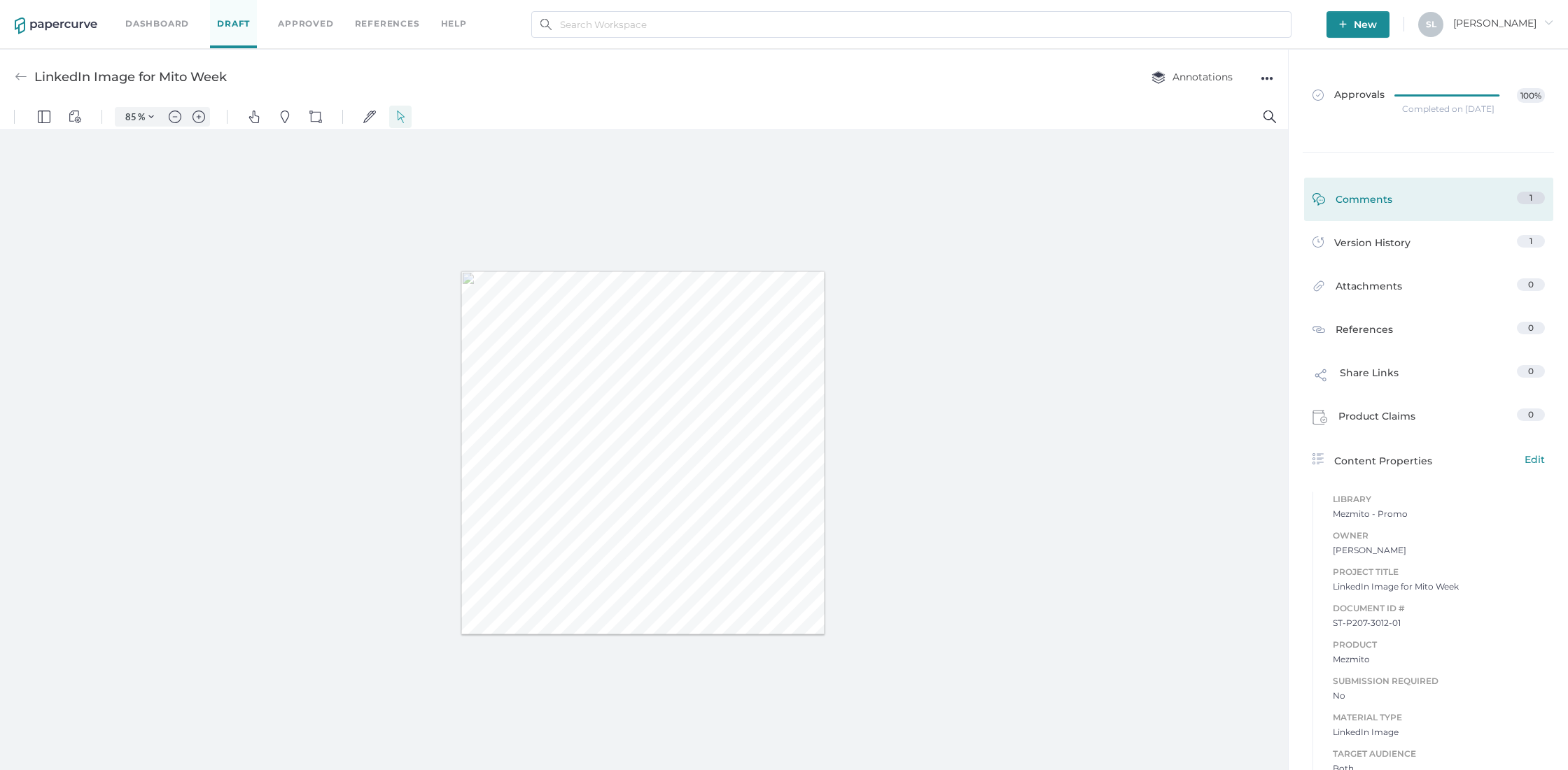
click at [1355, 192] on div "Comments" at bounding box center [1352, 202] width 80 height 22
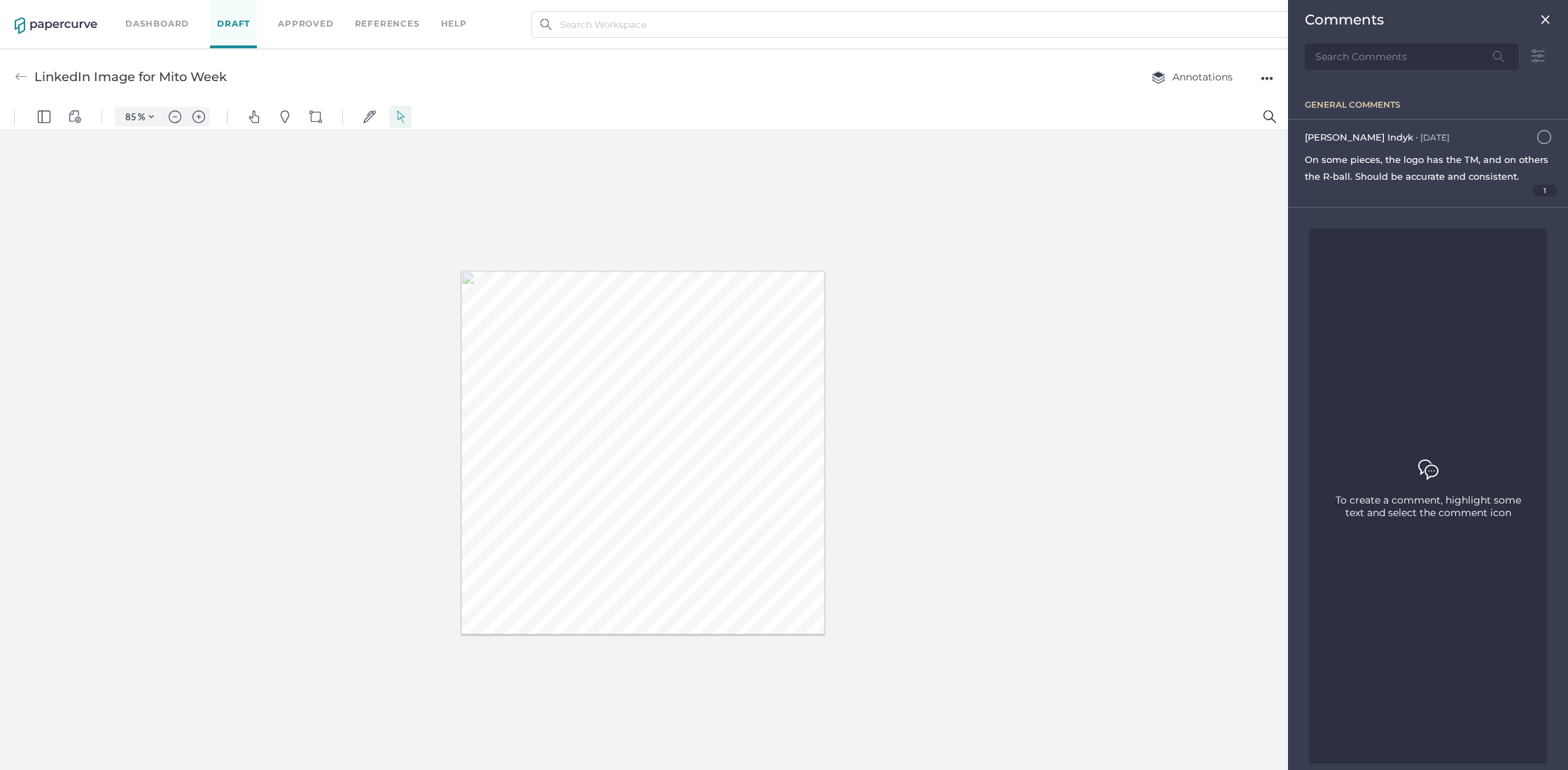
scroll to position [5, 0]
click at [1496, 160] on span "On some pieces, the logo has the TM, and on others the R-ball. Should be accura…" at bounding box center [1426, 167] width 243 height 28
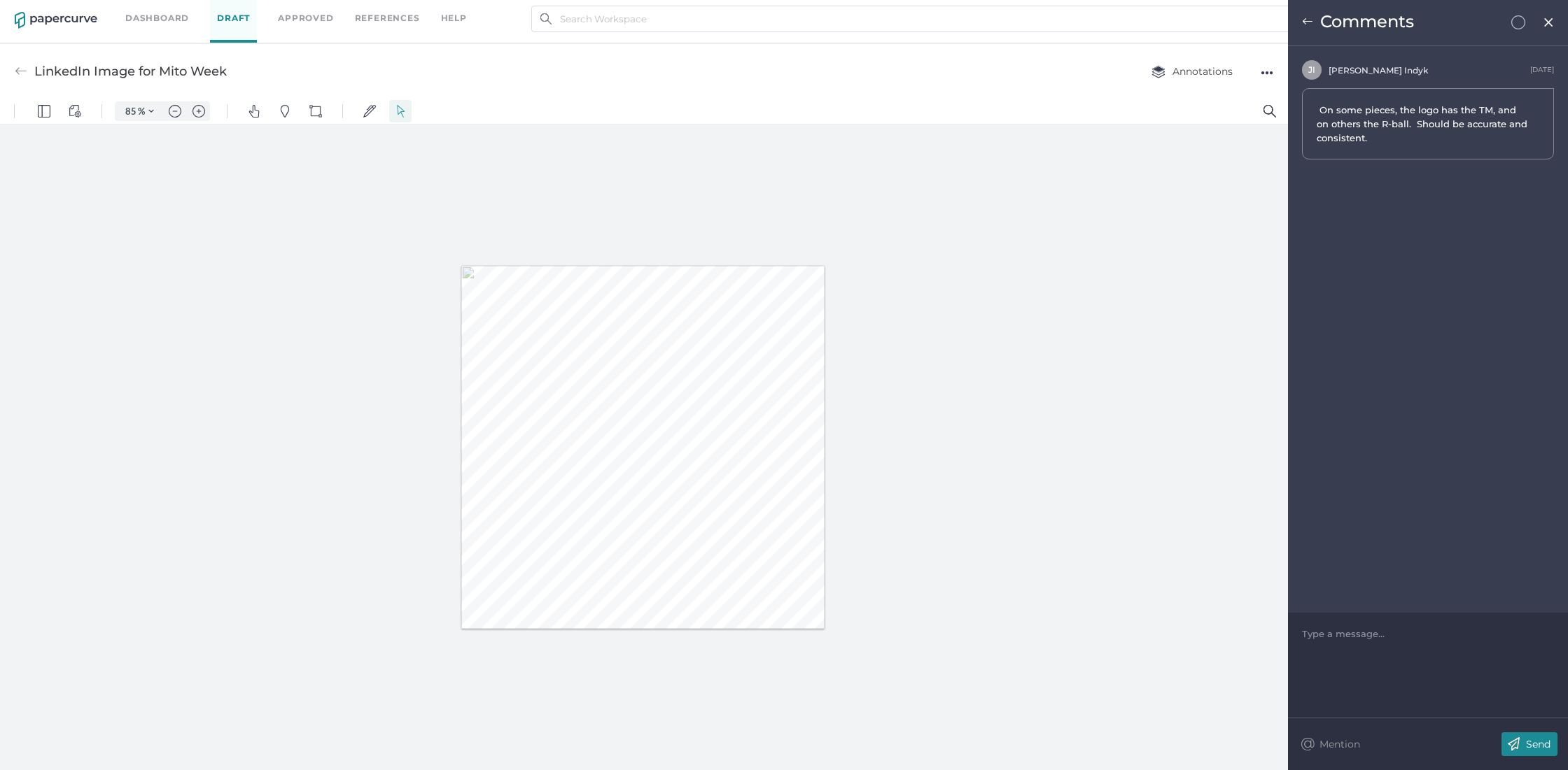
click at [1416, 638] on div at bounding box center [1428, 633] width 252 height 14
click at [1540, 742] on p "Send" at bounding box center [1538, 744] width 25 height 13
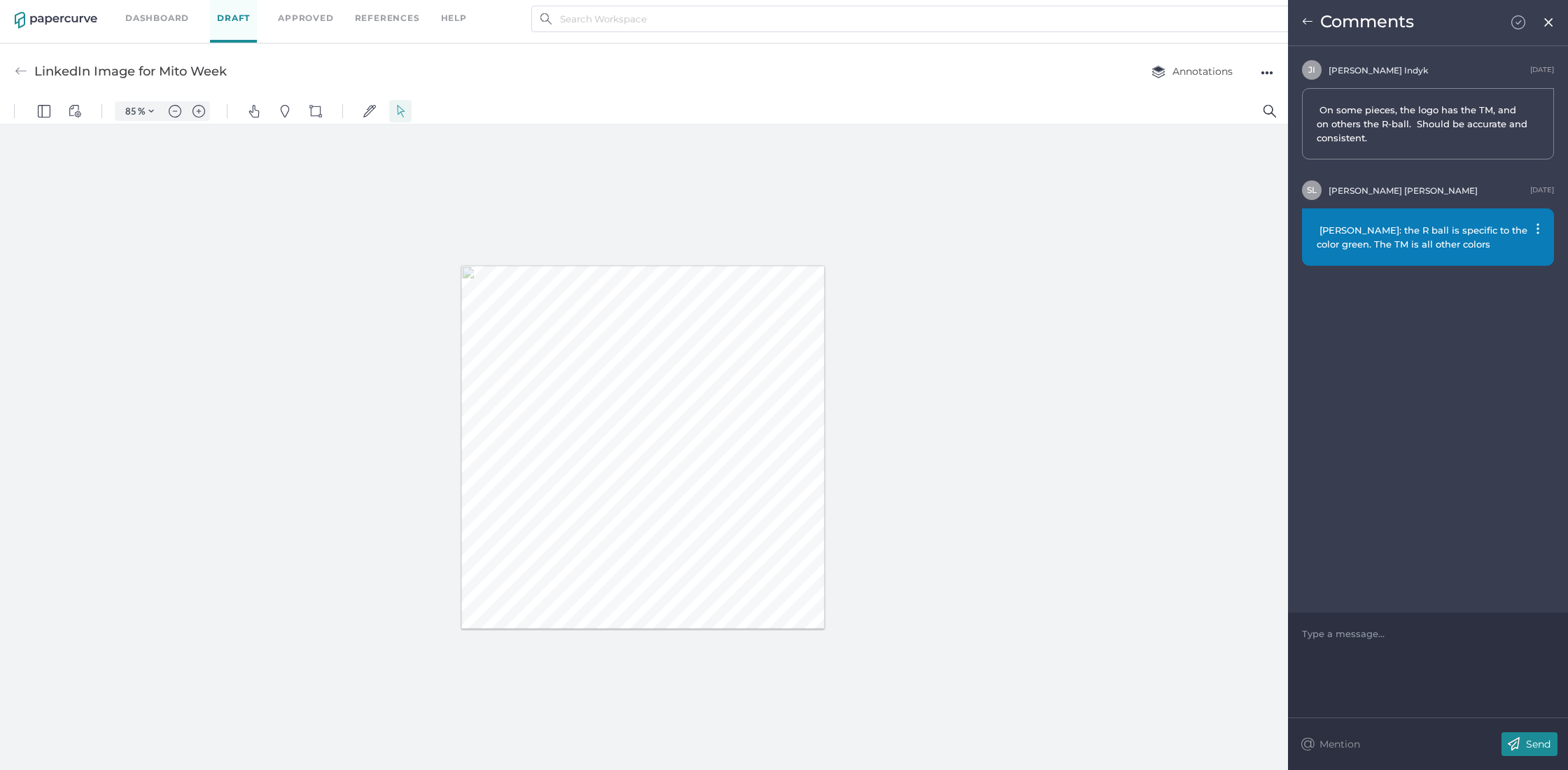
click at [1518, 19] on img at bounding box center [1518, 23] width 14 height 14
click at [1310, 20] on img at bounding box center [1307, 21] width 11 height 11
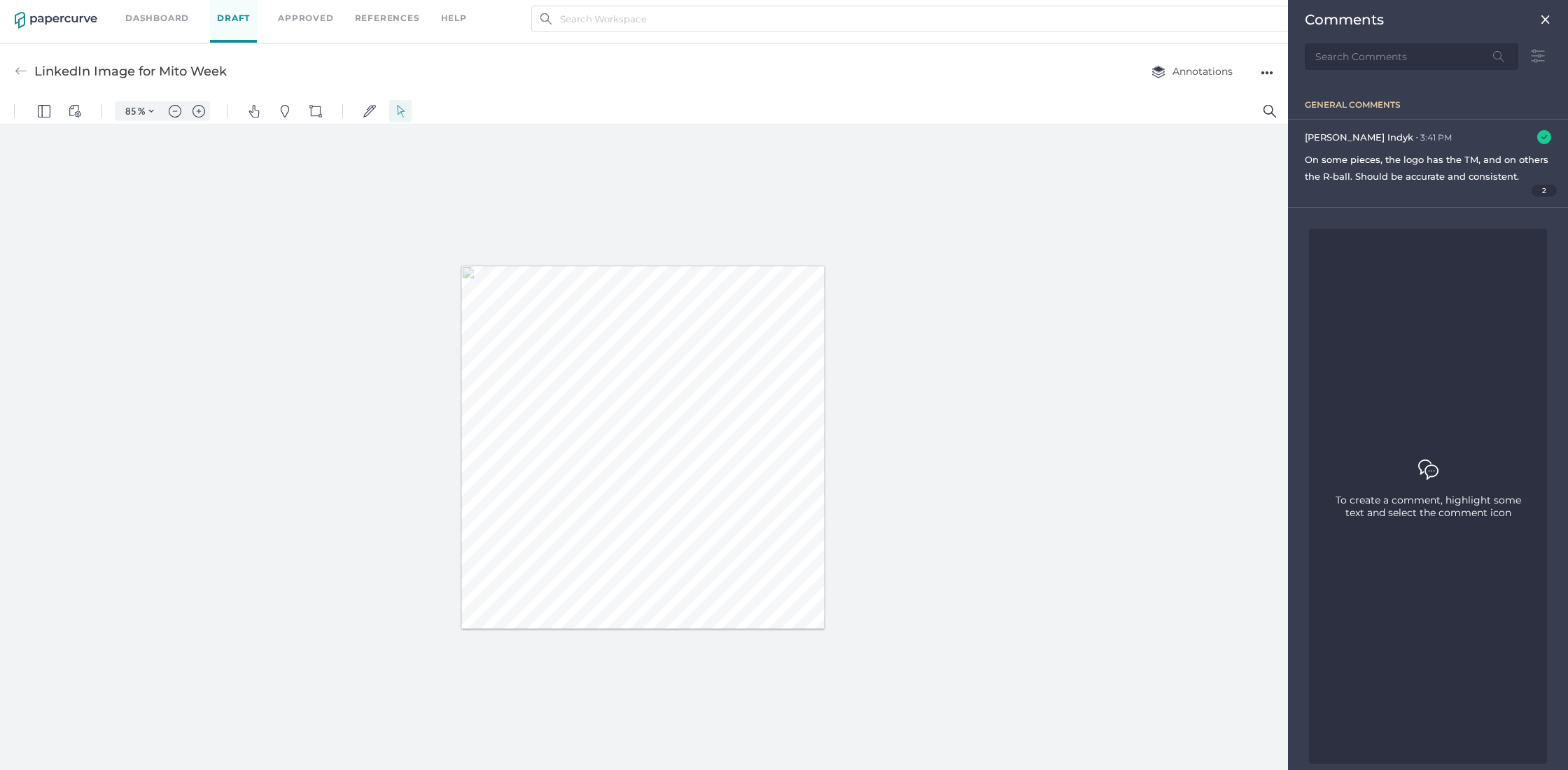
click at [25, 71] on img at bounding box center [21, 71] width 13 height 13
click at [26, 68] on img at bounding box center [21, 71] width 13 height 13
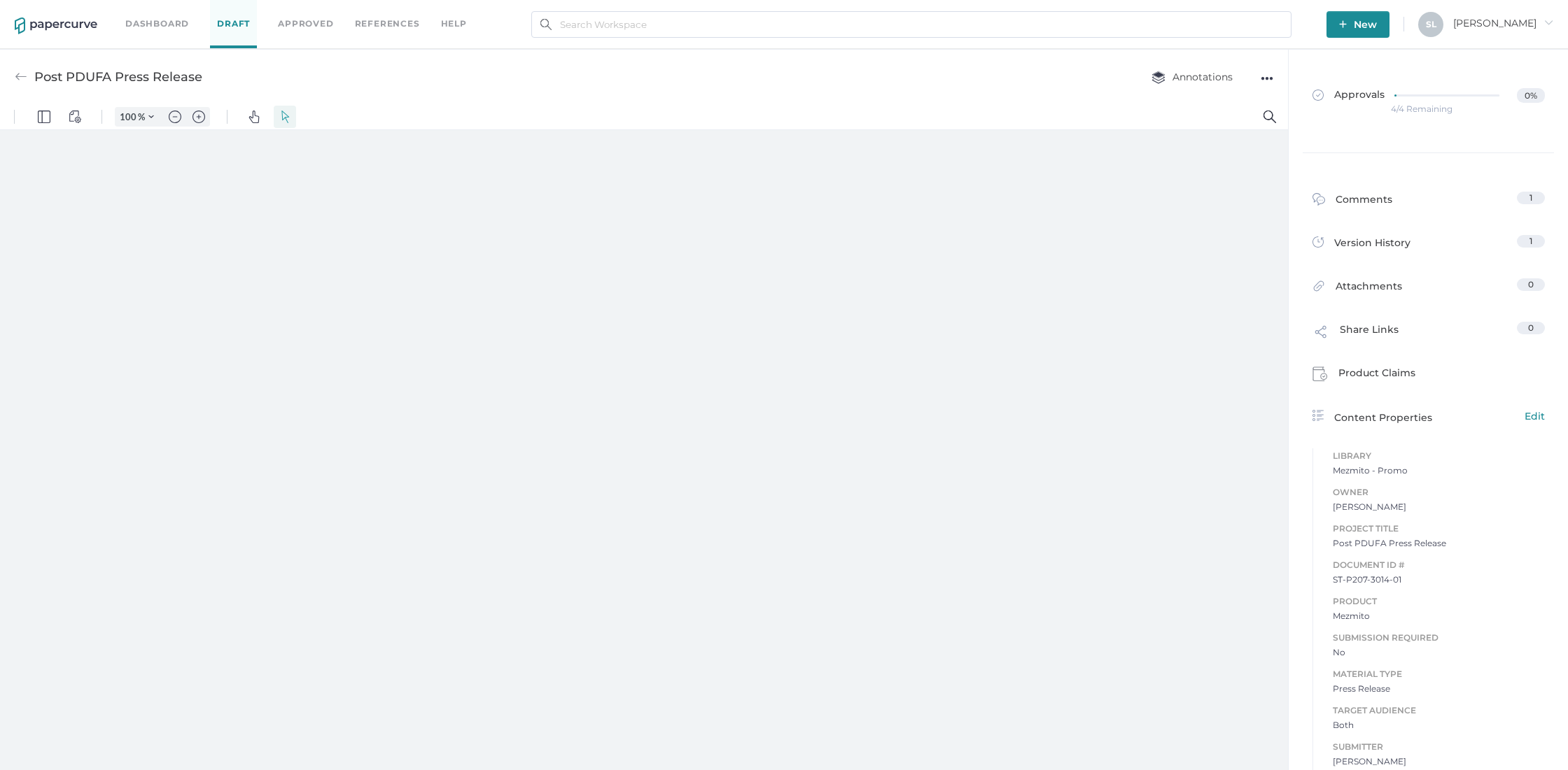
type input "85"
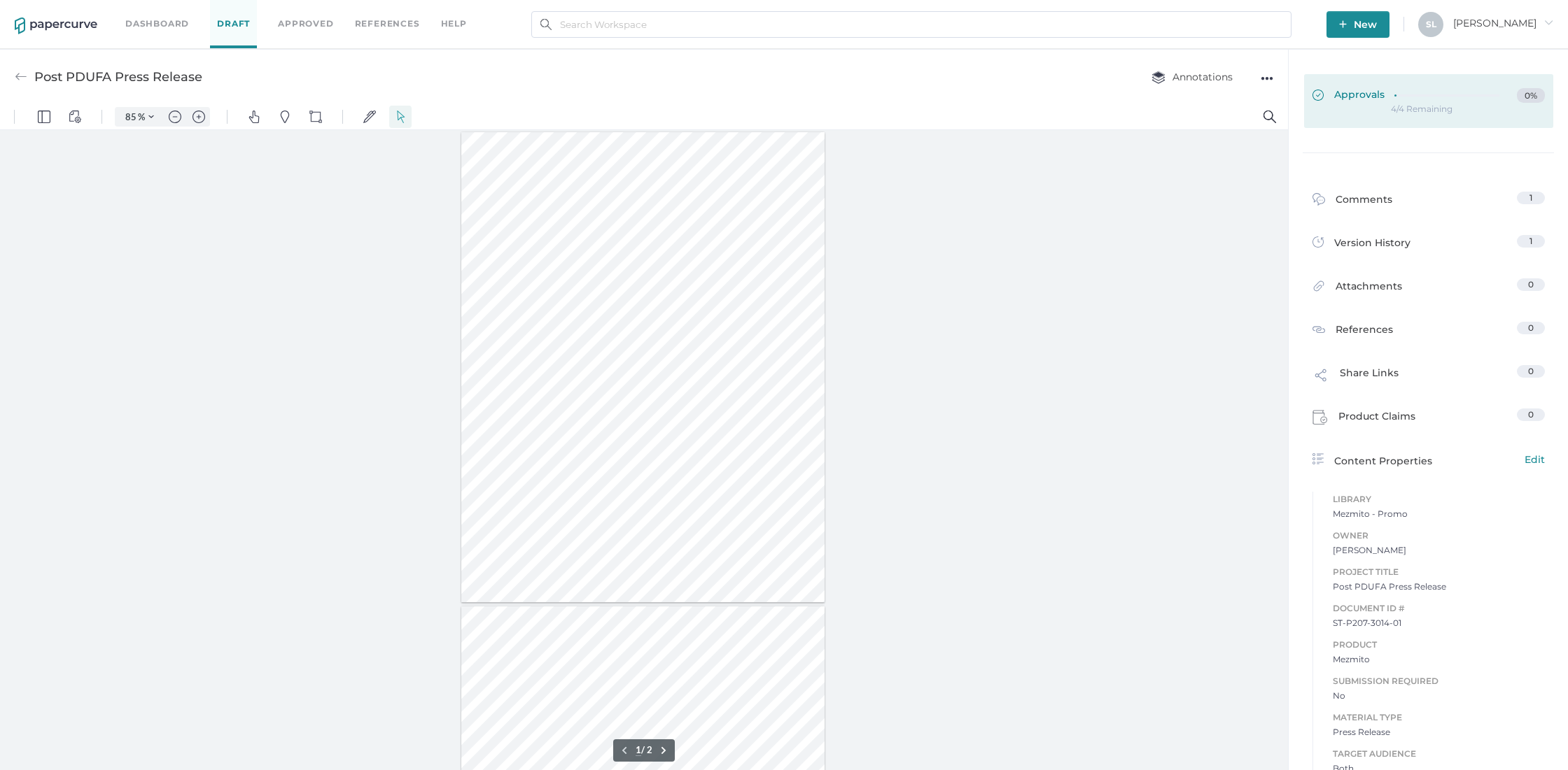
click at [1364, 94] on span "Approvals" at bounding box center [1349, 95] width 72 height 16
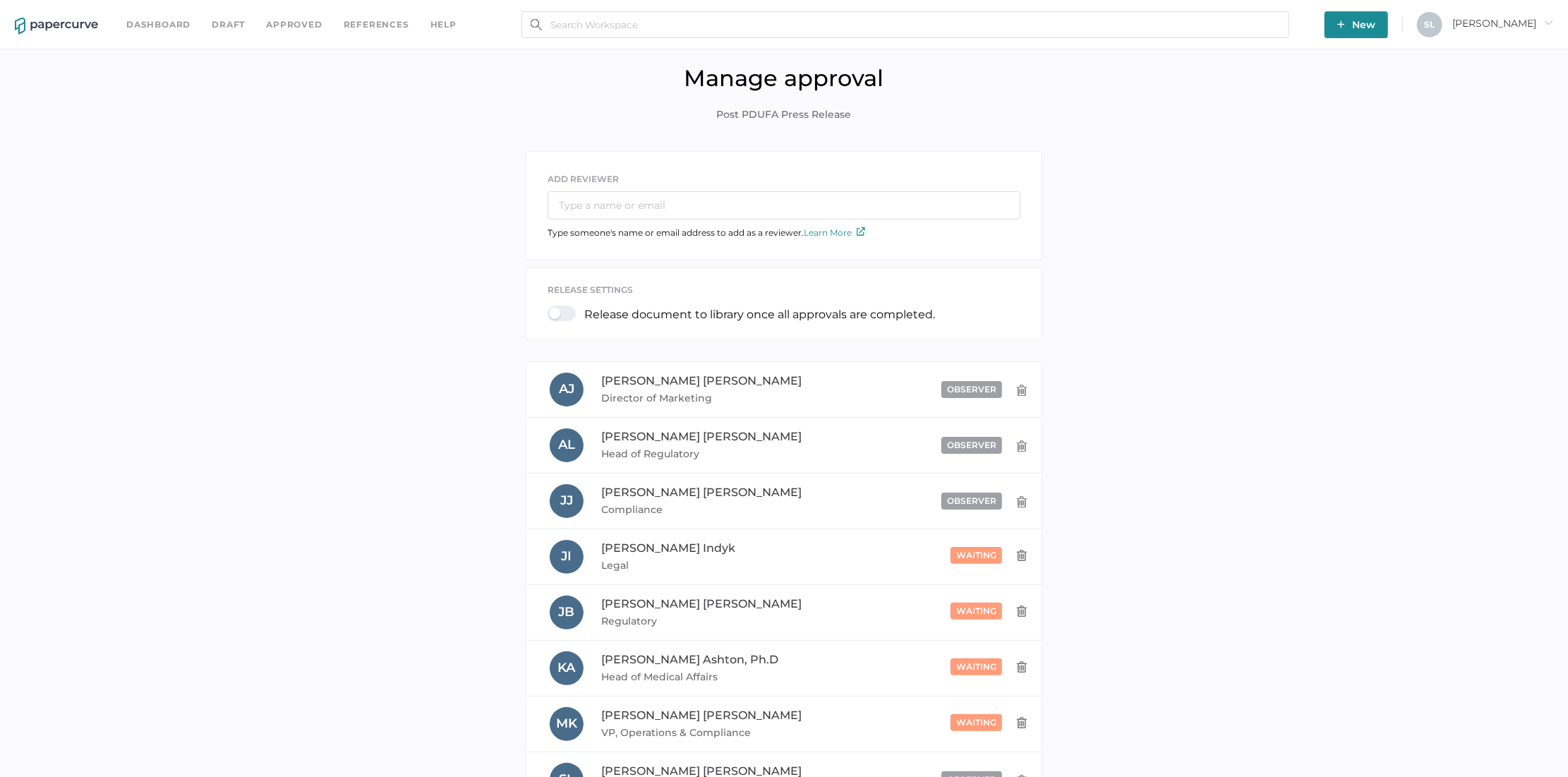
click at [149, 26] on link "Dashboard" at bounding box center [158, 24] width 64 height 16
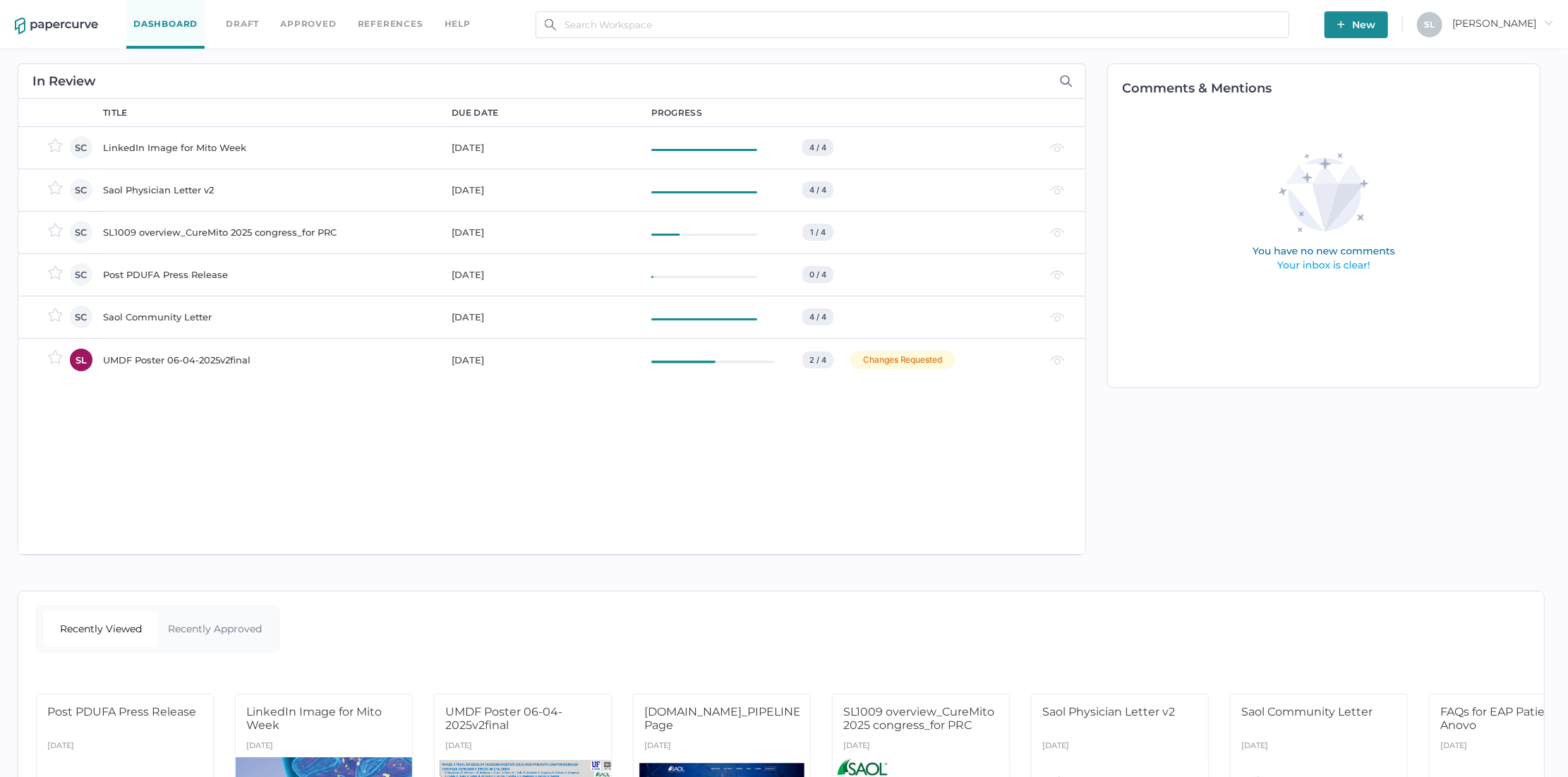
click at [182, 232] on div "SL1009 overview_CureMito 2025 congress_for PRC" at bounding box center [269, 232] width 332 height 17
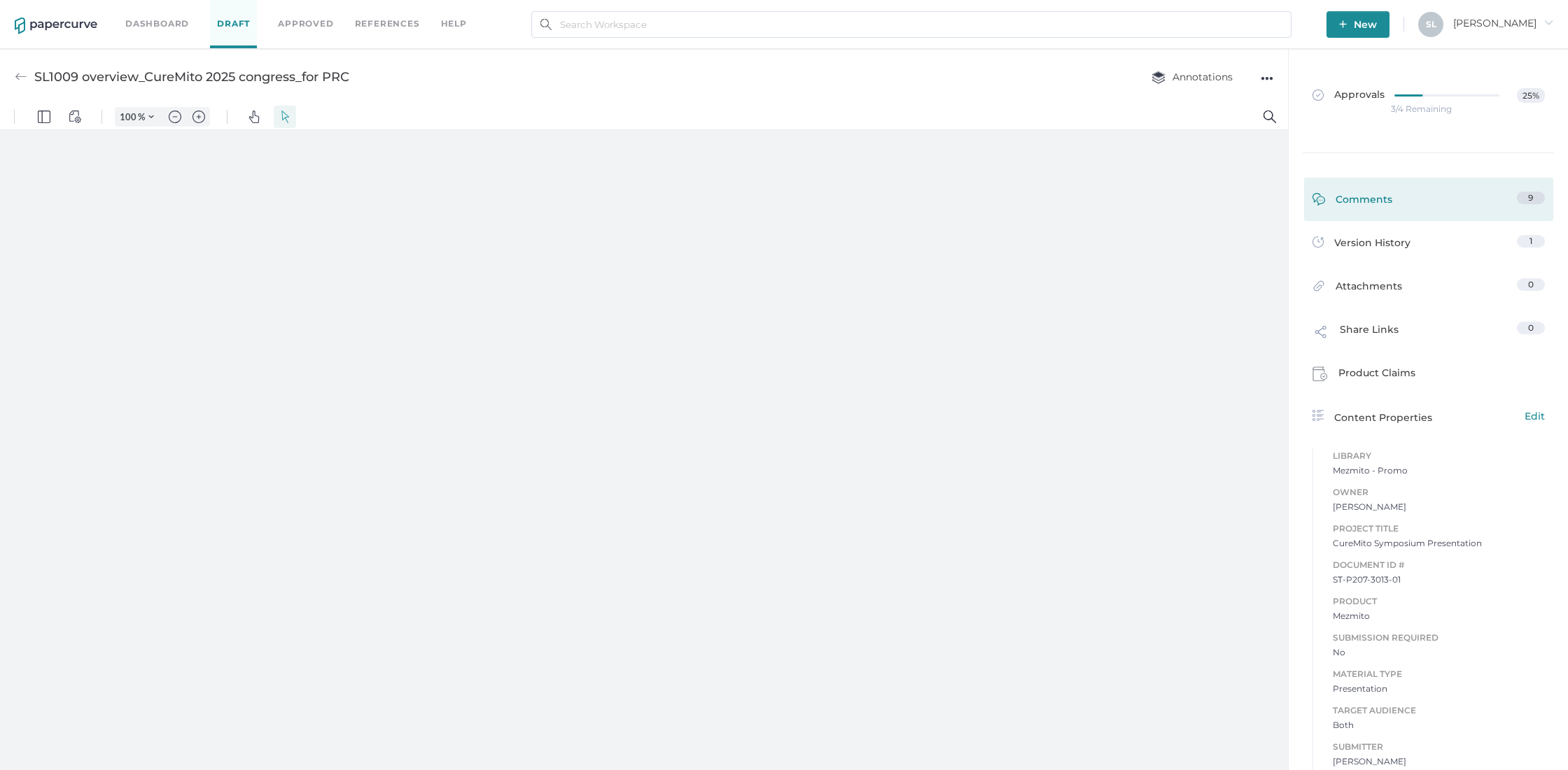
type input "85"
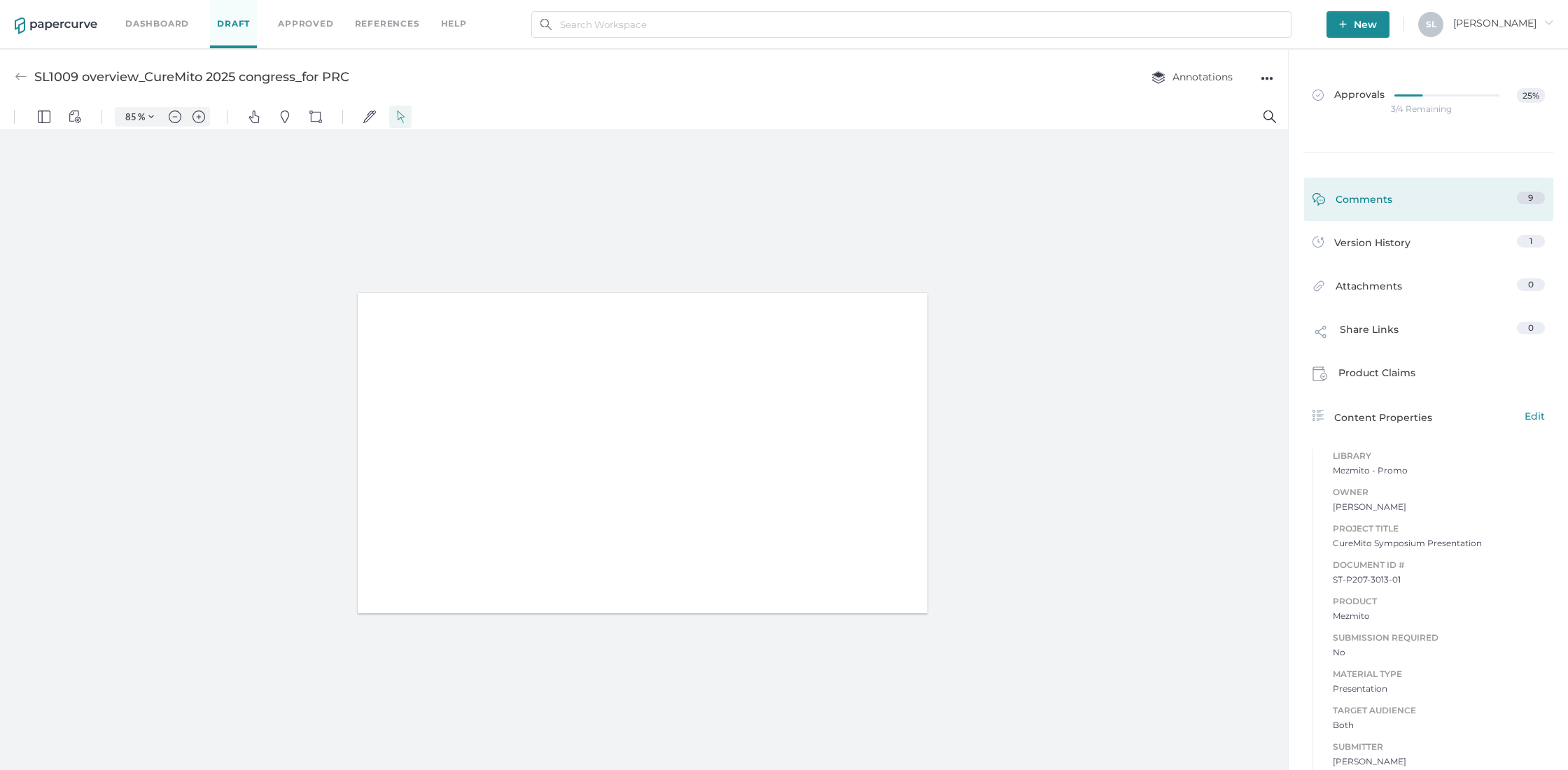
click at [1334, 197] on div "Comments" at bounding box center [1352, 202] width 80 height 22
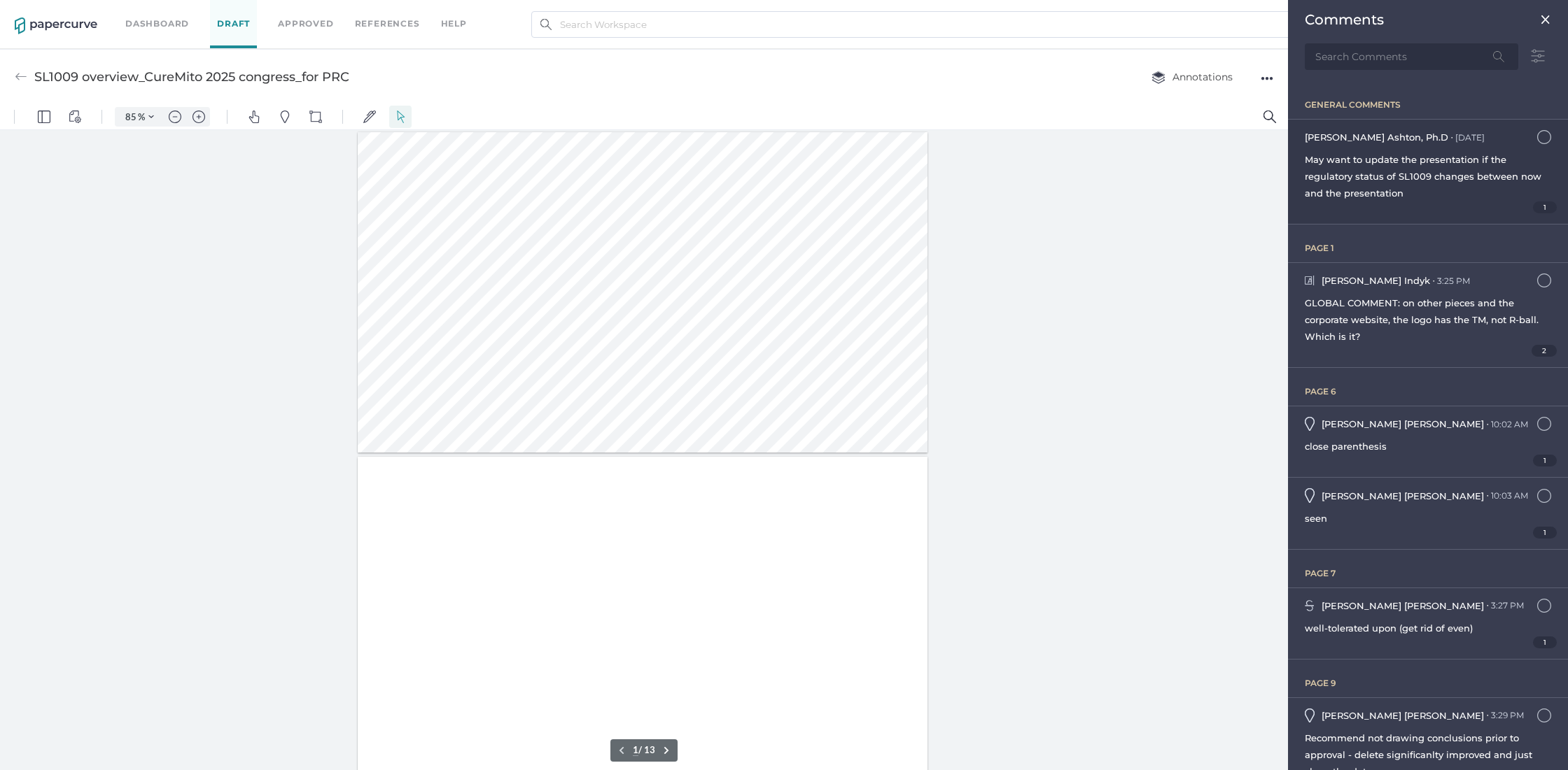
scroll to position [5, 0]
click at [1436, 314] on span "GLOBAL COMMENT: on other pieces and the corporate website, the logo has the TM,…" at bounding box center [1421, 320] width 234 height 45
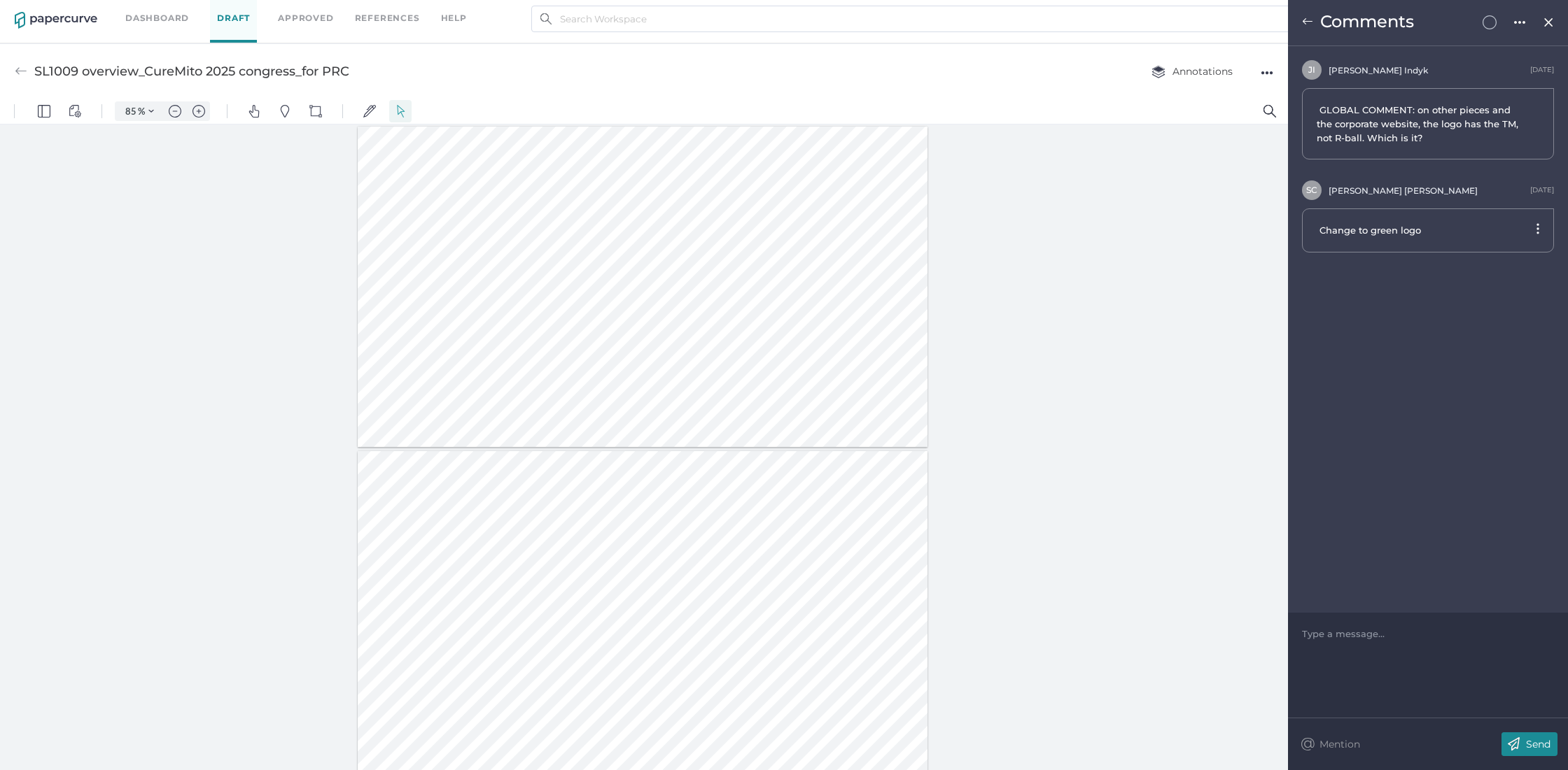
click at [1307, 23] on img at bounding box center [1307, 21] width 11 height 11
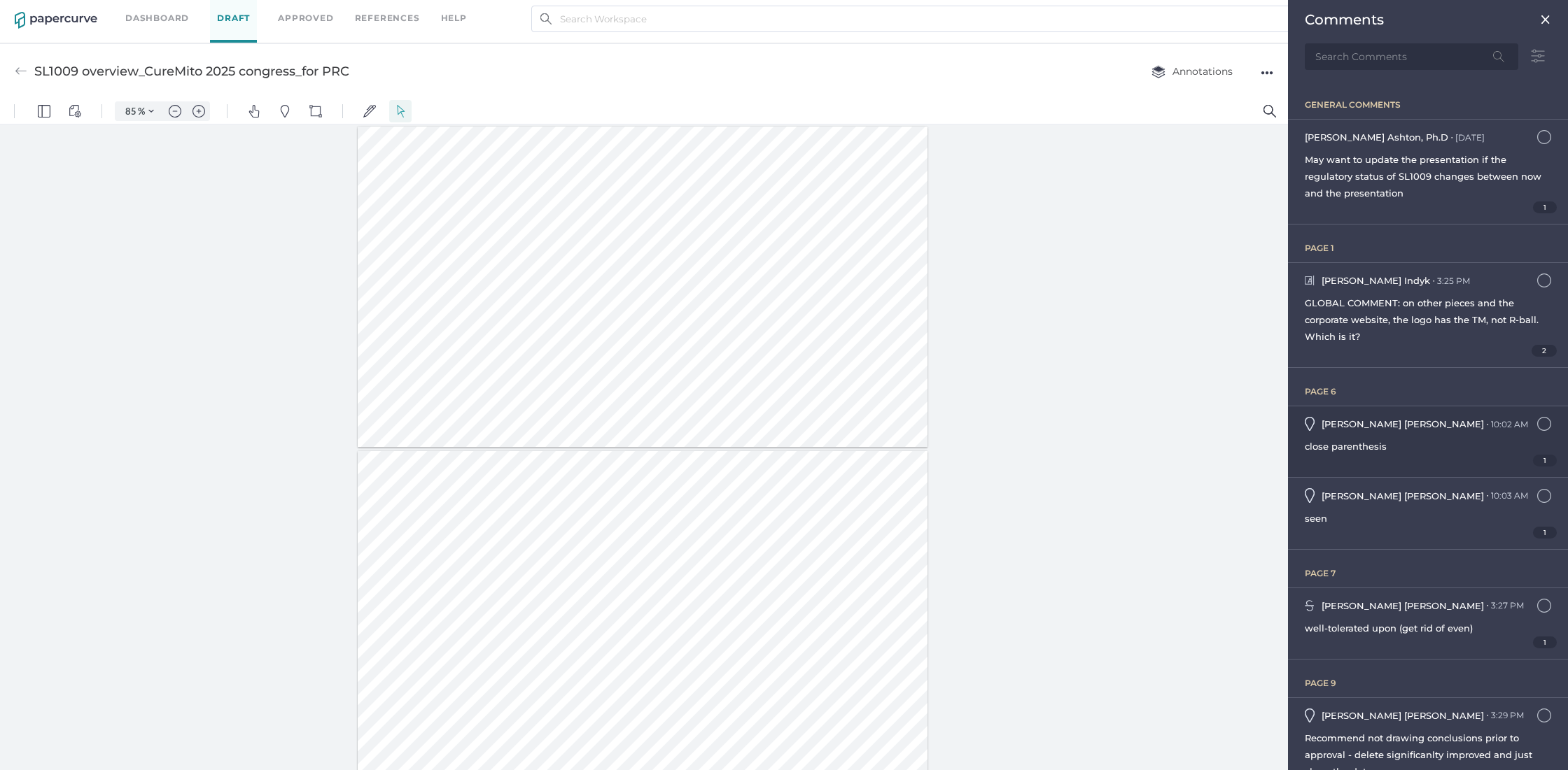
click at [1429, 444] on div "close parenthesis" at bounding box center [1428, 446] width 246 height 17
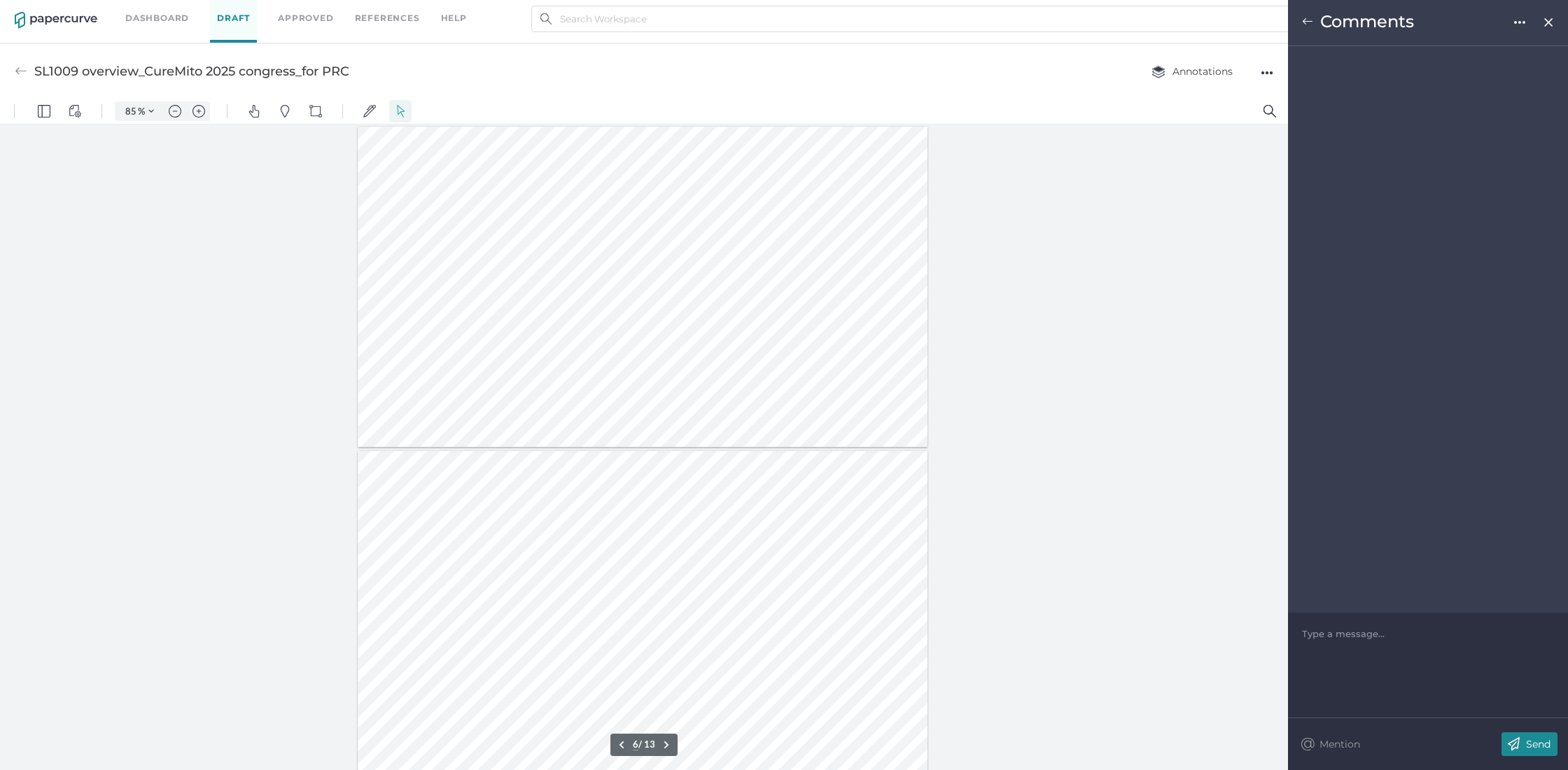
scroll to position [1532, 0]
click at [1393, 639] on div at bounding box center [1428, 633] width 252 height 14
click at [1307, 20] on img at bounding box center [1307, 21] width 11 height 11
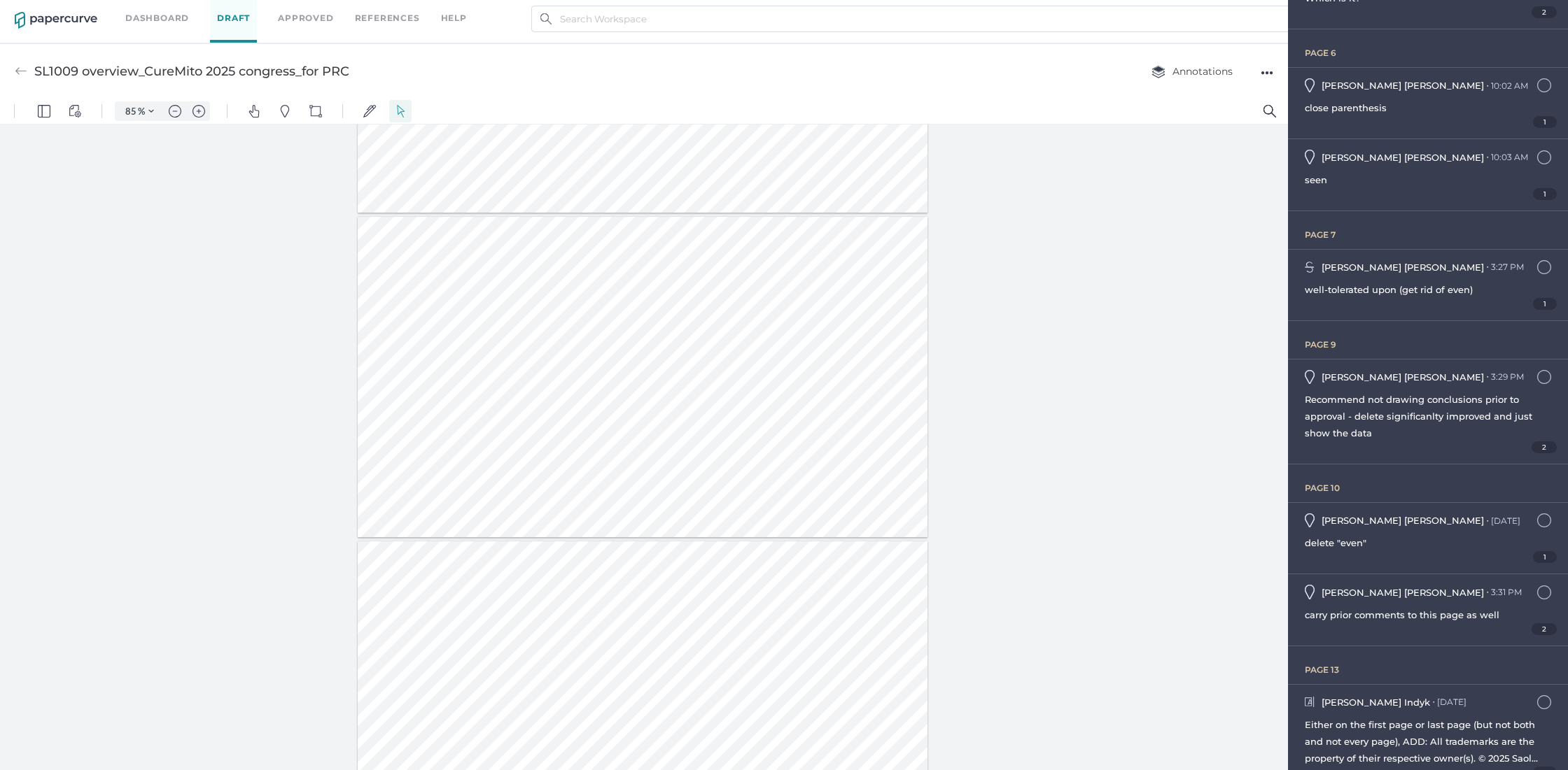
scroll to position [355, 0]
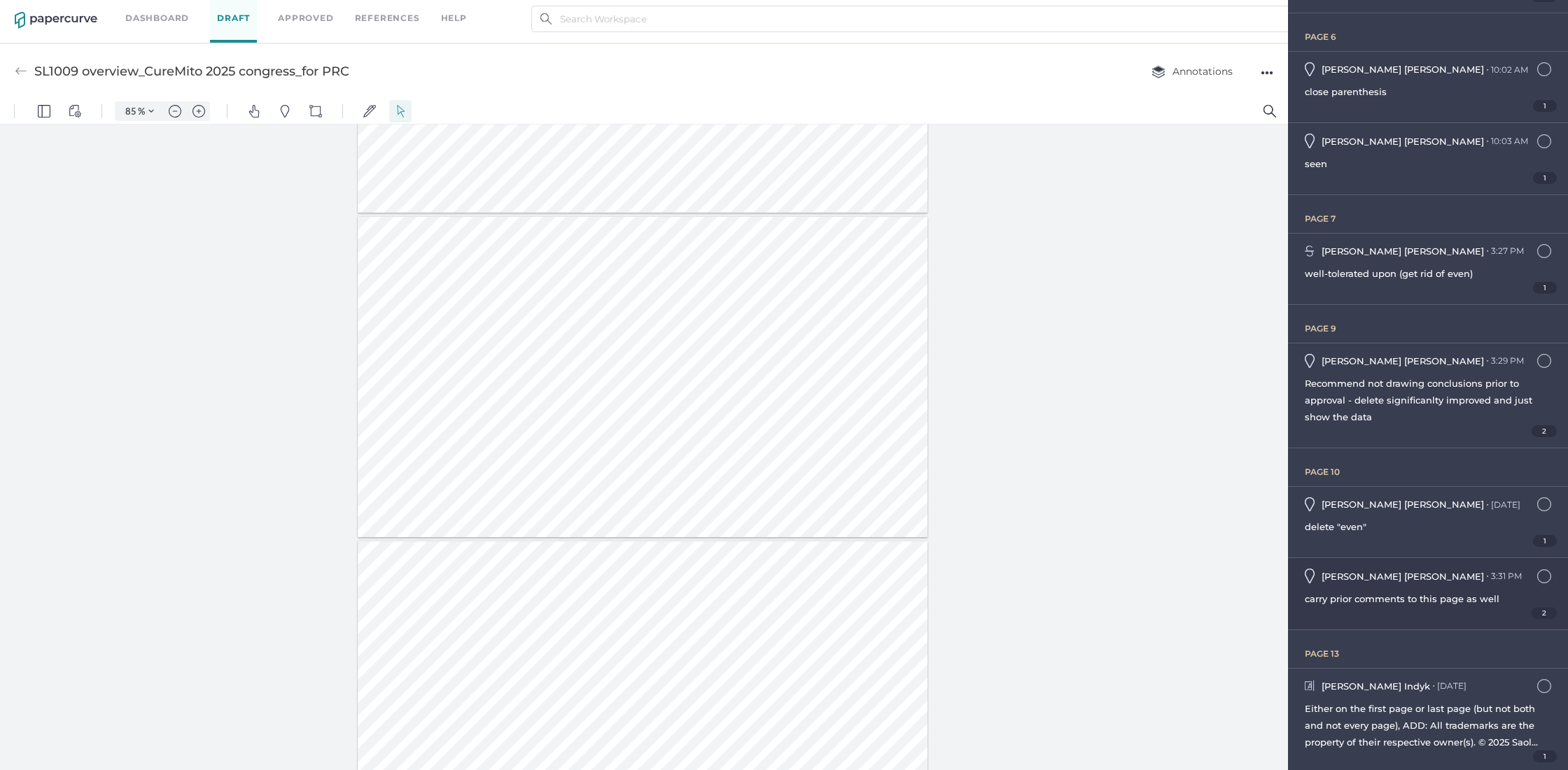
click at [1394, 593] on span "carry prior comments to this page as well" at bounding box center [1401, 598] width 194 height 11
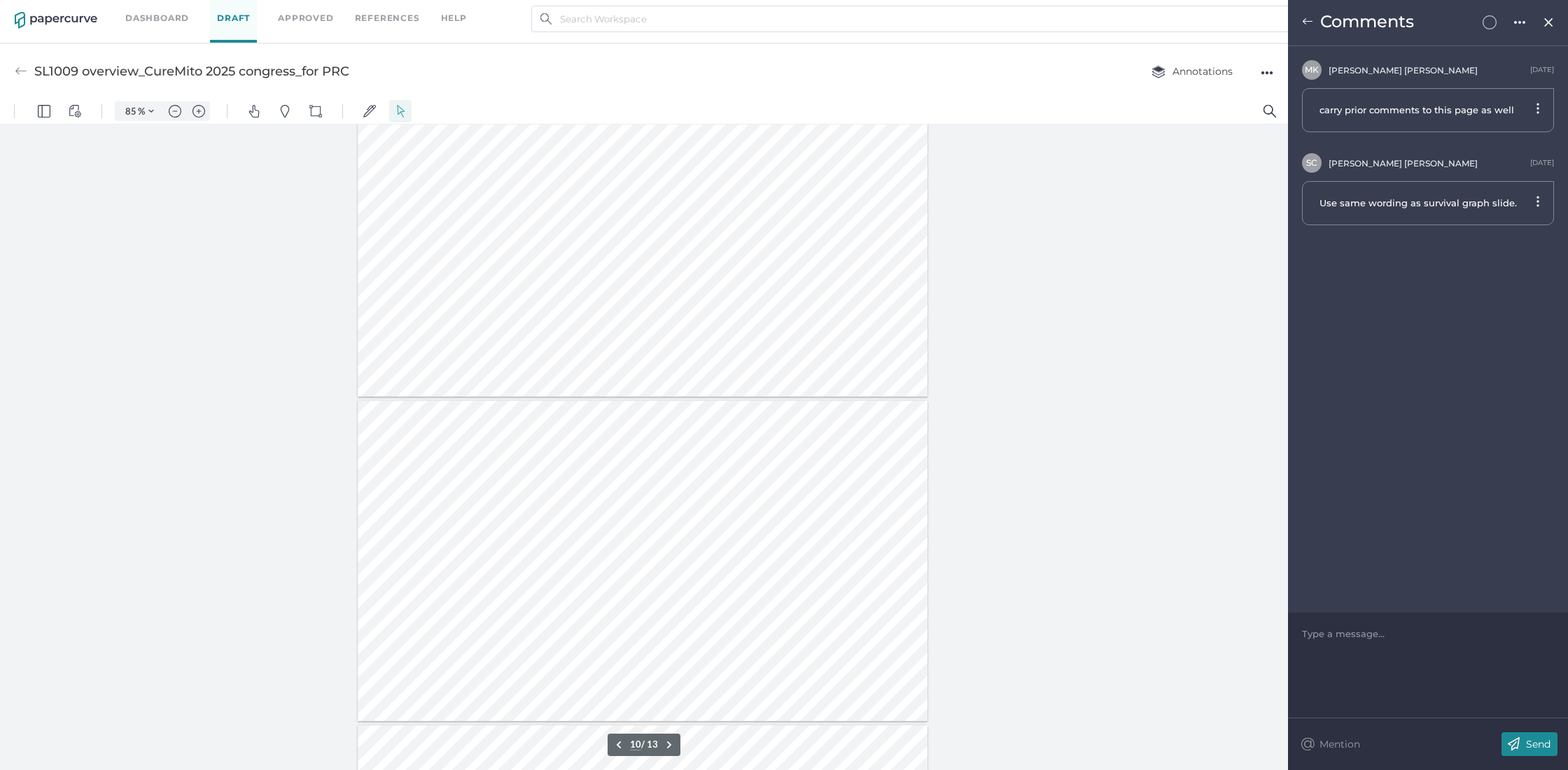
click at [1307, 19] on img at bounding box center [1307, 21] width 11 height 11
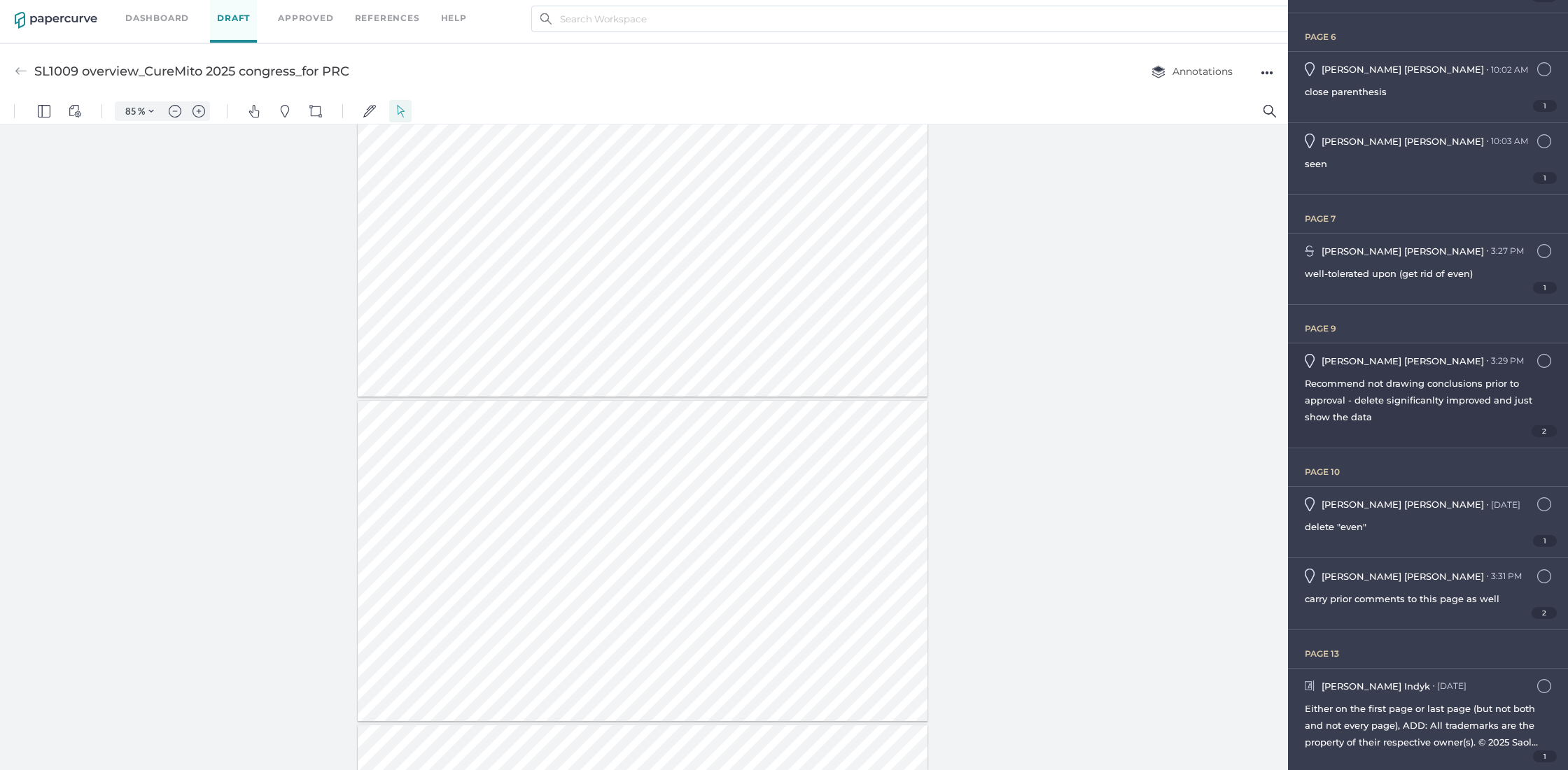
click at [1361, 387] on div "Recommend not drawing conclusions prior to approval - delete significanlty impr…" at bounding box center [1428, 400] width 246 height 50
type input "9"
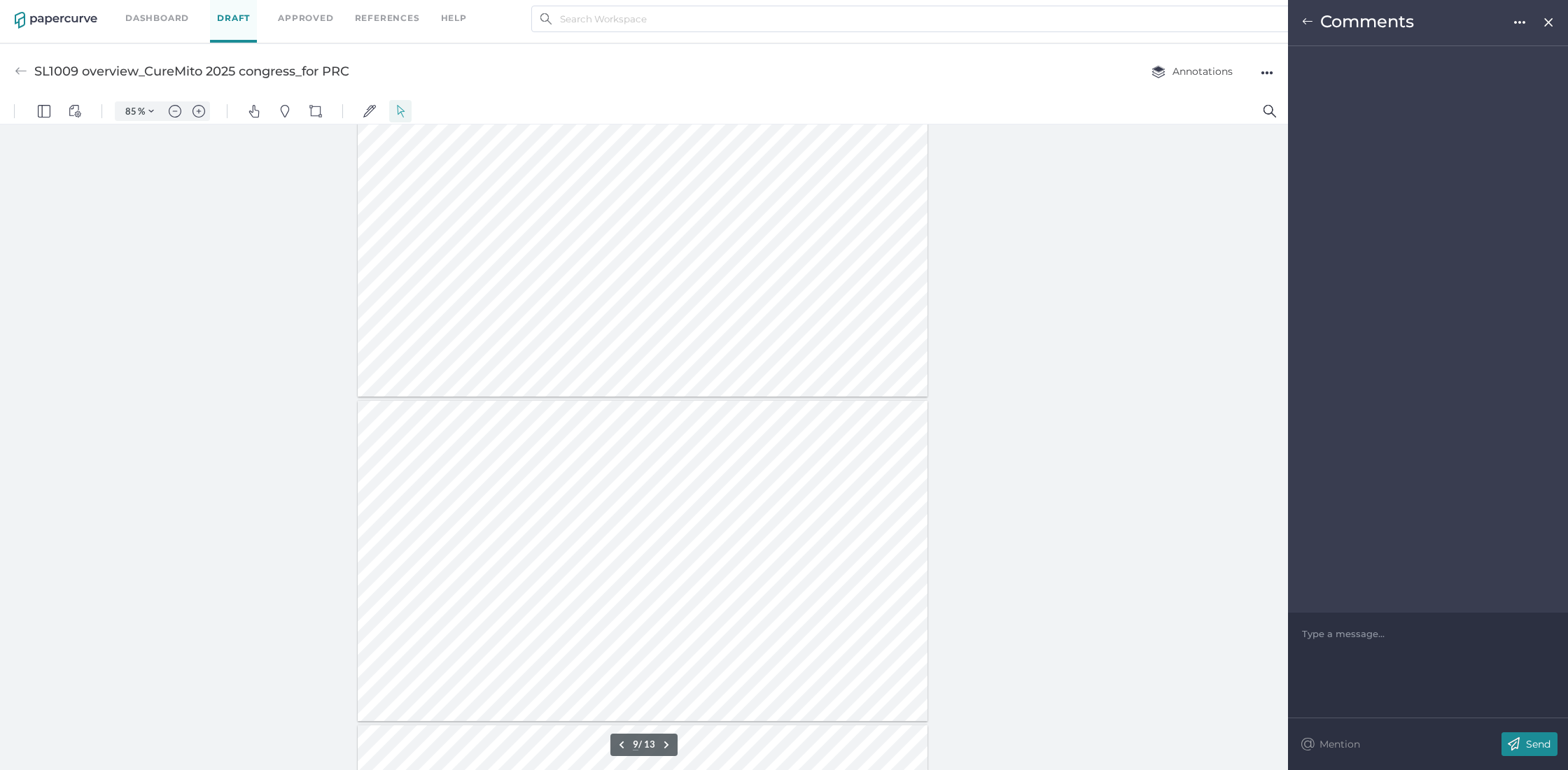
scroll to position [2389, 0]
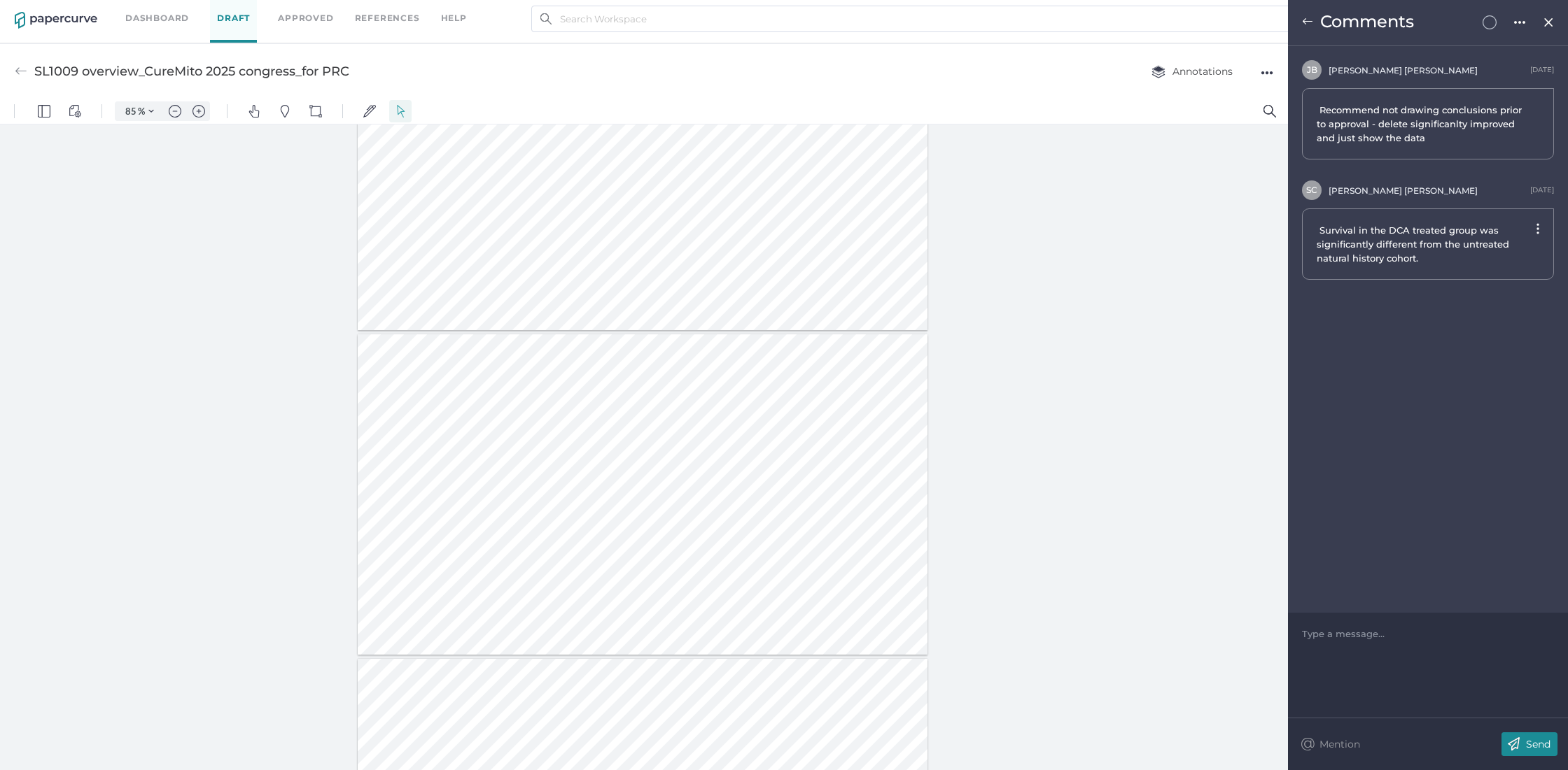
click at [20, 73] on img at bounding box center [21, 71] width 13 height 13
